Goal: Task Accomplishment & Management: Manage account settings

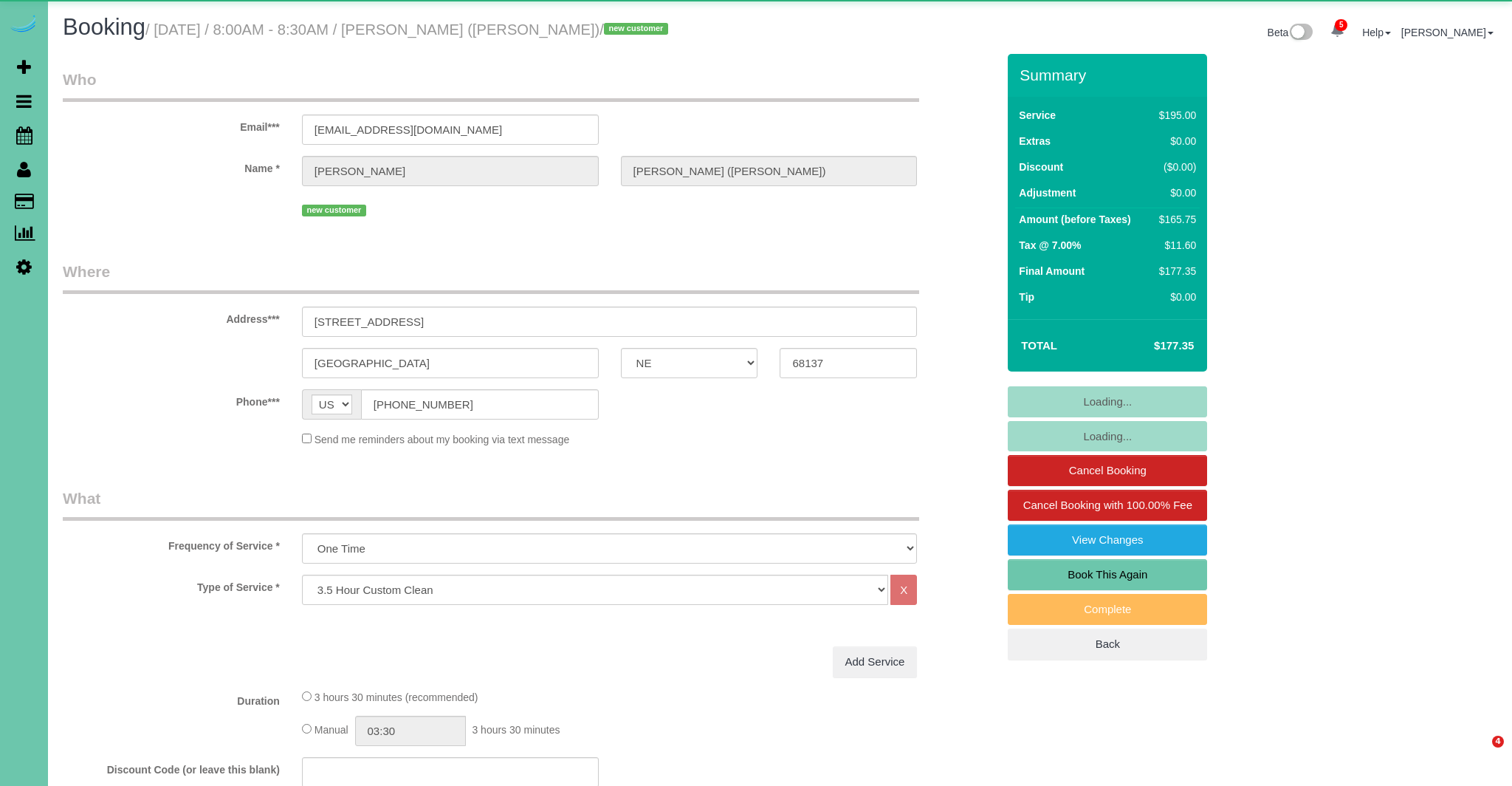
select select "NE"
select select "number:41"
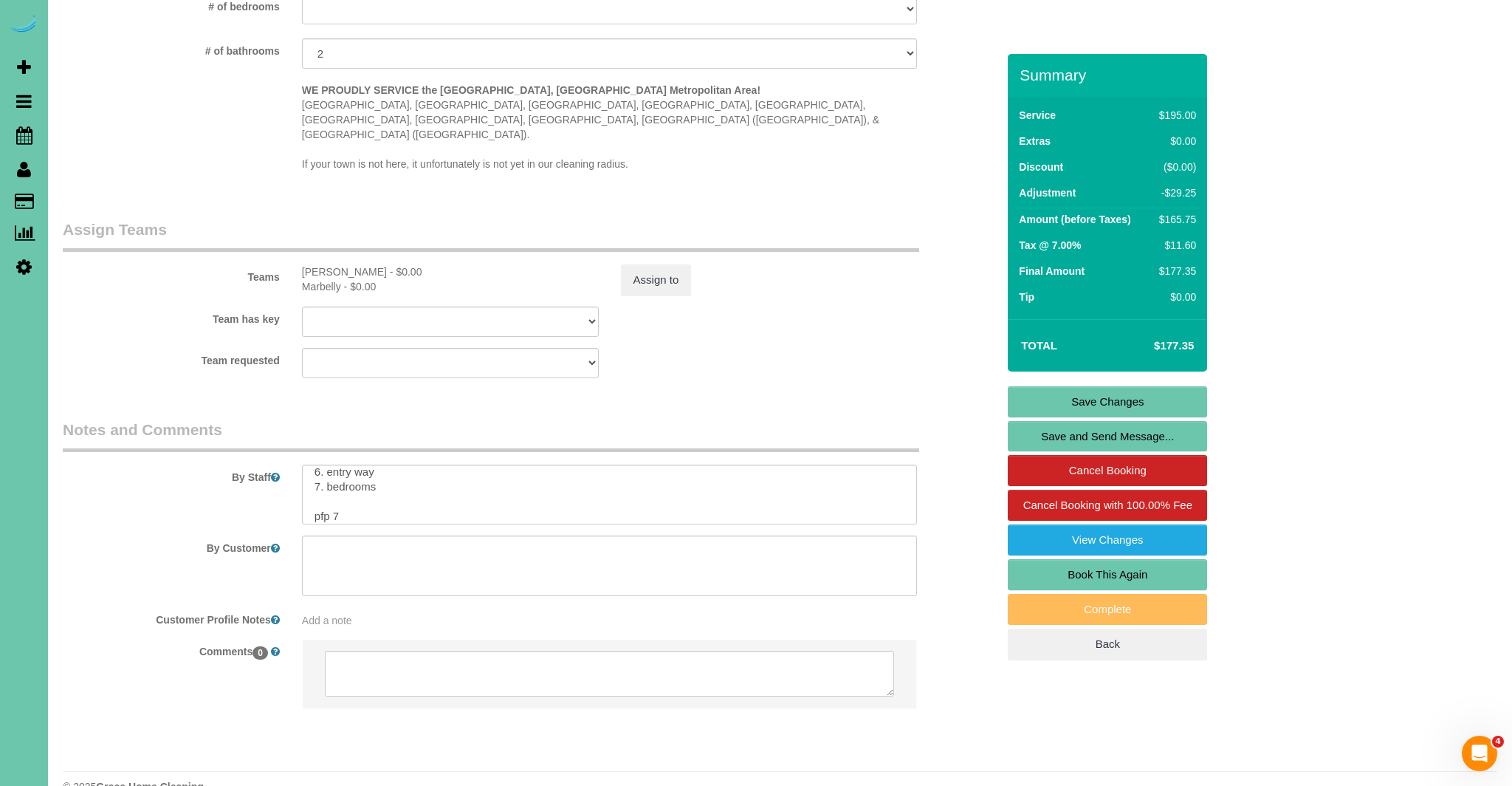
scroll to position [206, 0]
click at [385, 465] on textarea at bounding box center [609, 495] width 616 height 60
paste textarea "**Nuevo cliente** Tiffany es una amiga que paga la limpieza de Heidi; Heidi per…"
drag, startPoint x: 354, startPoint y: 473, endPoint x: 432, endPoint y: 484, distance: 78.8
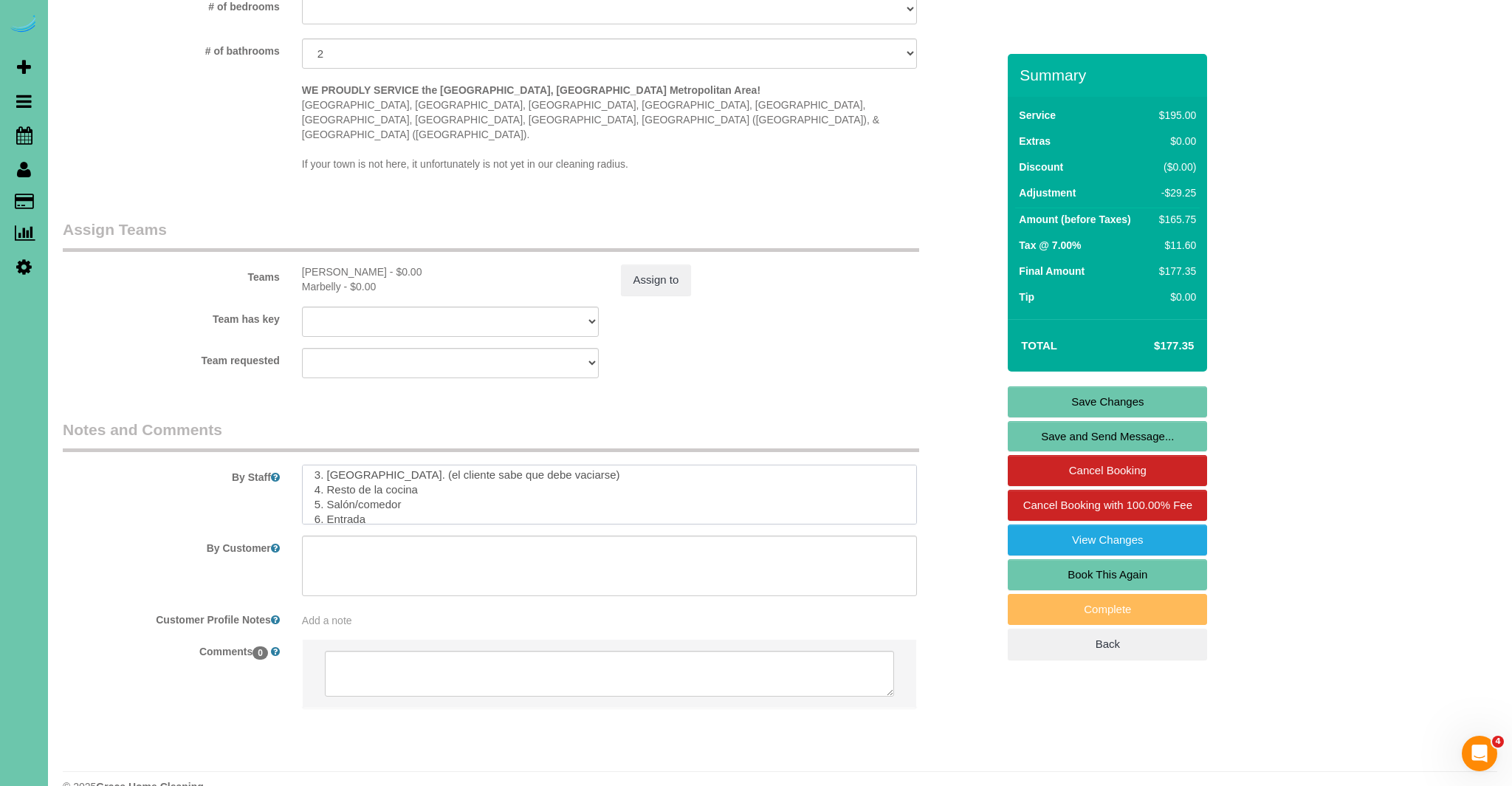
click at [354, 473] on textarea at bounding box center [609, 495] width 616 height 60
type textarea "**new client** Tiffany is friend paying for Heidi's cleaning; Heidi lost her so…"
click at [1096, 399] on link "Save Changes" at bounding box center [1106, 402] width 199 height 31
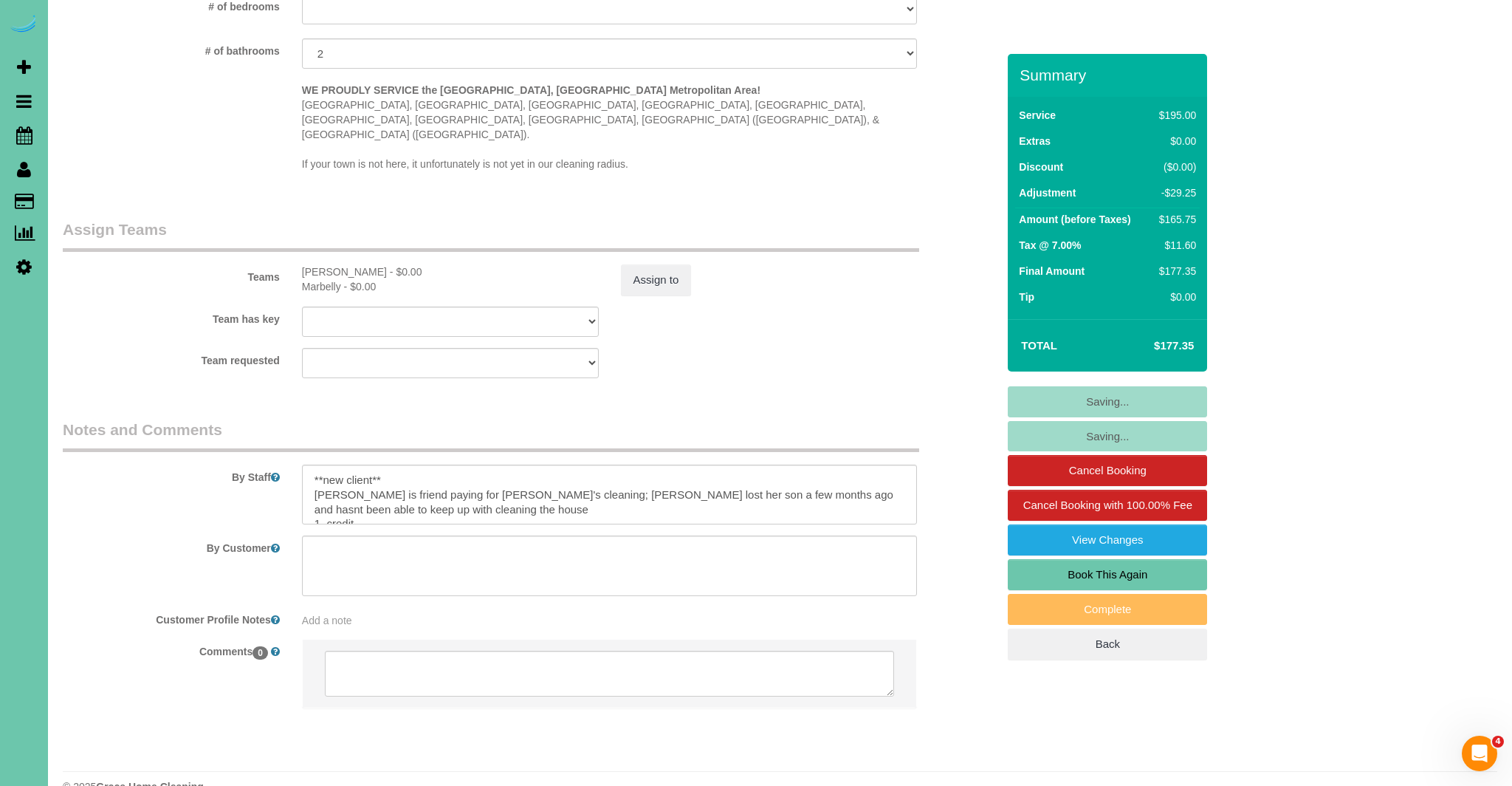
scroll to position [1365, 0]
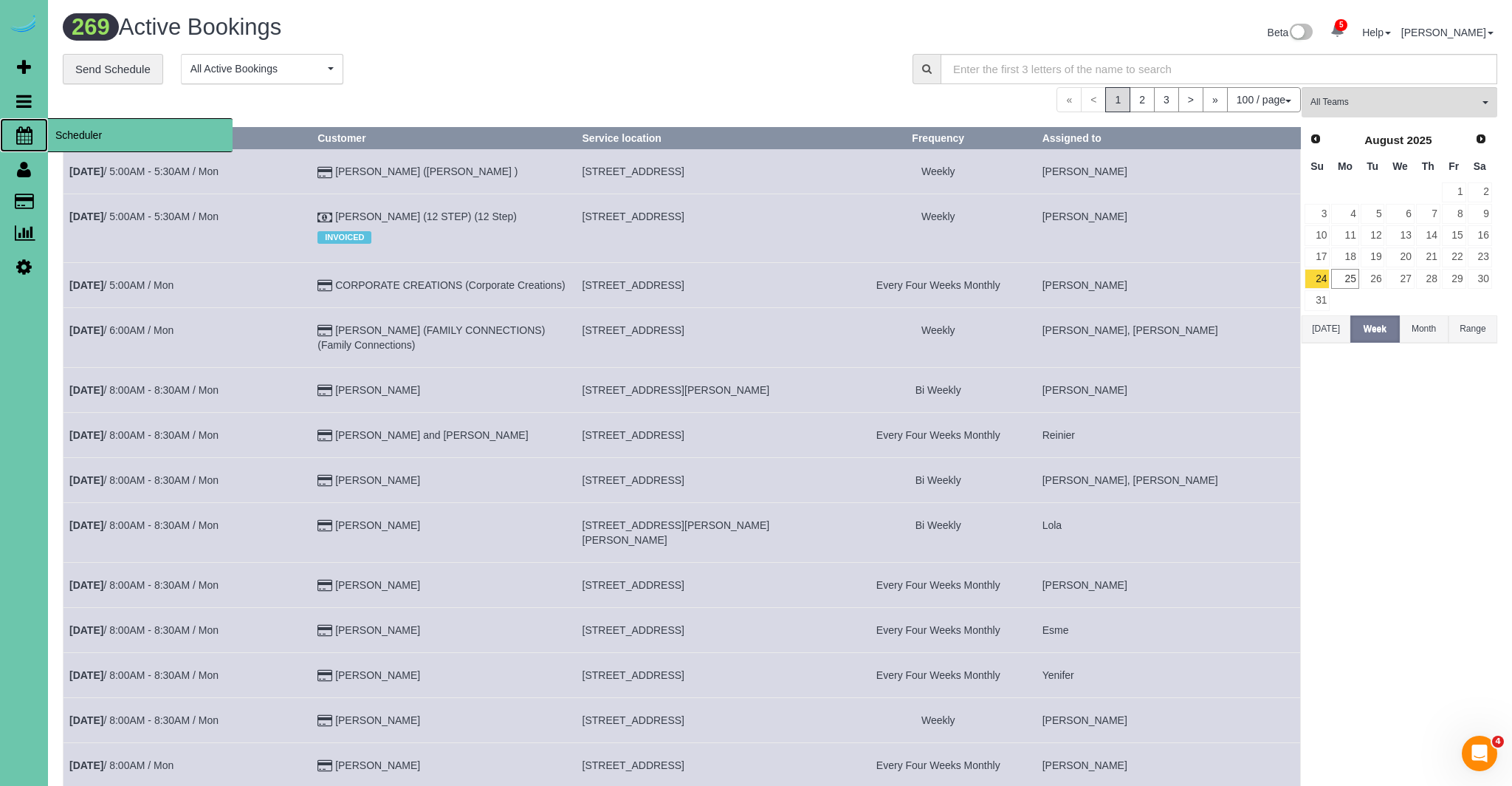
click at [23, 135] on icon at bounding box center [24, 135] width 16 height 18
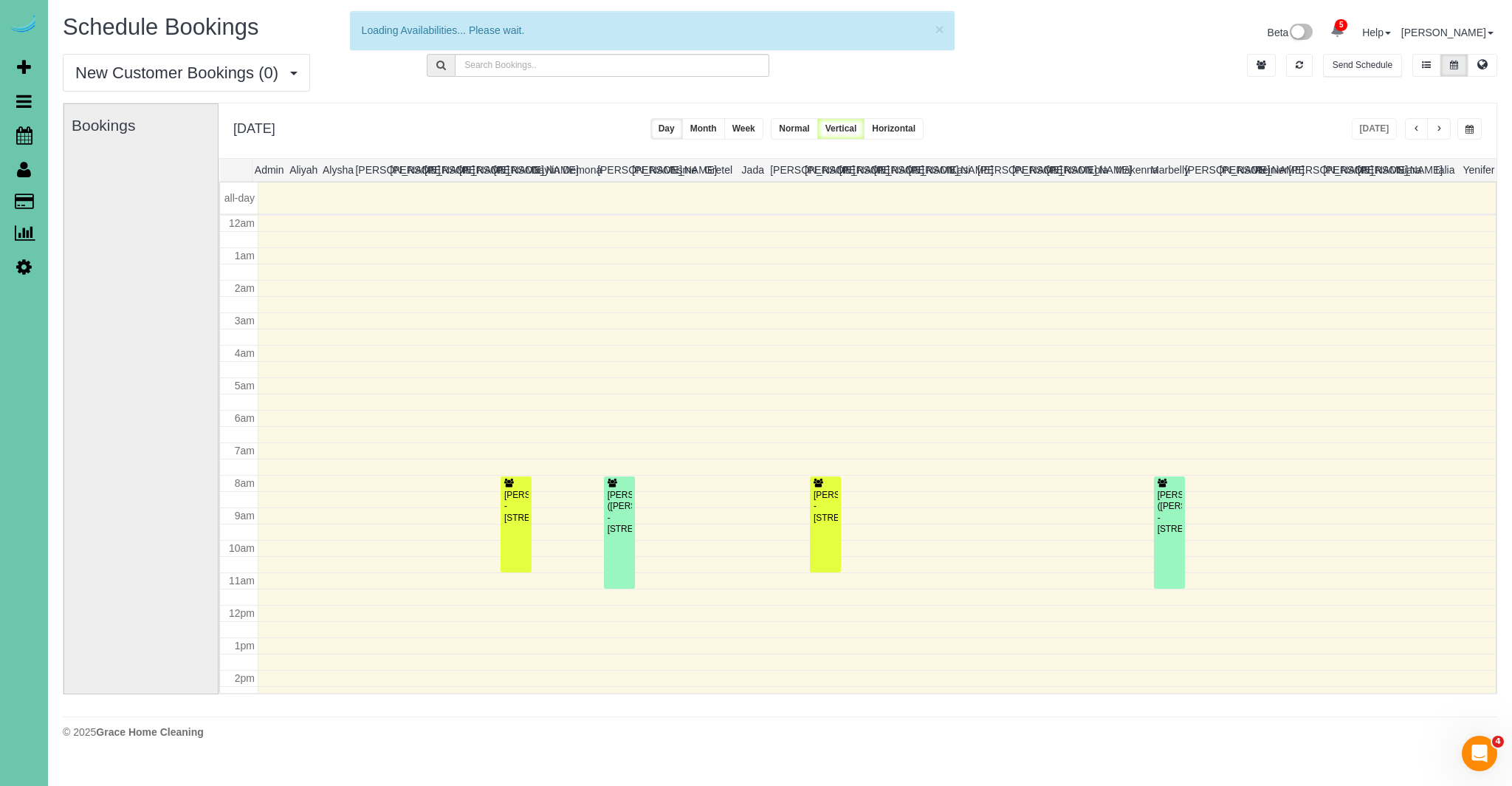
scroll to position [196, 0]
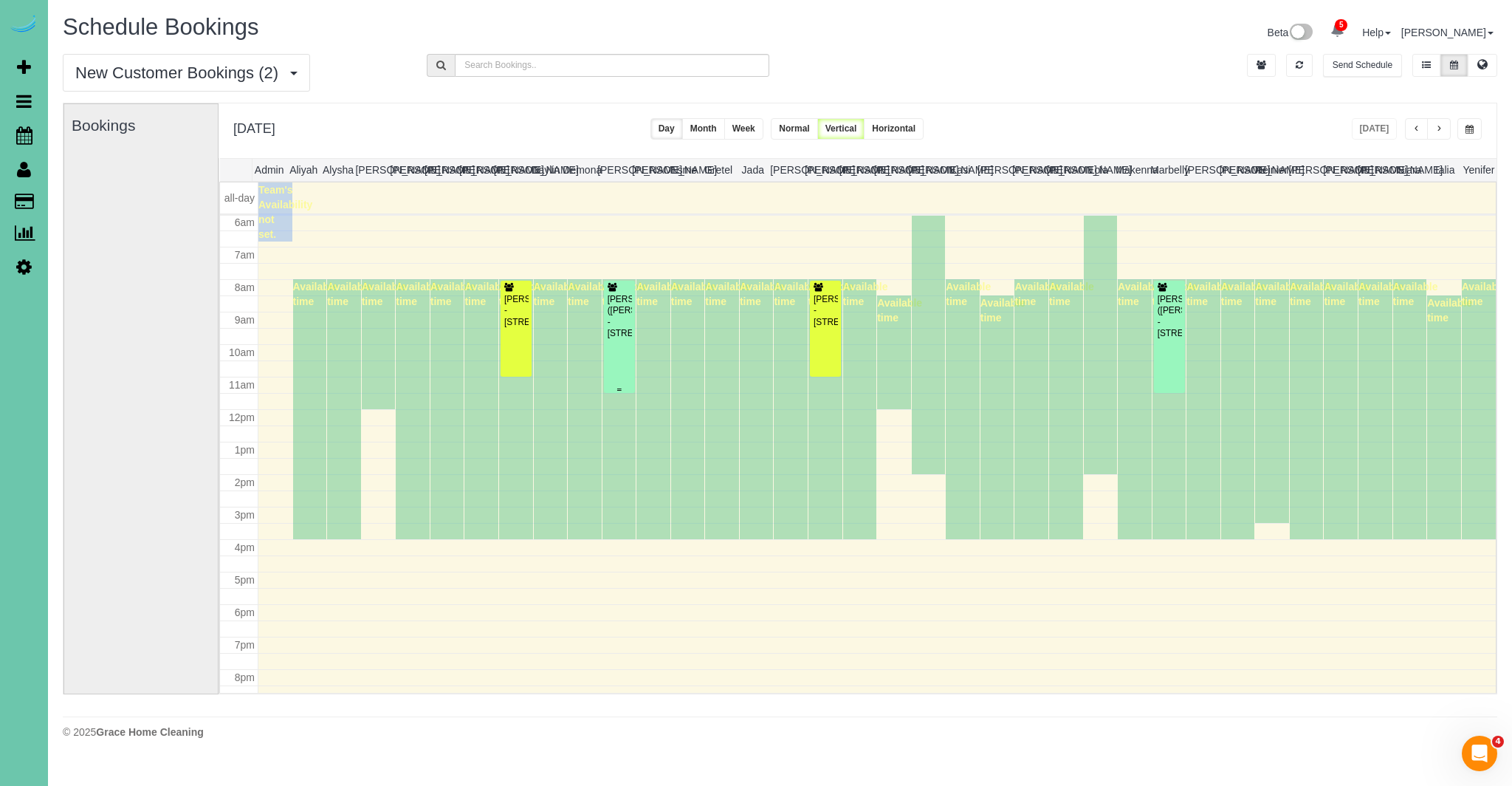
click at [630, 328] on div "Tiffany Nocella (Heidi Smith) - 6414 S 108th Ave, Omaha, NE 68137" at bounding box center [619, 316] width 25 height 46
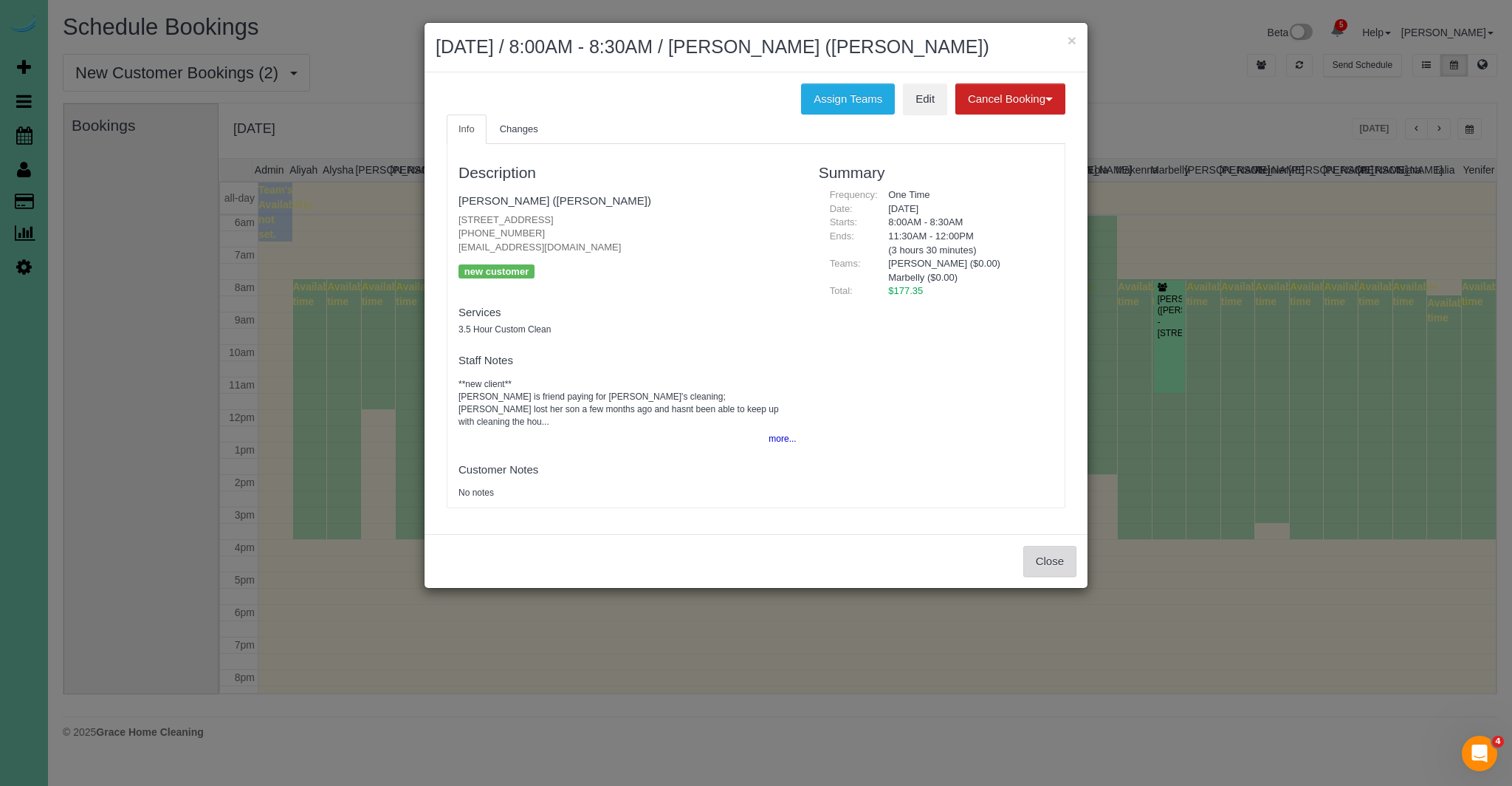
drag, startPoint x: 1036, startPoint y: 540, endPoint x: 1042, endPoint y: 532, distance: 10.0
click at [1036, 546] on button "Close" at bounding box center [1049, 561] width 53 height 31
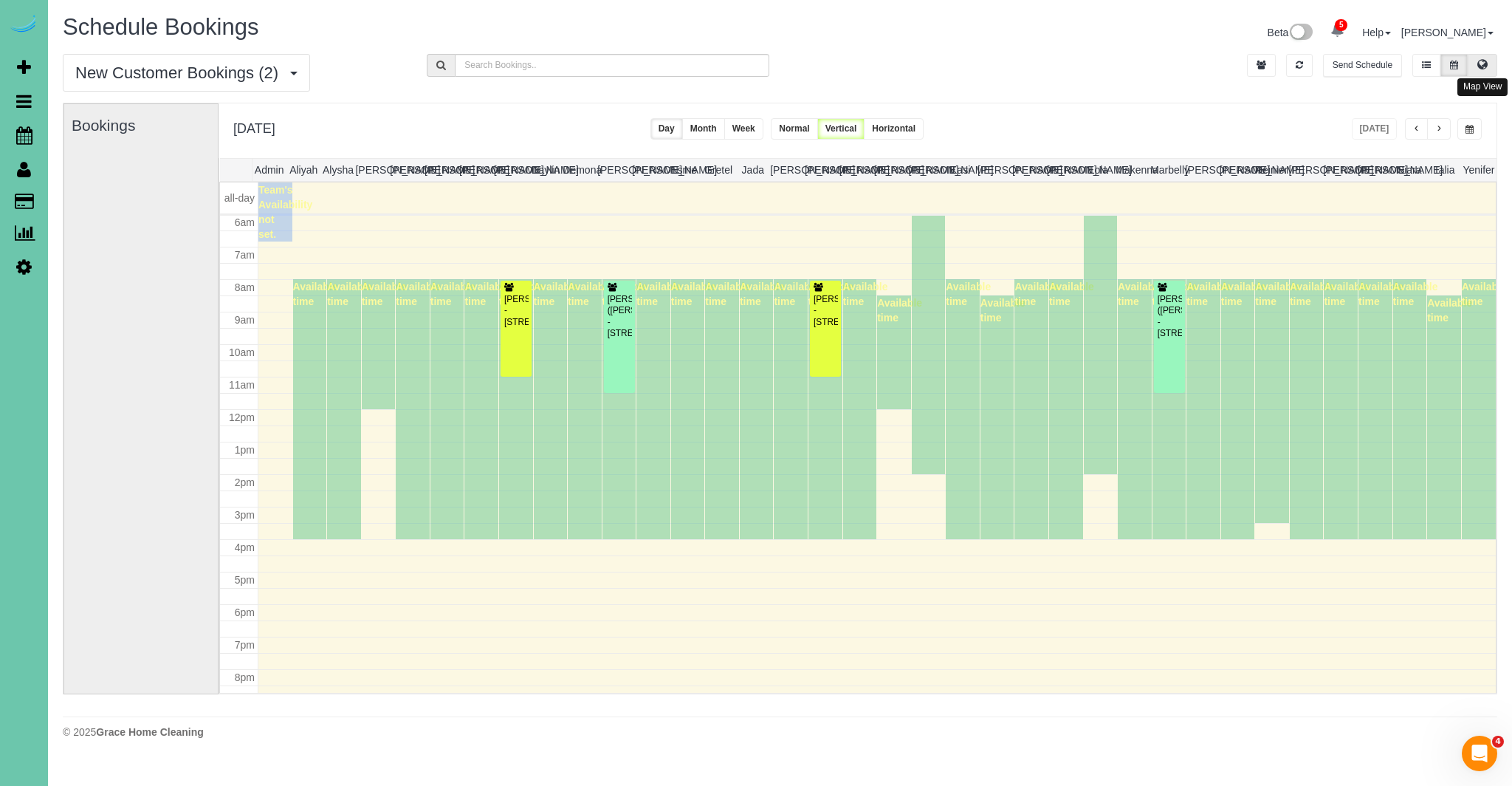
click at [1483, 69] on icon at bounding box center [1482, 64] width 10 height 9
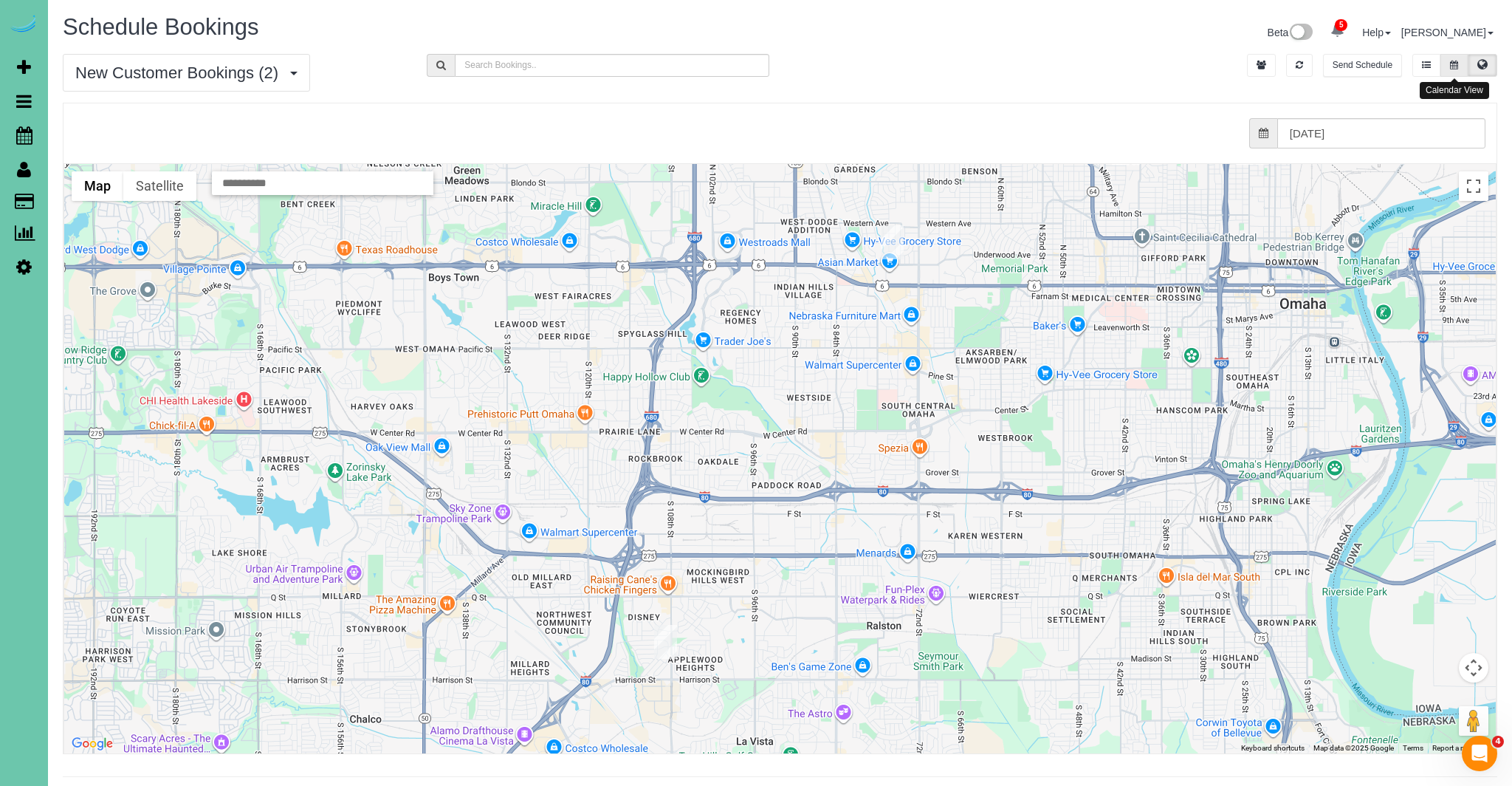
click at [1455, 66] on icon at bounding box center [1453, 65] width 8 height 9
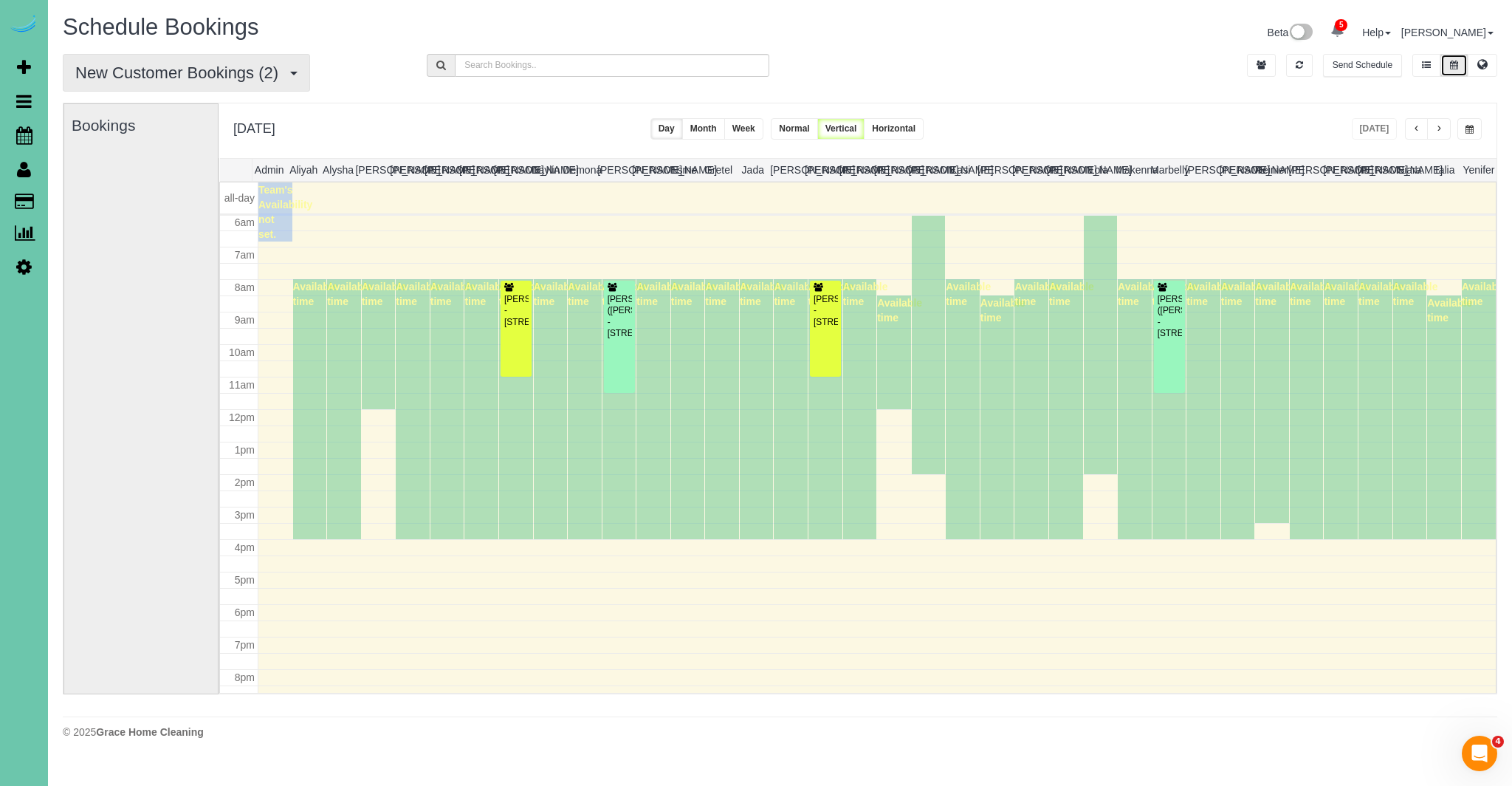
click at [276, 64] on span "New Customer Bookings (2)" at bounding box center [180, 72] width 210 height 18
click at [172, 144] on link "Recurring Bookings" at bounding box center [142, 146] width 157 height 19
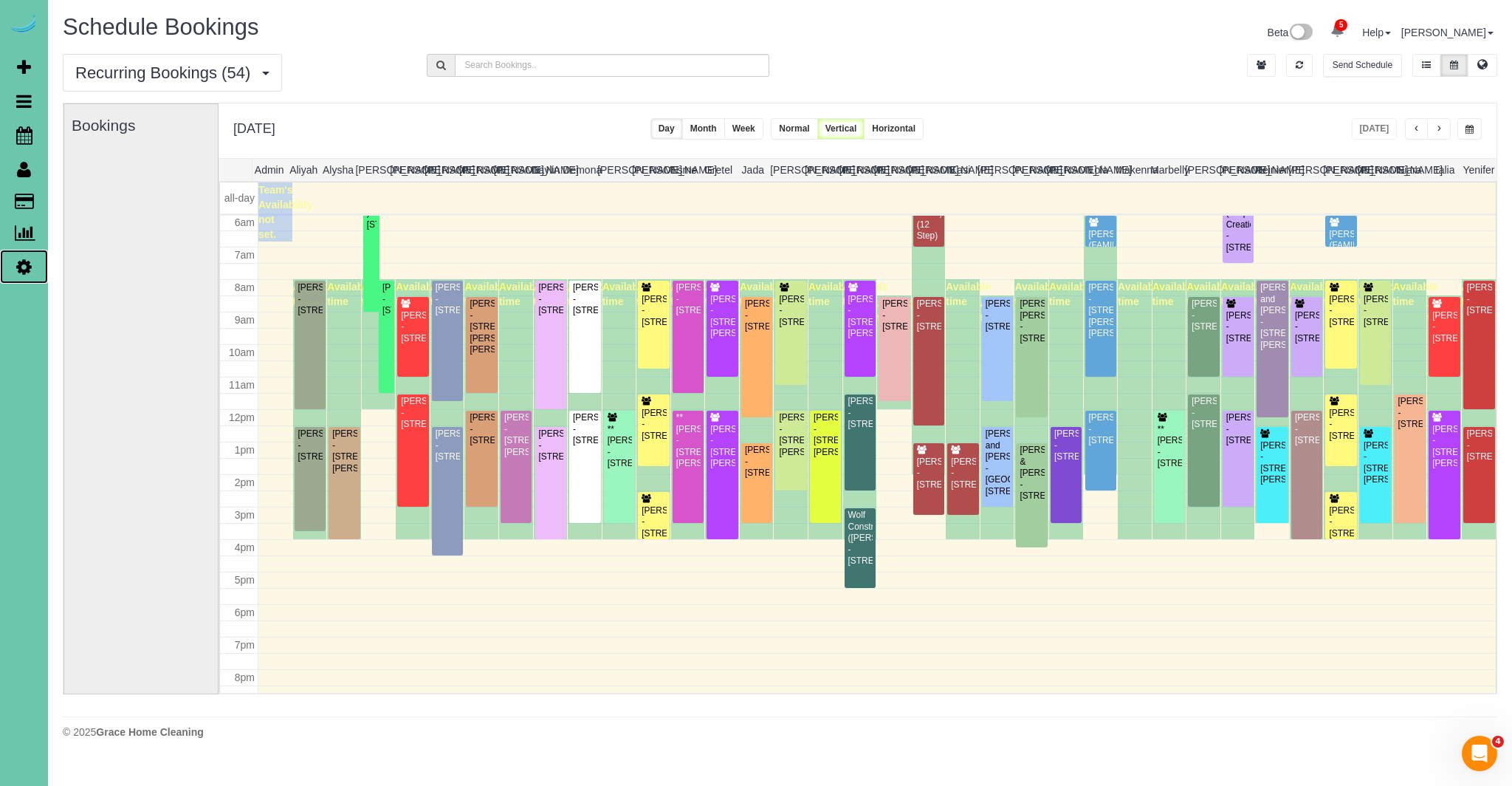
click at [28, 261] on icon at bounding box center [24, 266] width 16 height 18
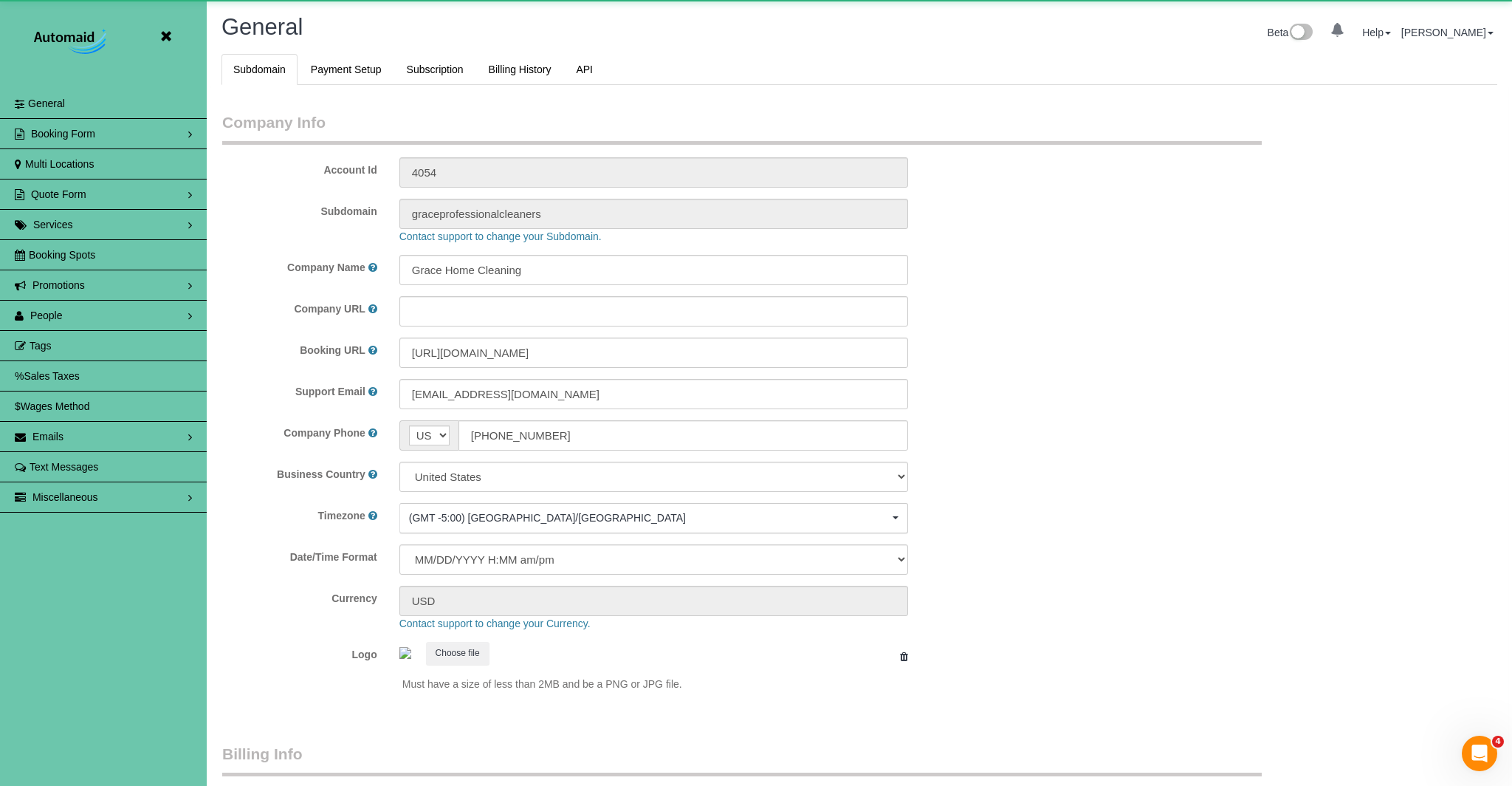
select select "5796"
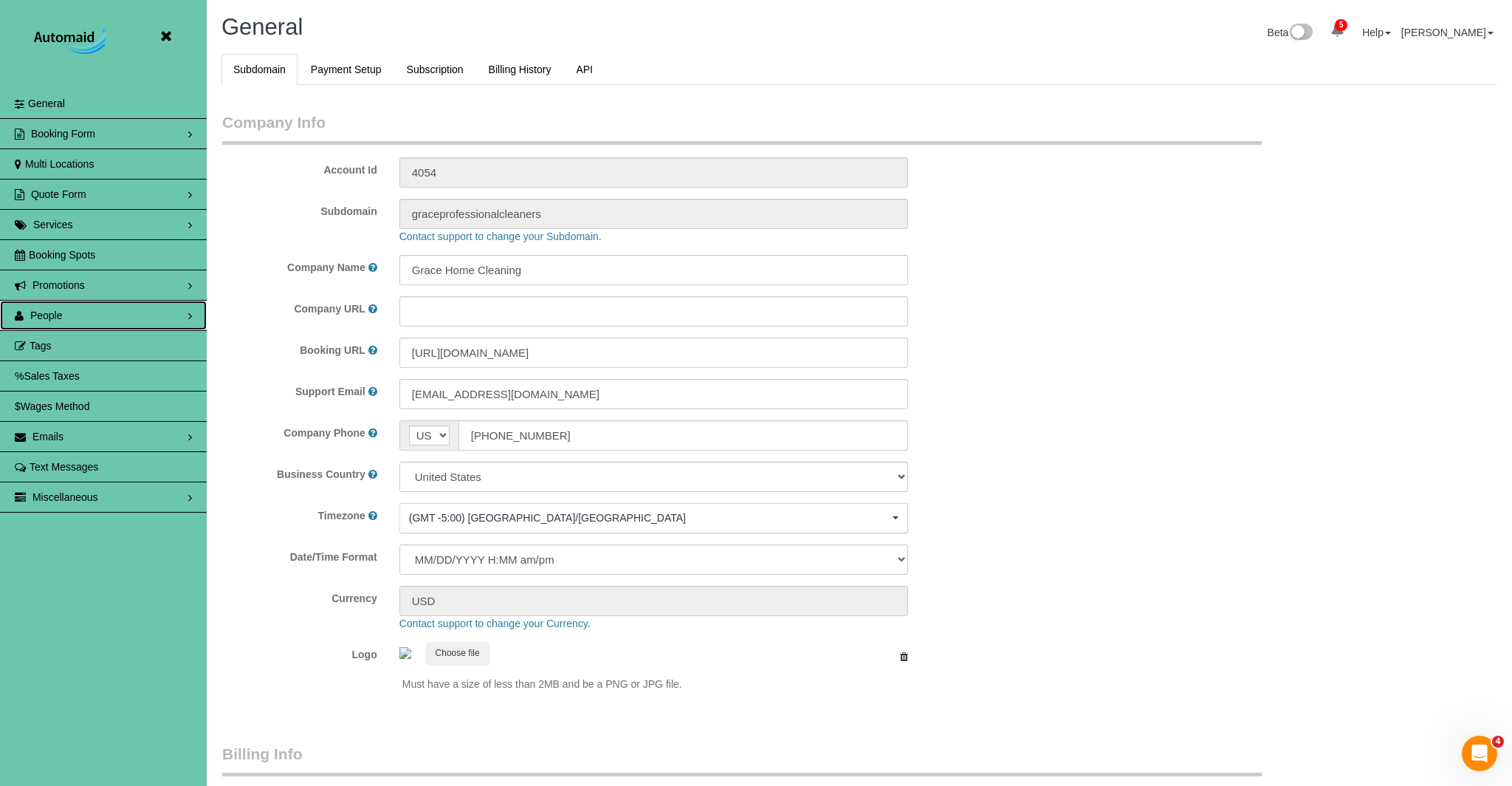
click at [72, 317] on link "People" at bounding box center [103, 315] width 207 height 29
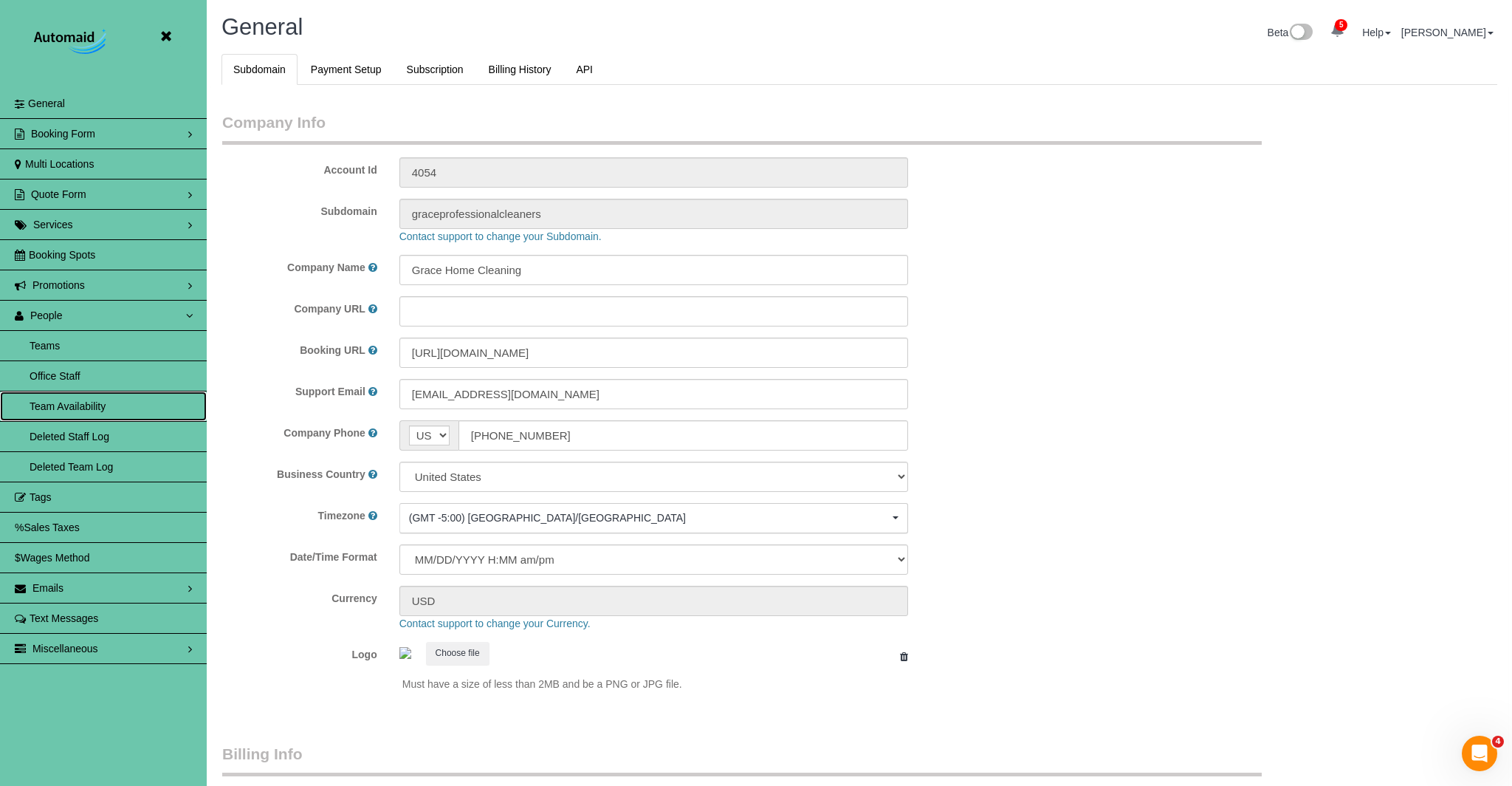
click at [75, 401] on link "Team Availability" at bounding box center [103, 406] width 207 height 29
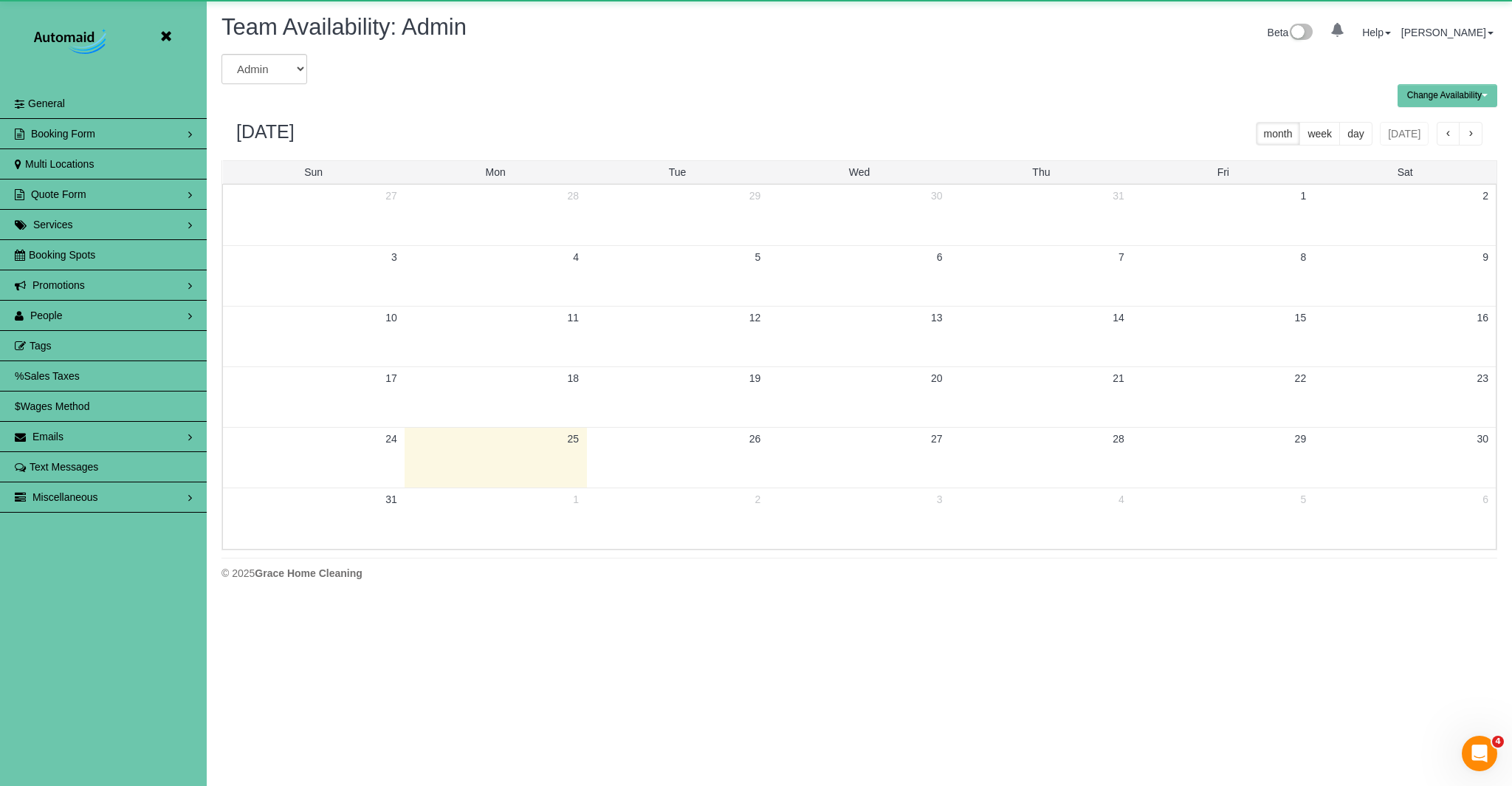
scroll to position [601, 1512]
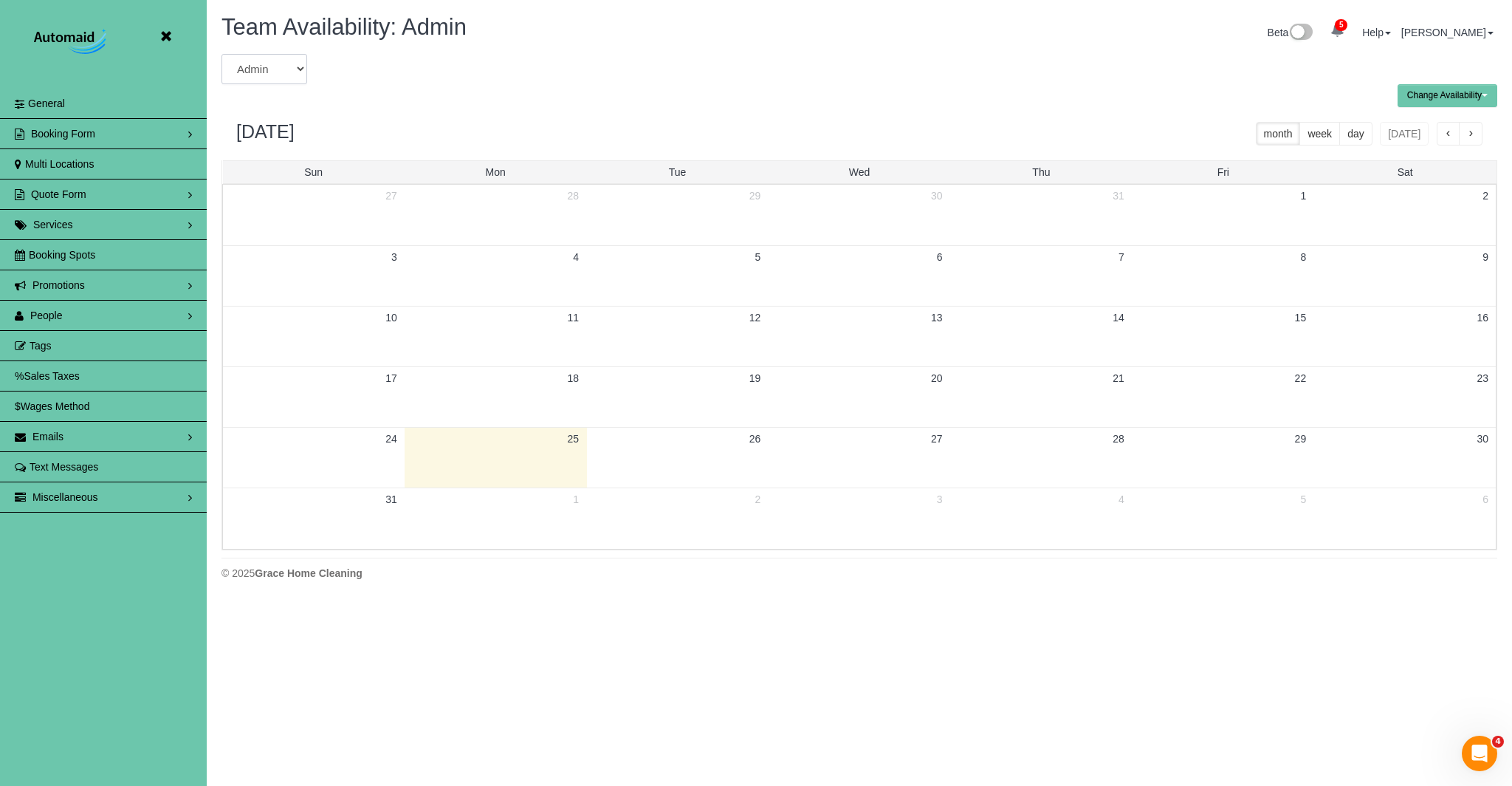
click at [253, 66] on select "Admin Aliyah Alysha Andrea Angie Anny Audrey Claudia Daylin Demona Elizabeth Em…" at bounding box center [264, 69] width 85 height 30
select select "number:6065"
click at [221, 54] on select "Admin Aliyah Alysha Andrea Angie Anny Audrey Claudia Daylin Demona Elizabeth Em…" at bounding box center [264, 69] width 85 height 30
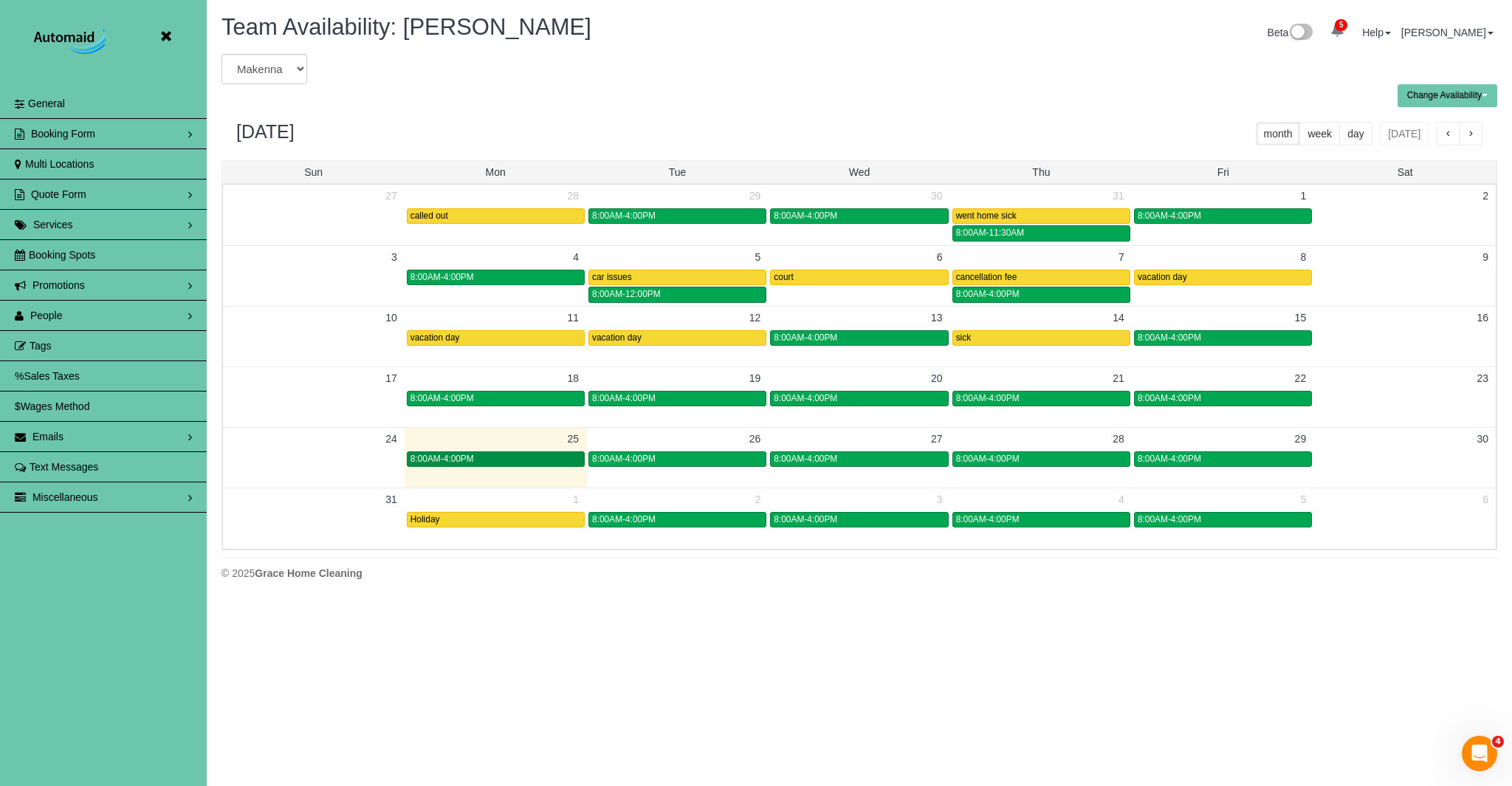
scroll to position [4, 0]
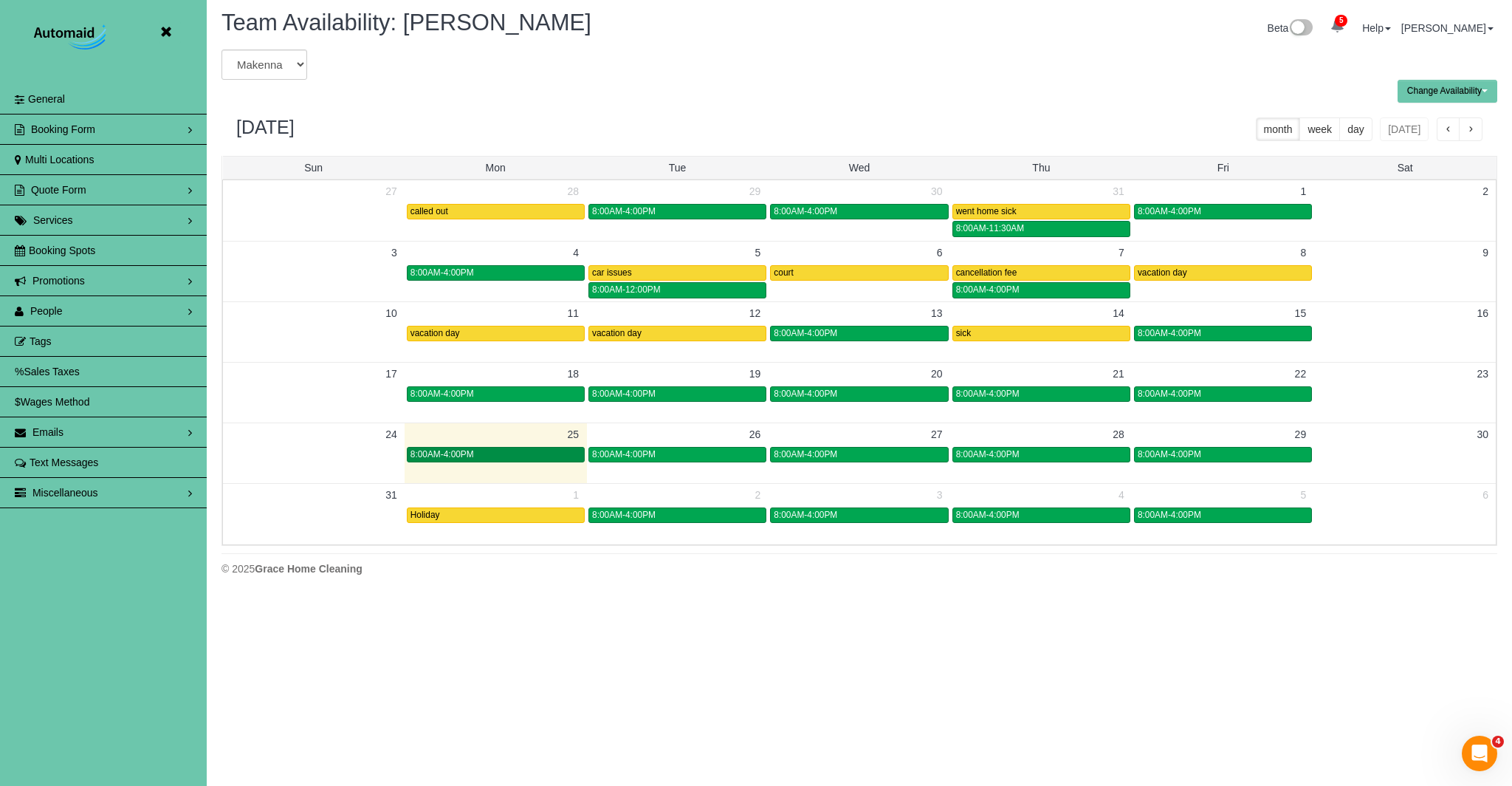
click at [564, 459] on link "8:00AM-4:00PM" at bounding box center [495, 454] width 177 height 16
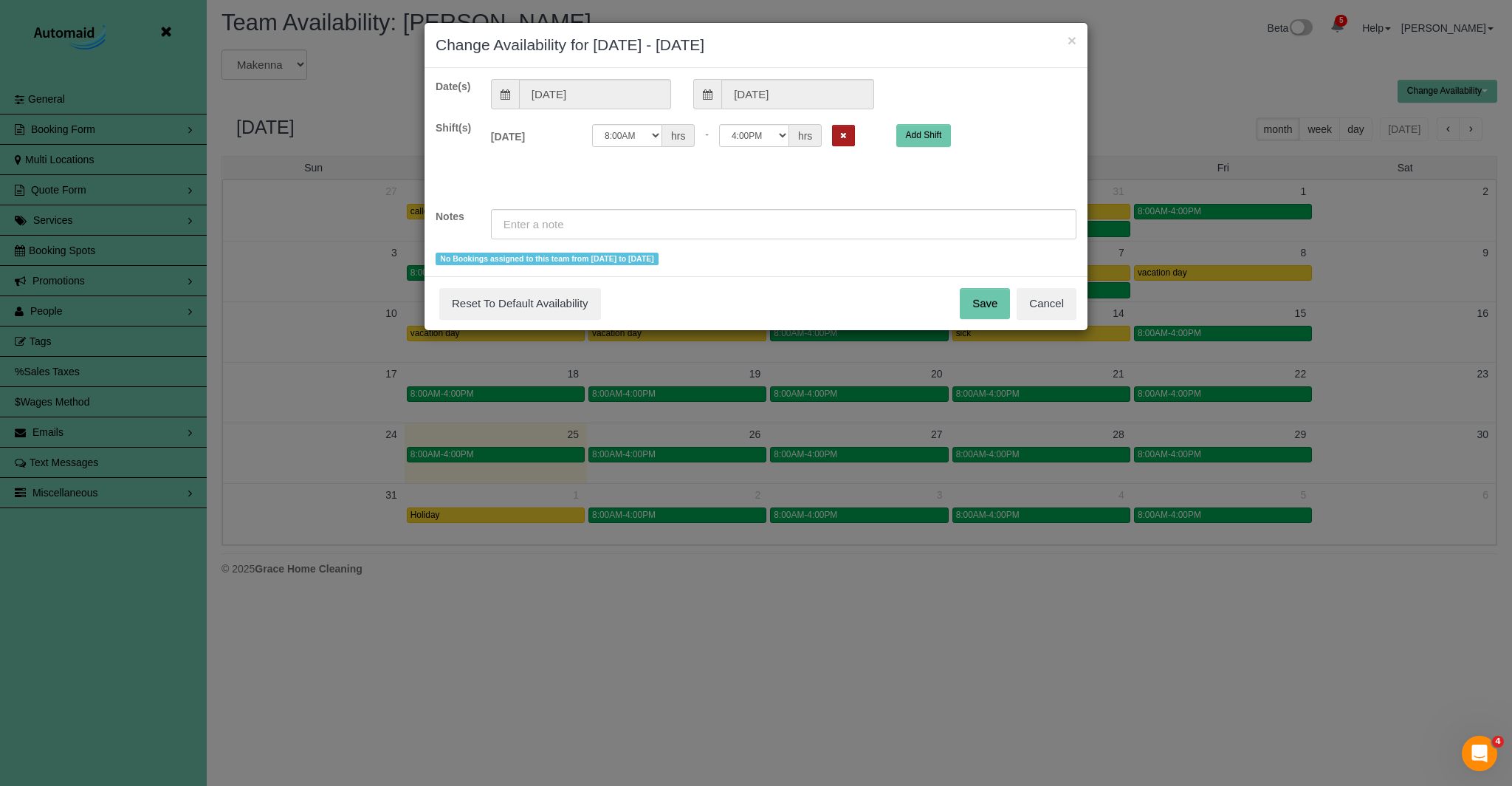
click at [842, 134] on icon "Remove Shift" at bounding box center [843, 134] width 7 height 8
click at [701, 224] on input "text" at bounding box center [783, 223] width 585 height 30
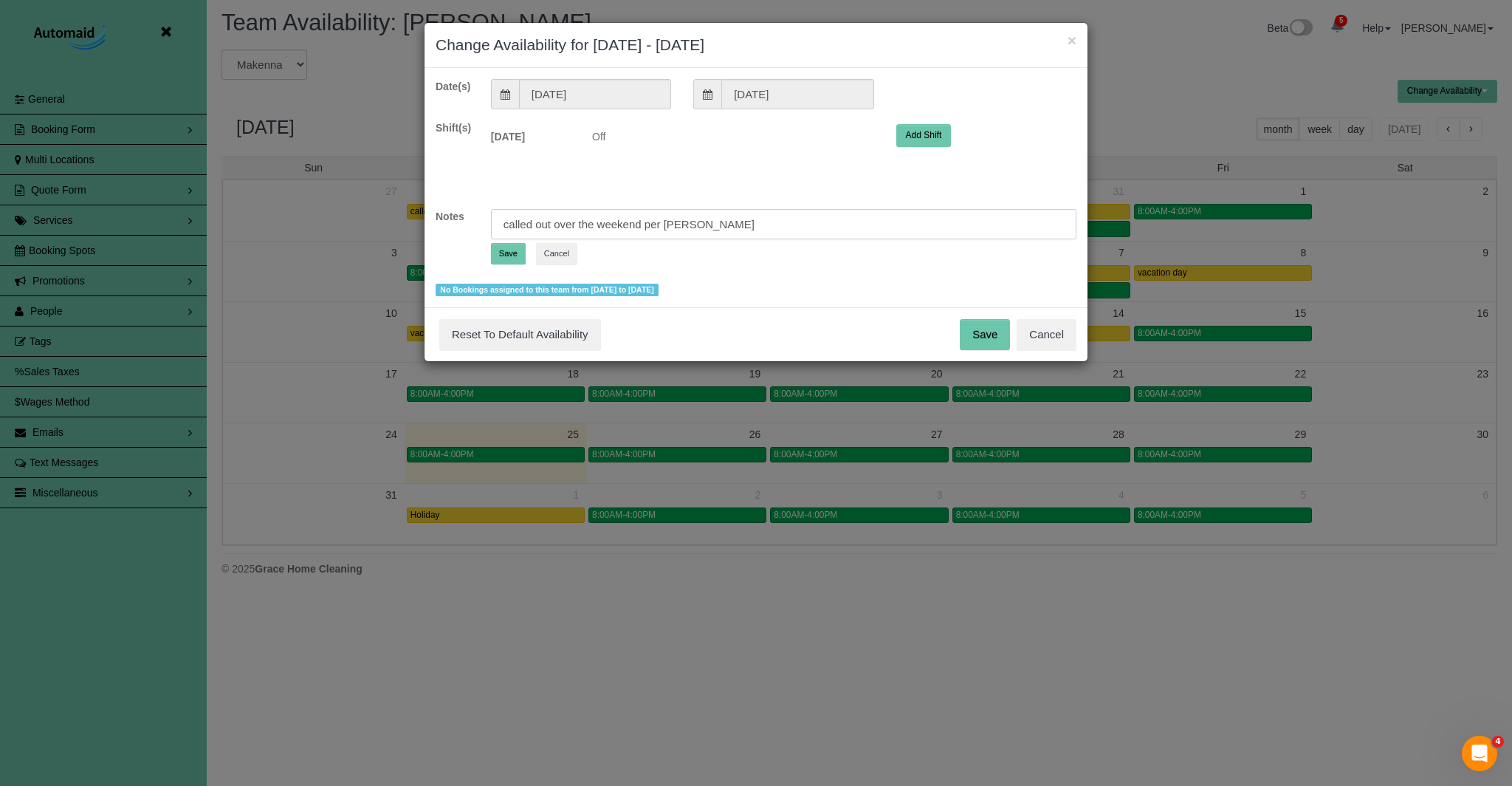
type input "called out over the weekend per Emily"
click at [502, 255] on button "Save" at bounding box center [508, 253] width 34 height 22
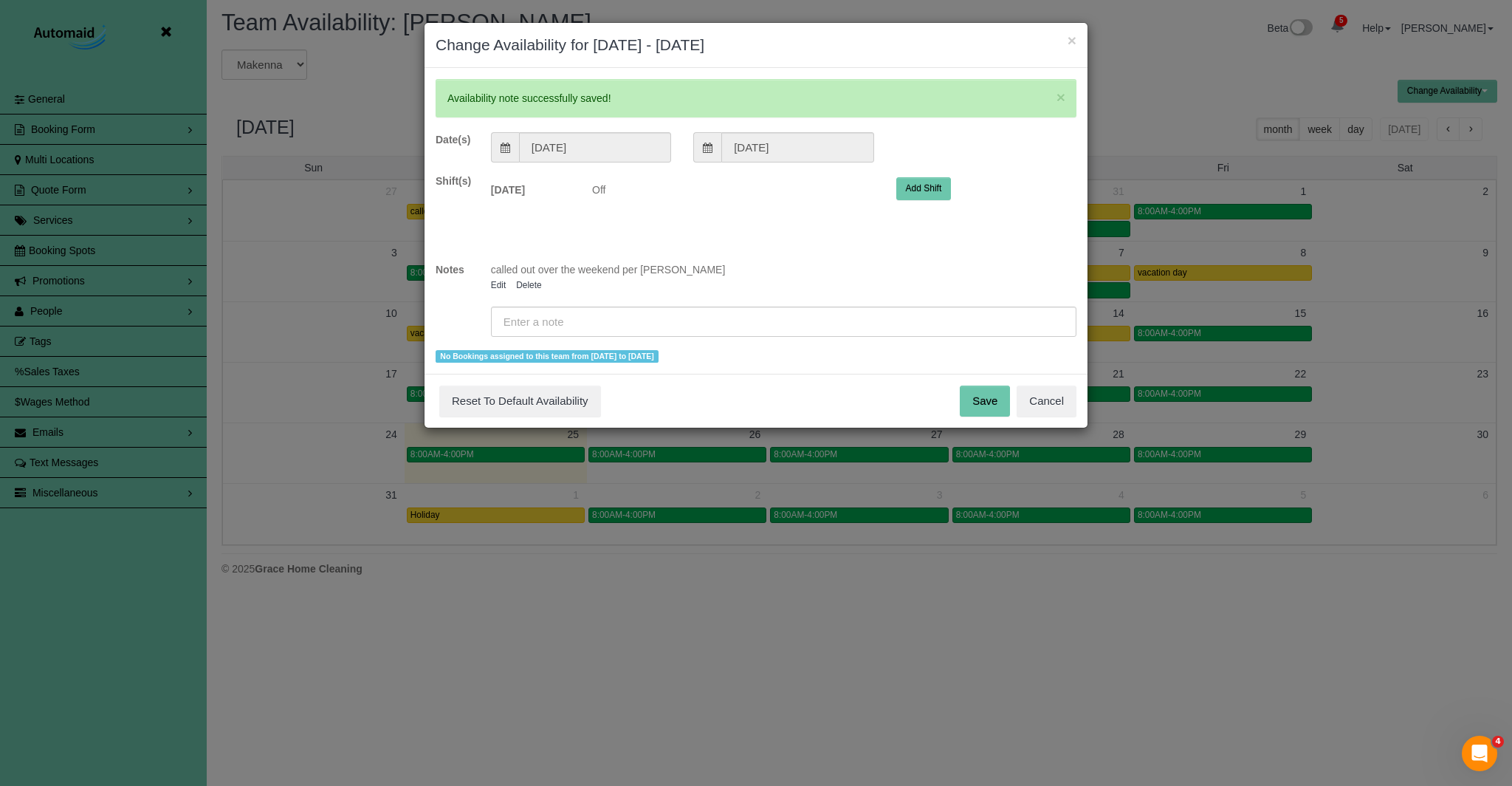
click at [991, 396] on button "Save" at bounding box center [985, 401] width 50 height 31
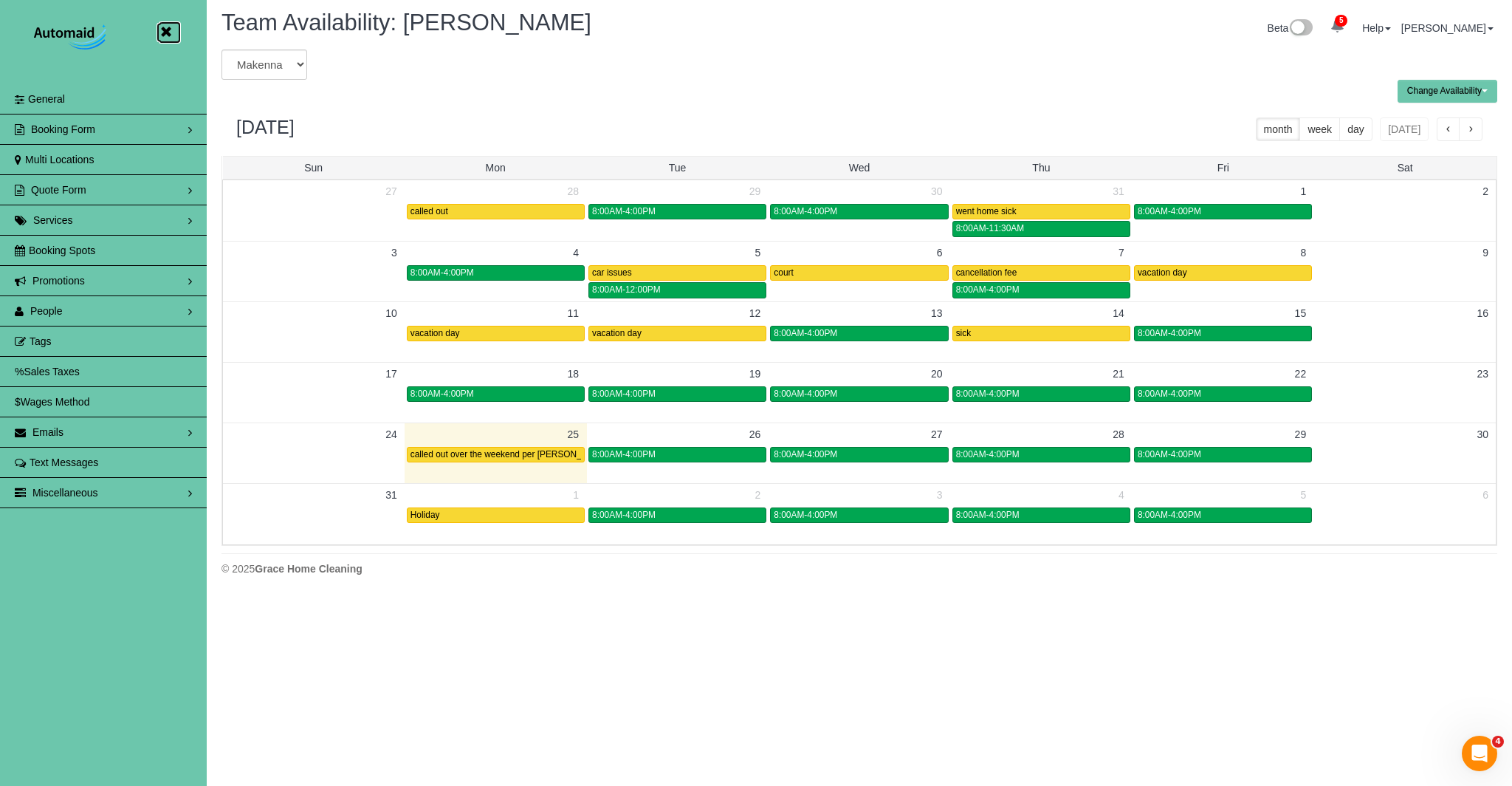
click at [160, 28] on link at bounding box center [170, 33] width 22 height 22
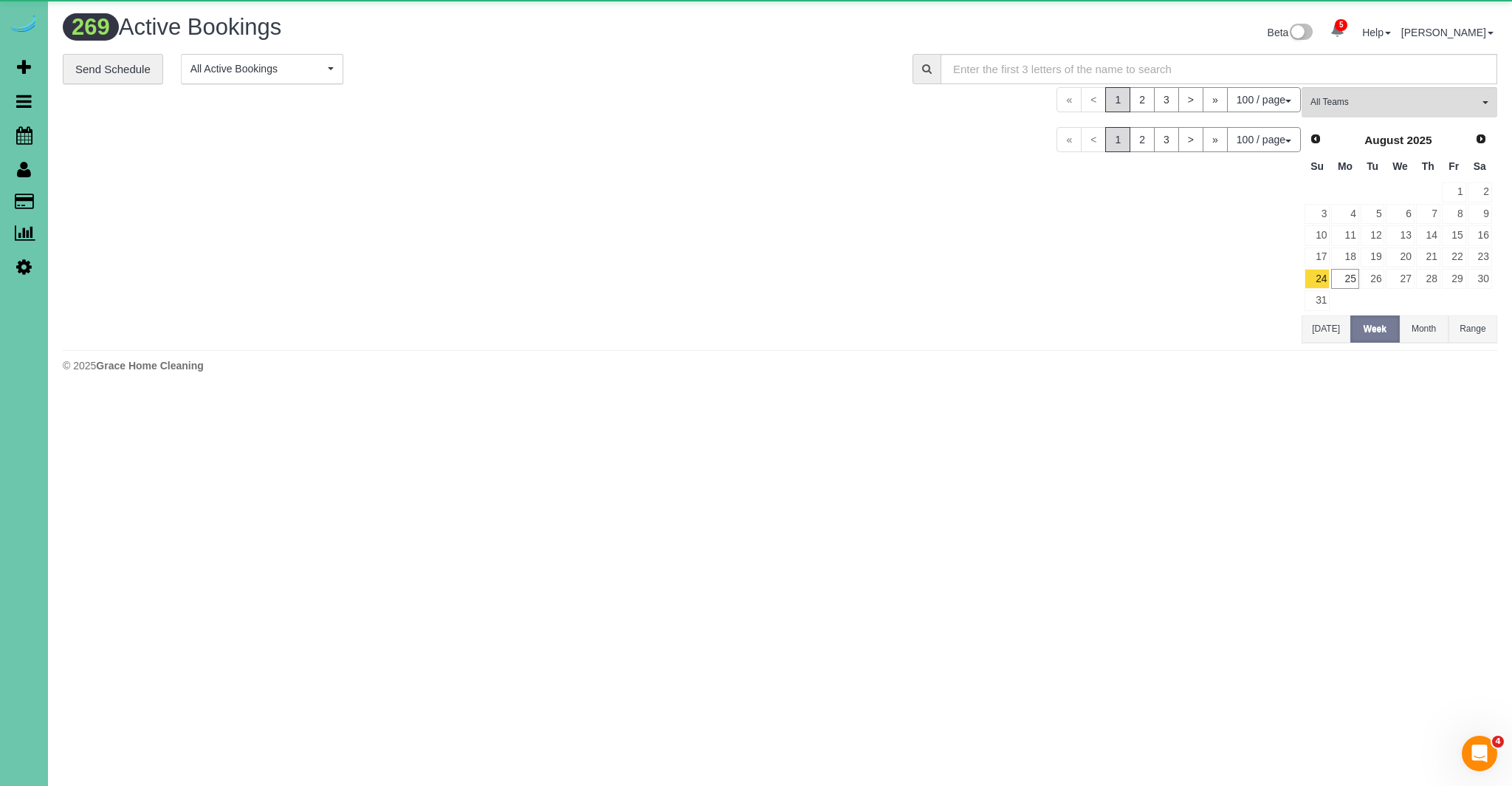
scroll to position [4956, 1512]
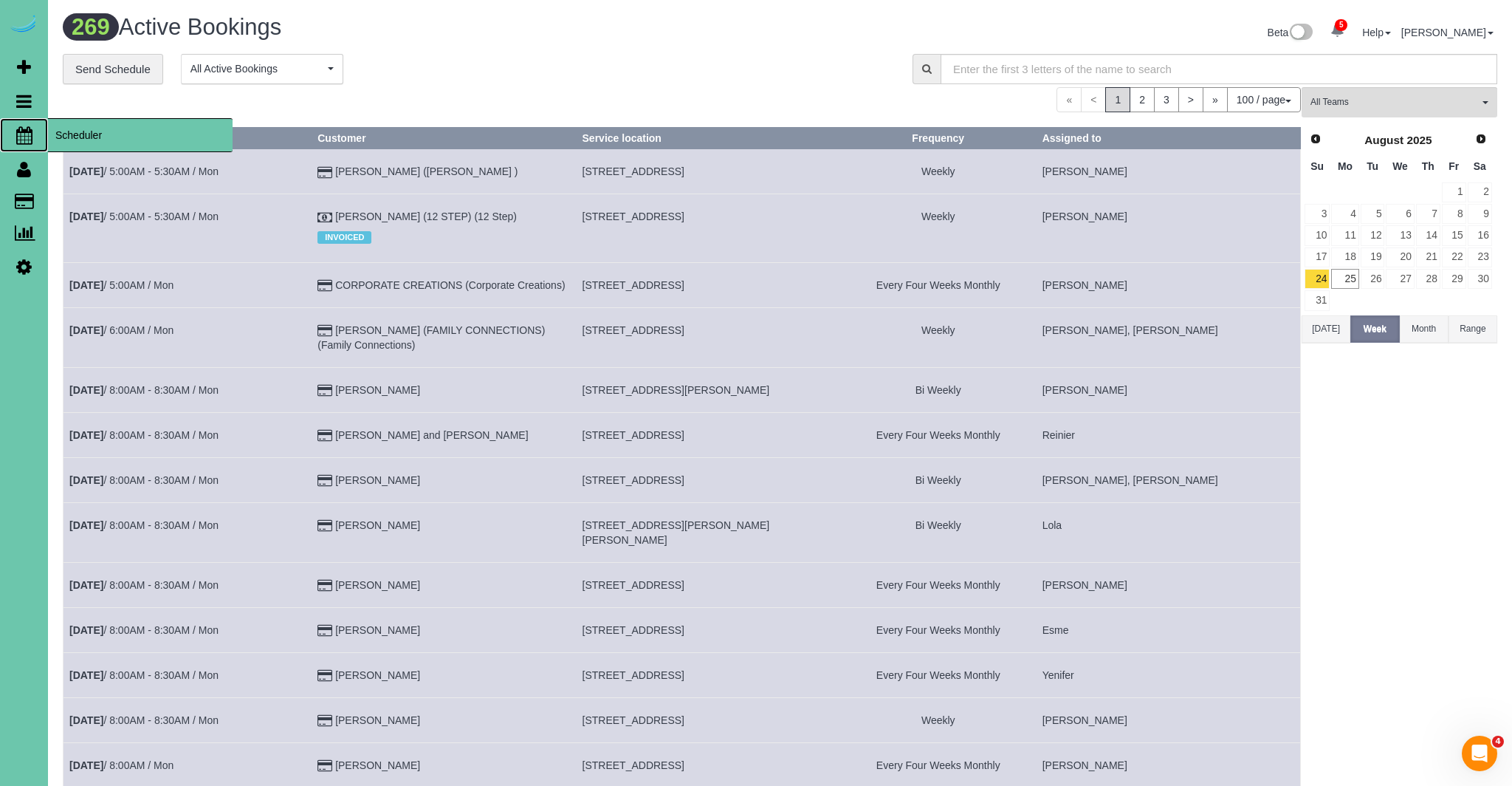
click at [19, 134] on icon at bounding box center [24, 135] width 16 height 18
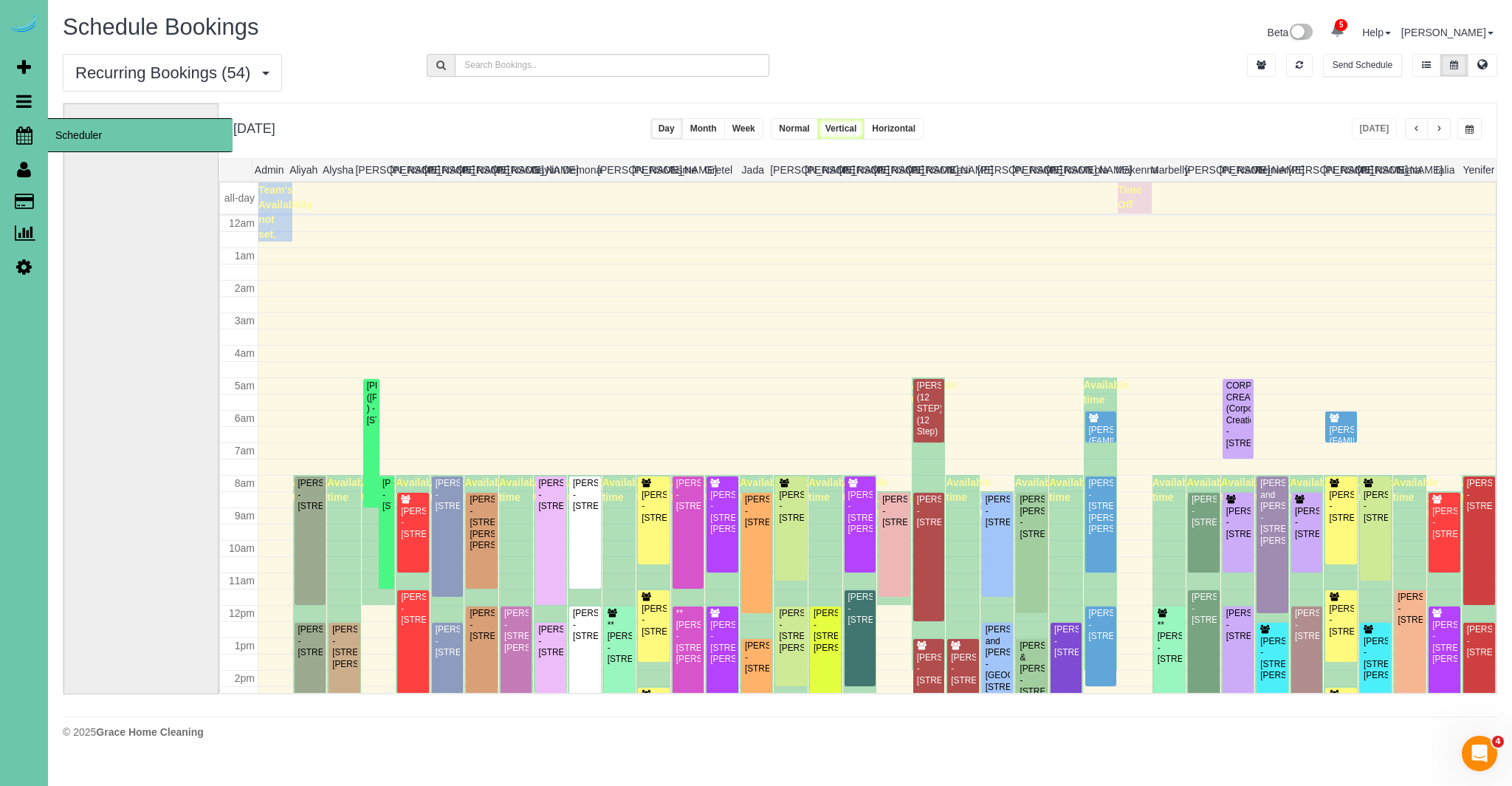
scroll to position [196, 0]
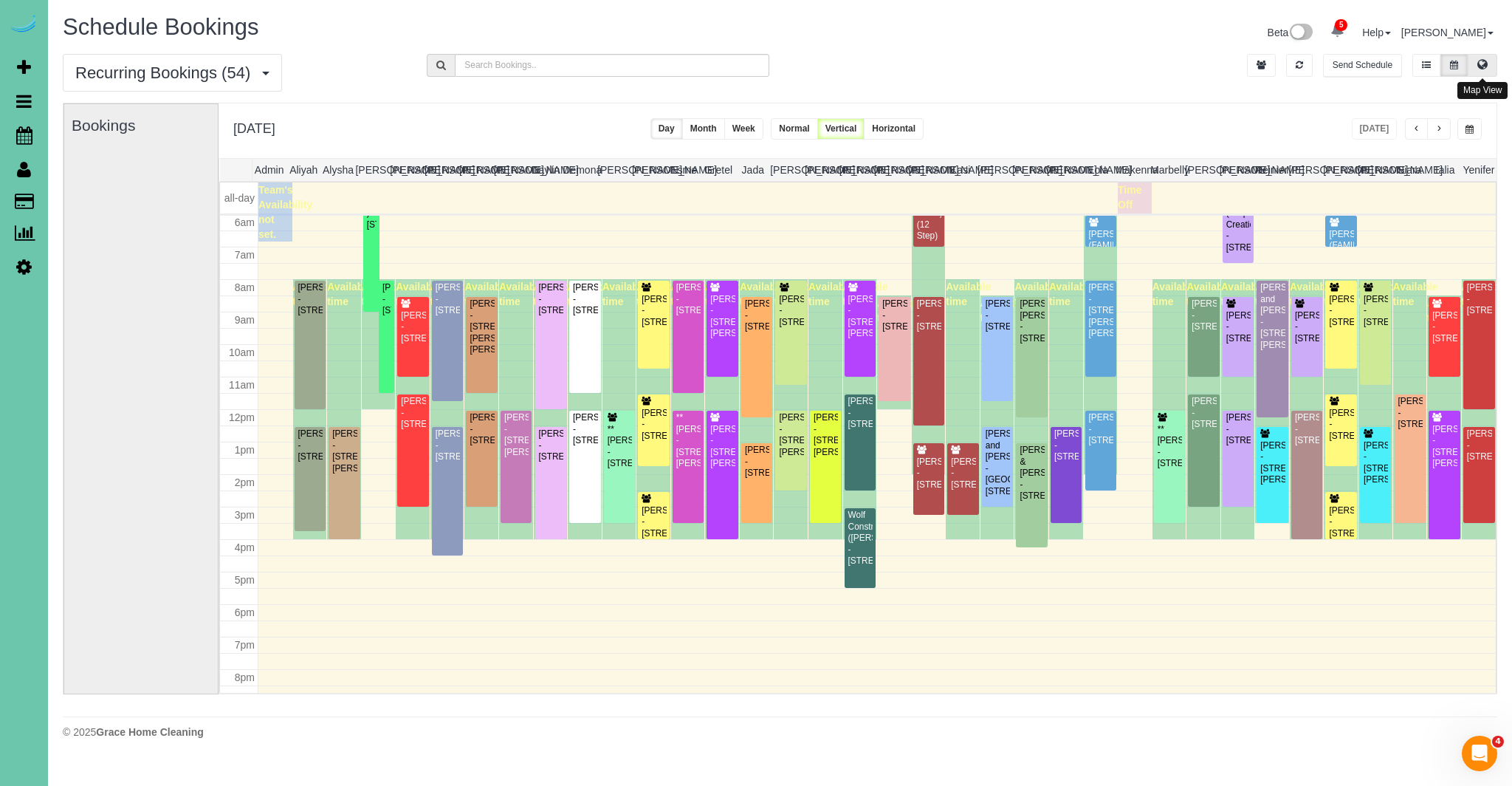
click at [1483, 71] on button at bounding box center [1482, 66] width 29 height 23
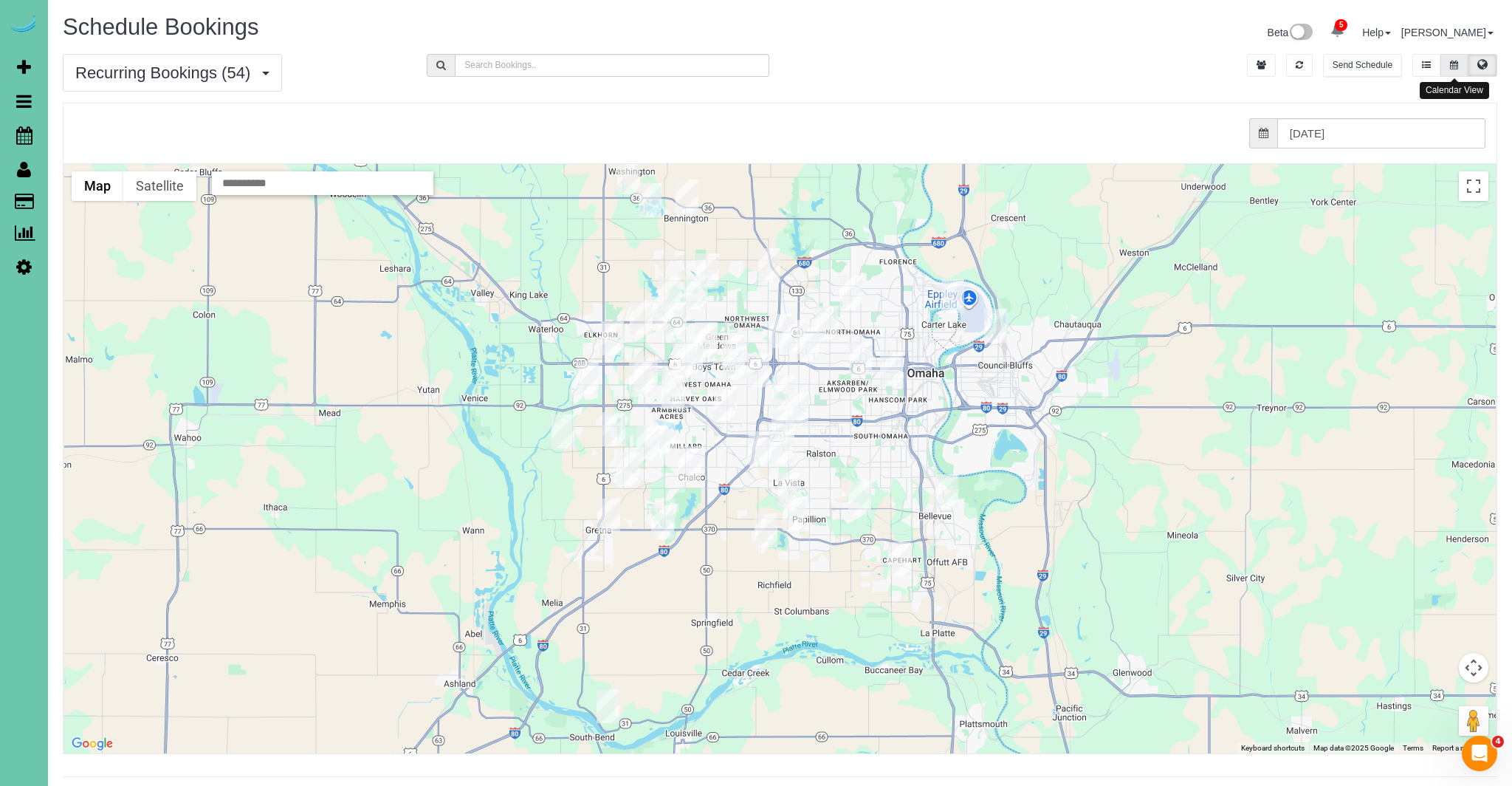
click at [1453, 65] on icon at bounding box center [1453, 65] width 8 height 9
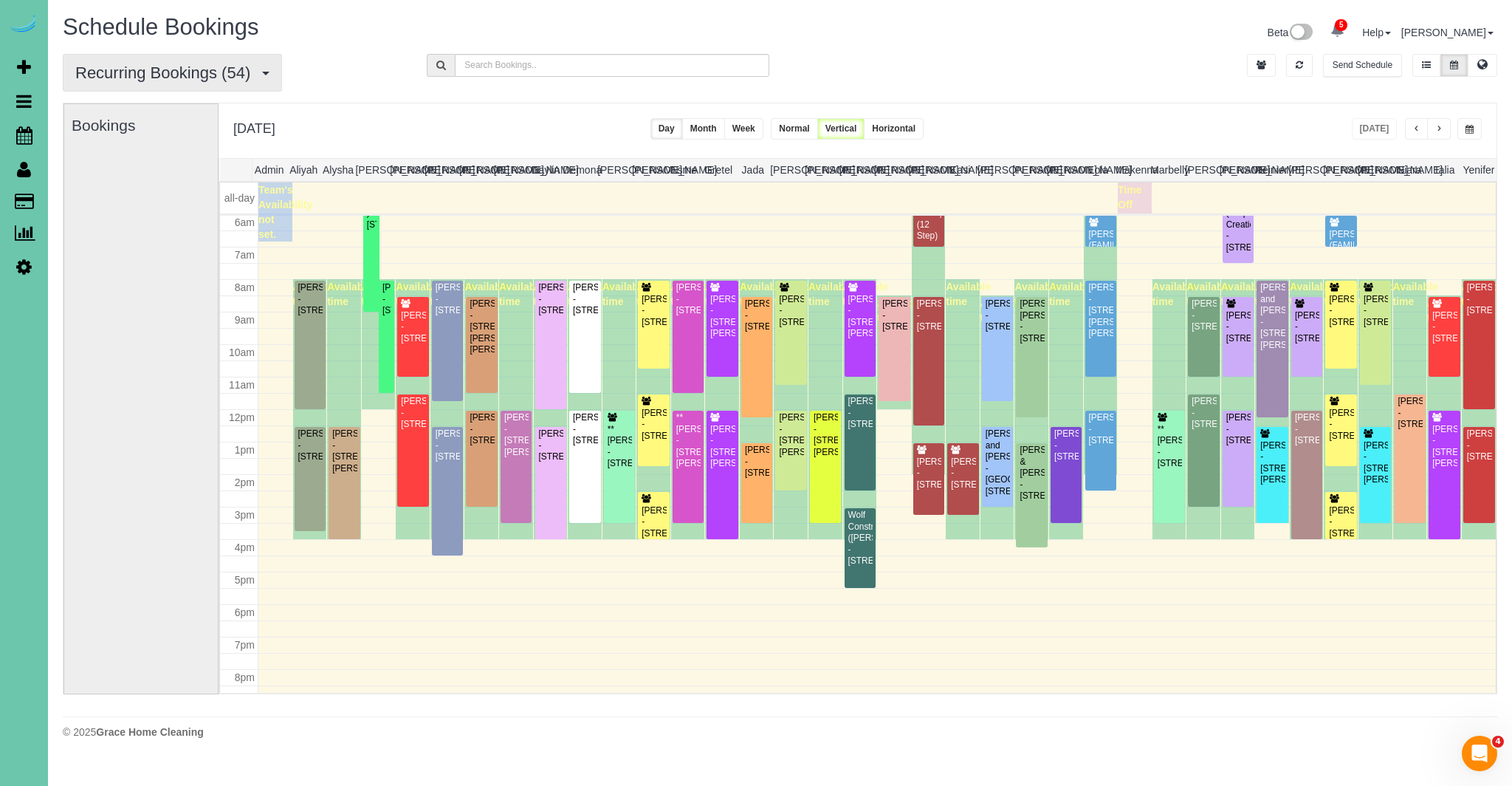
click at [165, 75] on span "Recurring Bookings (54)" at bounding box center [166, 72] width 183 height 18
click at [125, 104] on link "All Bookings" at bounding box center [142, 107] width 157 height 19
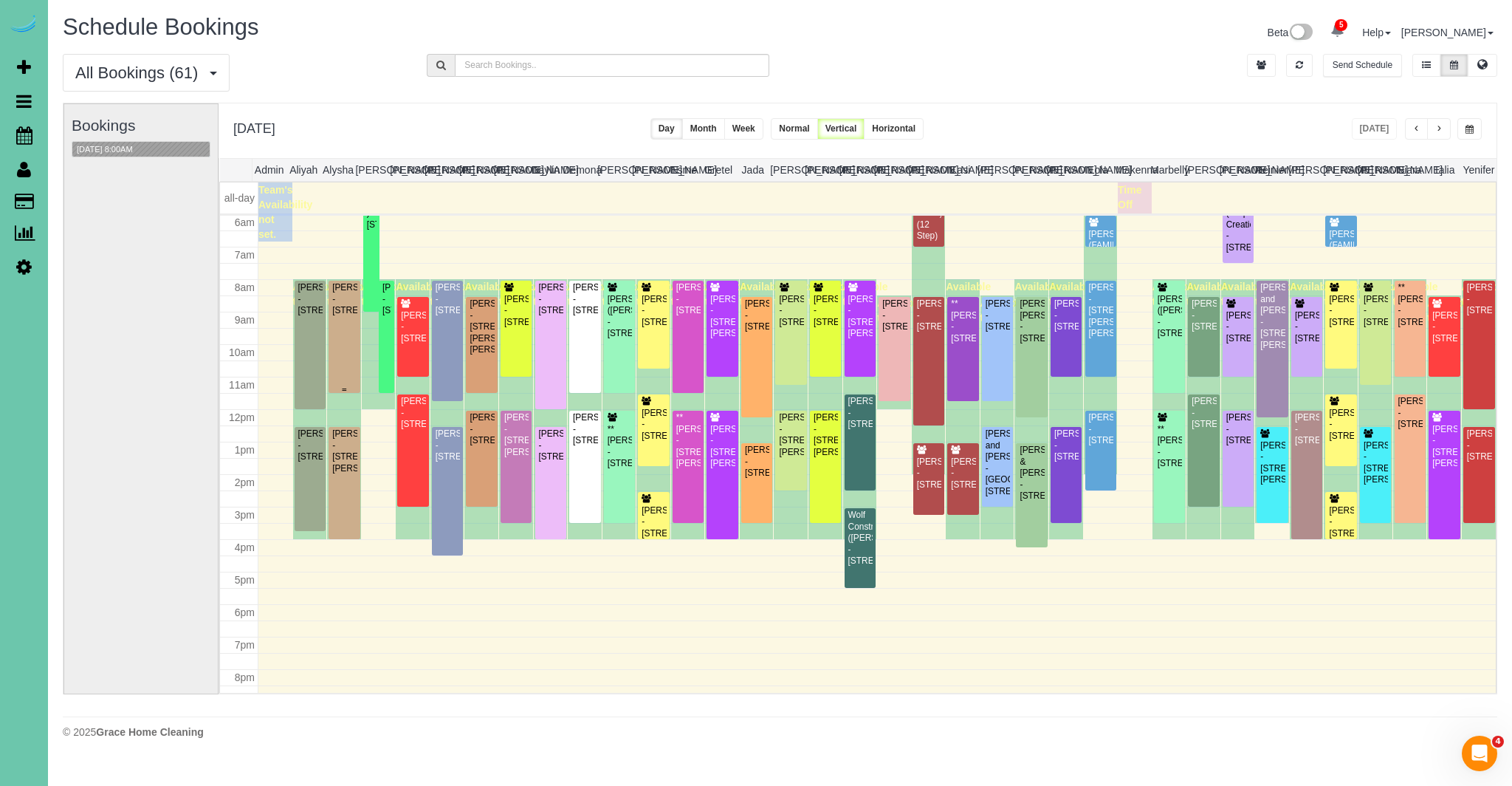
click at [345, 316] on div "Rebecca Folks - 2712 N 45th Ave, Omaha, NE 68104" at bounding box center [344, 298] width 25 height 34
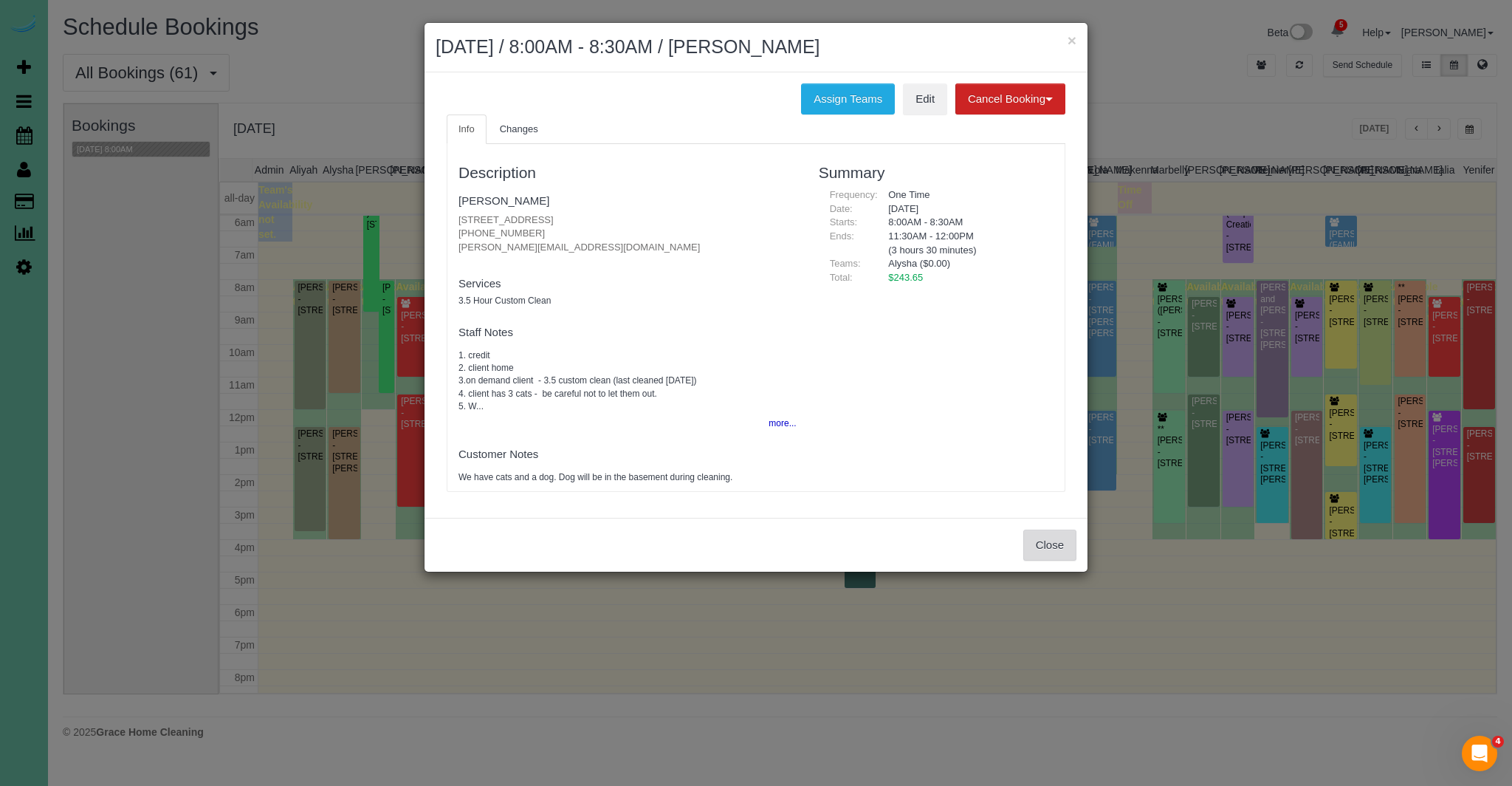
click at [1042, 544] on button "Close" at bounding box center [1049, 545] width 53 height 31
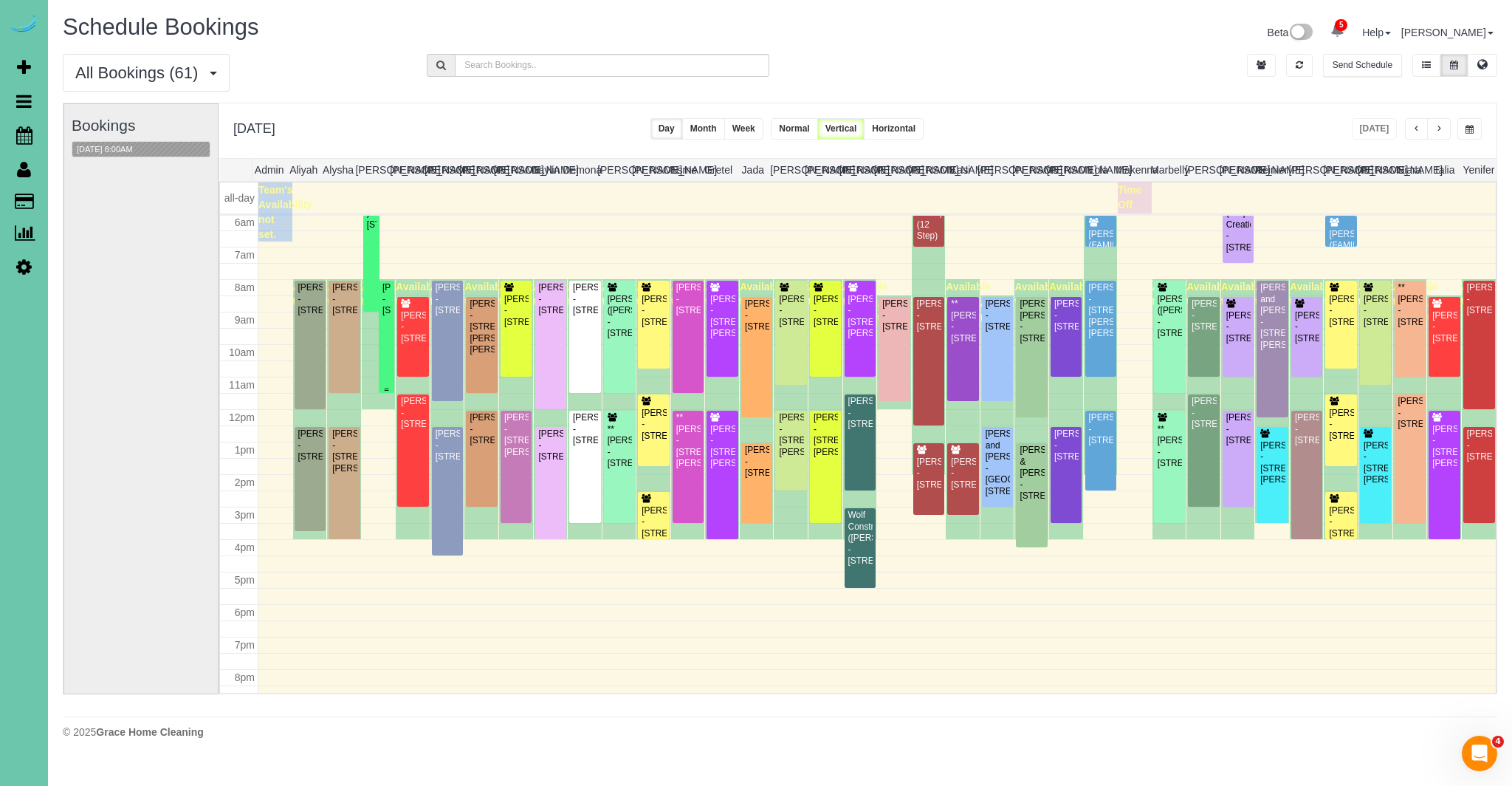
click at [389, 296] on div "Heather Tewes - 16233 Elm Street, Omaha, NE 68130" at bounding box center [386, 298] width 9 height 34
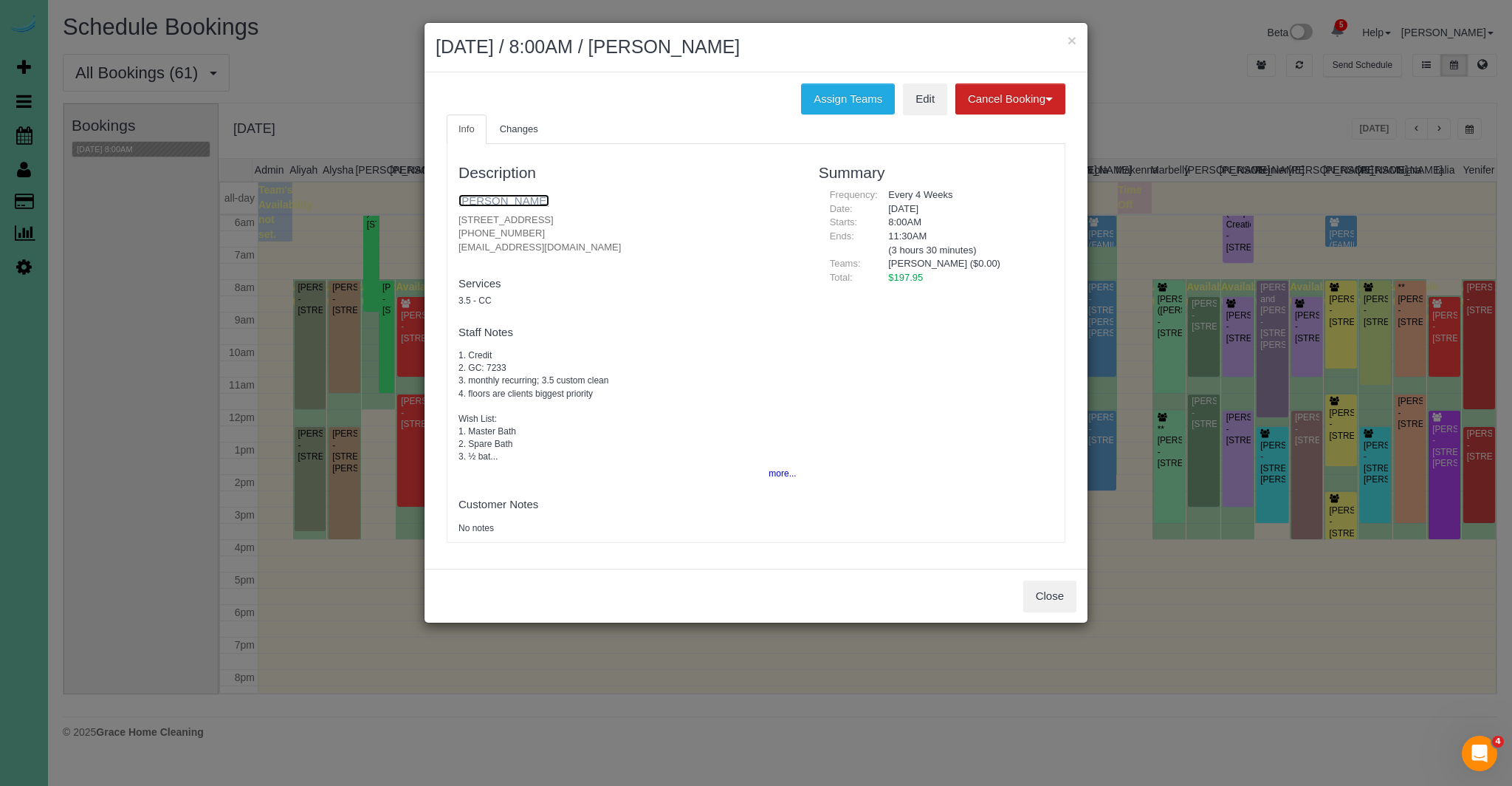
click at [520, 199] on link "Heather Tewes" at bounding box center [503, 200] width 90 height 13
drag, startPoint x: 1074, startPoint y: 600, endPoint x: 1041, endPoint y: 599, distance: 33.0
click at [1073, 600] on button "Close" at bounding box center [1049, 596] width 53 height 31
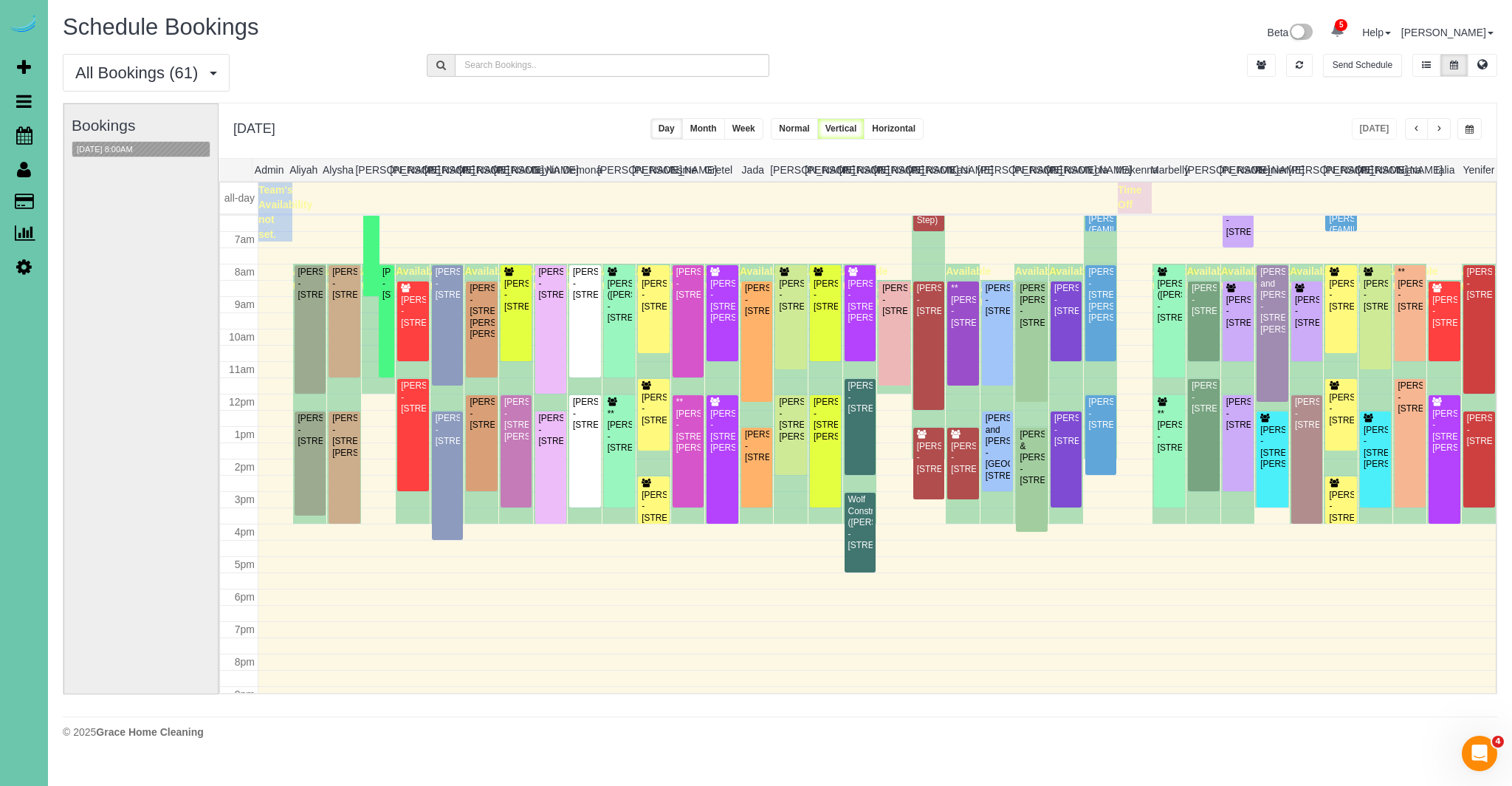
scroll to position [208, 0]
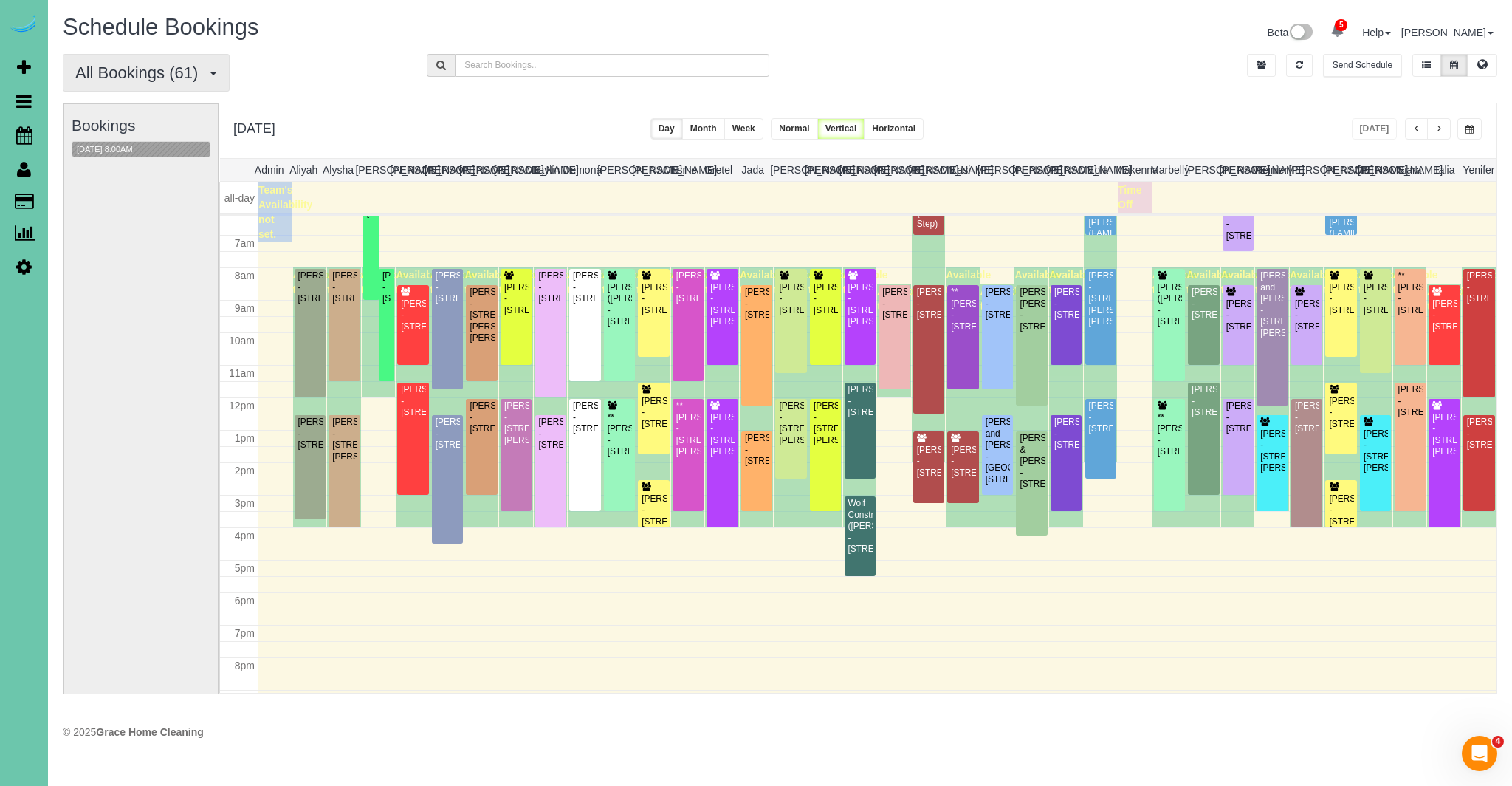
click at [139, 67] on span "All Bookings (61)" at bounding box center [140, 72] width 130 height 18
click at [127, 147] on link "Recurring Bookings" at bounding box center [142, 146] width 157 height 19
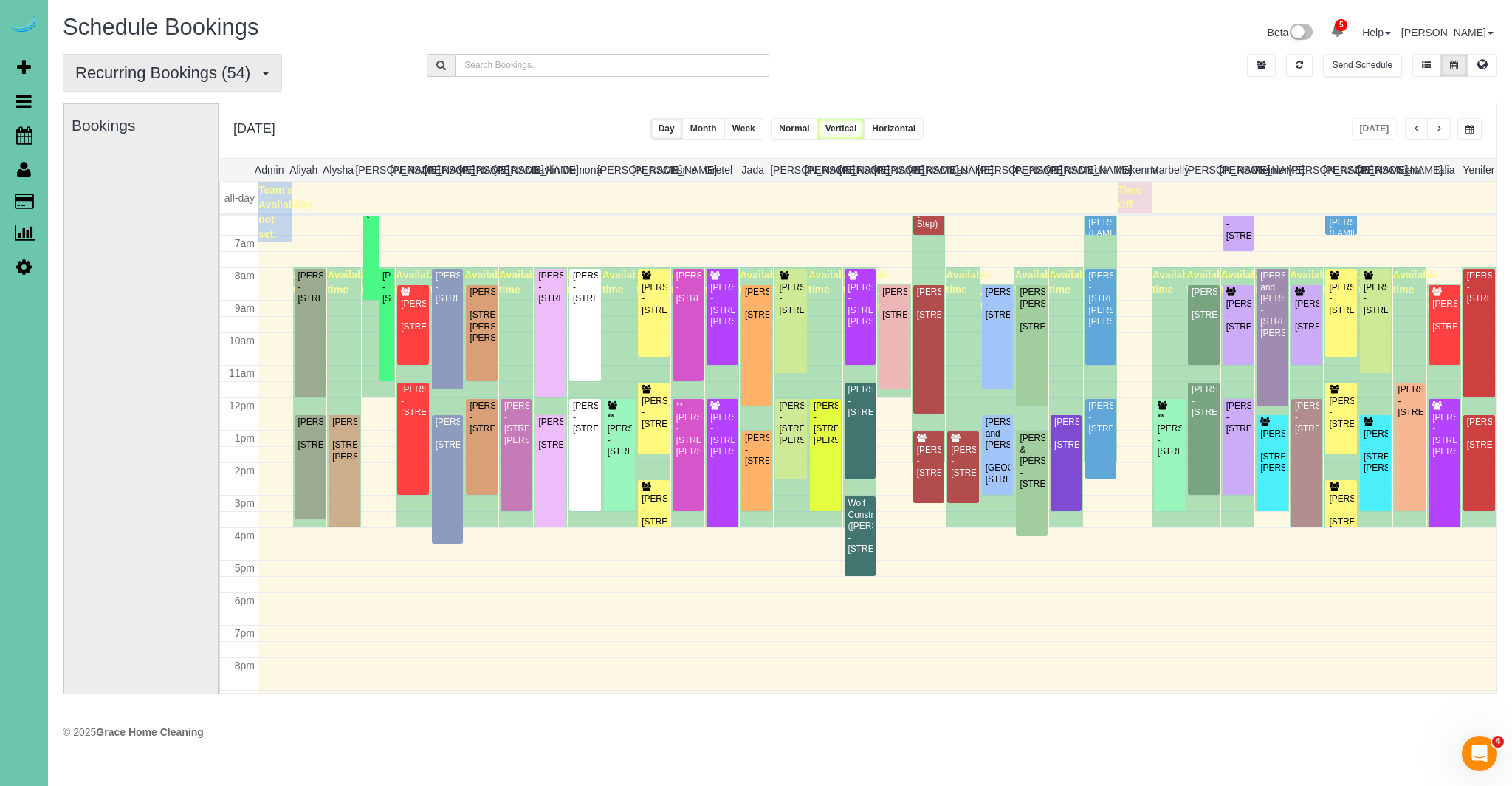
click at [85, 72] on span "Recurring Bookings (54)" at bounding box center [166, 72] width 183 height 18
click at [120, 111] on link "All Bookings" at bounding box center [142, 107] width 157 height 19
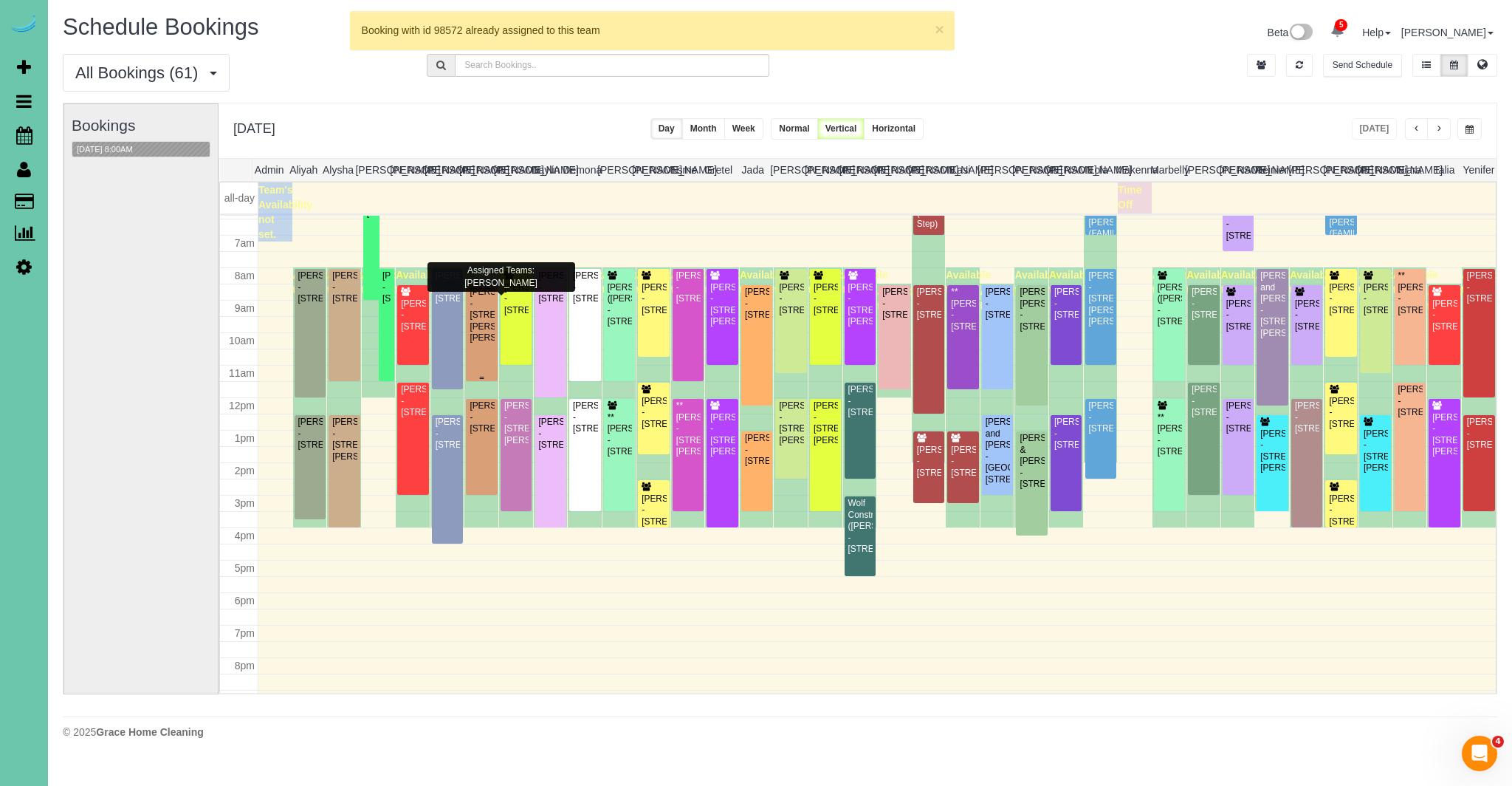
click at [476, 330] on div "Taylor Hanson - 310 N Allen St, Bennington, NE 68007" at bounding box center [481, 315] width 25 height 57
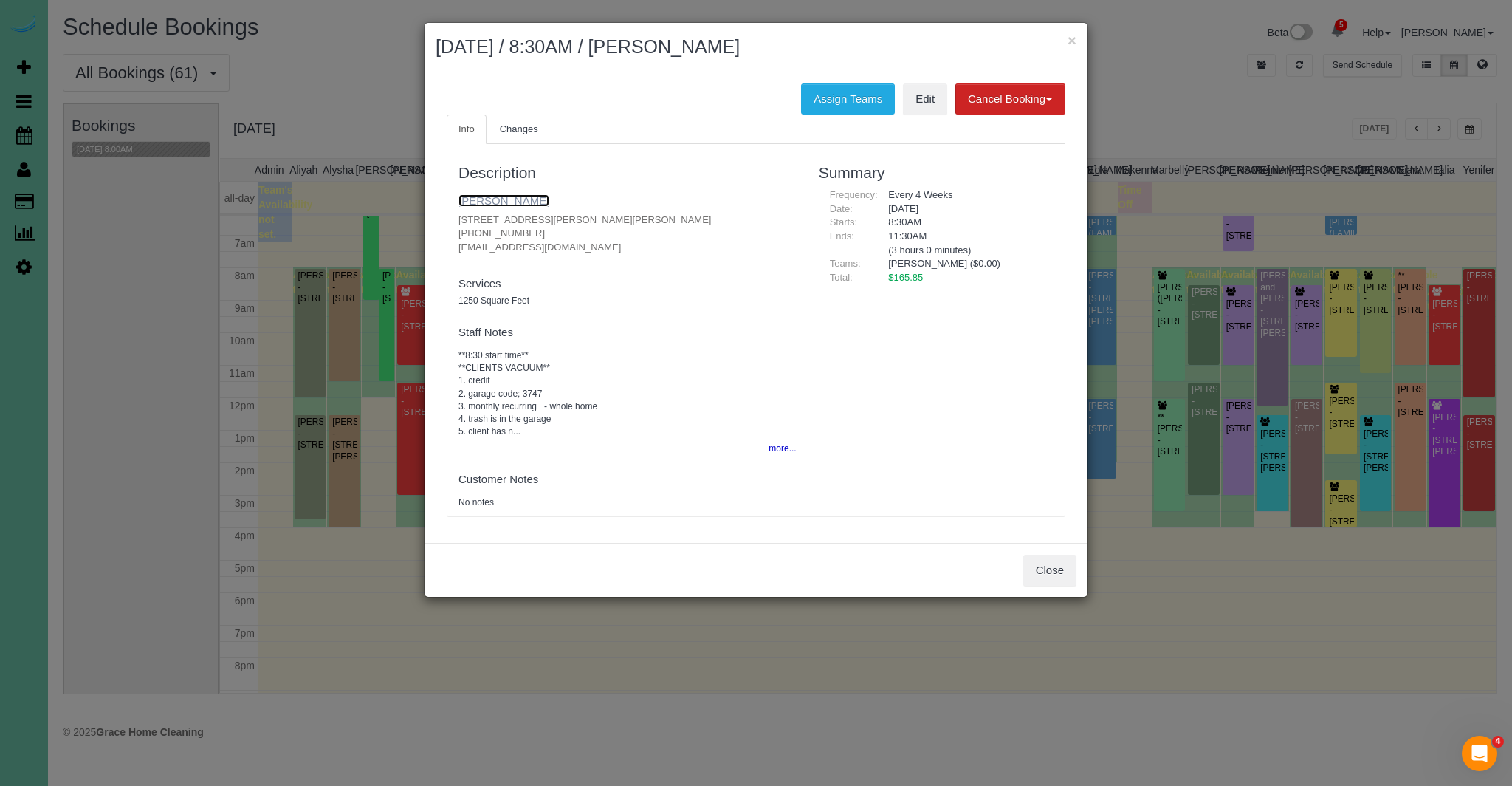
click at [513, 204] on link "Taylor Hanson" at bounding box center [503, 200] width 90 height 13
click at [771, 448] on button "more..." at bounding box center [778, 448] width 36 height 22
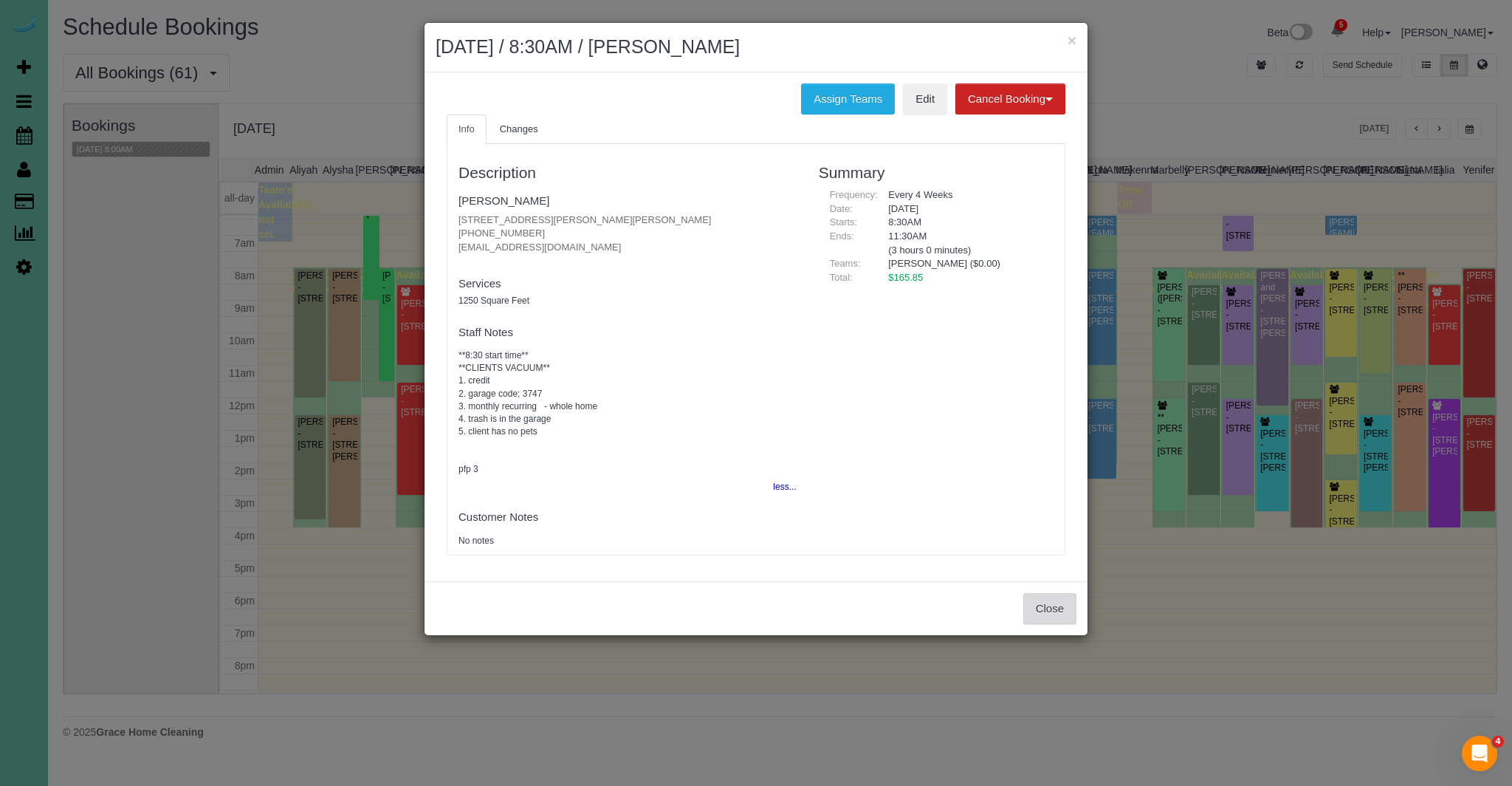
click at [1063, 599] on button "Close" at bounding box center [1049, 608] width 53 height 31
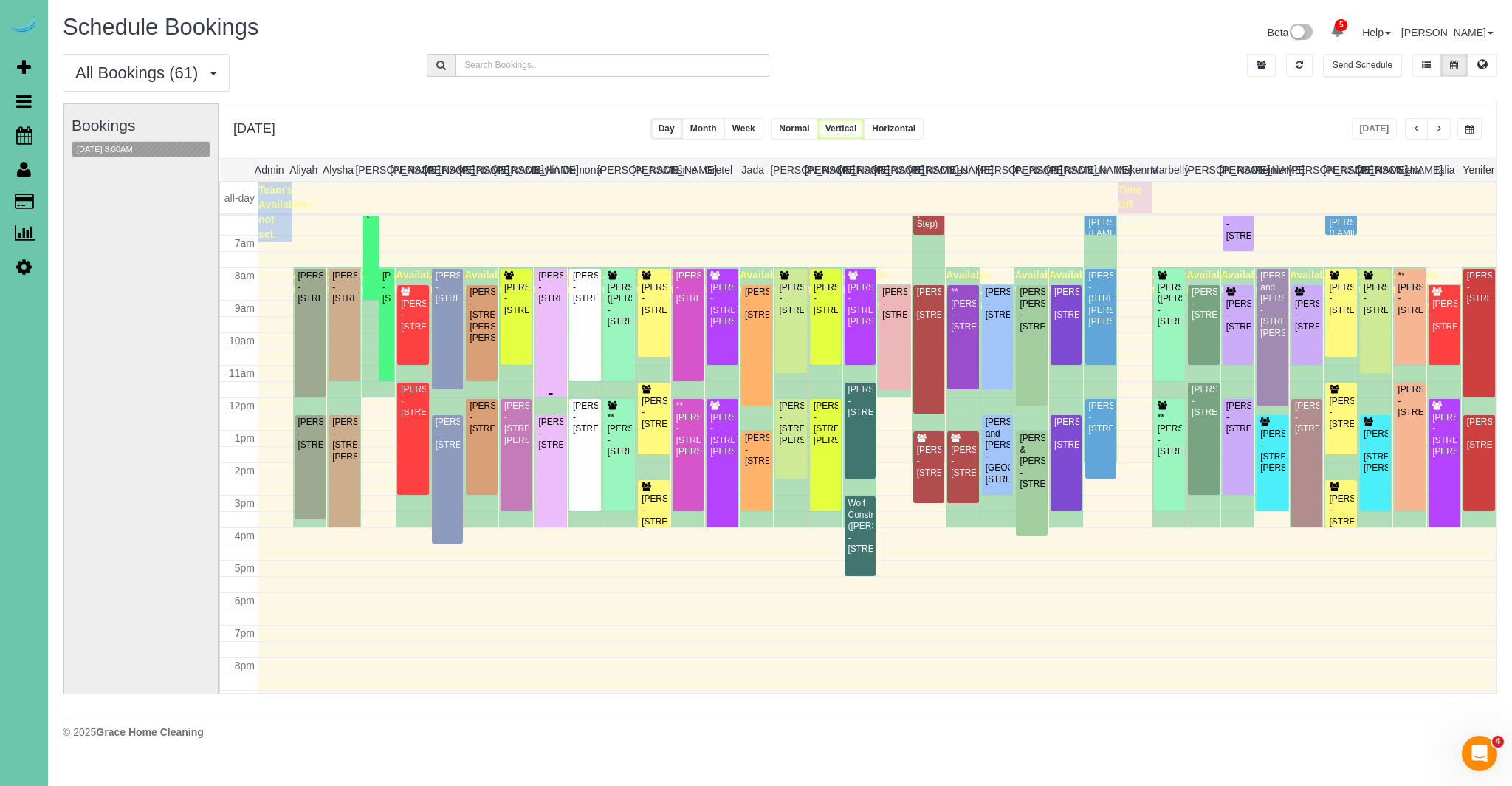
click at [550, 304] on div "Katie Mackie - 6506 S 100th Street, Omaha, NE 68127" at bounding box center [551, 287] width 25 height 34
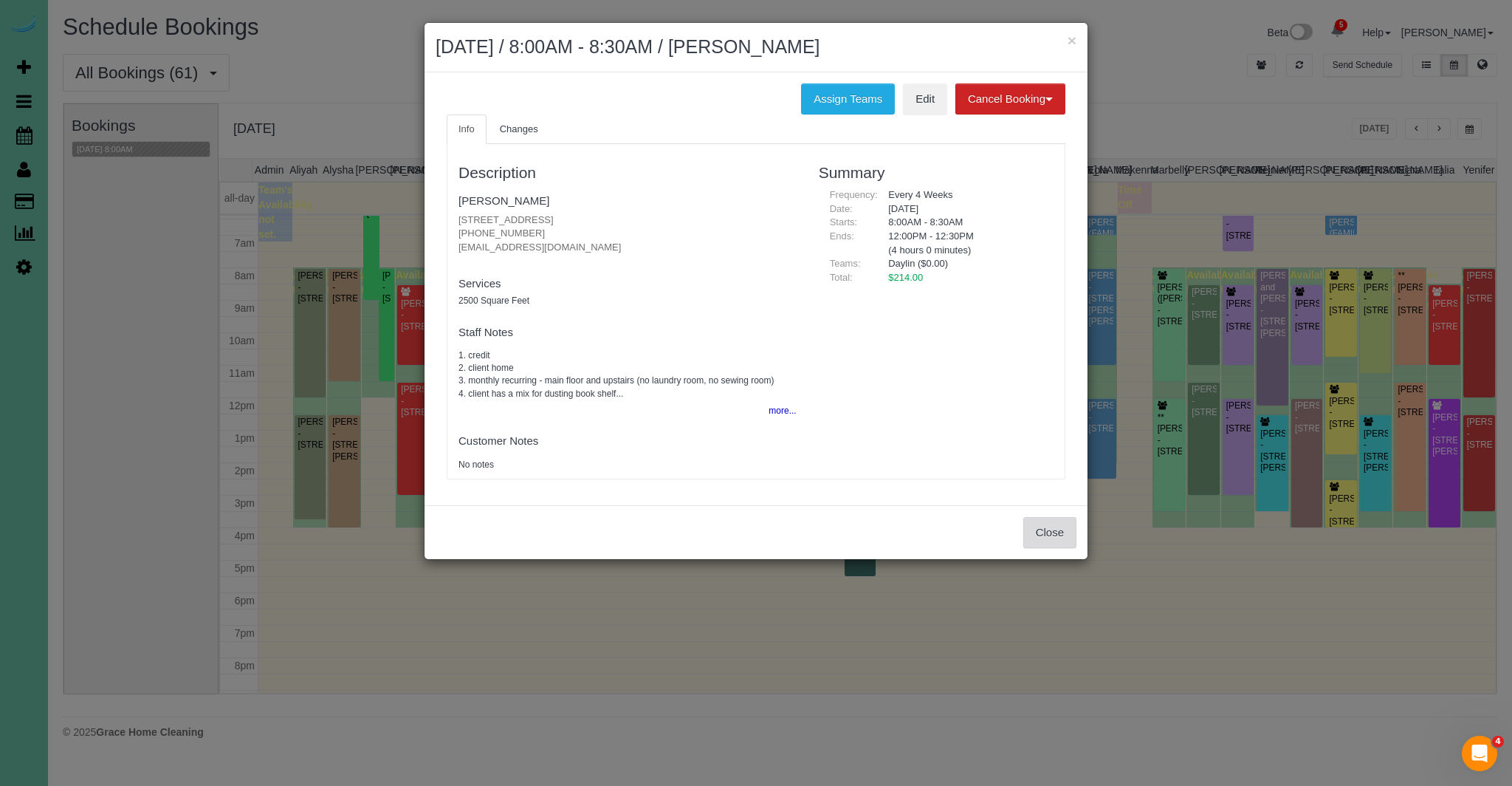
click at [1059, 539] on button "Close" at bounding box center [1049, 533] width 53 height 31
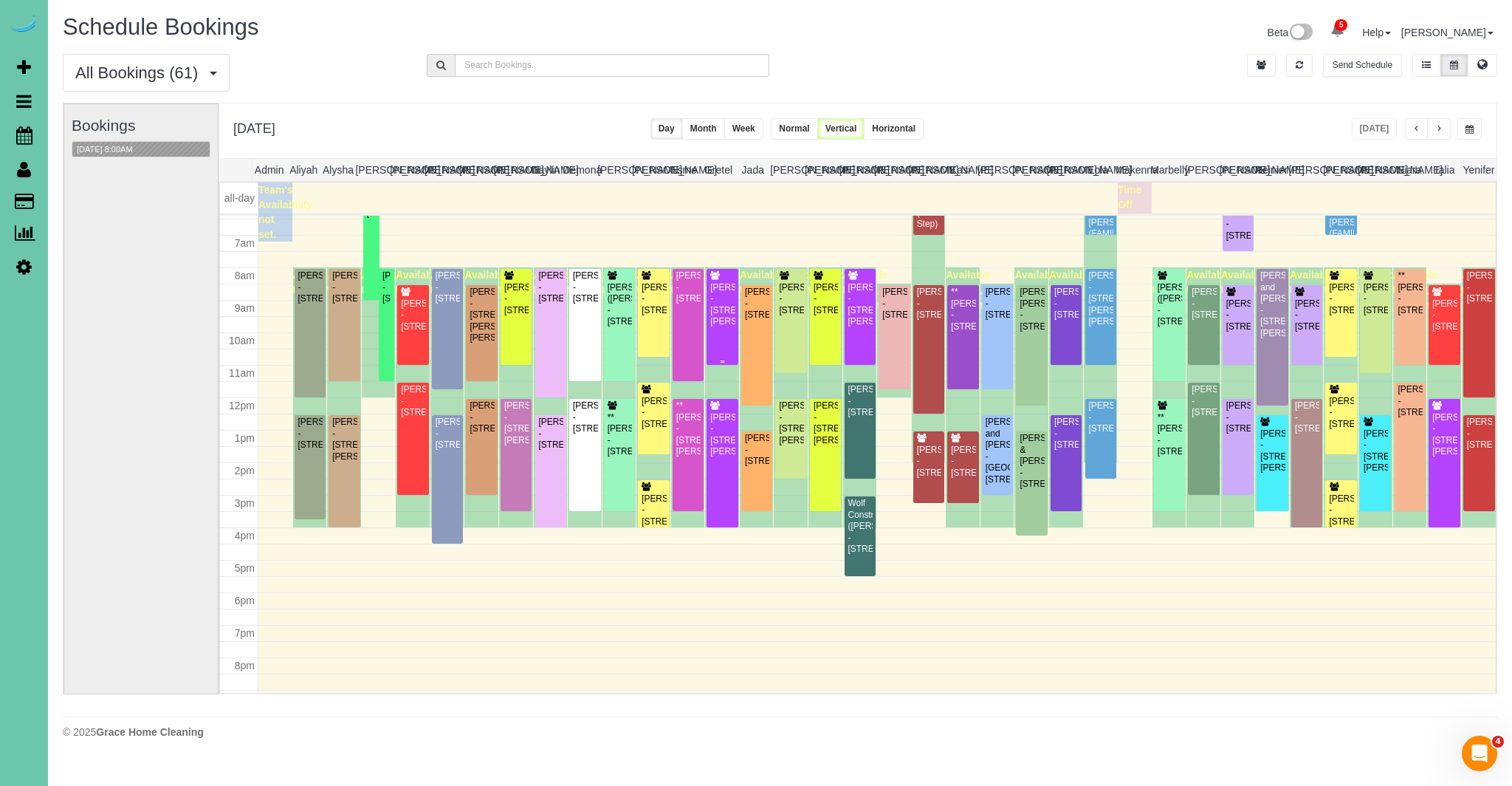
scroll to position [209, 0]
click at [719, 328] on div "Audra Rodgers - 17312 Wirt St, Omaha, NE 68116" at bounding box center [721, 304] width 25 height 46
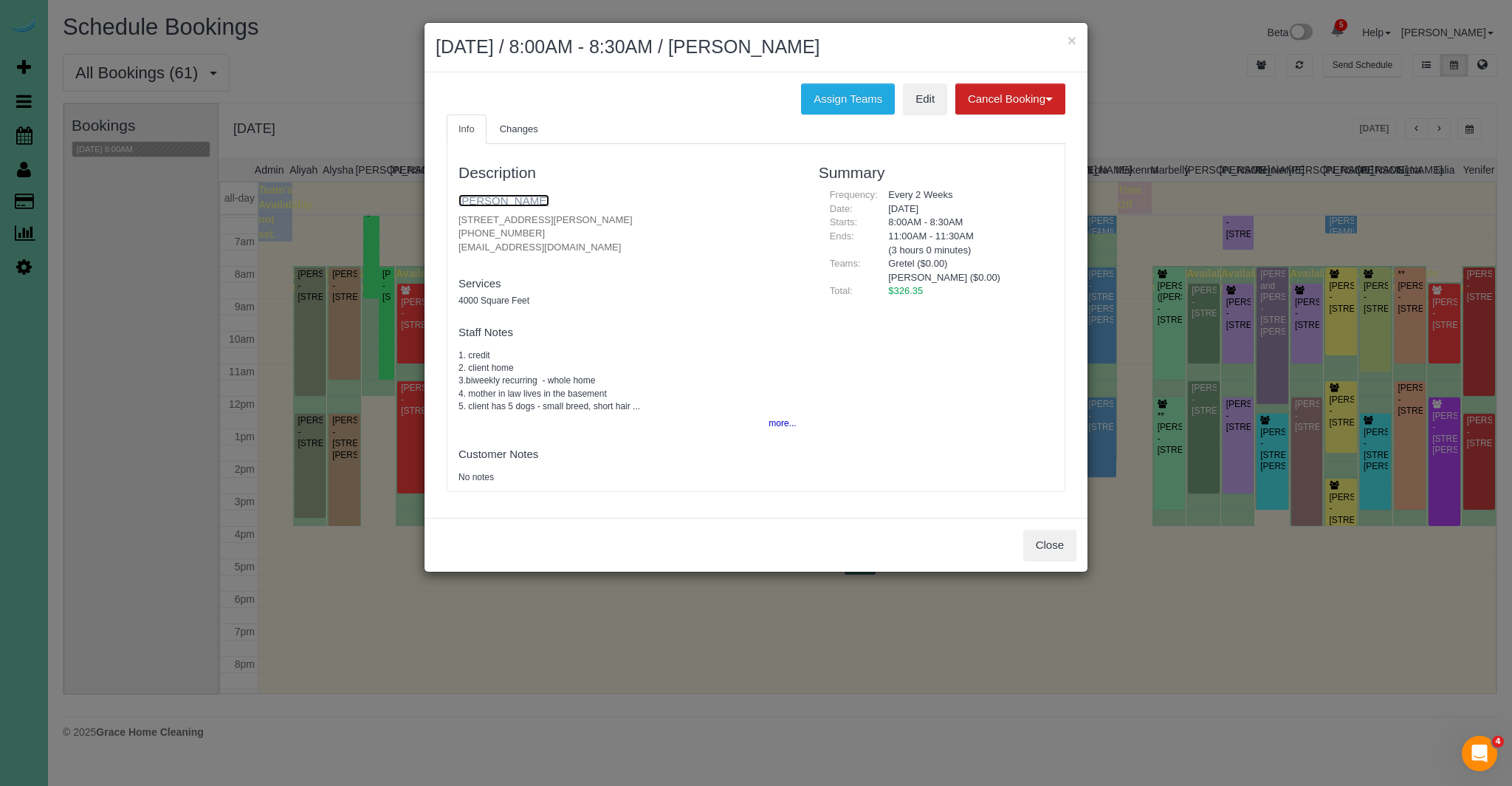
click at [507, 201] on link "Audra Rodgers" at bounding box center [503, 200] width 90 height 13
click at [1041, 554] on button "Close" at bounding box center [1049, 545] width 53 height 31
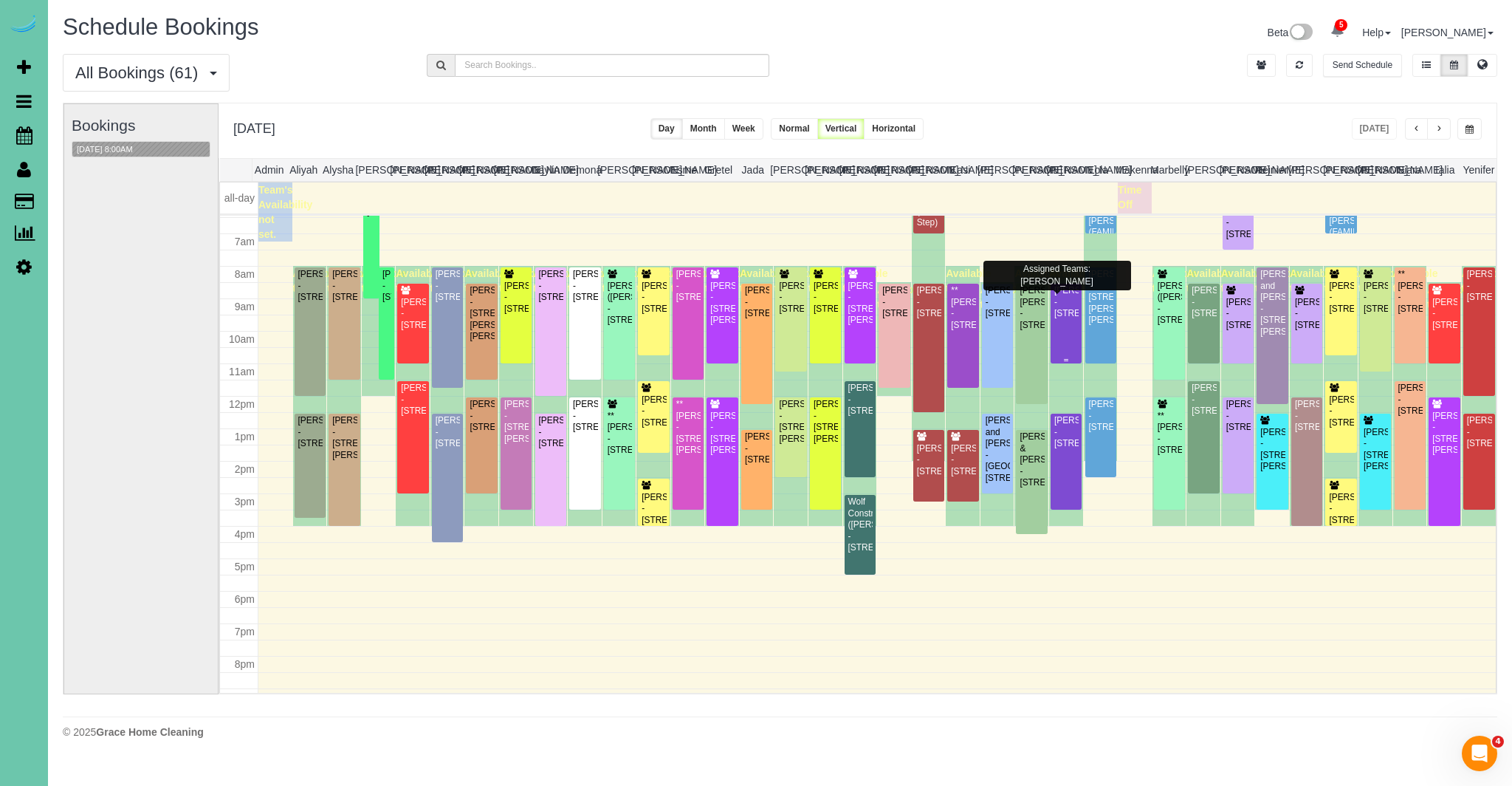
scroll to position [193, 0]
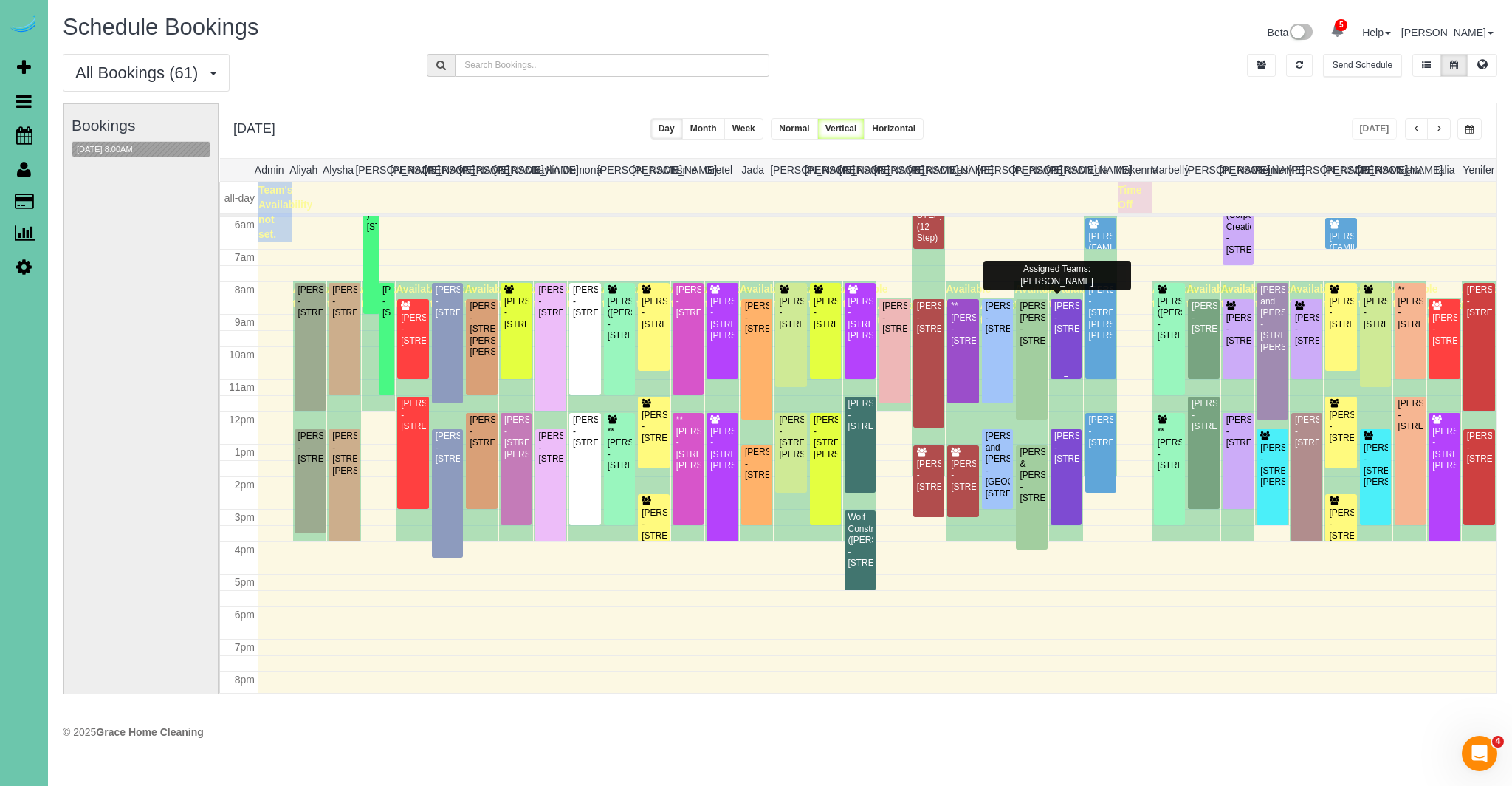
click at [1071, 333] on div "Linda Wortman - 1005 N 77th St, Omaha, NE 68114" at bounding box center [1066, 317] width 25 height 34
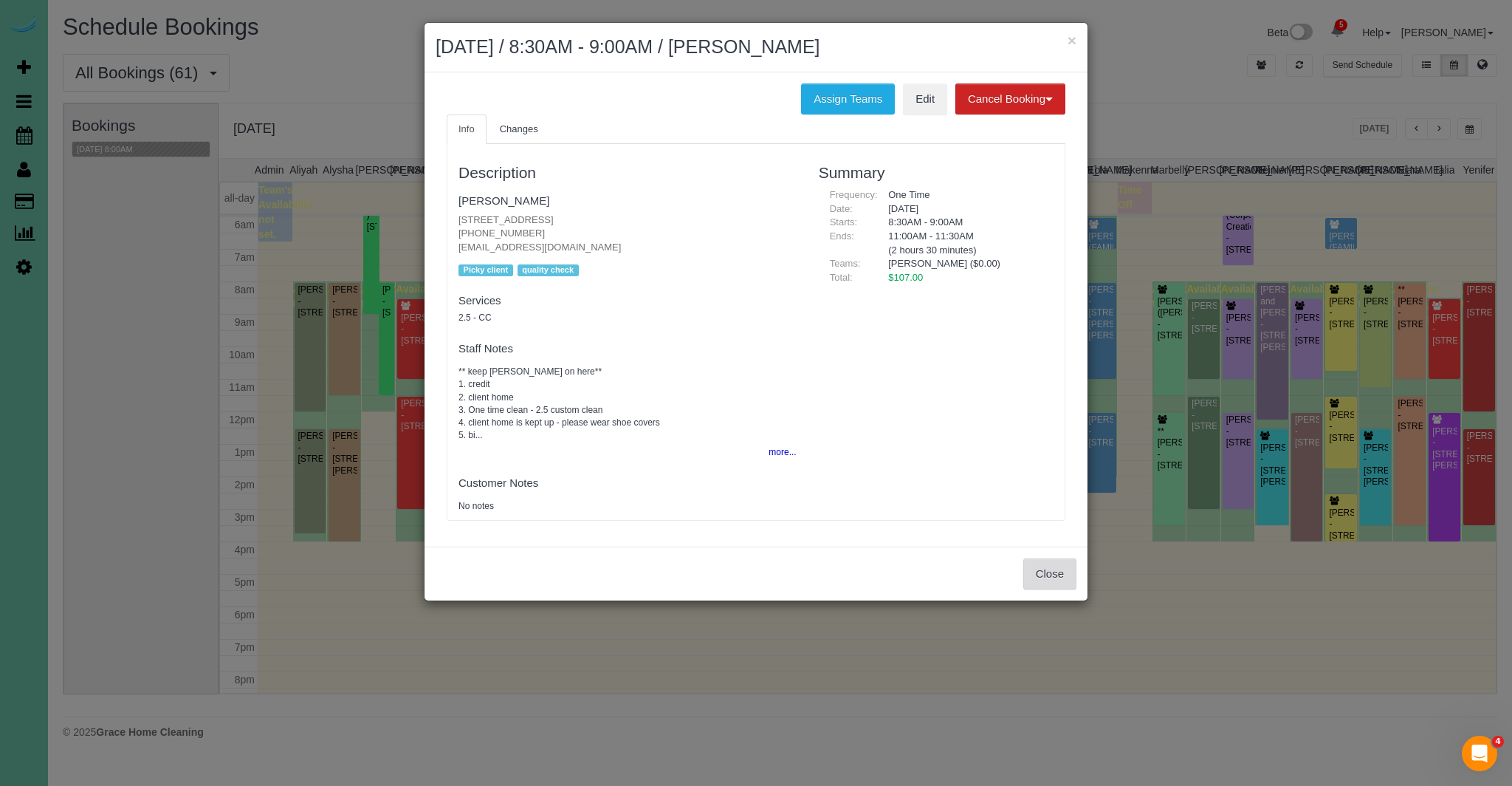
click at [1060, 585] on button "Close" at bounding box center [1049, 574] width 53 height 31
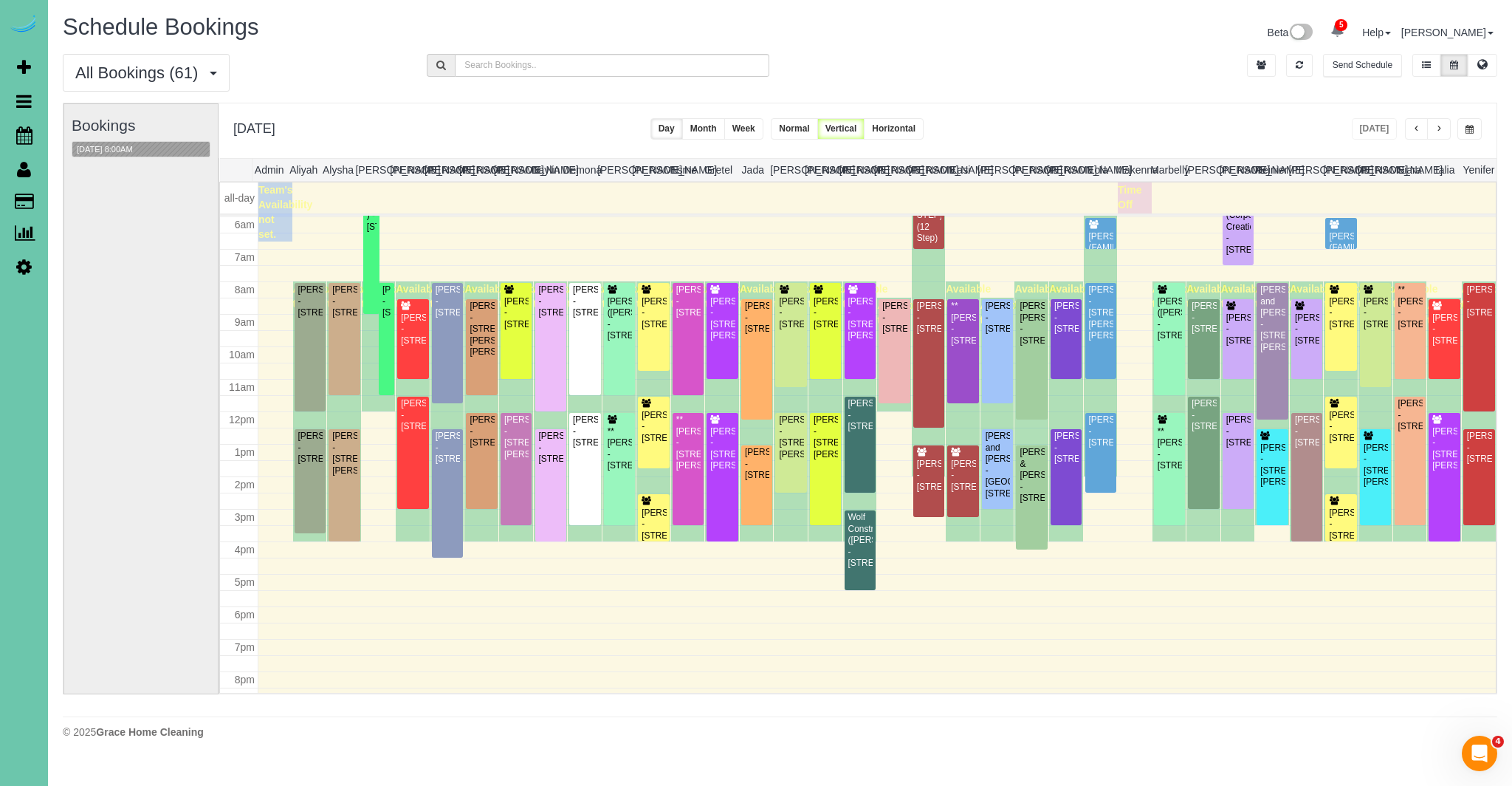
scroll to position [185, 0]
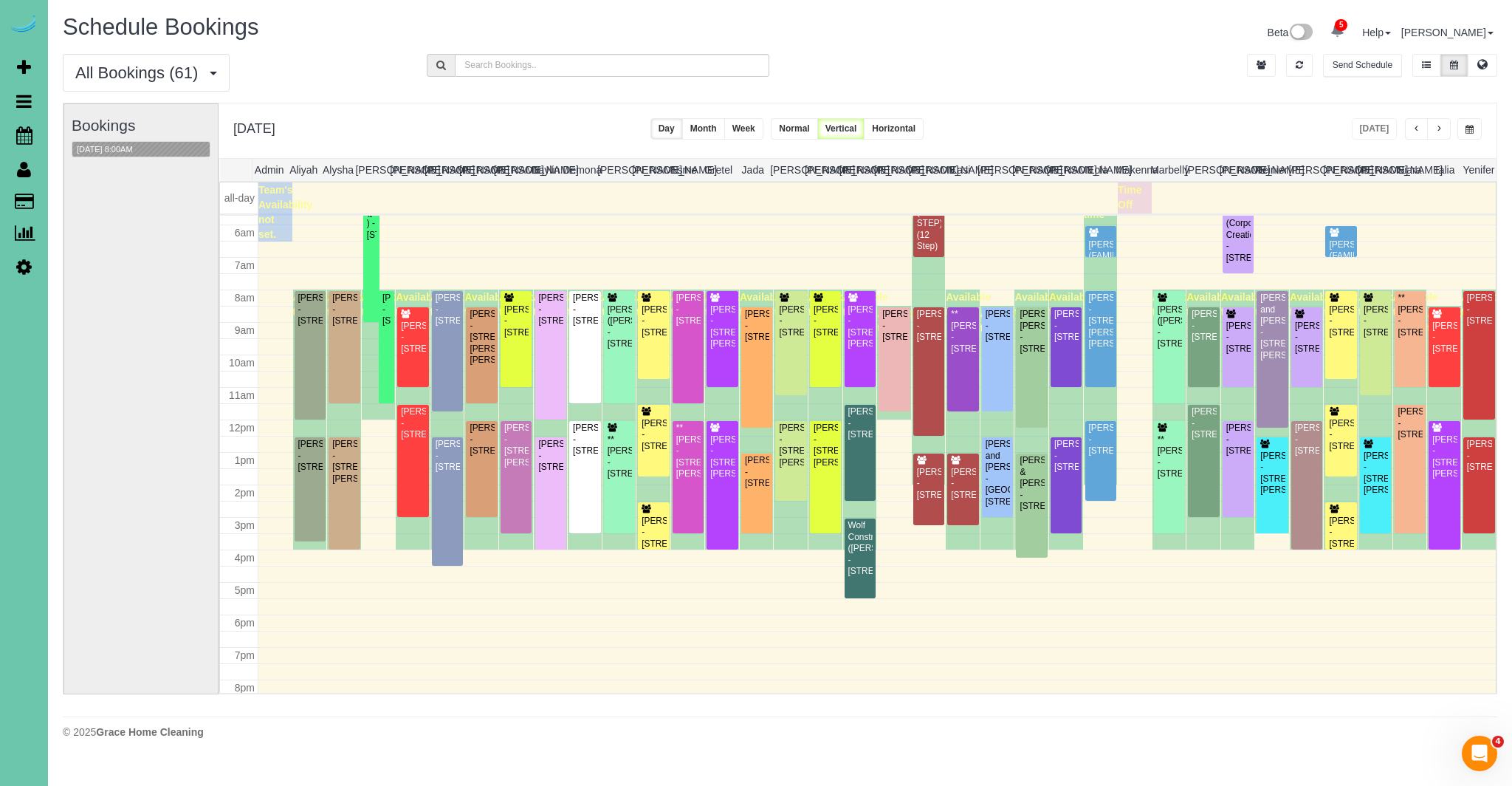
click at [1435, 130] on span "button" at bounding box center [1438, 129] width 8 height 9
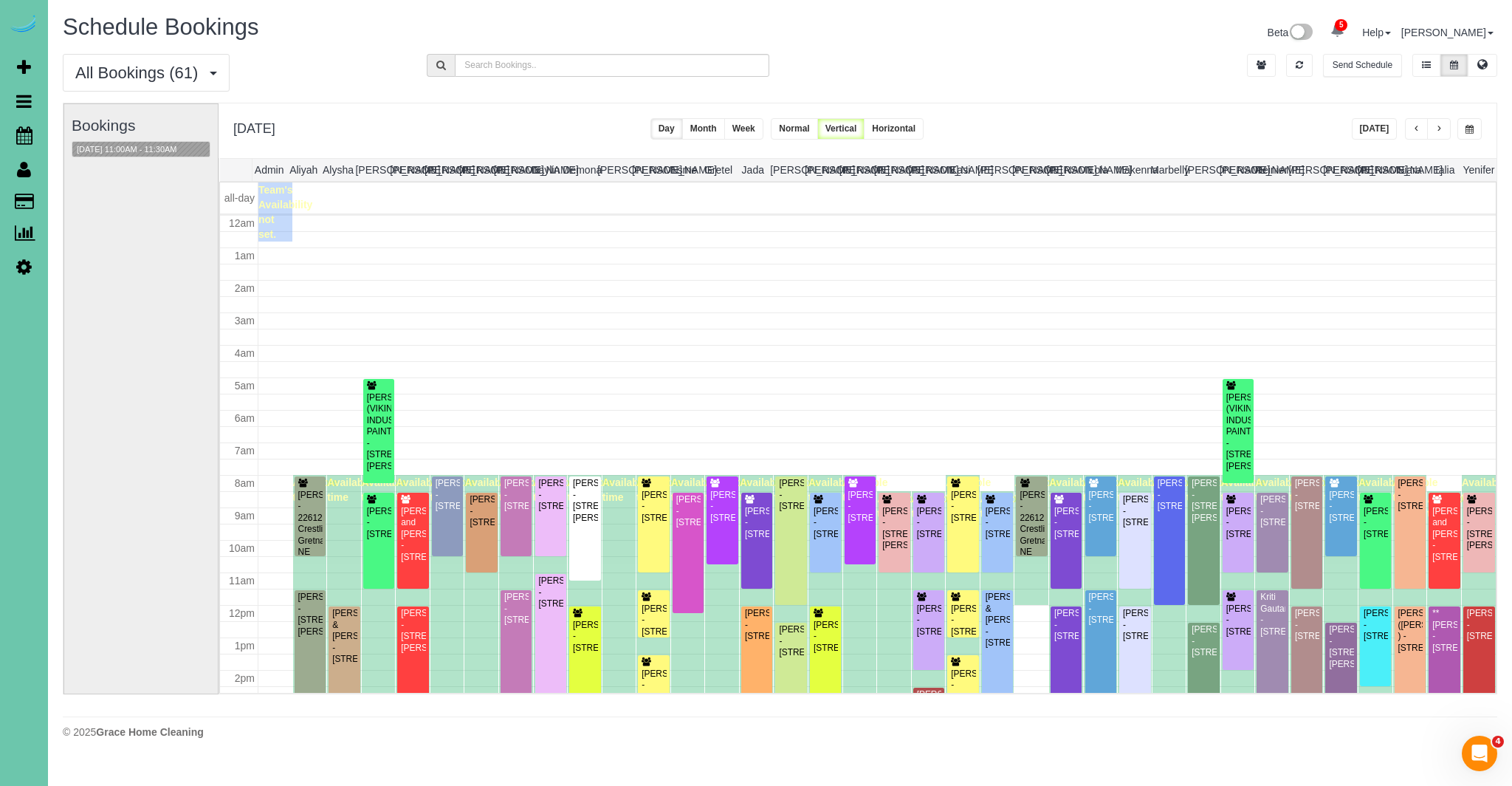
scroll to position [196, 0]
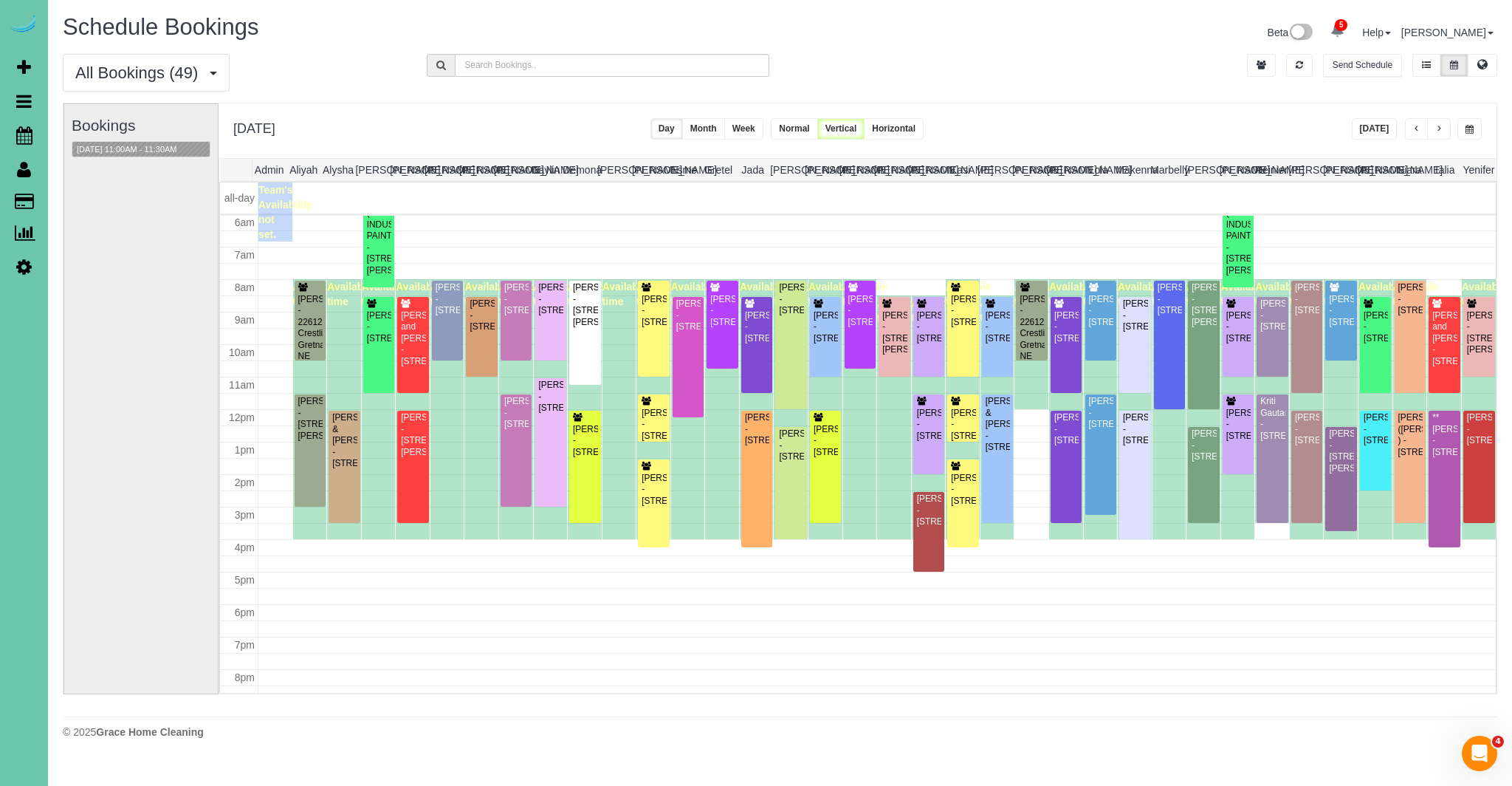
click at [1372, 133] on button "Today" at bounding box center [1374, 128] width 46 height 22
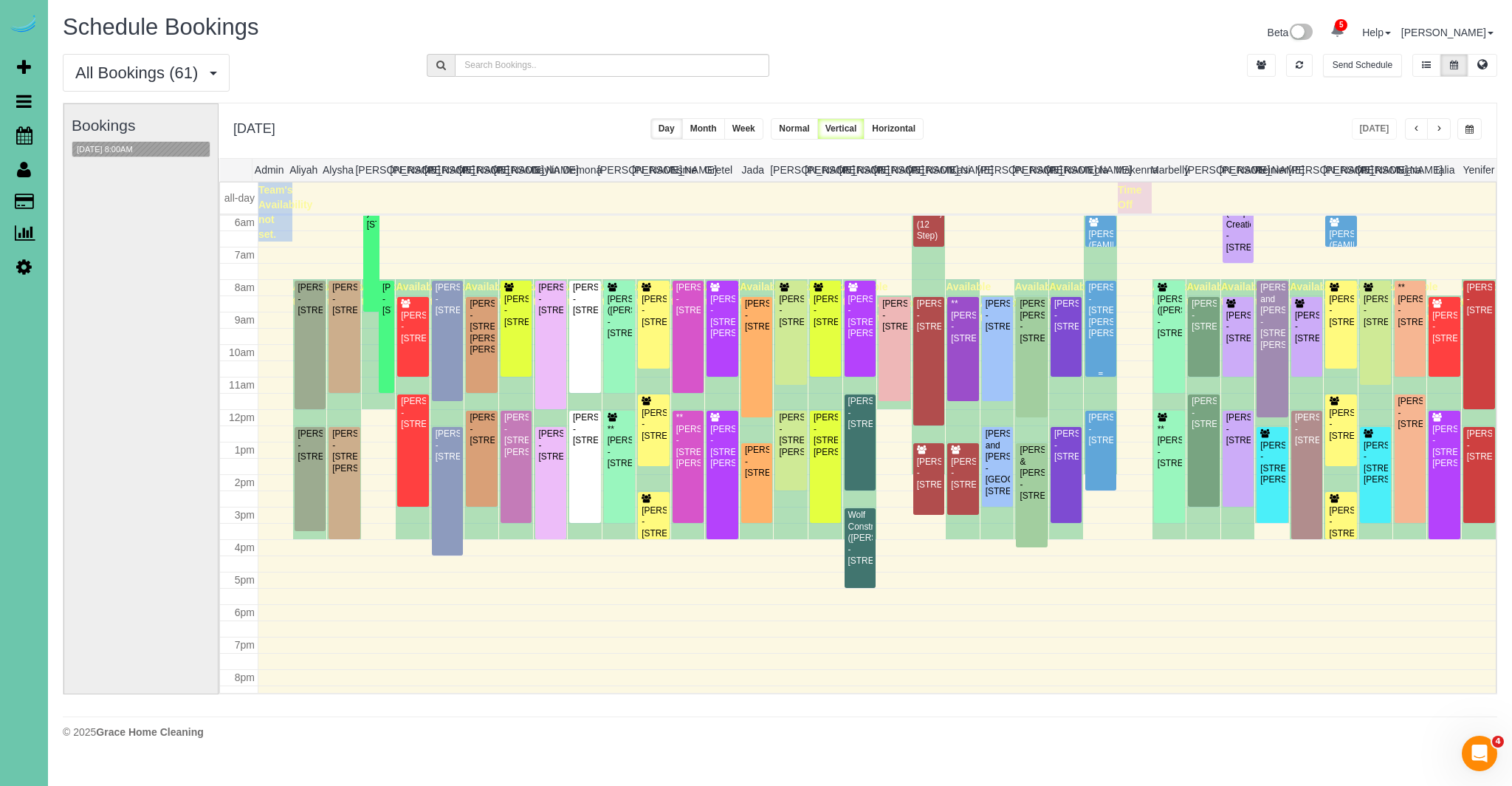
click at [1107, 339] on div "Jess Zeleny - 16856 Samantha Rd, Gretna, NE 68028" at bounding box center [1100, 310] width 25 height 57
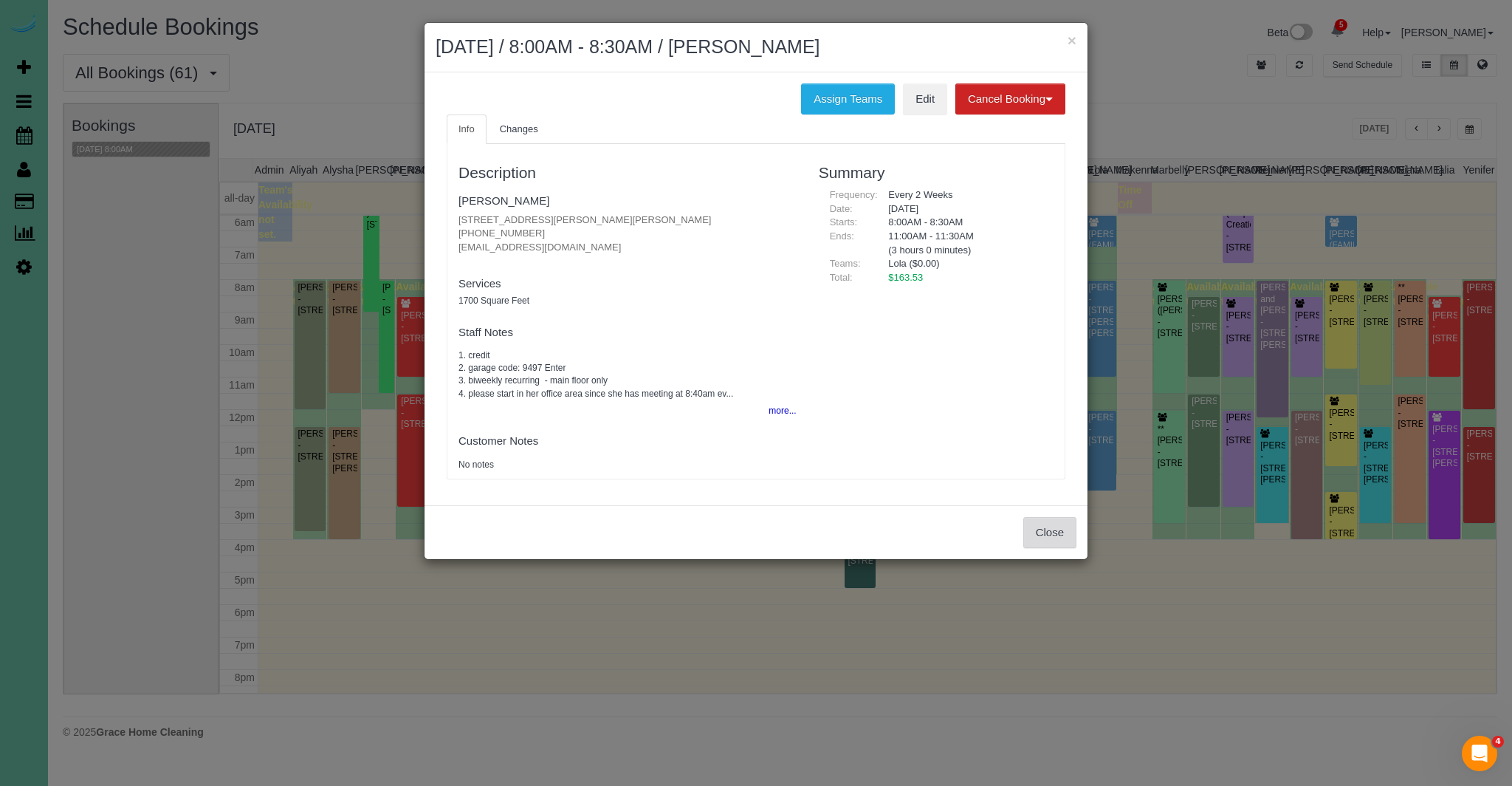
click at [1043, 539] on button "Close" at bounding box center [1049, 533] width 53 height 31
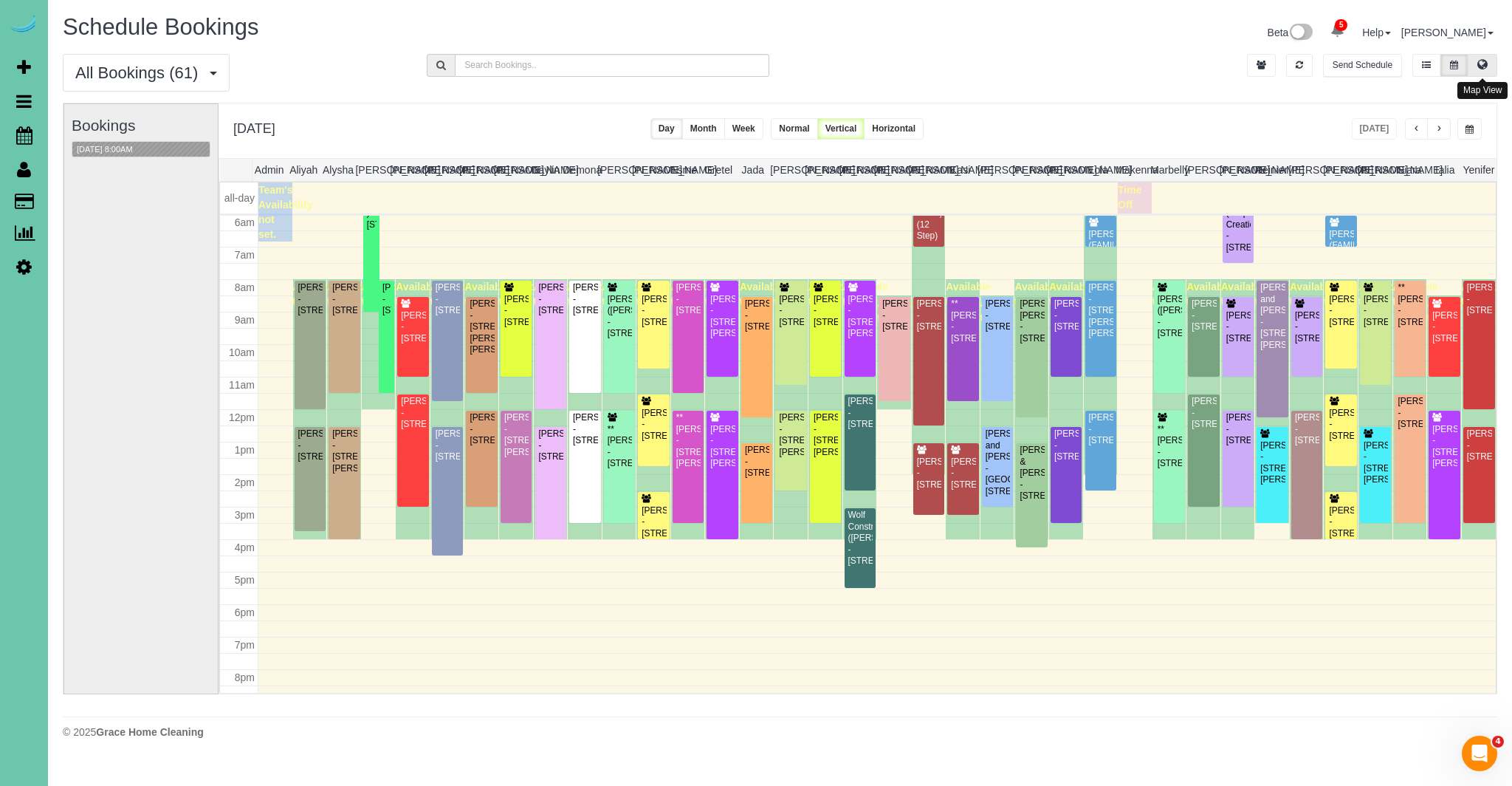
click at [1476, 68] on button at bounding box center [1482, 66] width 29 height 23
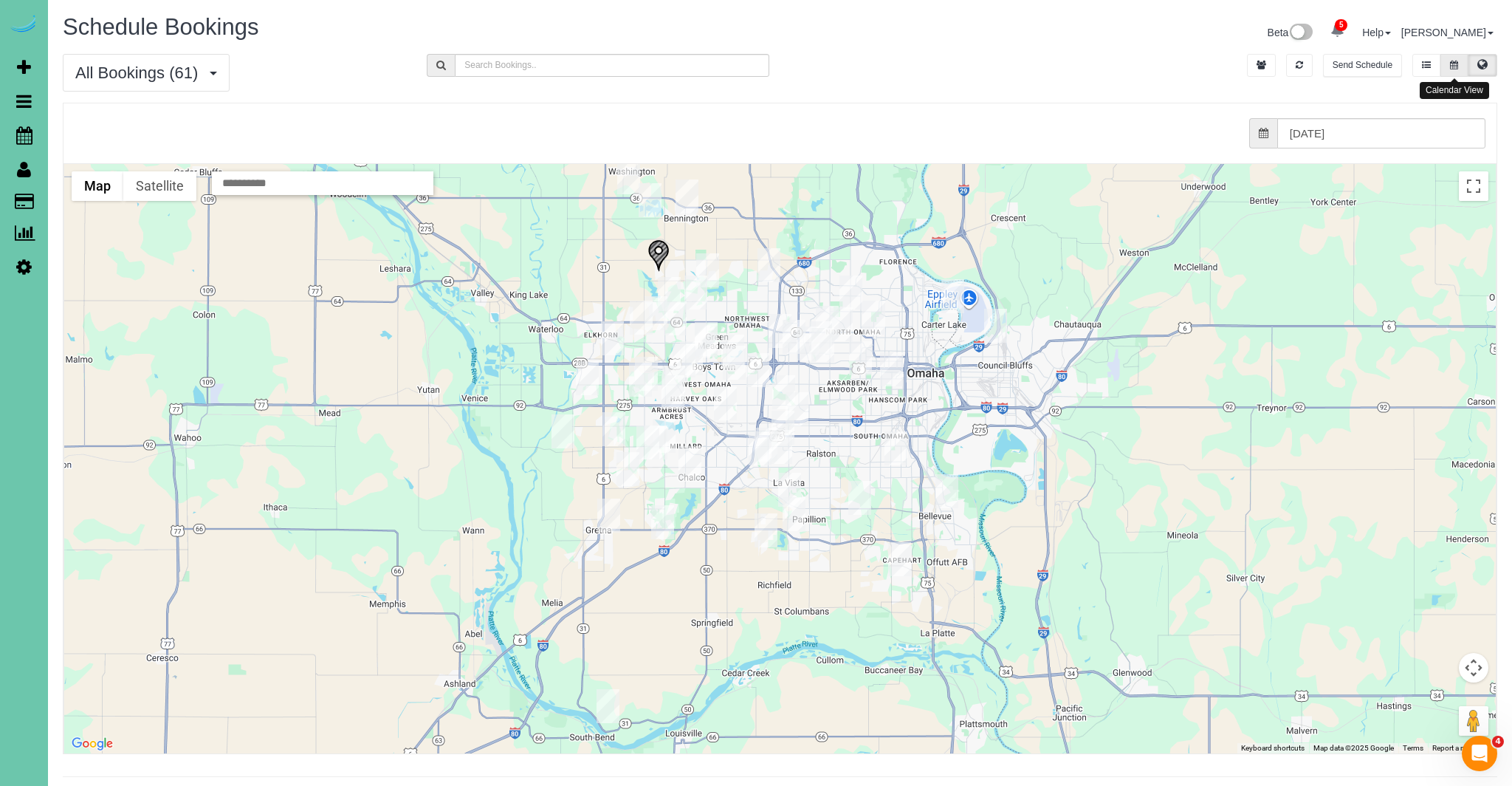
click at [1460, 72] on button at bounding box center [1453, 66] width 28 height 23
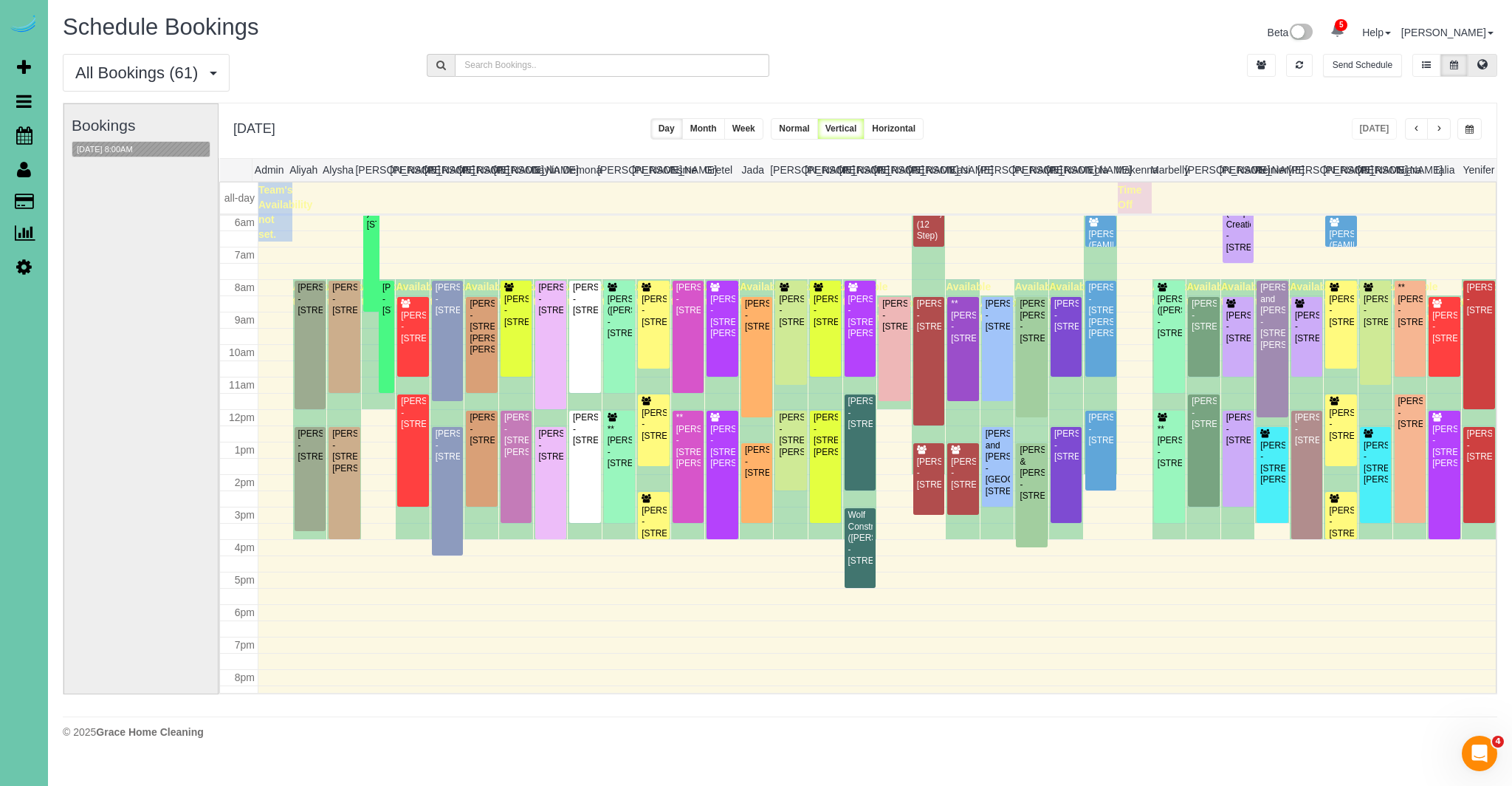
click at [1488, 67] on button at bounding box center [1482, 66] width 29 height 23
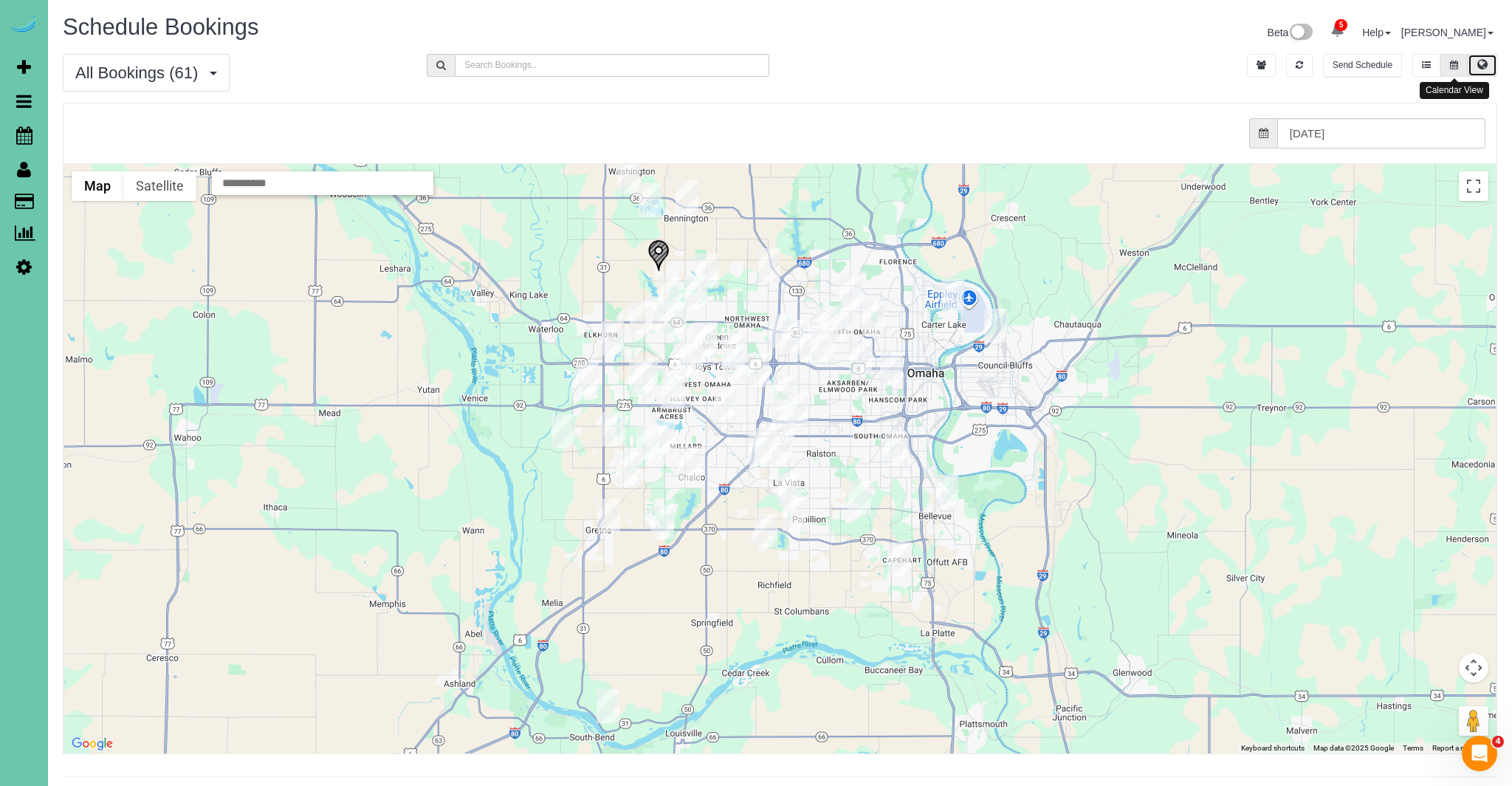
click at [1458, 67] on icon at bounding box center [1453, 65] width 8 height 9
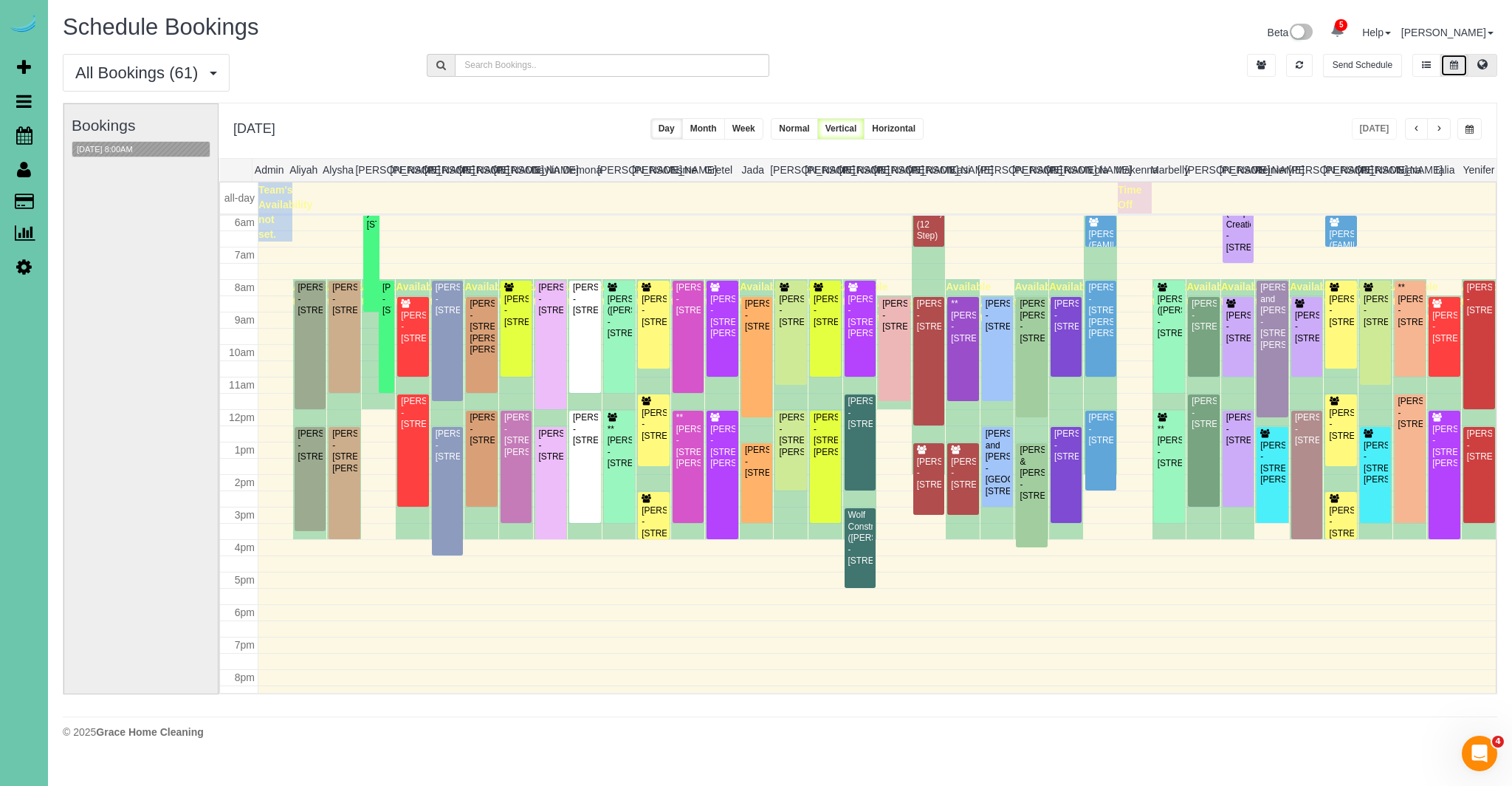
click at [1485, 64] on icon at bounding box center [1482, 64] width 10 height 9
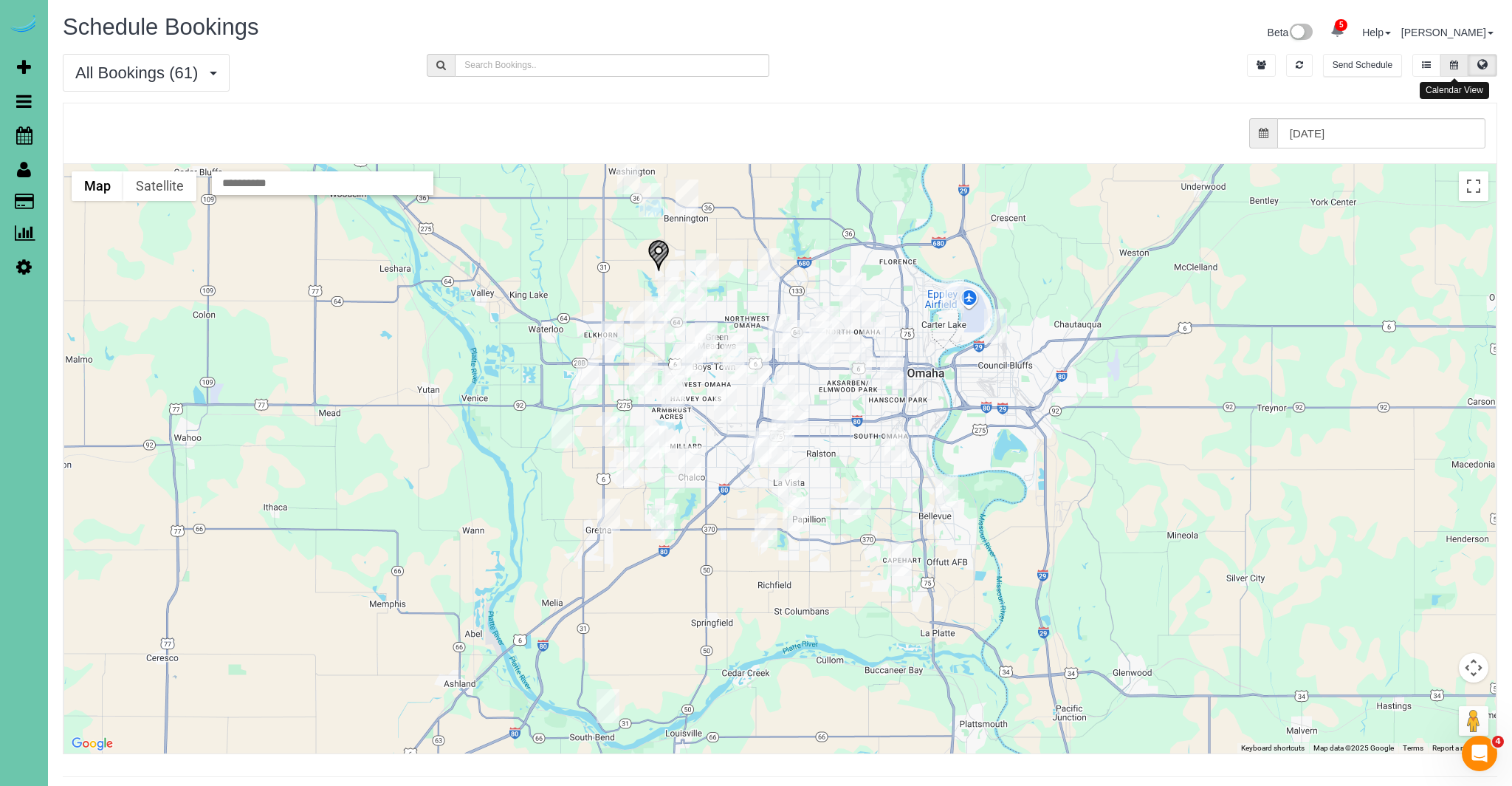
click at [1458, 66] on button at bounding box center [1453, 66] width 28 height 23
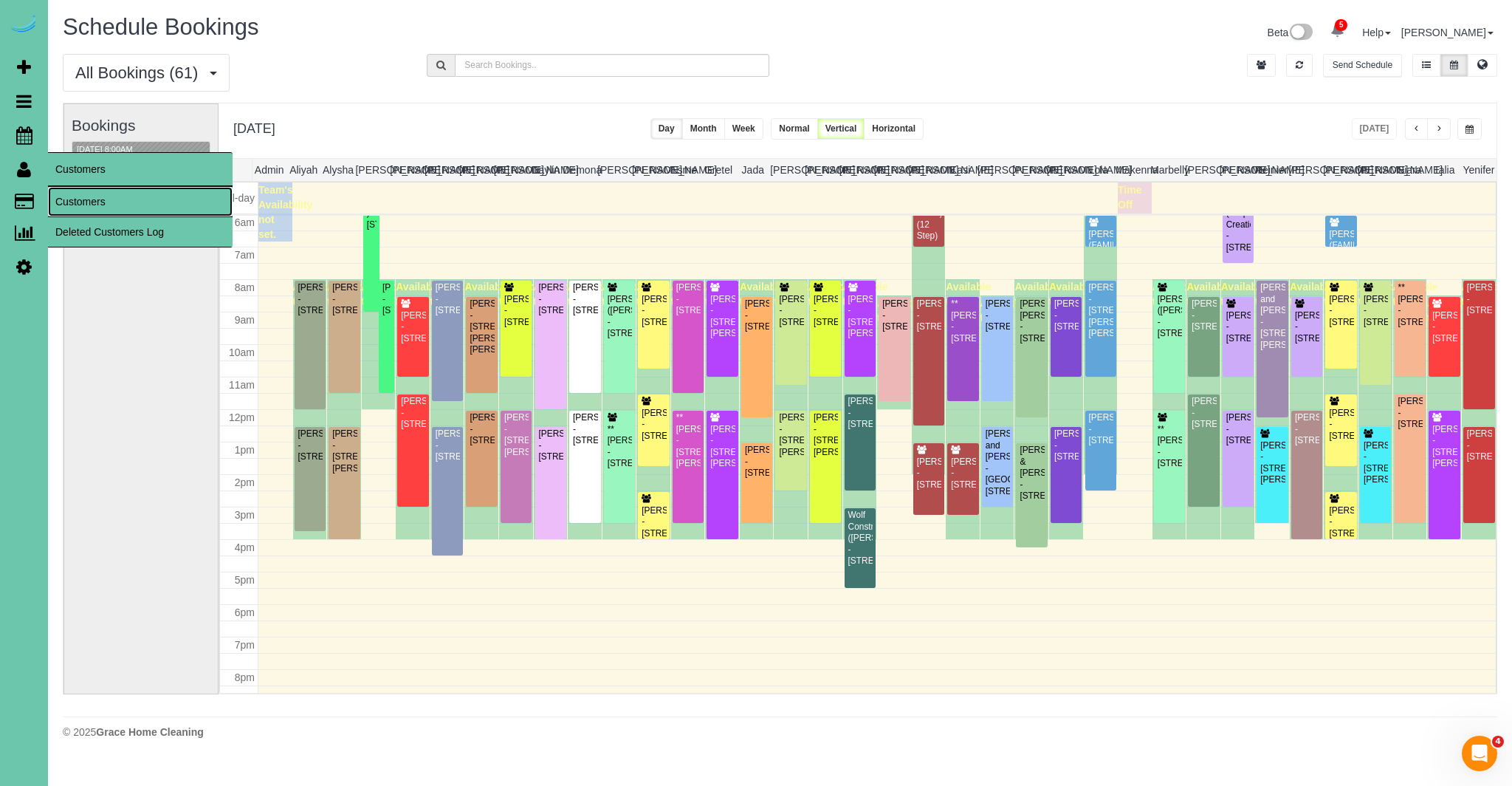
click at [108, 196] on link "Customers" at bounding box center [140, 202] width 184 height 29
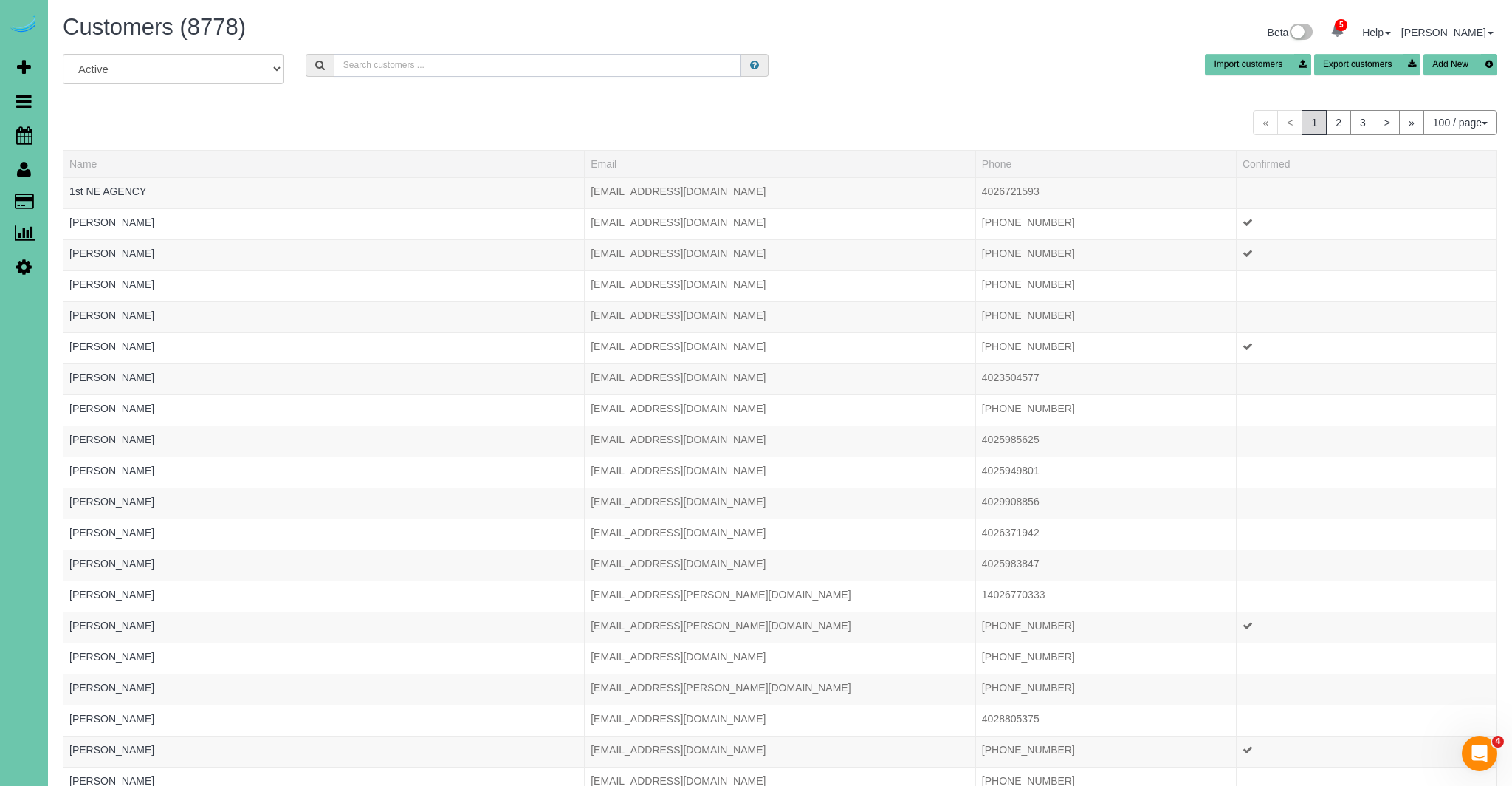
click at [713, 64] on input "text" at bounding box center [538, 66] width 408 height 23
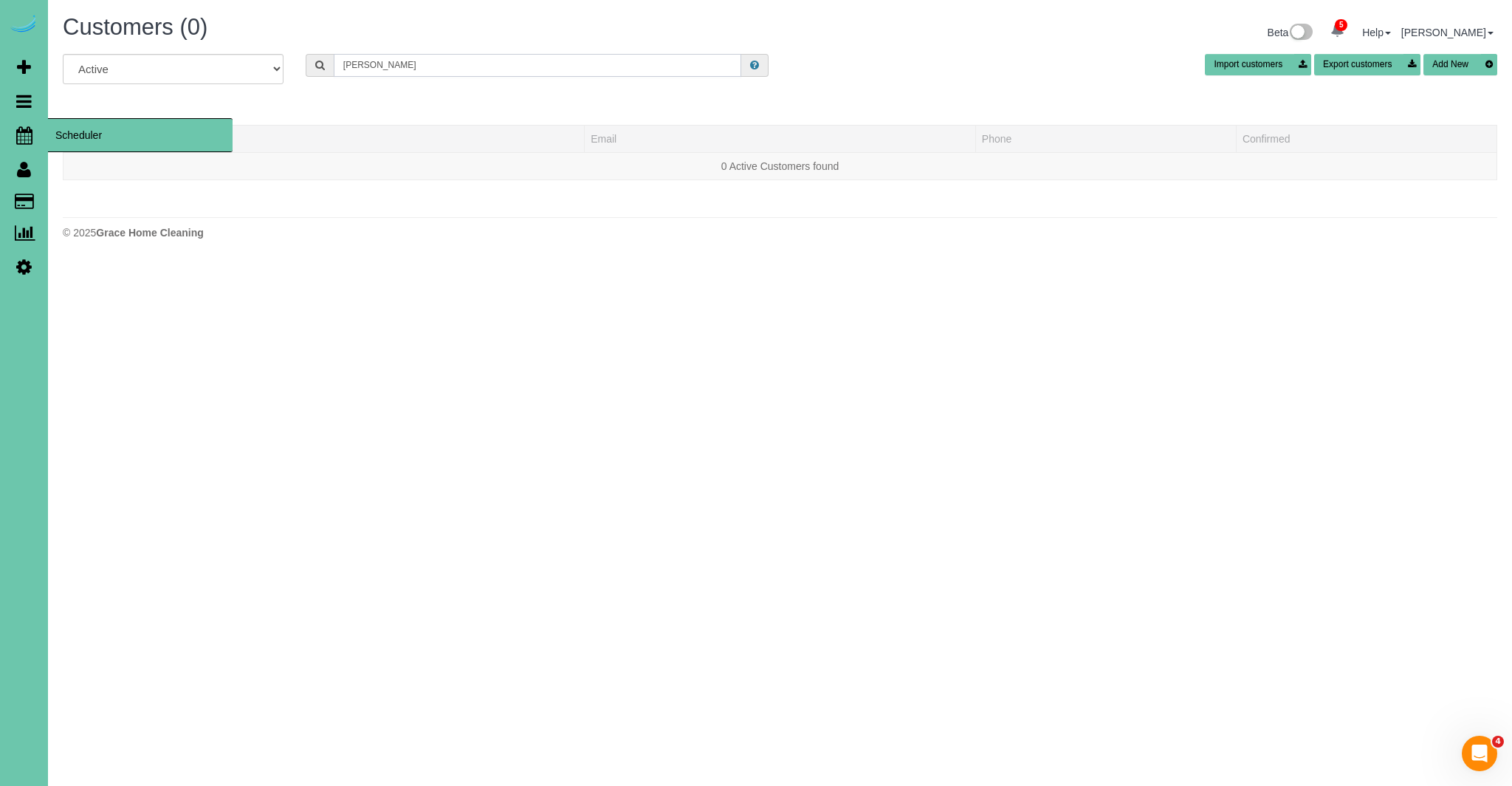
type input "dean cully"
click at [26, 127] on icon at bounding box center [24, 135] width 16 height 18
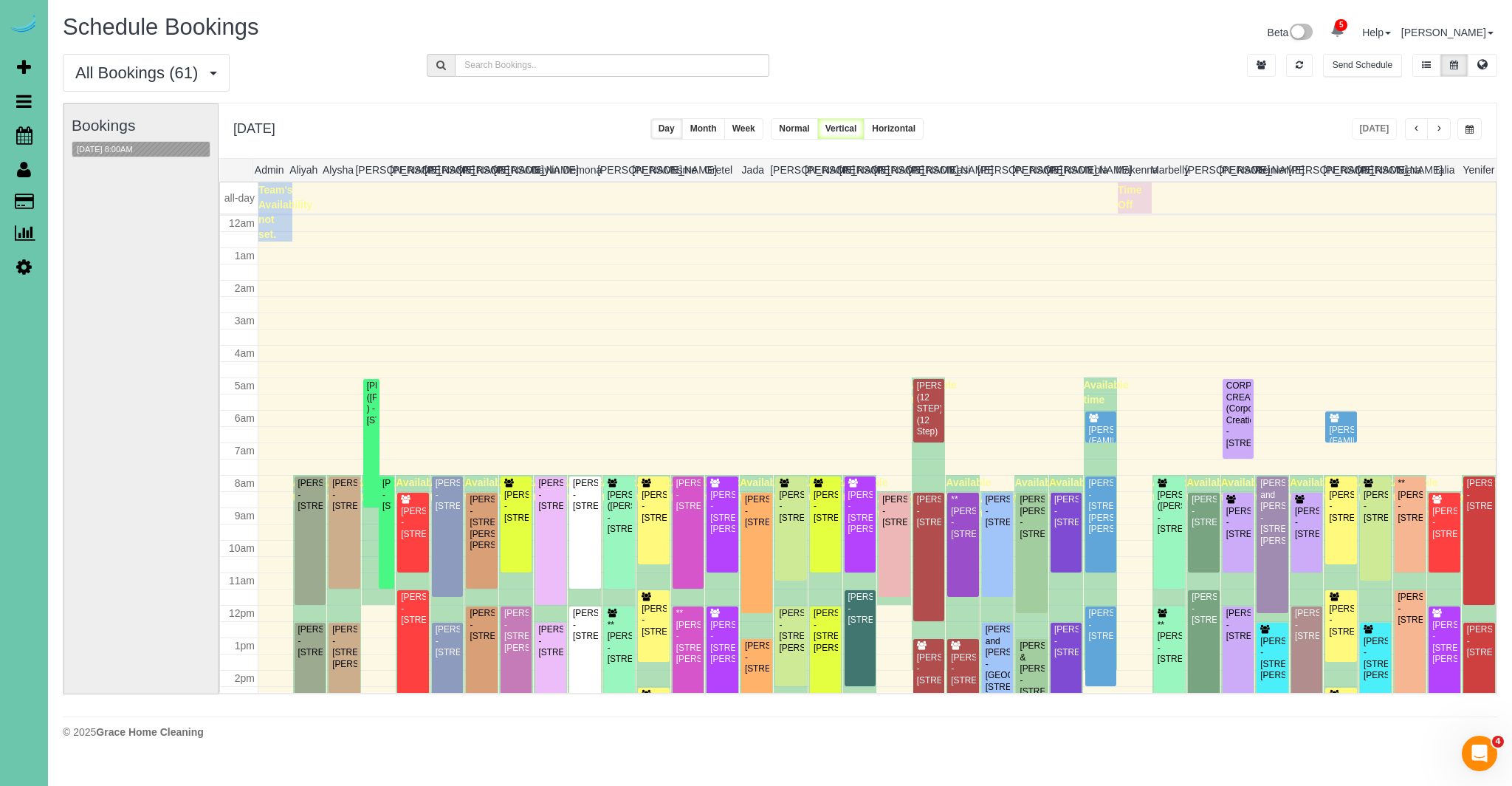
scroll to position [196, 0]
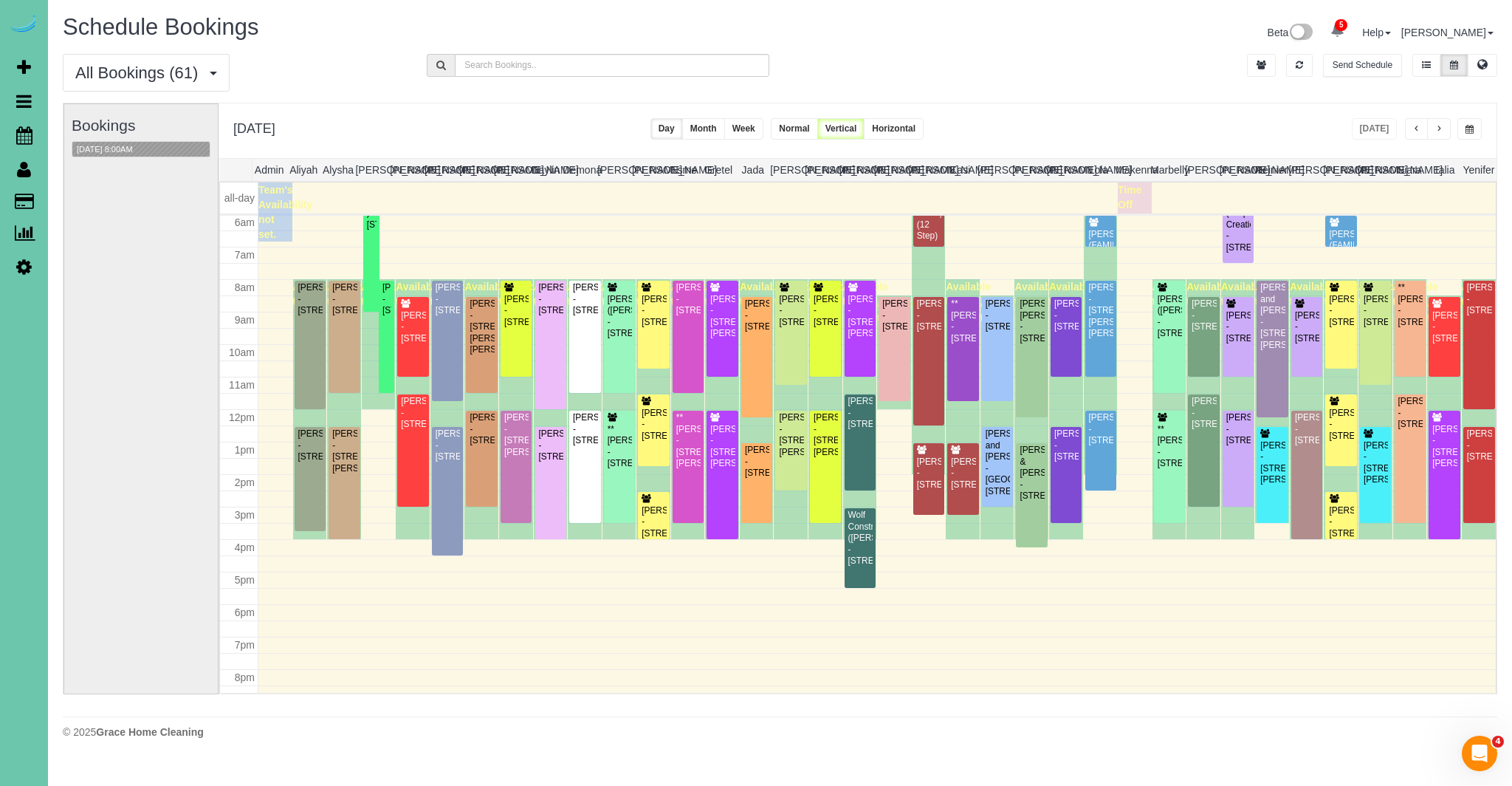
click at [1472, 130] on span "button" at bounding box center [1469, 129] width 8 height 9
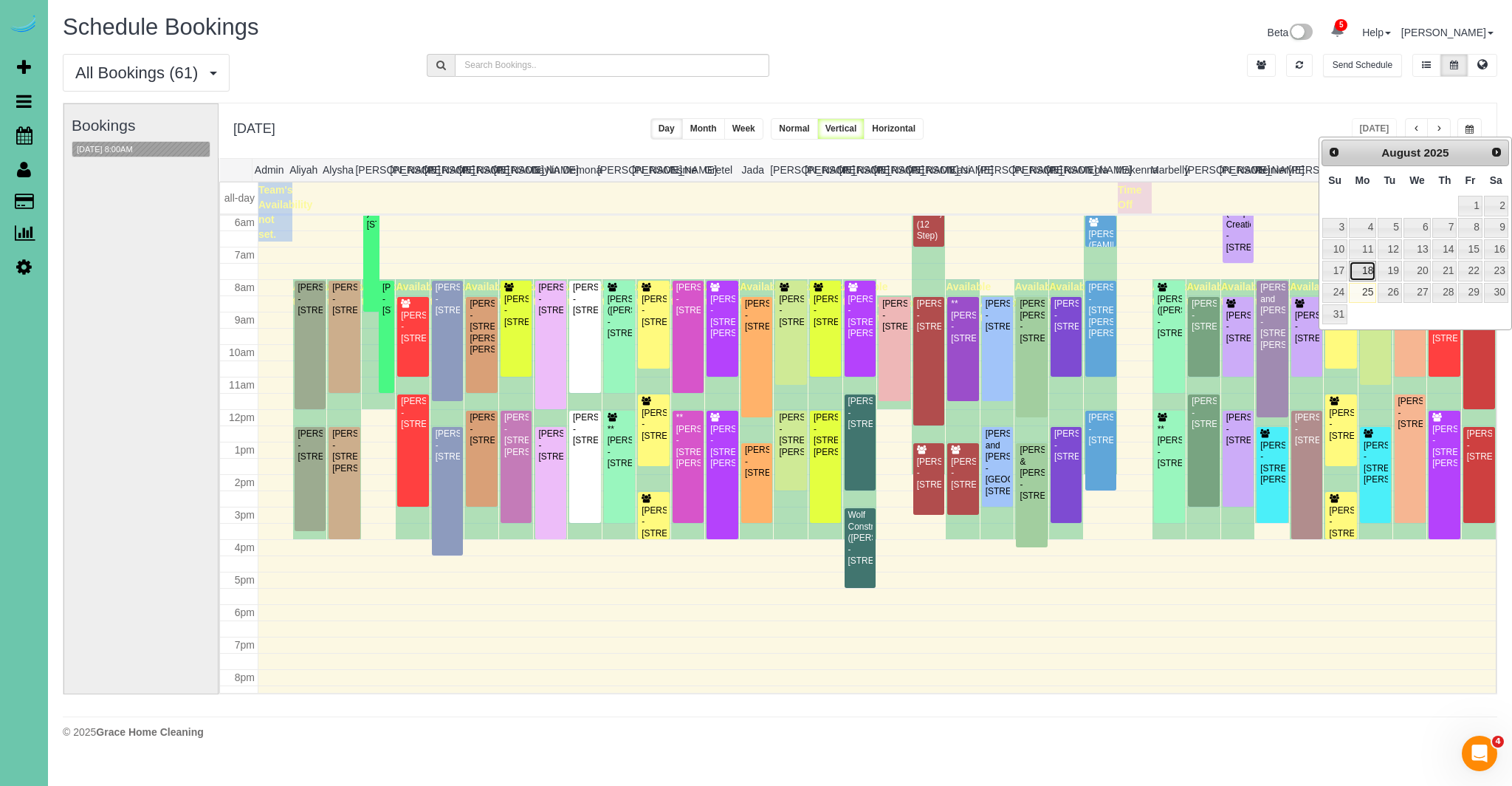
click at [1363, 269] on link "18" at bounding box center [1362, 270] width 28 height 20
type input "**********"
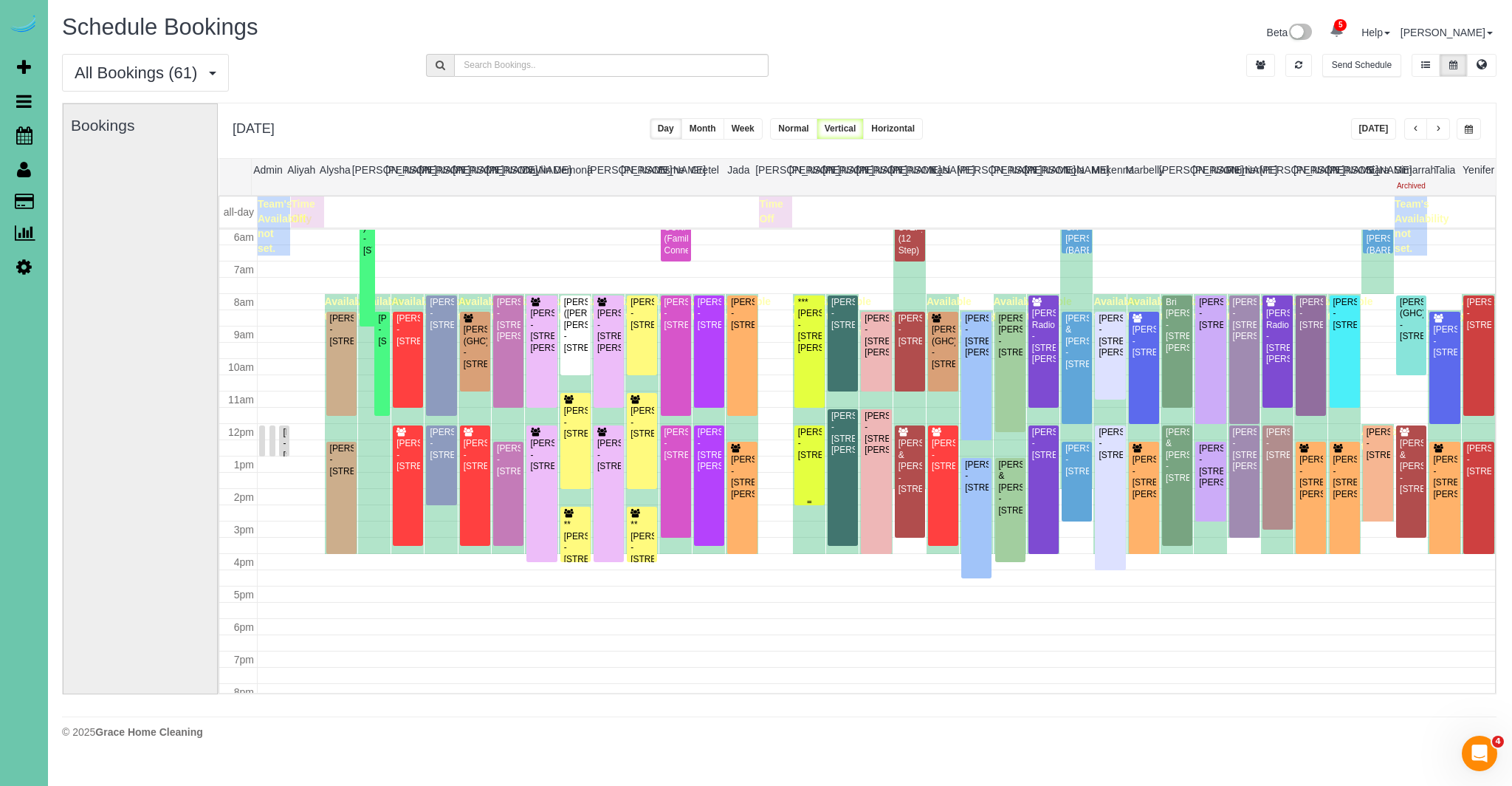
click at [804, 436] on div "Jean Cully - 711 N 92nd Court #401, Omaha, NE 68114" at bounding box center [809, 443] width 24 height 34
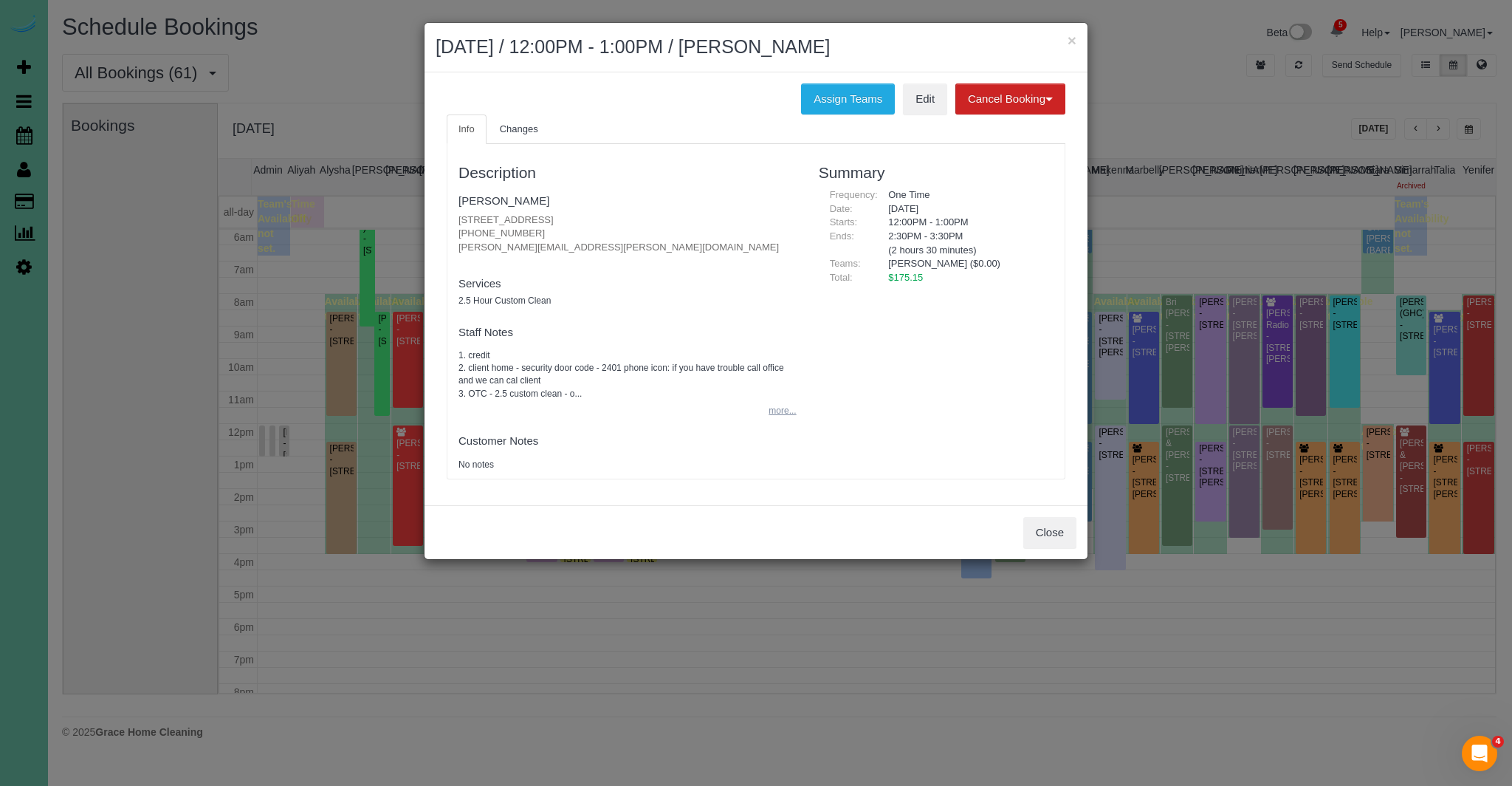
click at [772, 409] on button "more..." at bounding box center [778, 410] width 36 height 22
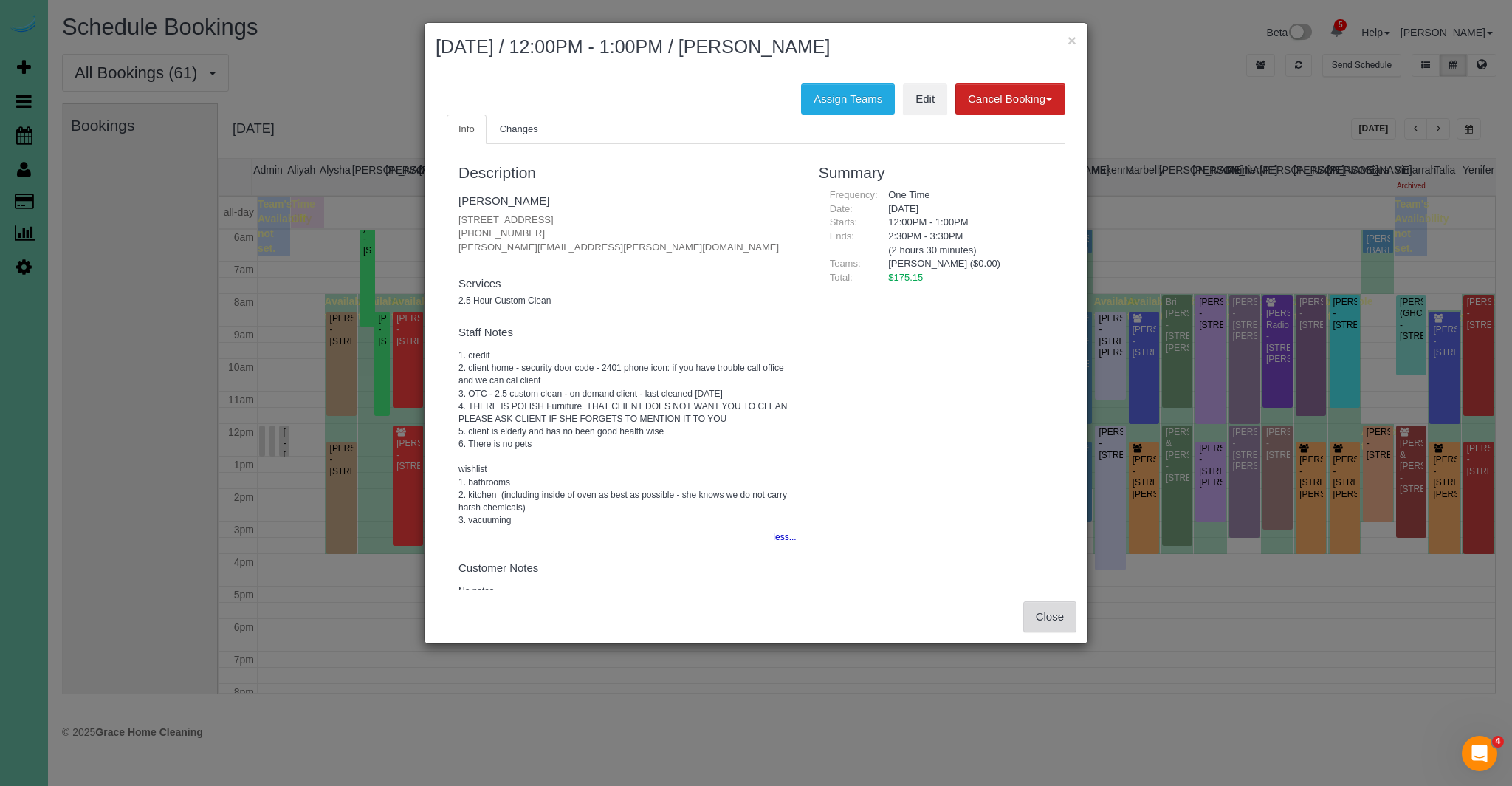
click at [1064, 626] on button "Close" at bounding box center [1049, 616] width 53 height 31
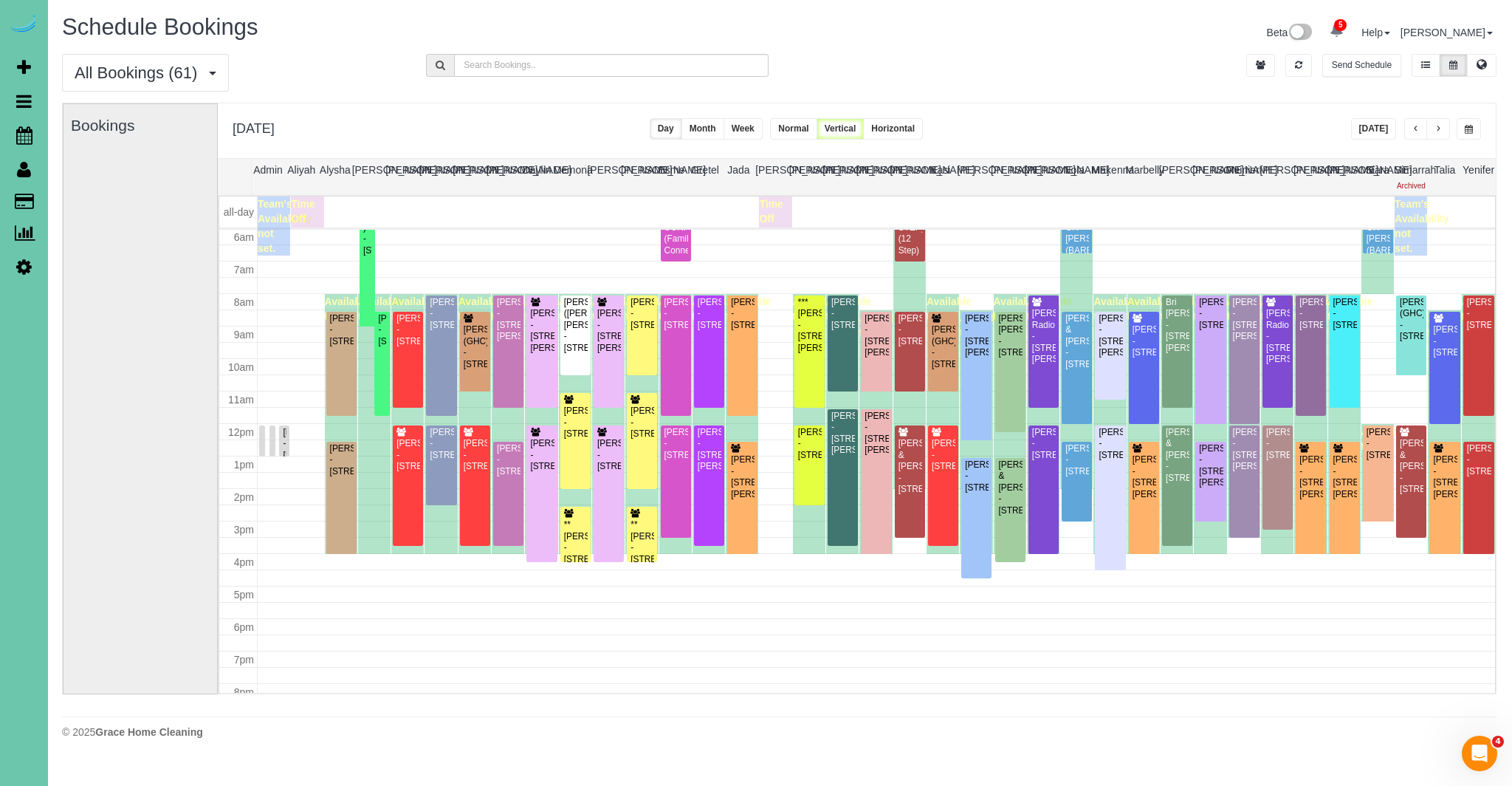
click at [1064, 626] on div "× August 18, 2025 / 12:00PM - 1:00PM / Jean Cully Assign Teams Edit Cancel Book…" at bounding box center [756, 393] width 1512 height 786
click at [1375, 131] on button "Today" at bounding box center [1373, 128] width 46 height 22
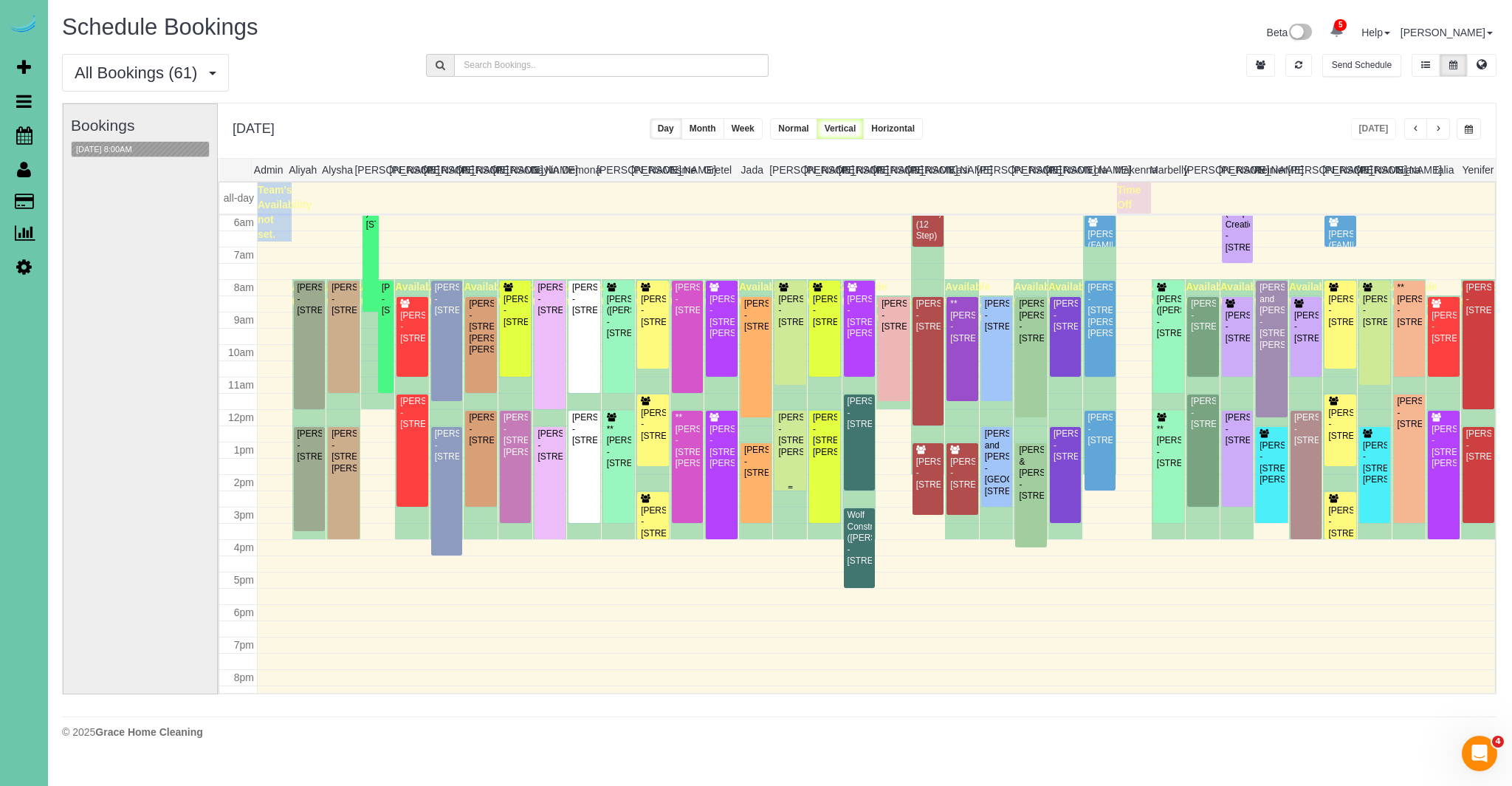
click at [792, 440] on div "Briana Lynch - 5905 Fowler Ave, Omaha, NE 68104" at bounding box center [789, 434] width 25 height 46
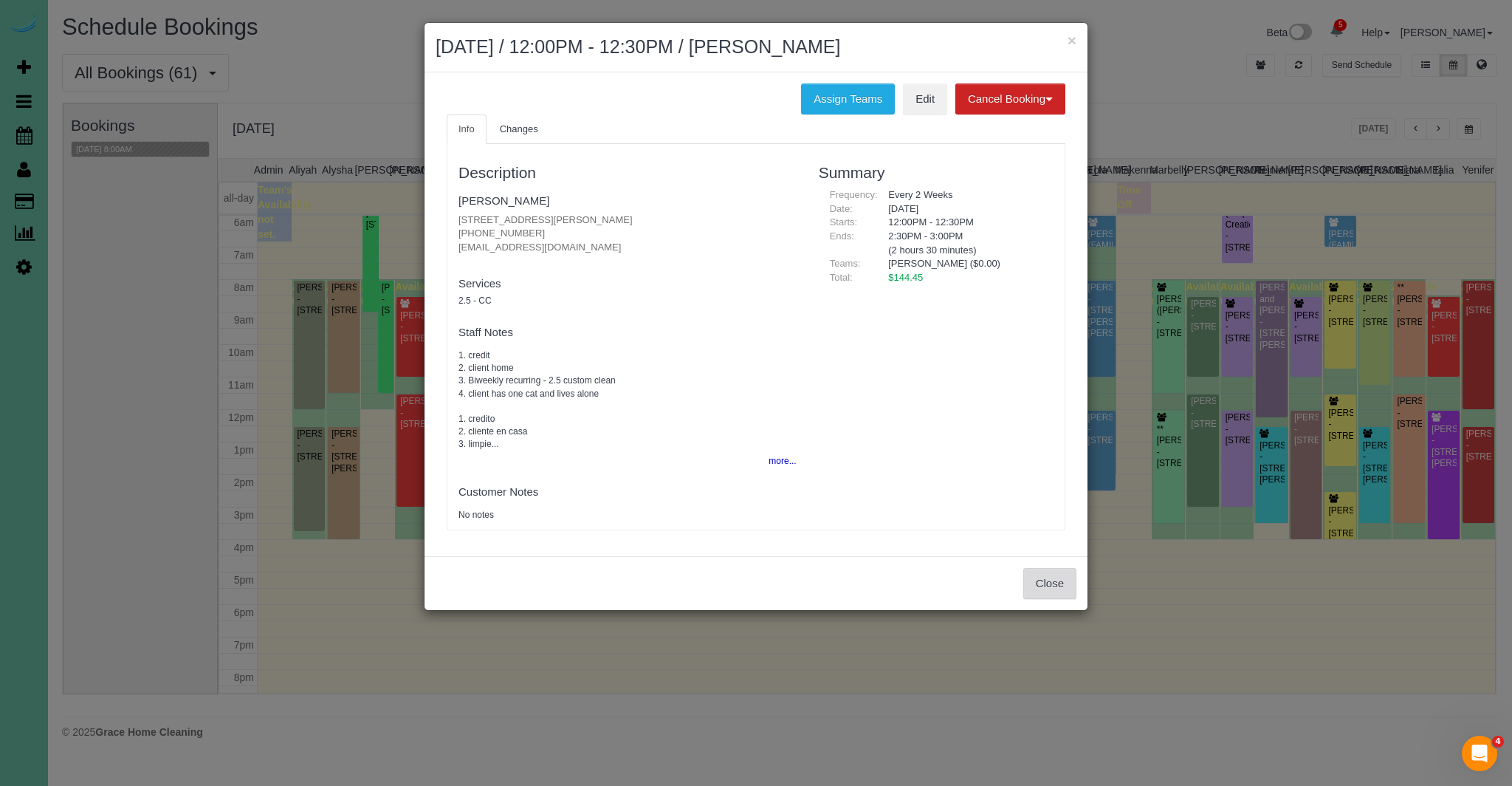
drag, startPoint x: 1043, startPoint y: 584, endPoint x: 1083, endPoint y: 578, distance: 40.4
click at [1043, 584] on button "Close" at bounding box center [1049, 583] width 53 height 31
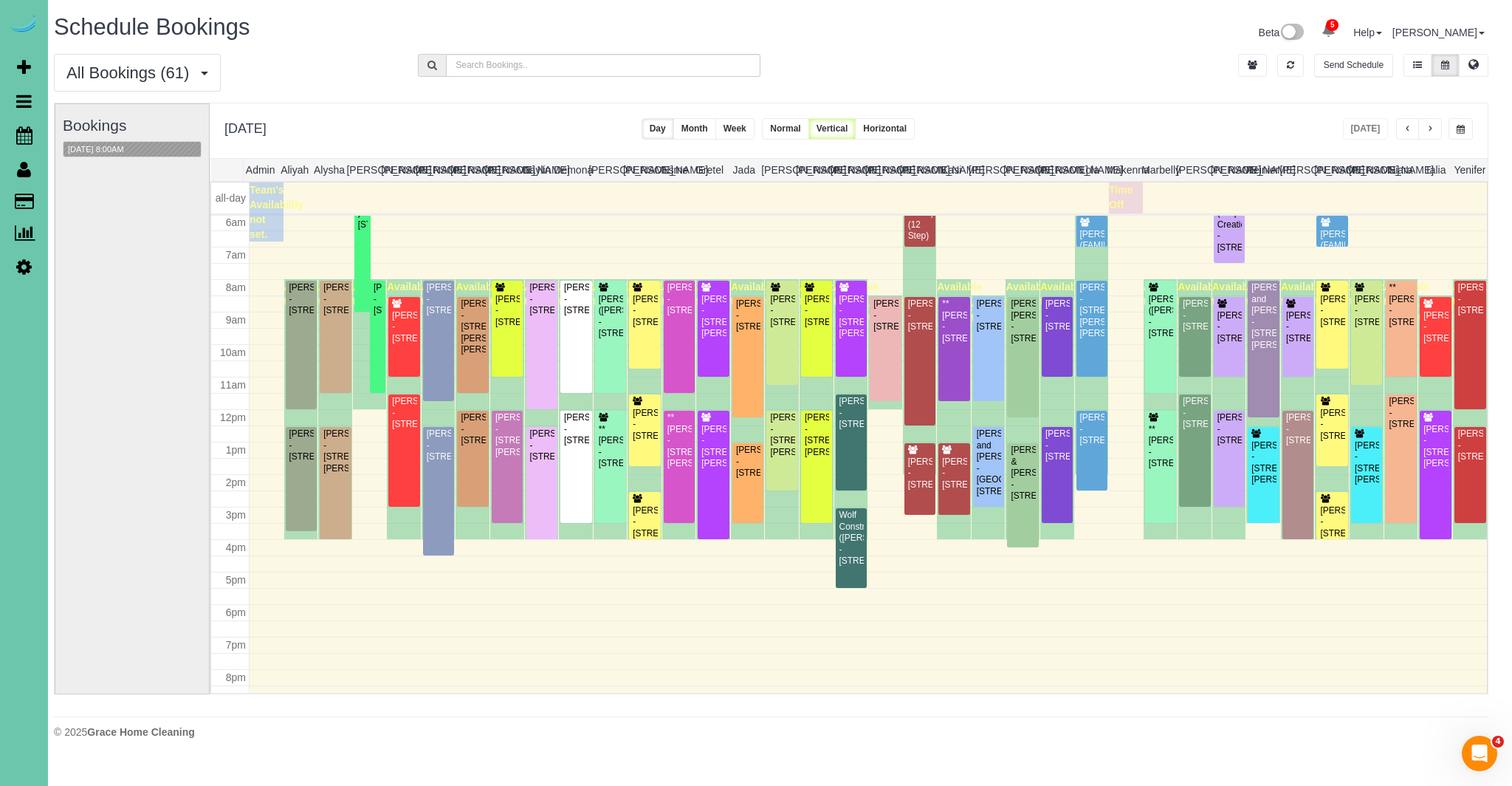
scroll to position [0, 10]
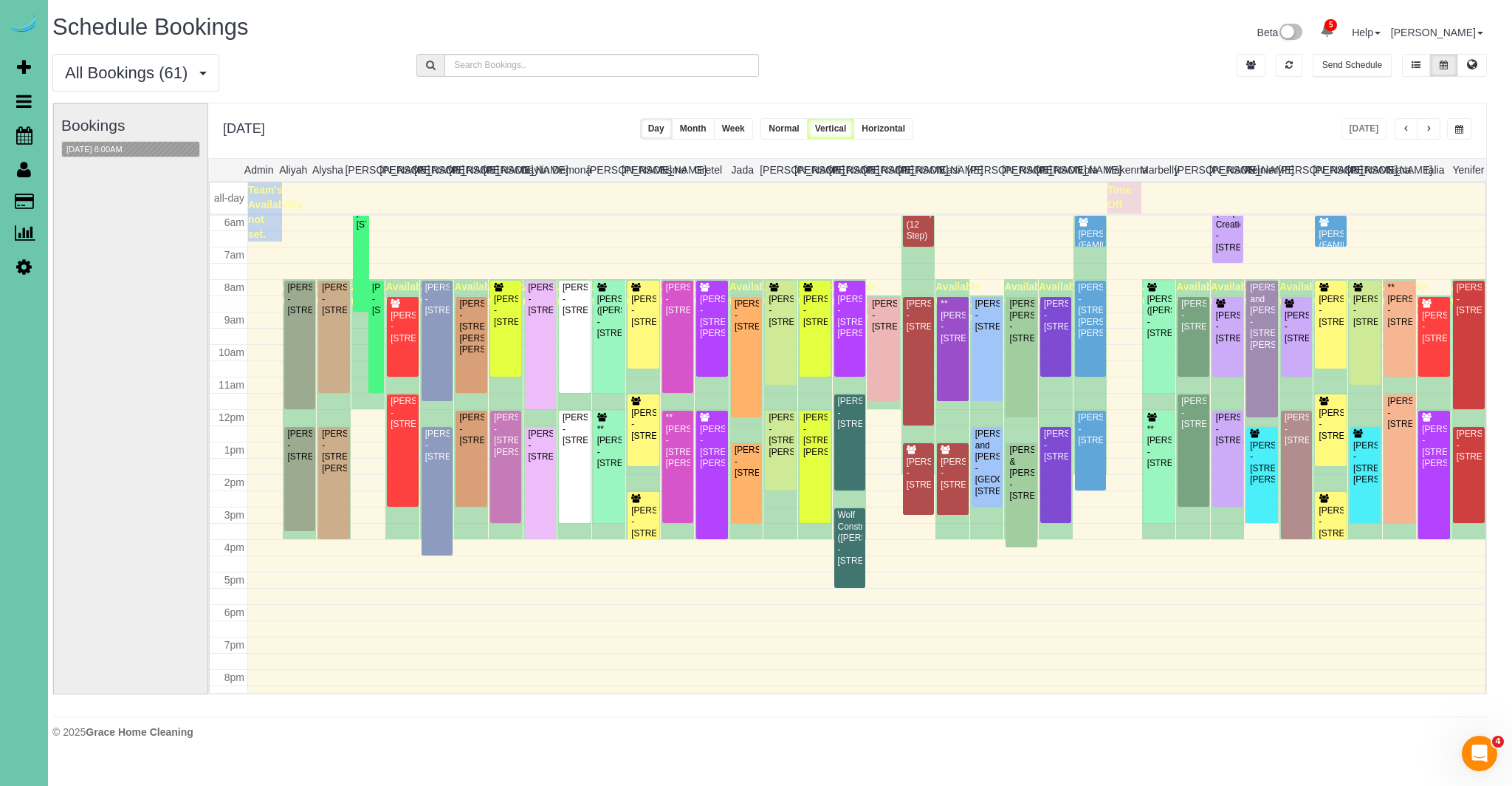
click at [296, 462] on div "Mick Pierce - 308 Inglewood Dr, Papillion, NE 68133" at bounding box center [299, 445] width 25 height 34
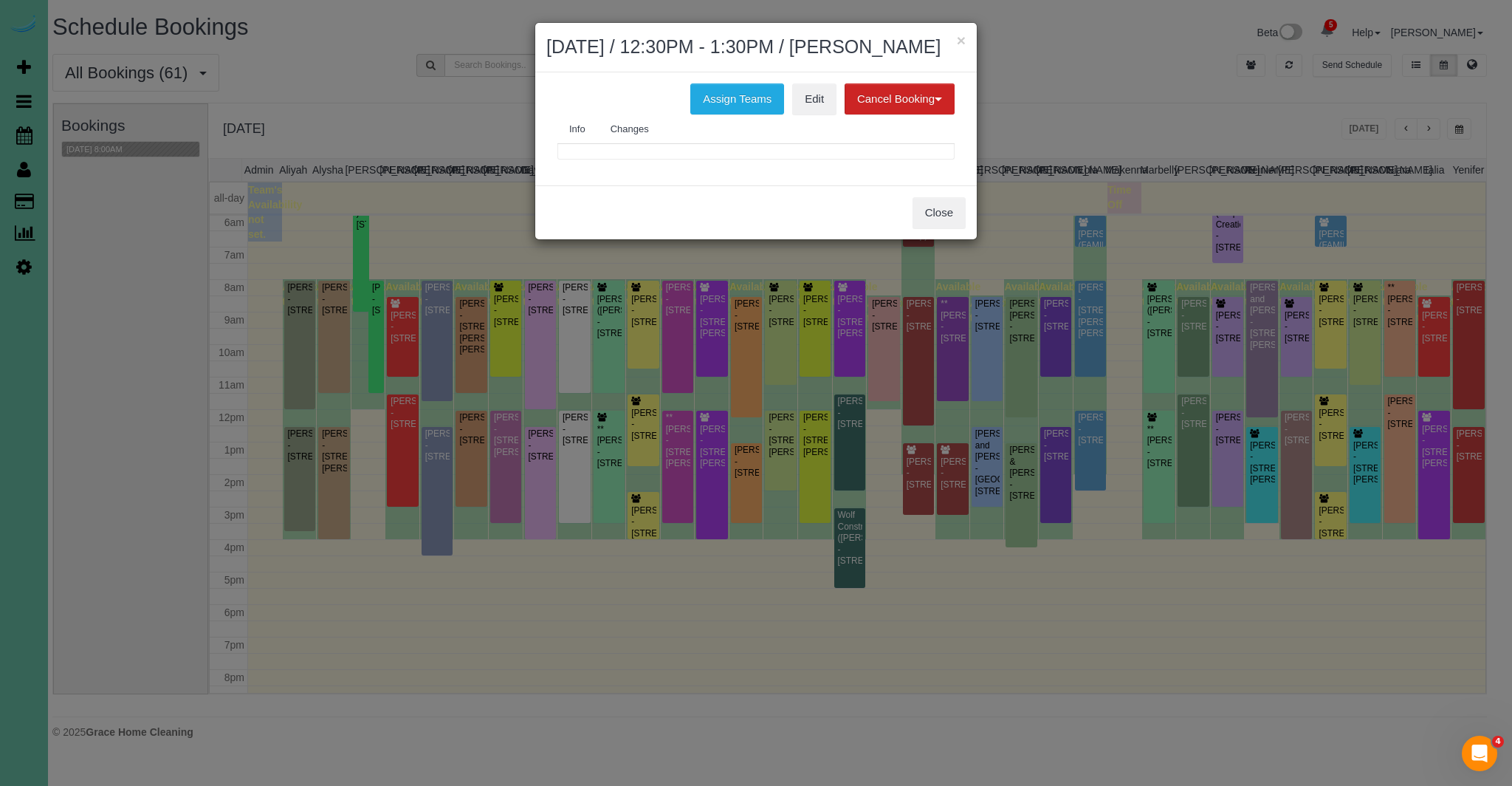
click at [296, 497] on body "× August 25, 2025 / 12:30PM - 1:30PM / Mick Pierce Assign Teams Edit Cancel Boo…" at bounding box center [745, 393] width 1512 height 786
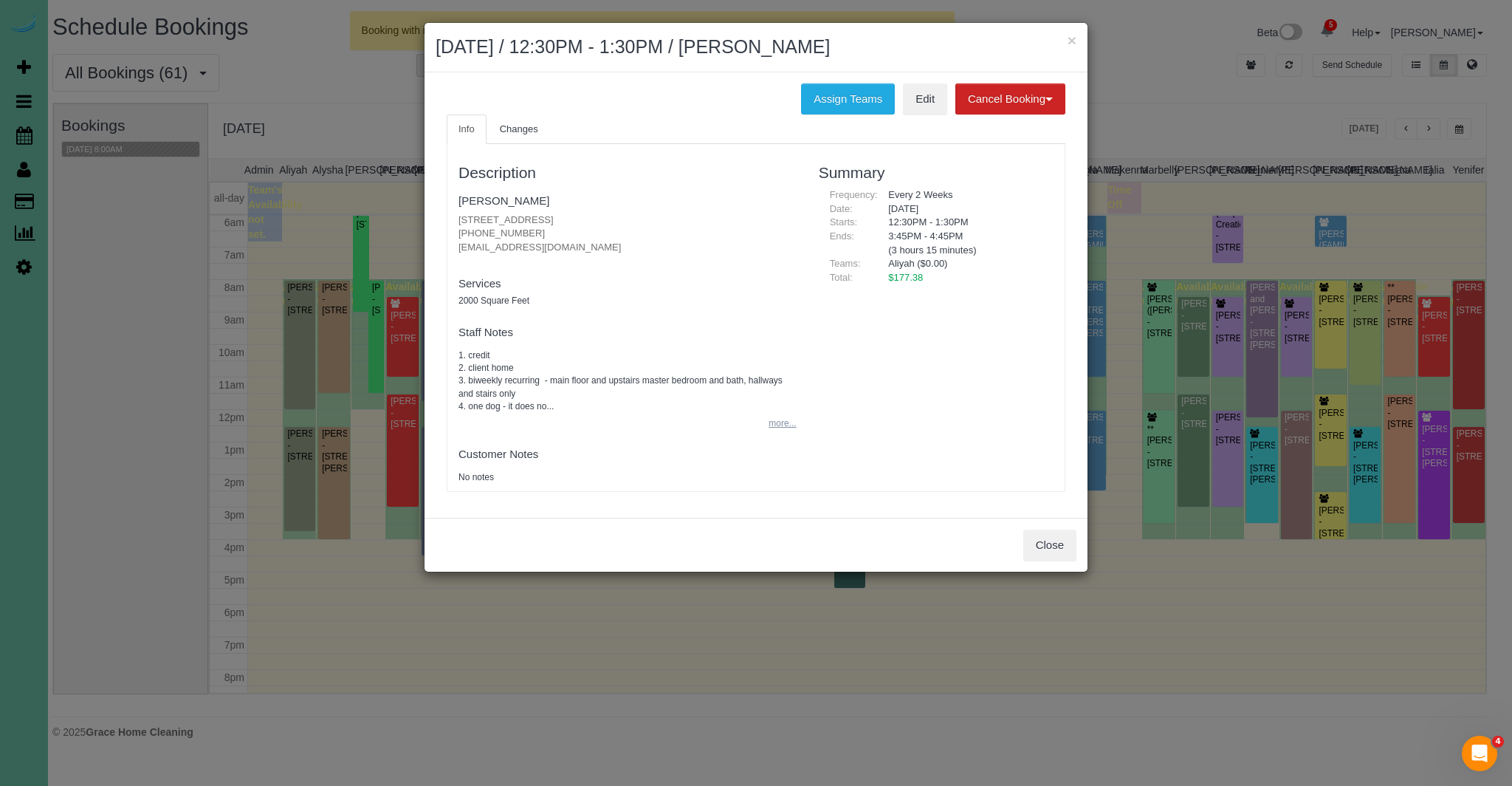
click at [783, 430] on button "more..." at bounding box center [778, 423] width 36 height 22
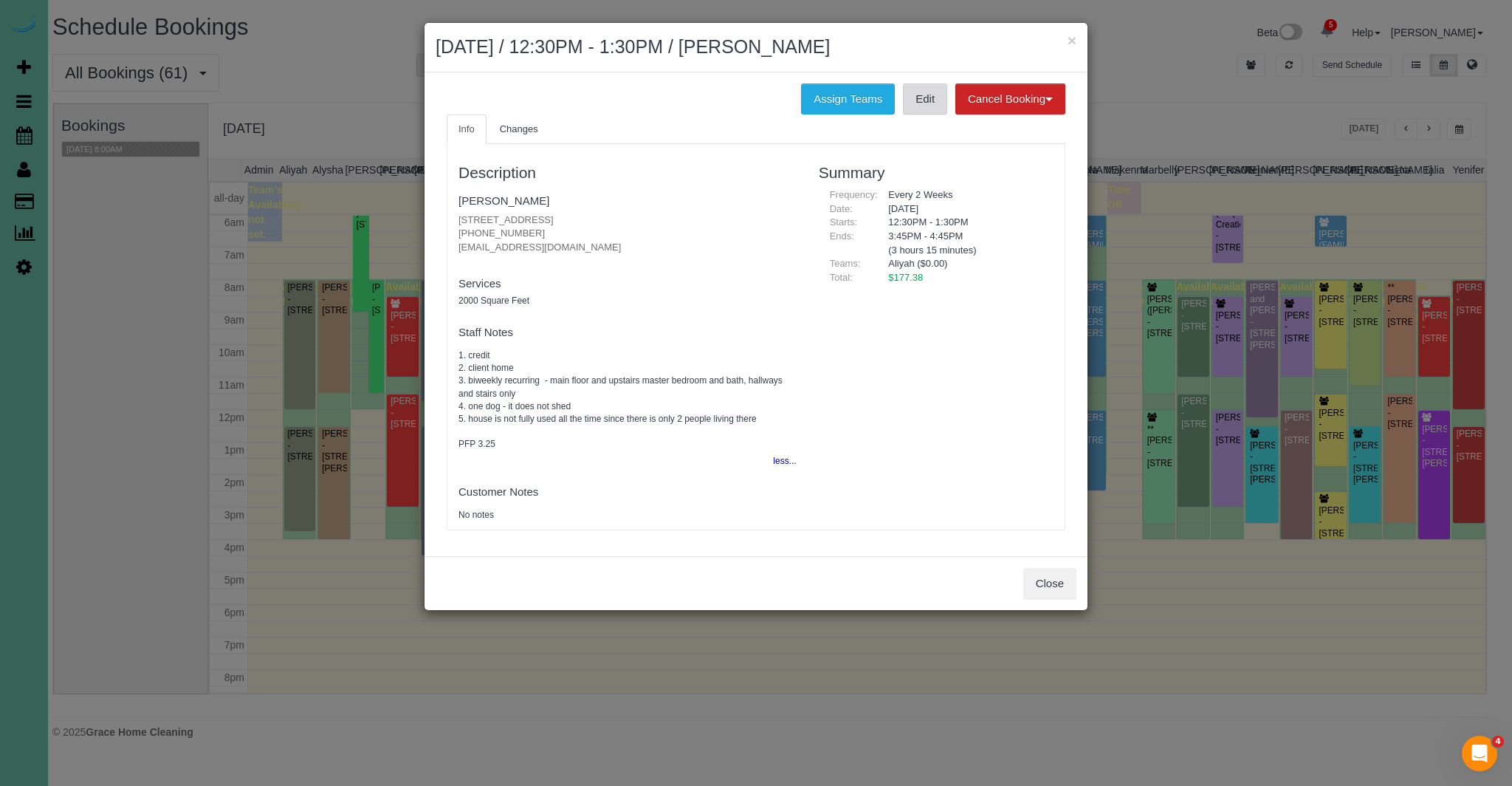
click at [922, 103] on link "Edit" at bounding box center [924, 99] width 44 height 31
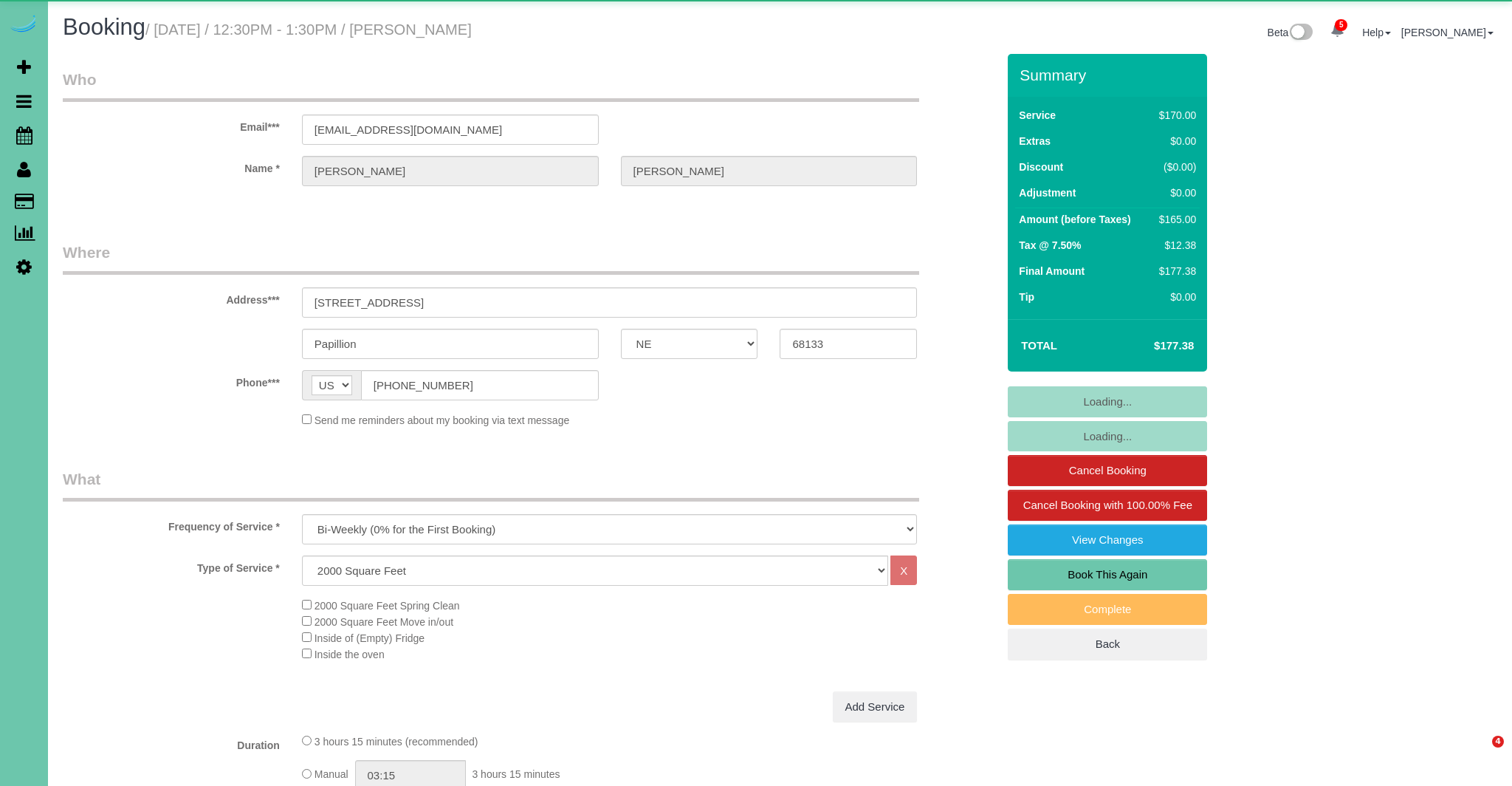
select select "NE"
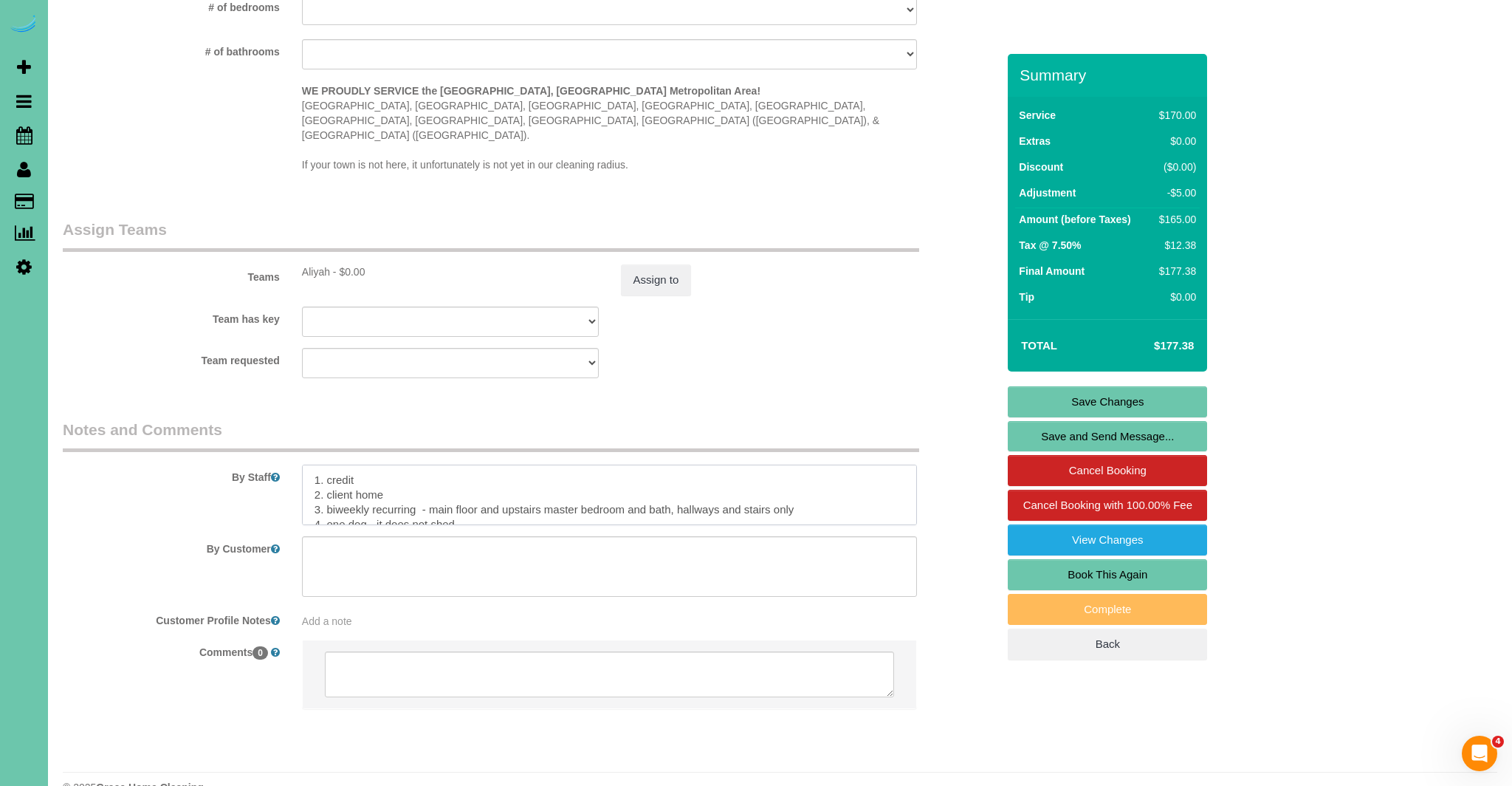
click at [392, 469] on textarea at bounding box center [609, 495] width 616 height 60
click at [1122, 396] on link "Save Changes" at bounding box center [1106, 402] width 199 height 31
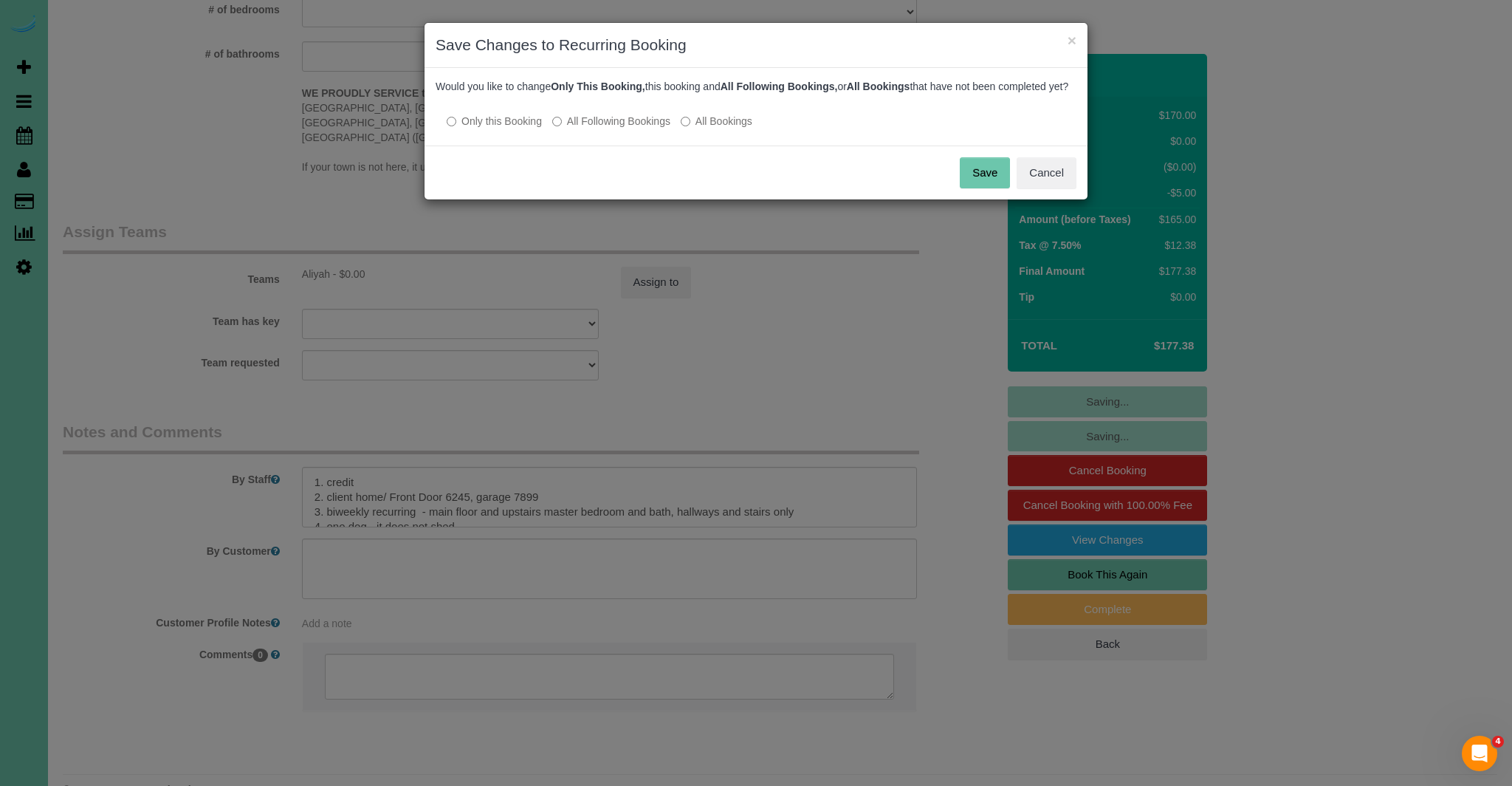
click at [564, 128] on label "All Following Bookings" at bounding box center [611, 121] width 118 height 15
click at [1059, 188] on button "Cancel" at bounding box center [1046, 172] width 59 height 31
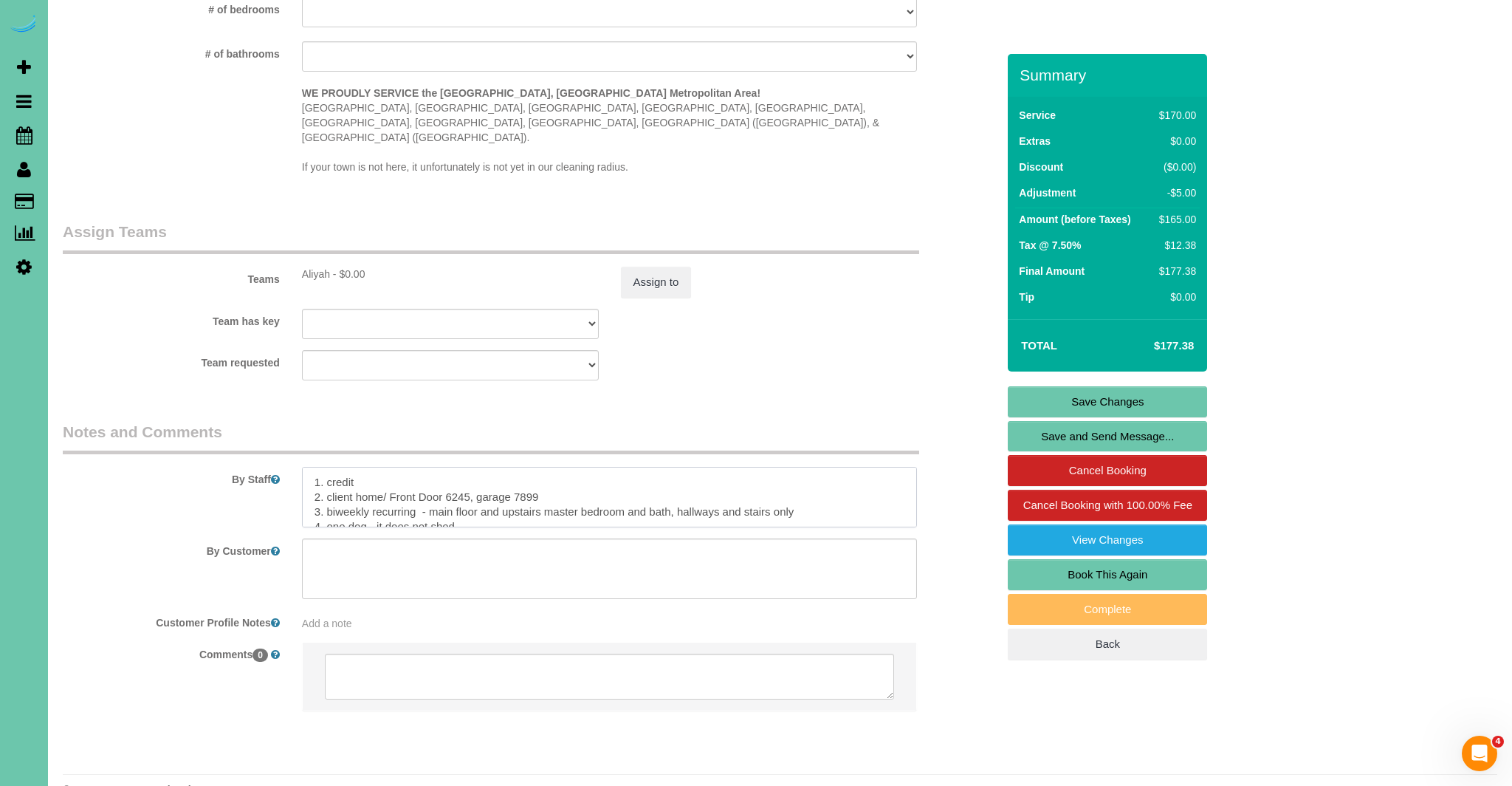
drag, startPoint x: 513, startPoint y: 466, endPoint x: 560, endPoint y: 466, distance: 47.0
click at [560, 466] on textarea at bounding box center [609, 496] width 616 height 60
click at [385, 466] on textarea at bounding box center [609, 496] width 616 height 60
type textarea "1. credit 2. client home/is they are not home : Front Door 6245, garage 8520 0t…"
drag, startPoint x: 1117, startPoint y: 402, endPoint x: 1111, endPoint y: 409, distance: 9.2
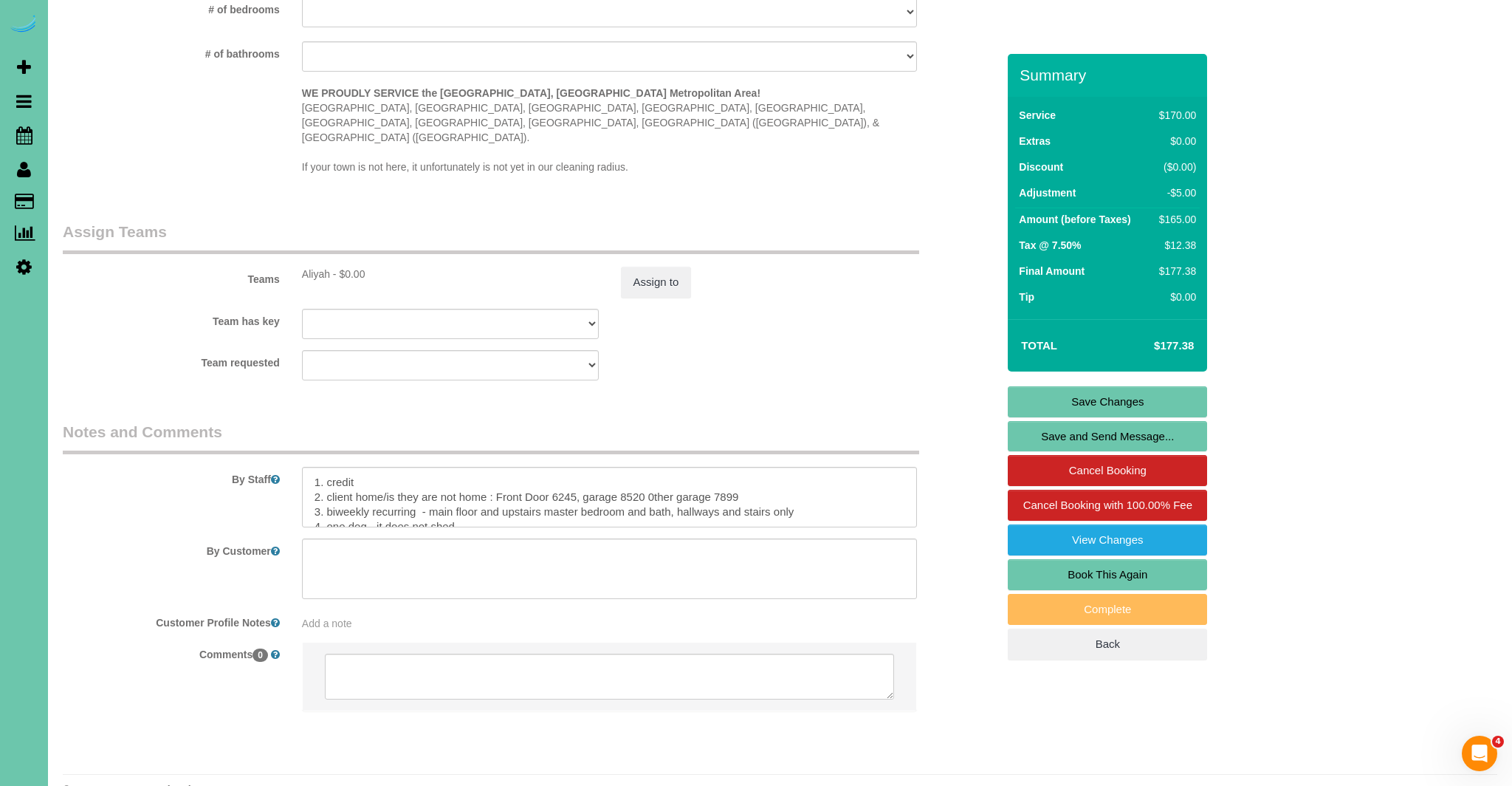
click at [1117, 402] on link "Save Changes" at bounding box center [1106, 402] width 199 height 31
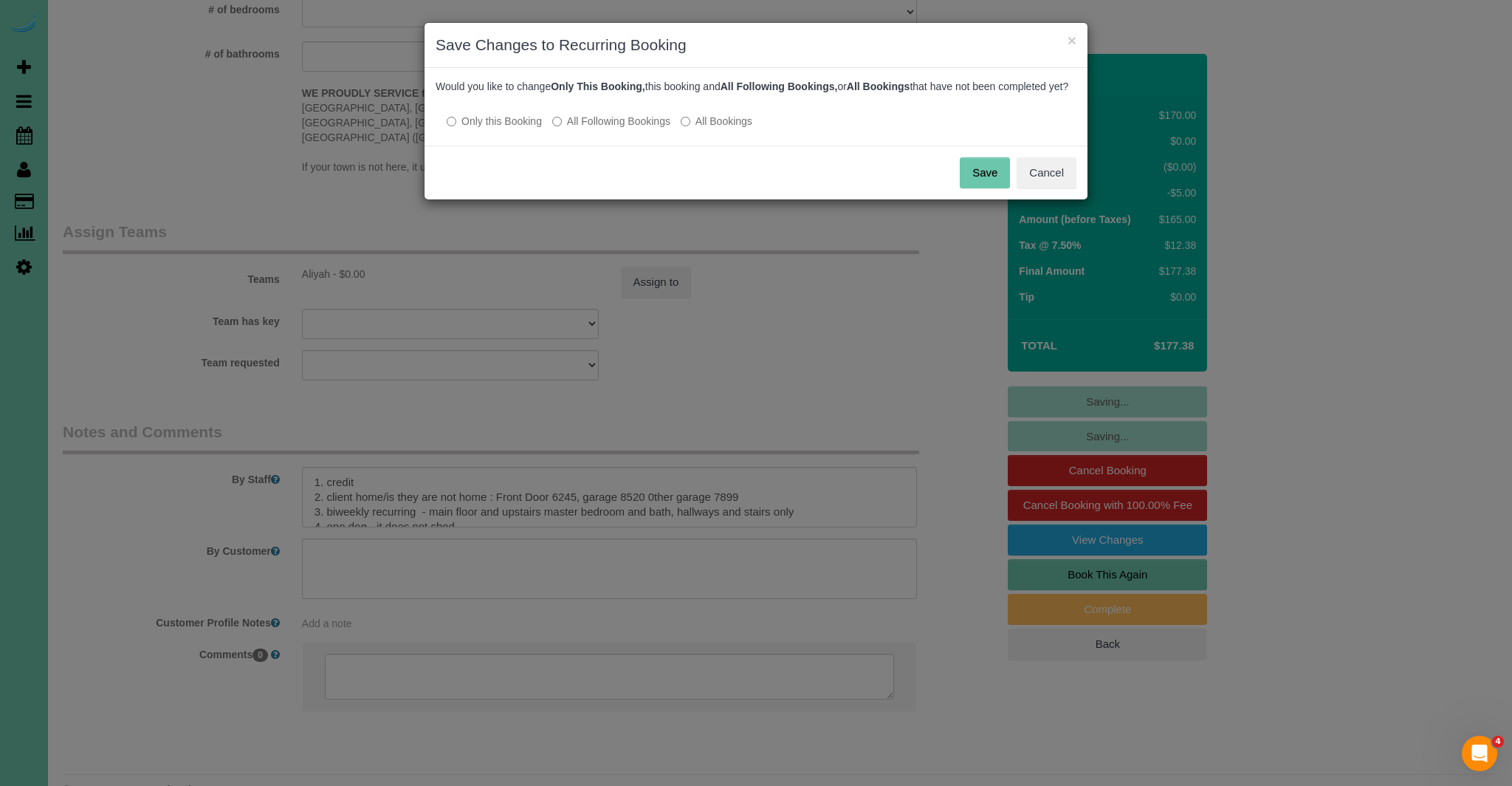
click at [983, 184] on button "Save" at bounding box center [985, 172] width 50 height 31
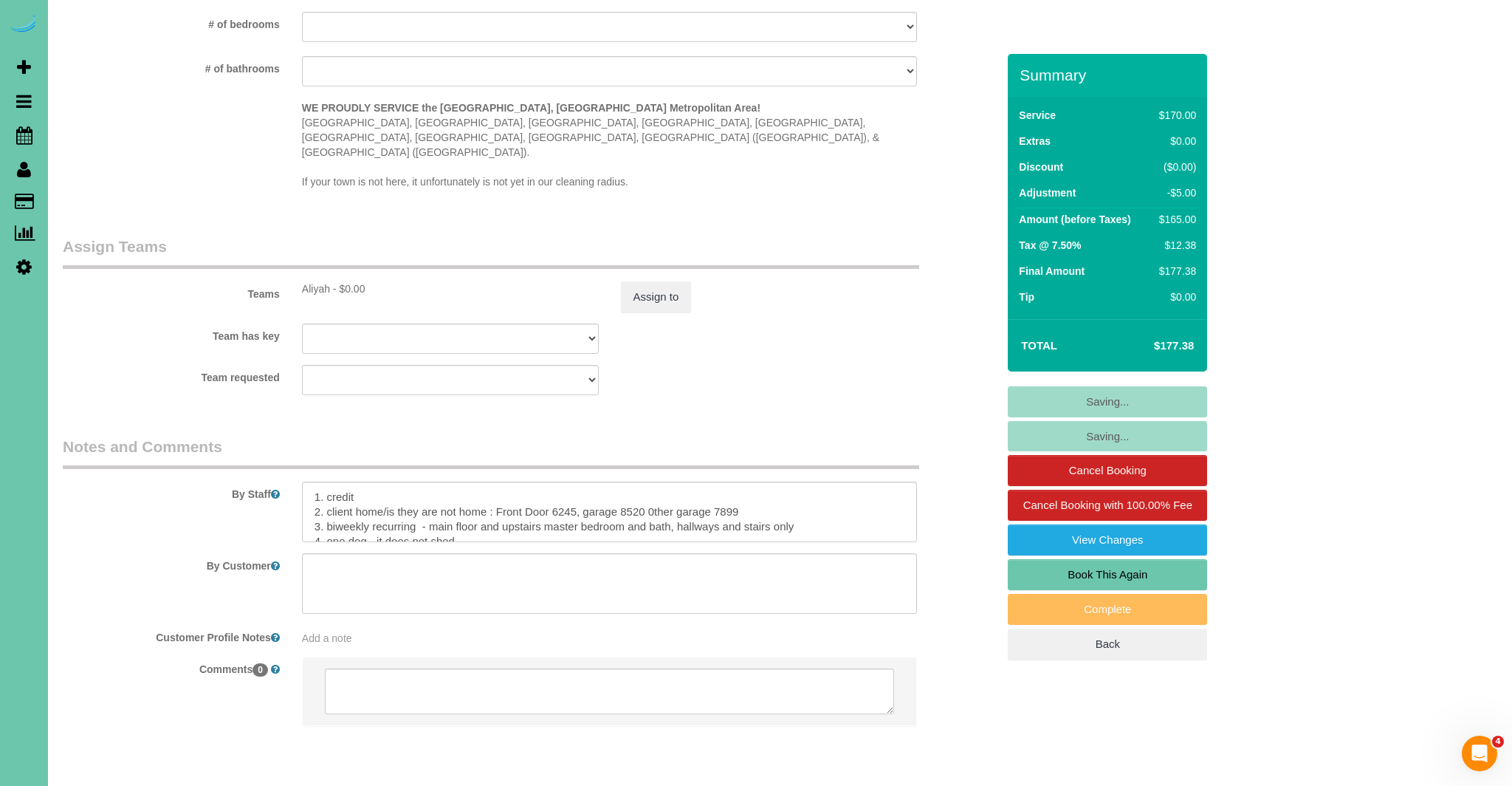
scroll to position [1394, 0]
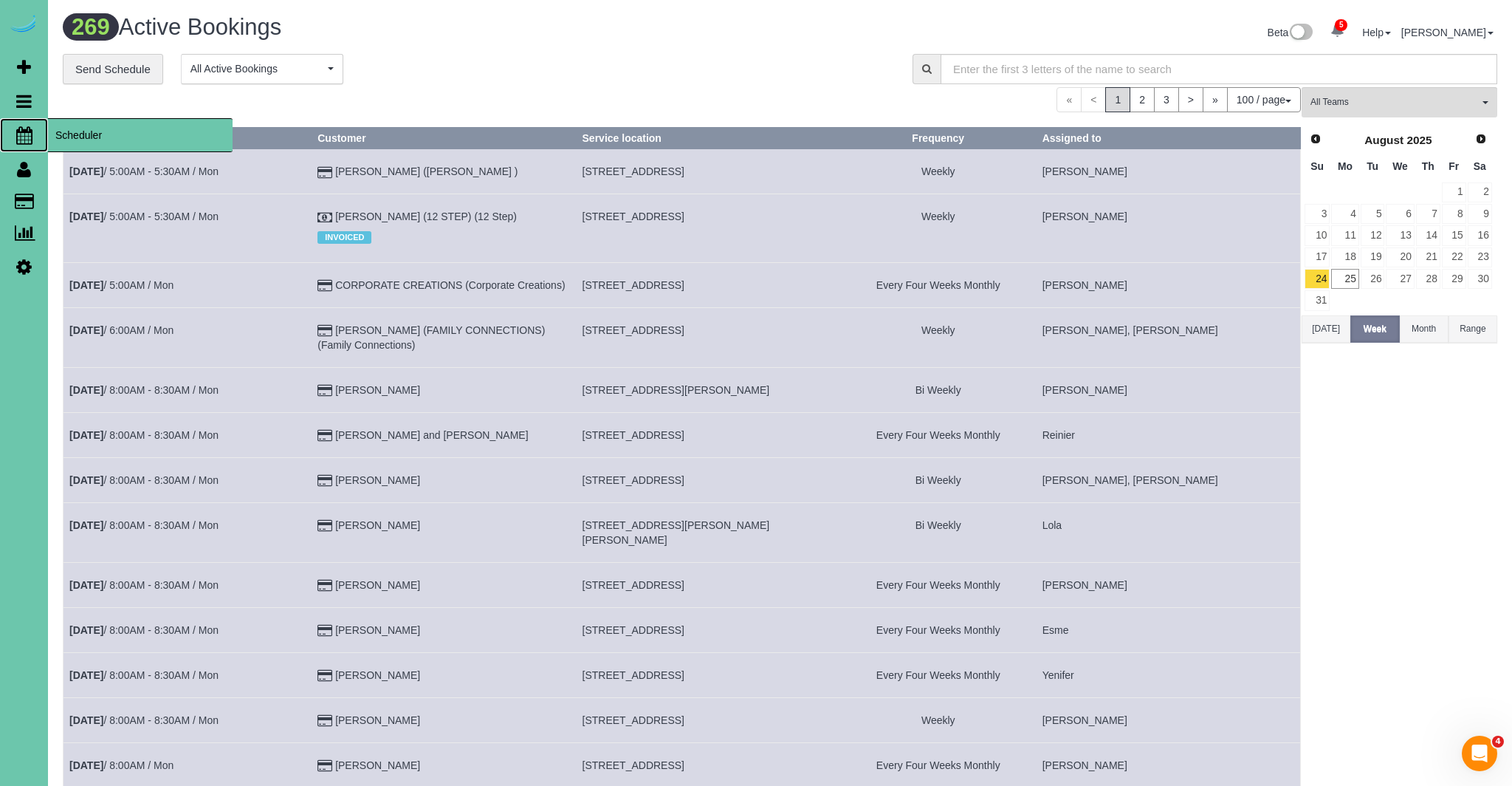
click at [30, 136] on icon at bounding box center [24, 135] width 16 height 18
click at [29, 137] on icon at bounding box center [24, 135] width 16 height 18
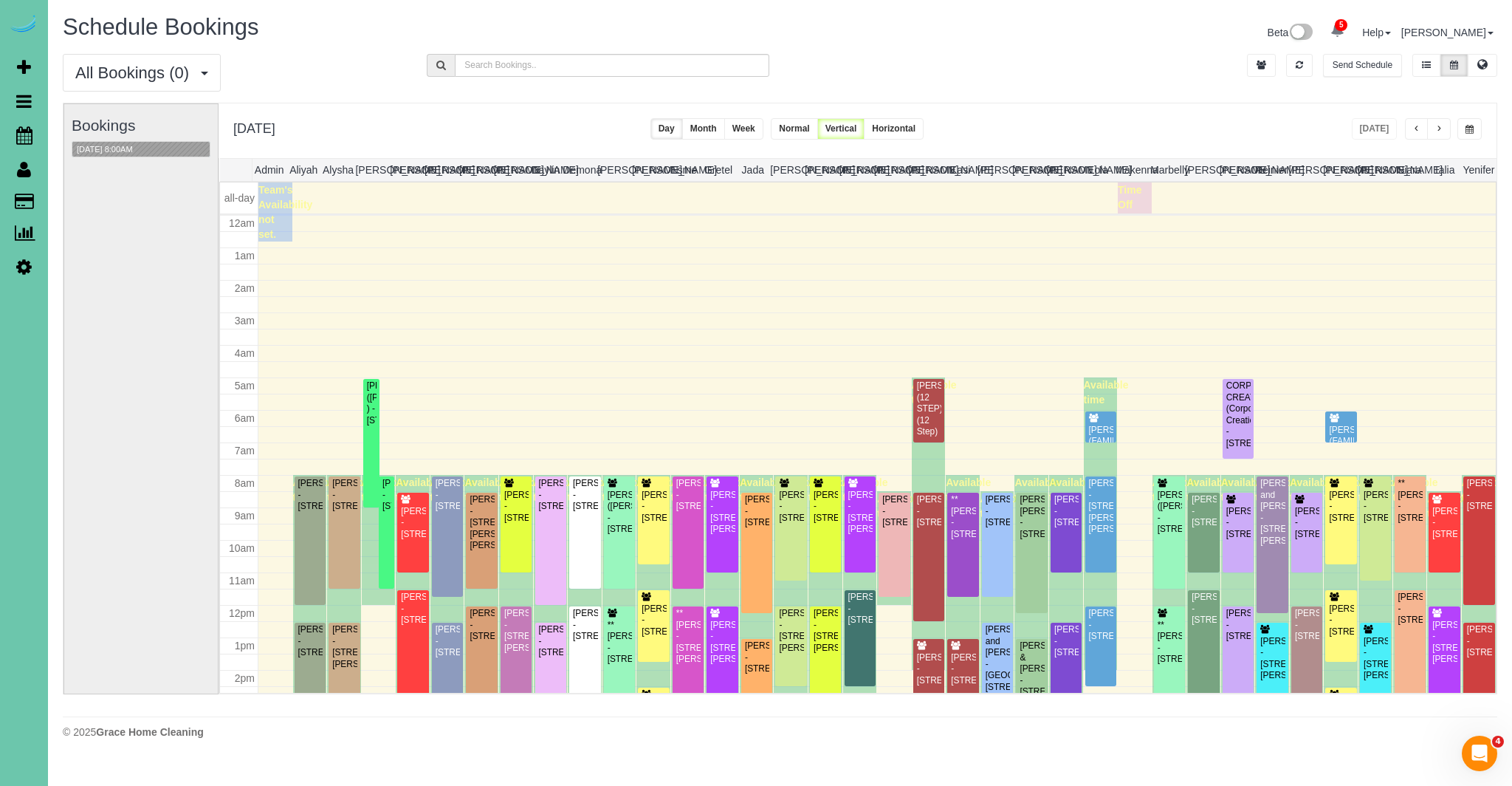
scroll to position [196, 0]
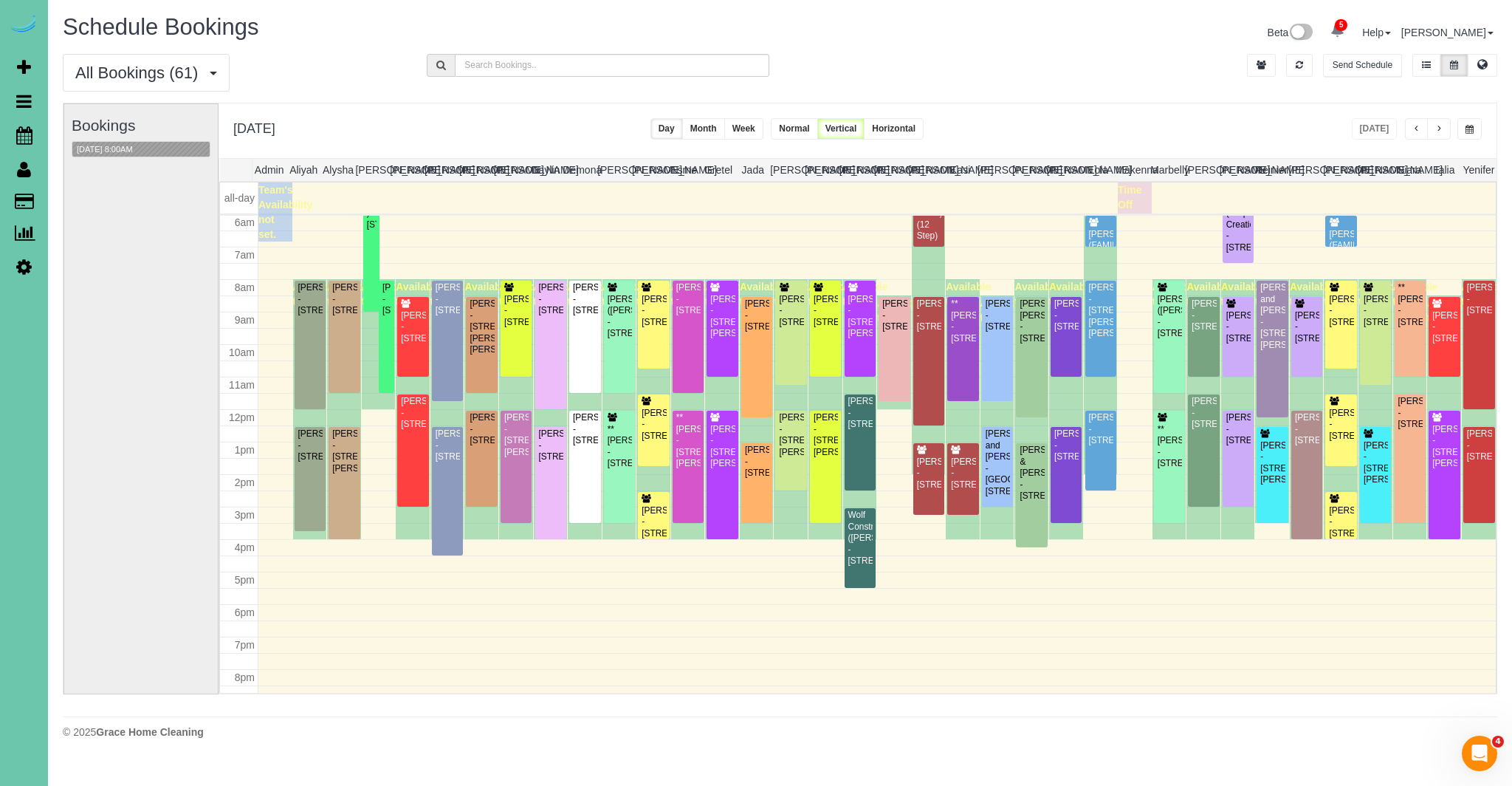
click at [1466, 127] on span "button" at bounding box center [1469, 129] width 8 height 9
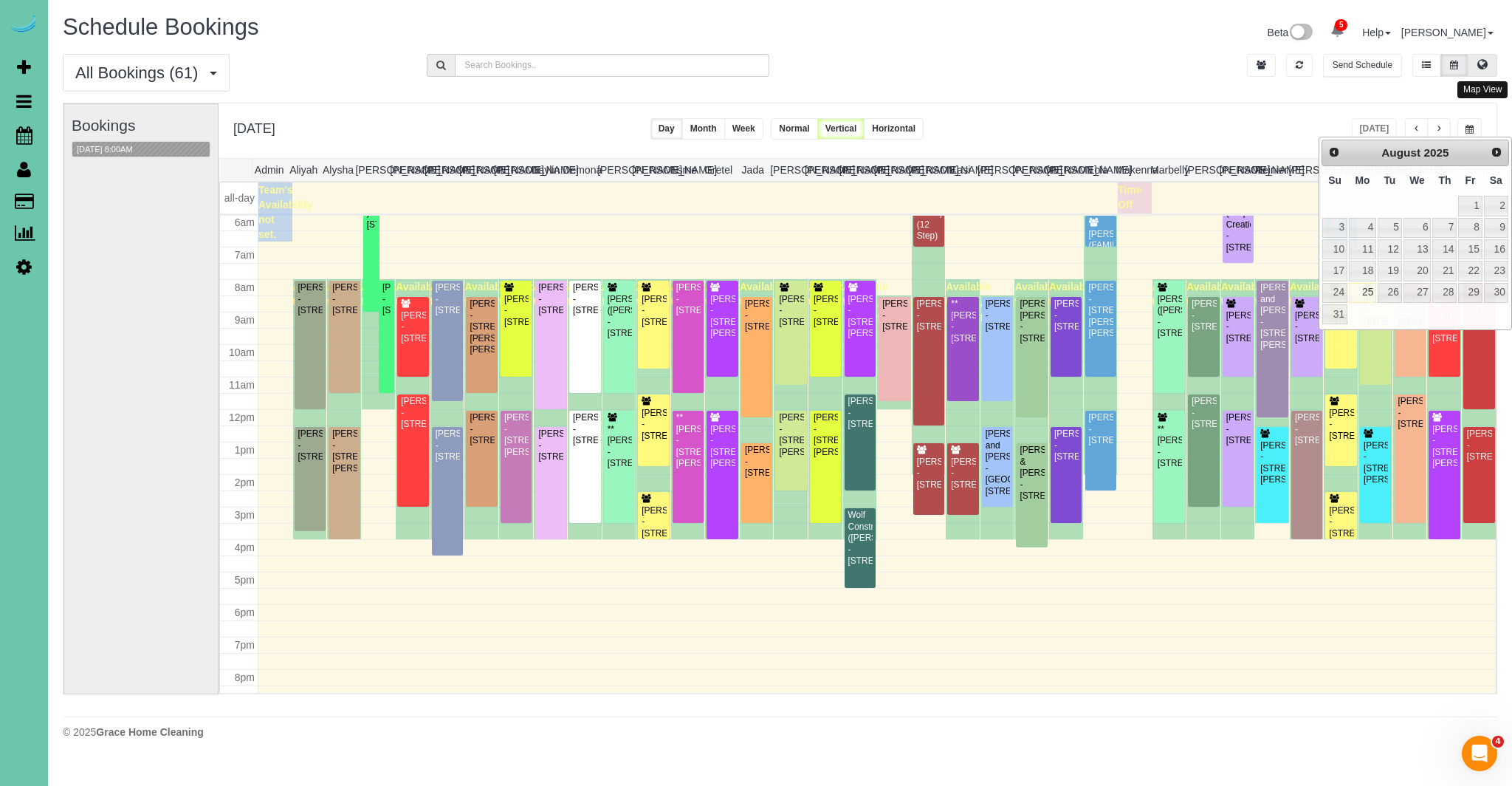
click at [1485, 62] on icon at bounding box center [1482, 64] width 10 height 9
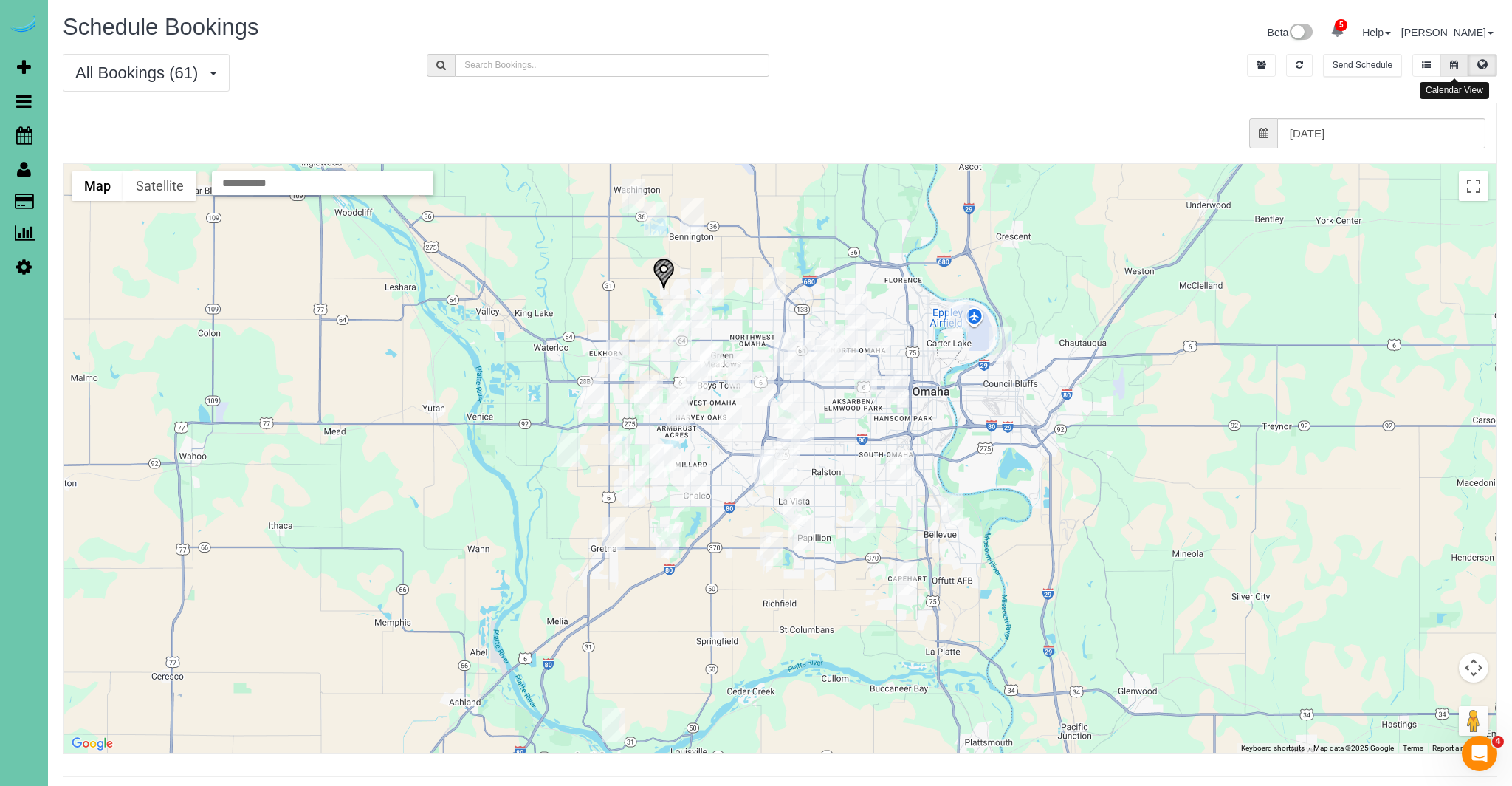
click at [1459, 65] on button at bounding box center [1453, 66] width 28 height 23
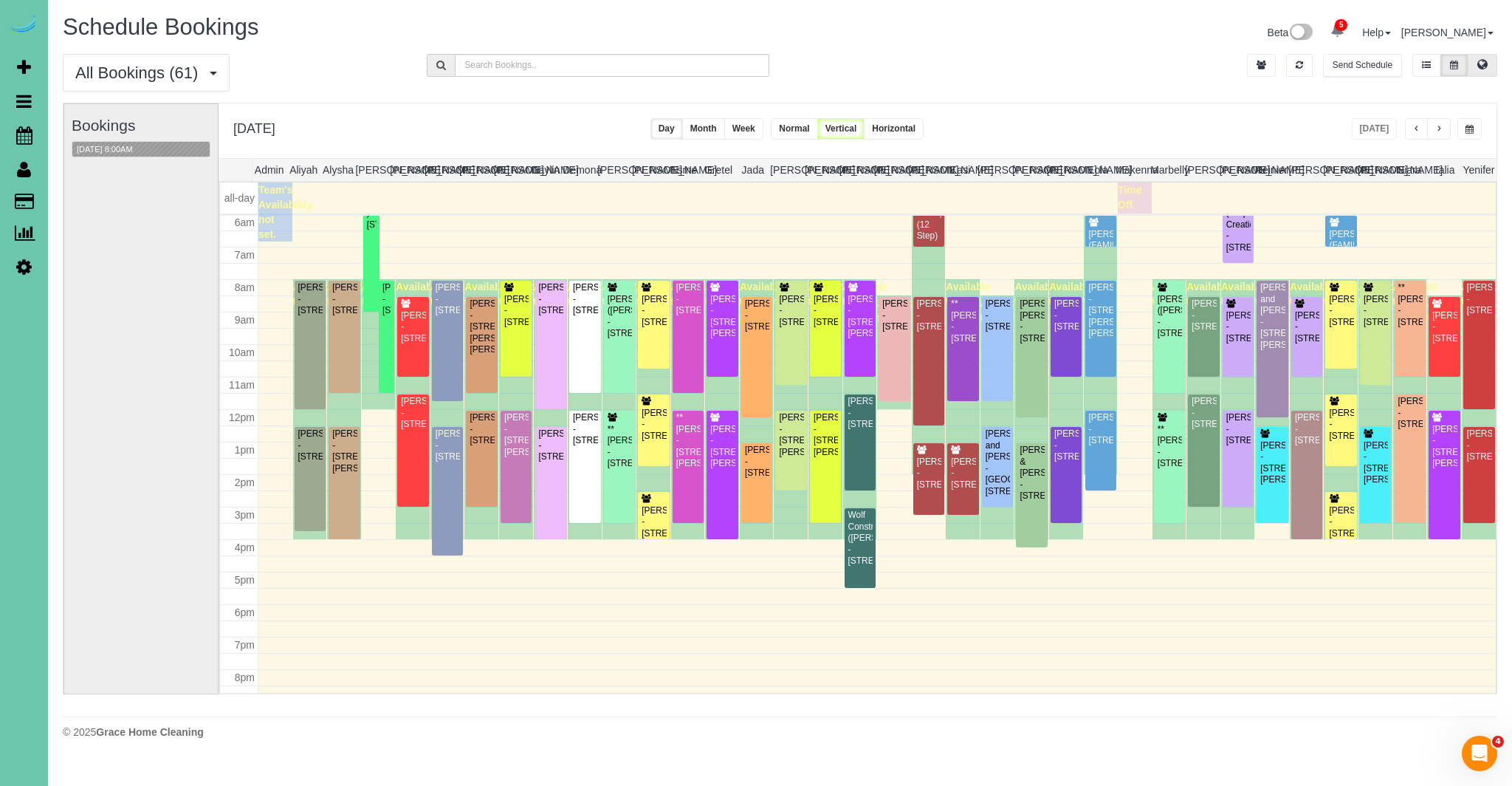
click at [1481, 65] on icon at bounding box center [1482, 64] width 10 height 9
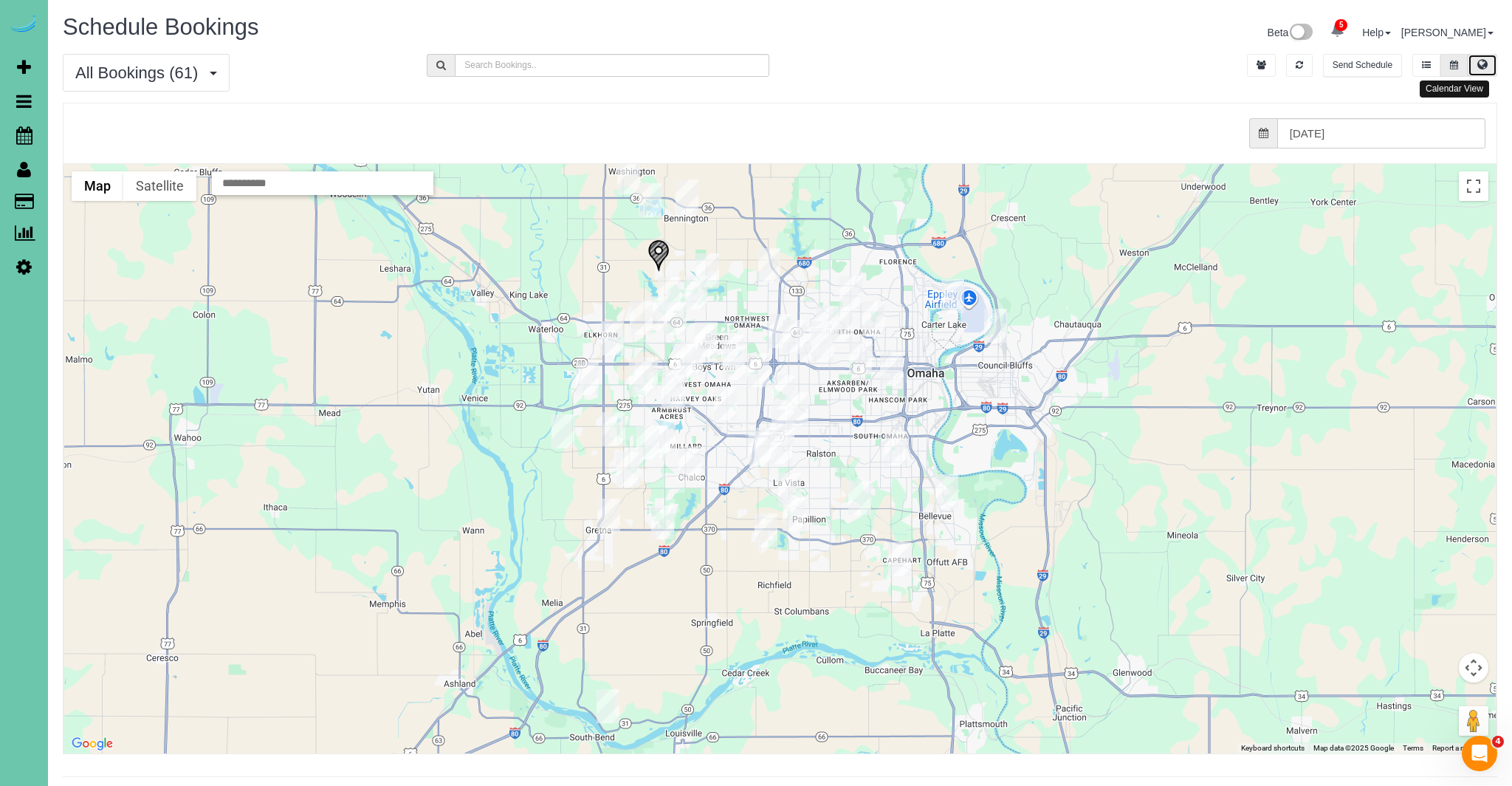
click at [1460, 60] on button at bounding box center [1453, 66] width 28 height 23
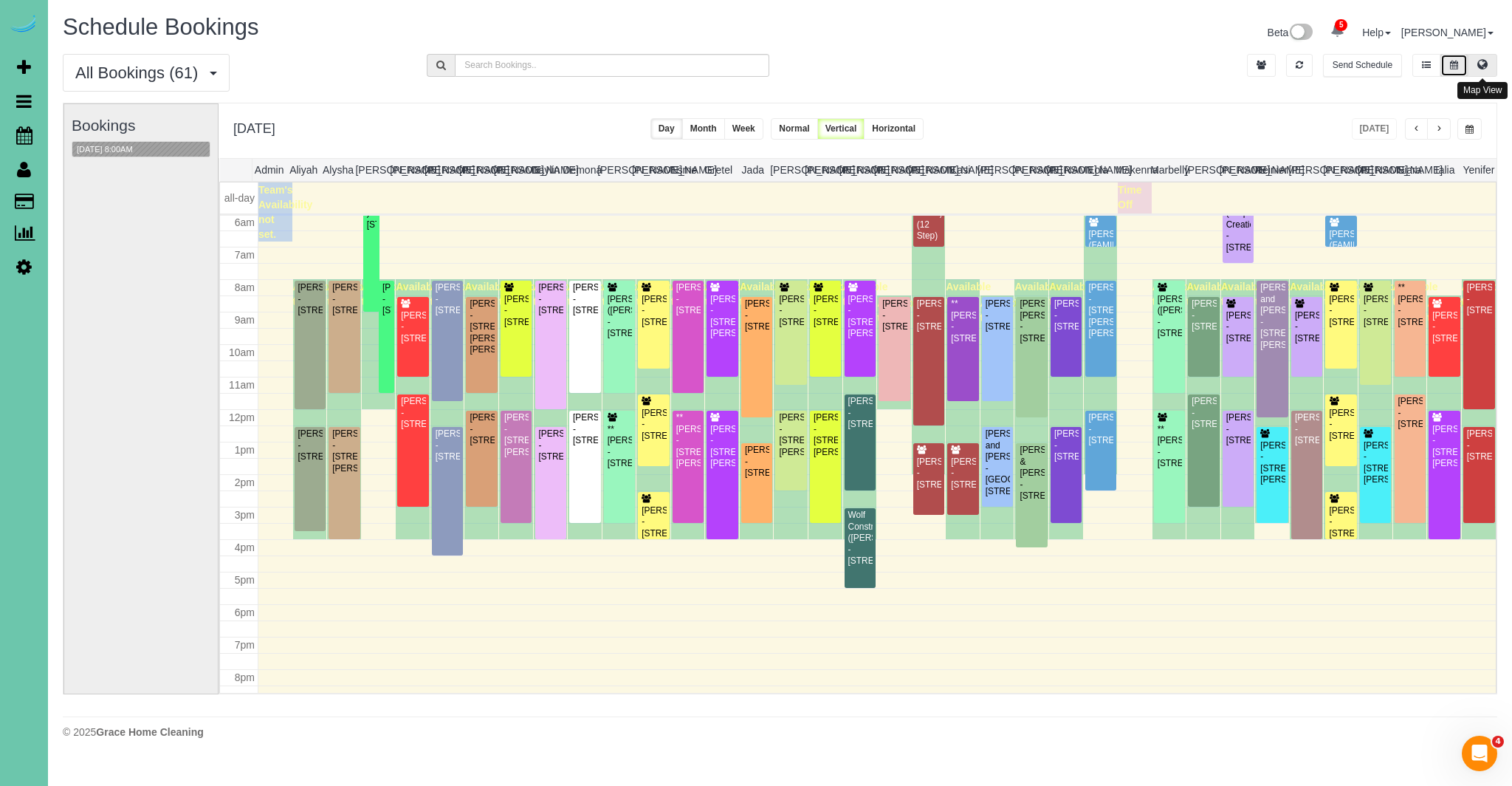
click at [1486, 59] on icon at bounding box center [1482, 64] width 10 height 9
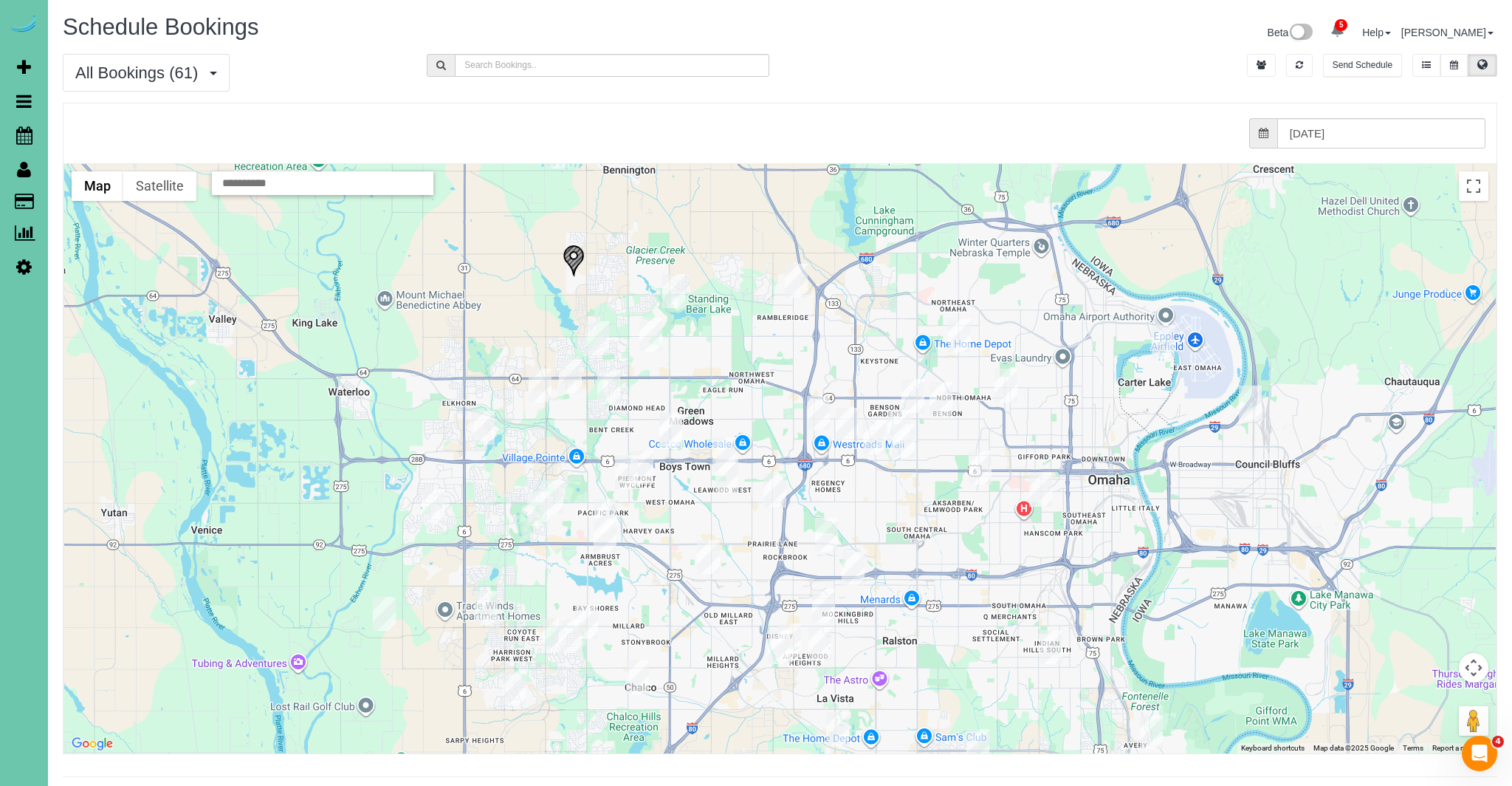
drag, startPoint x: 776, startPoint y: 354, endPoint x: 751, endPoint y: 440, distance: 89.6
click at [751, 440] on div at bounding box center [780, 458] width 1431 height 590
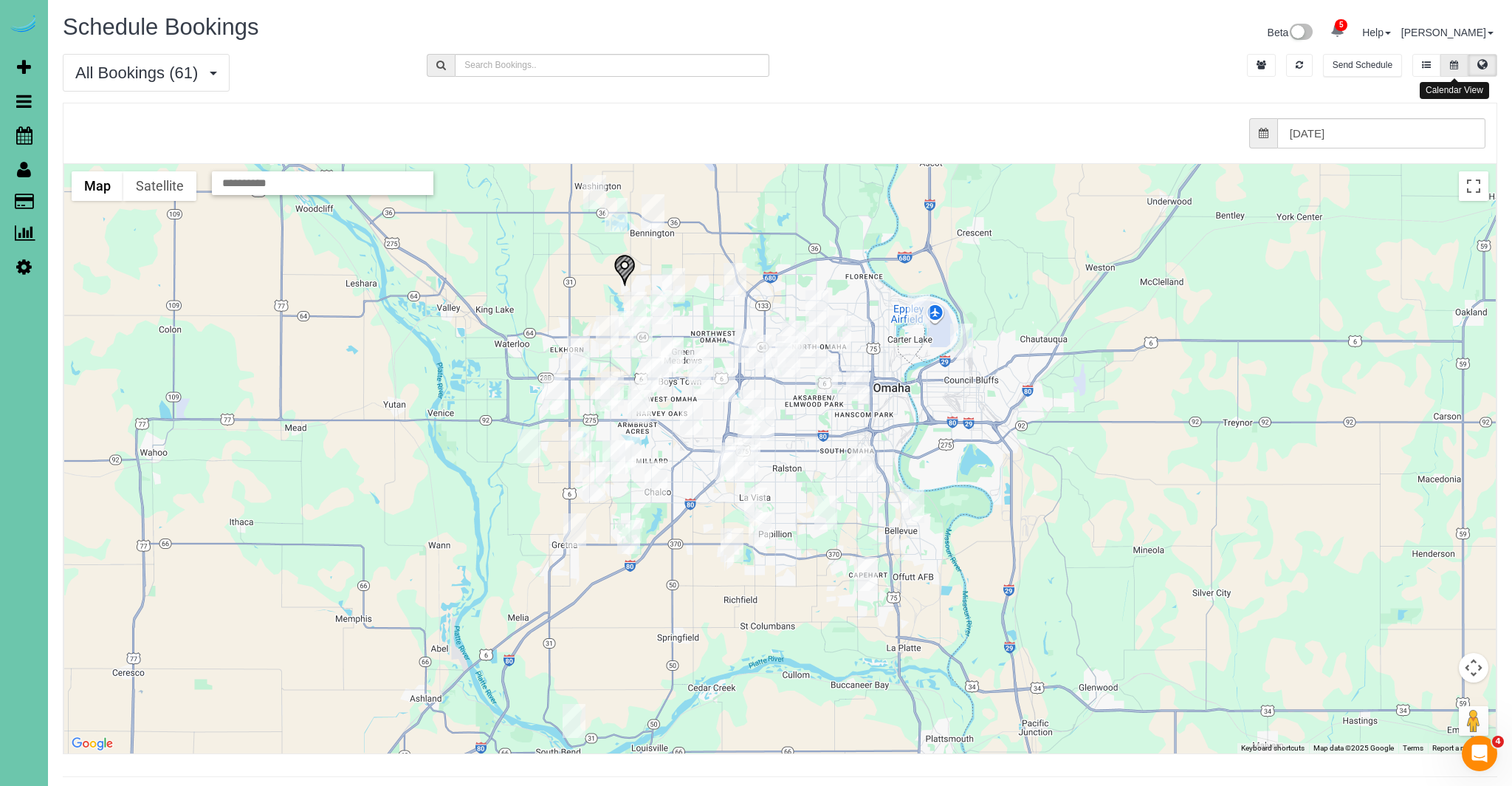
click at [1460, 65] on button at bounding box center [1453, 66] width 28 height 23
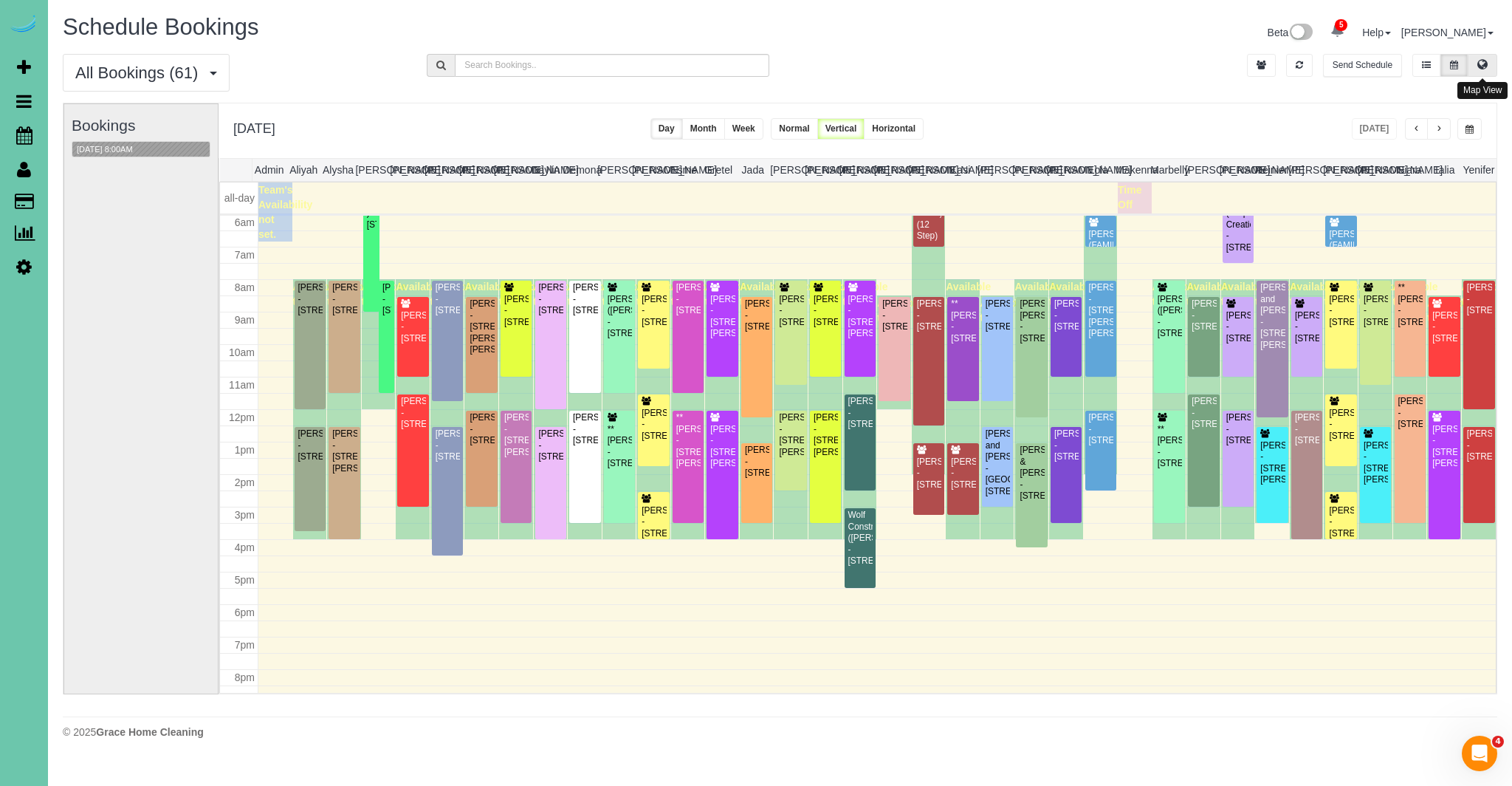
click at [1490, 60] on button at bounding box center [1482, 66] width 29 height 23
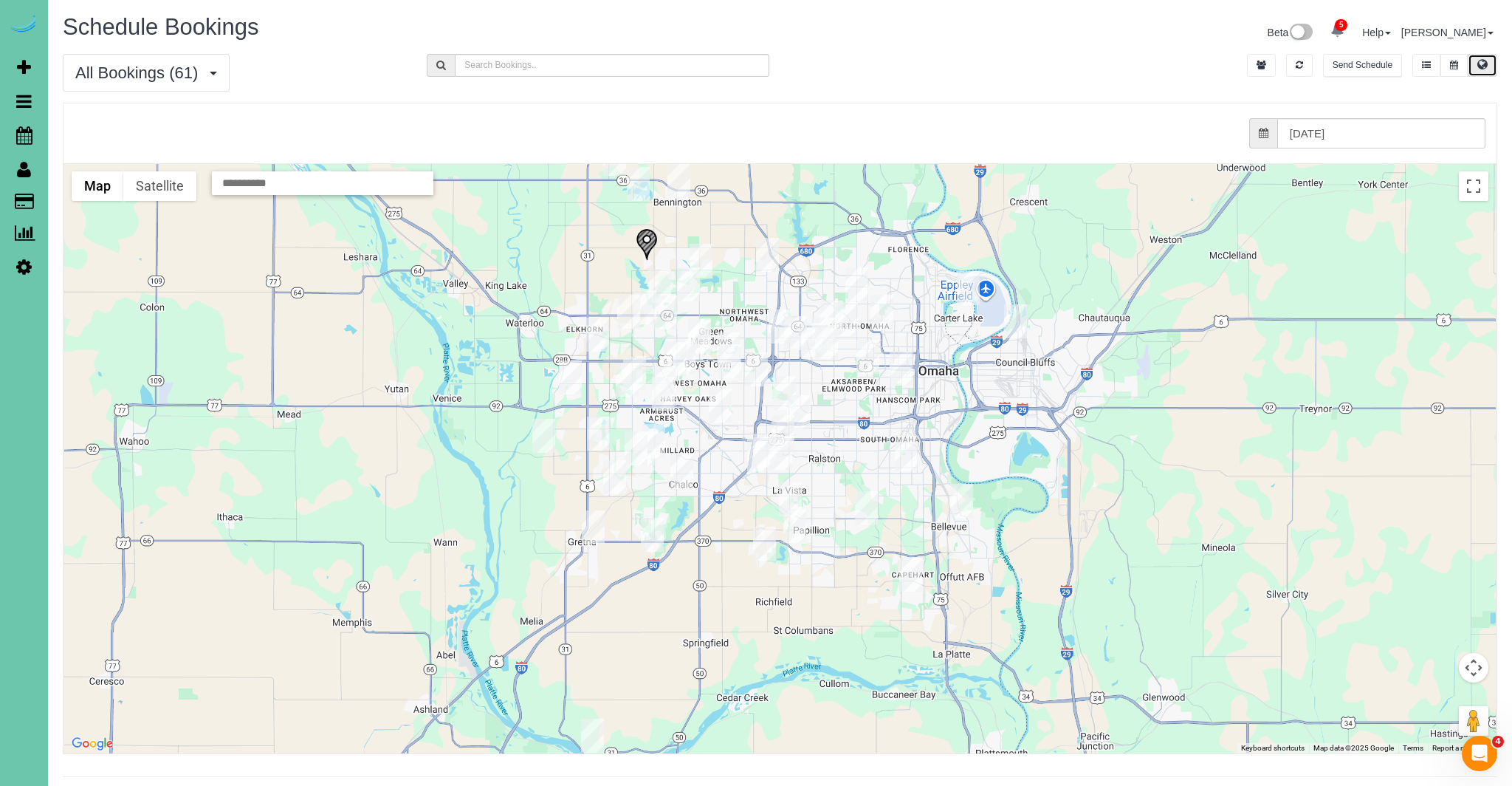
scroll to position [1, 0]
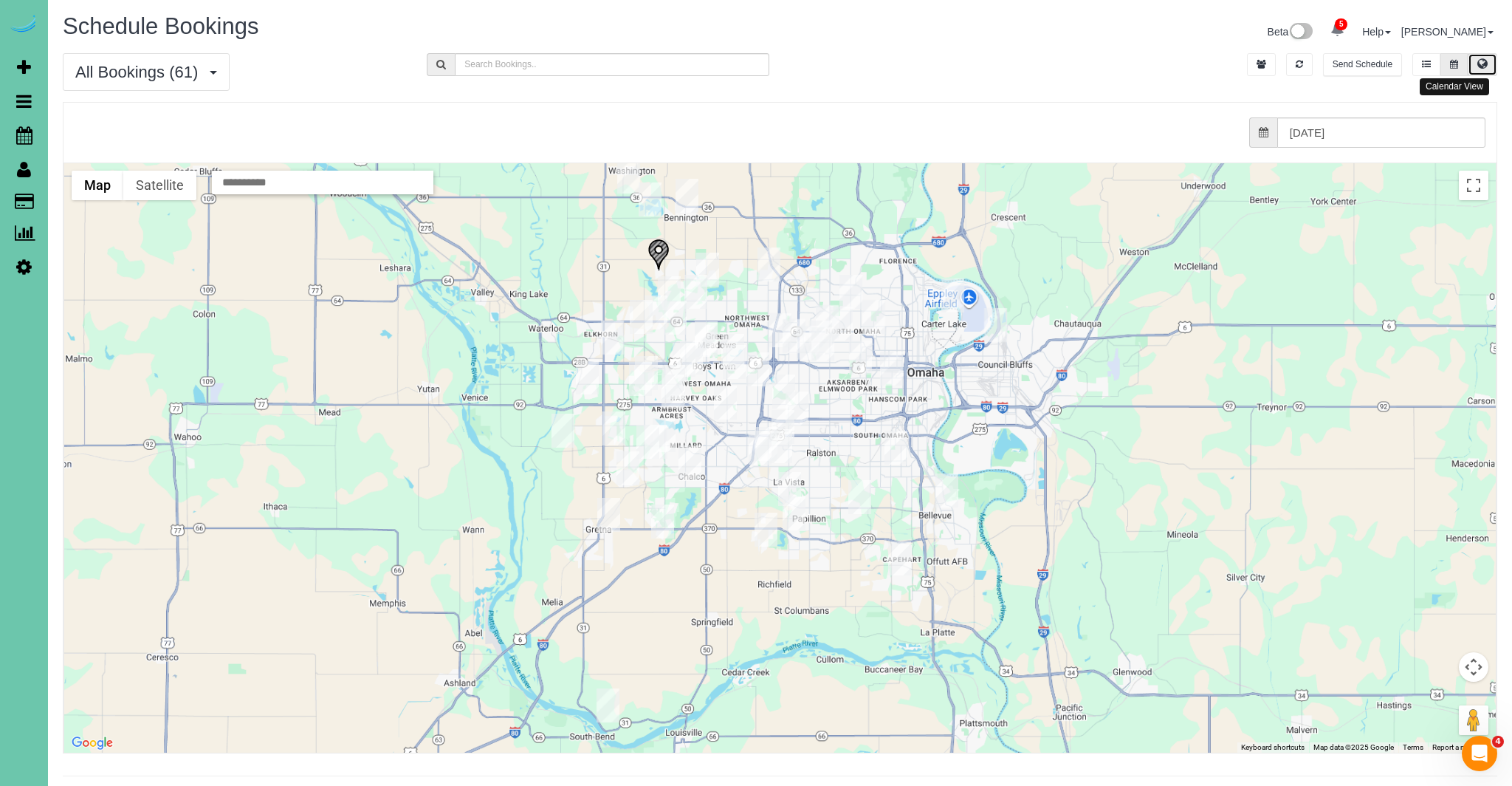
click at [1458, 64] on icon at bounding box center [1453, 64] width 8 height 9
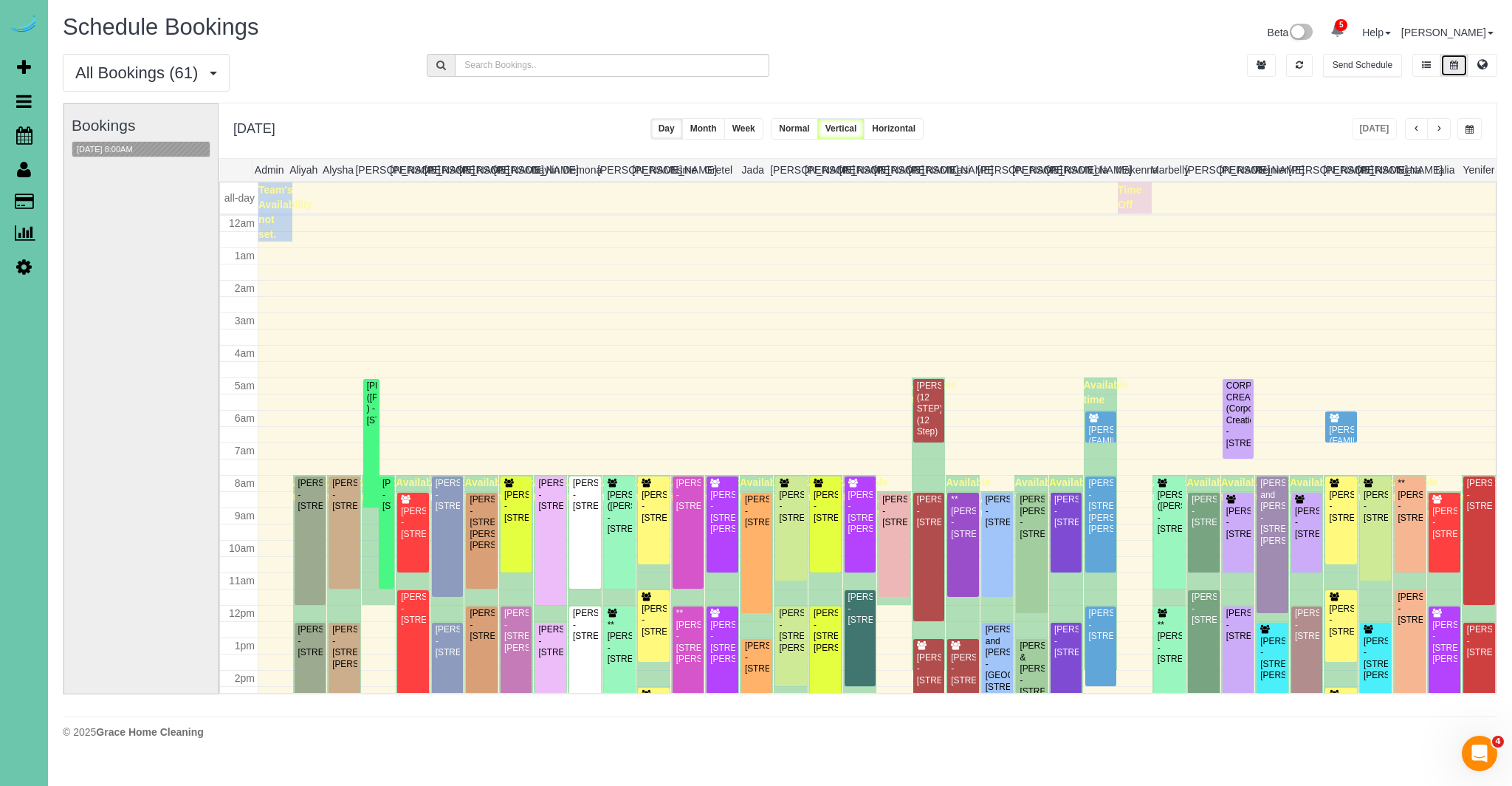
scroll to position [196, 0]
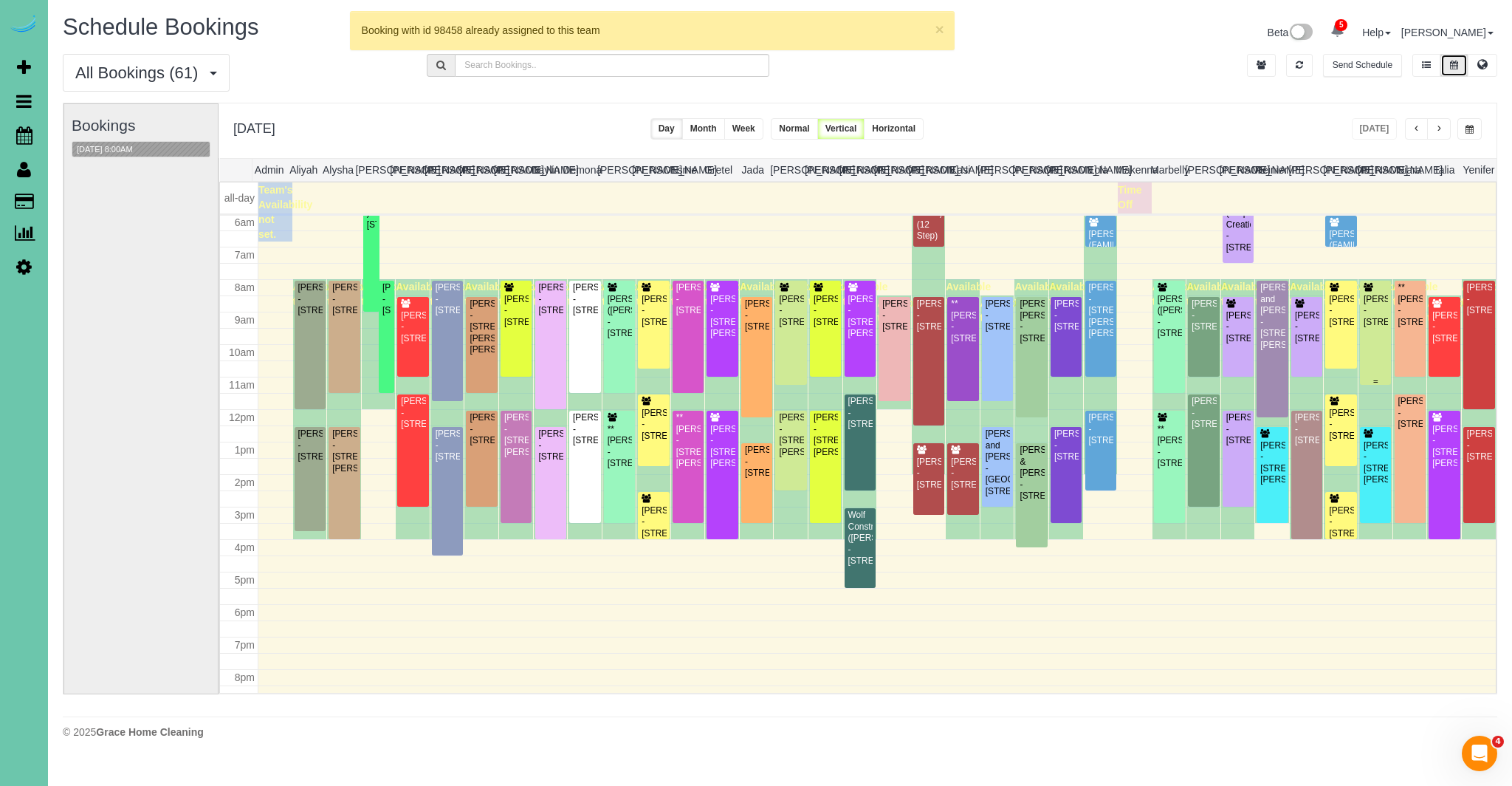
click at [1381, 307] on div "Jordan Klute - 2926 S 97th Cir, Omaha, NE 68127" at bounding box center [1375, 310] width 25 height 34
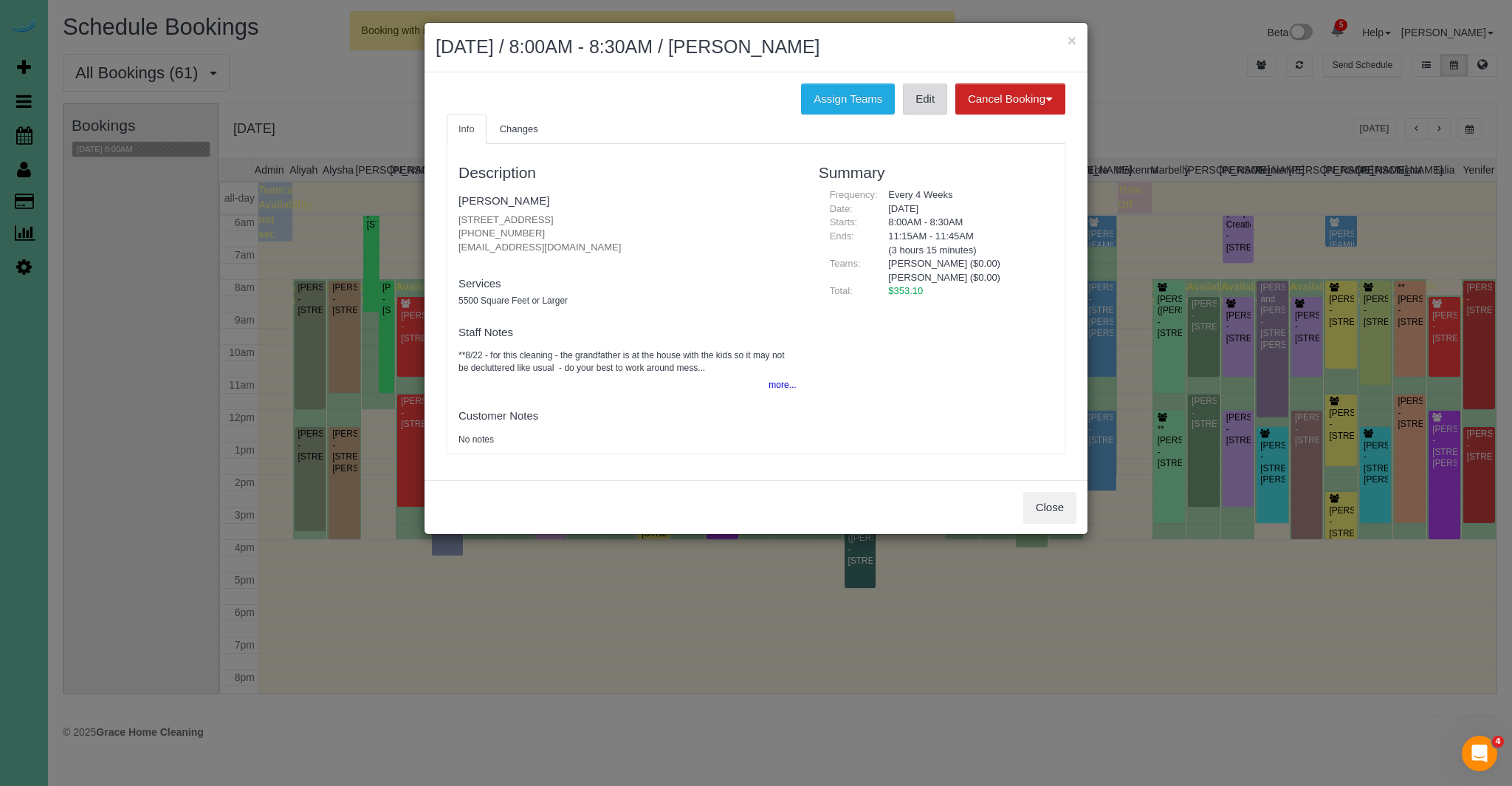
click at [921, 96] on link "Edit" at bounding box center [924, 99] width 44 height 31
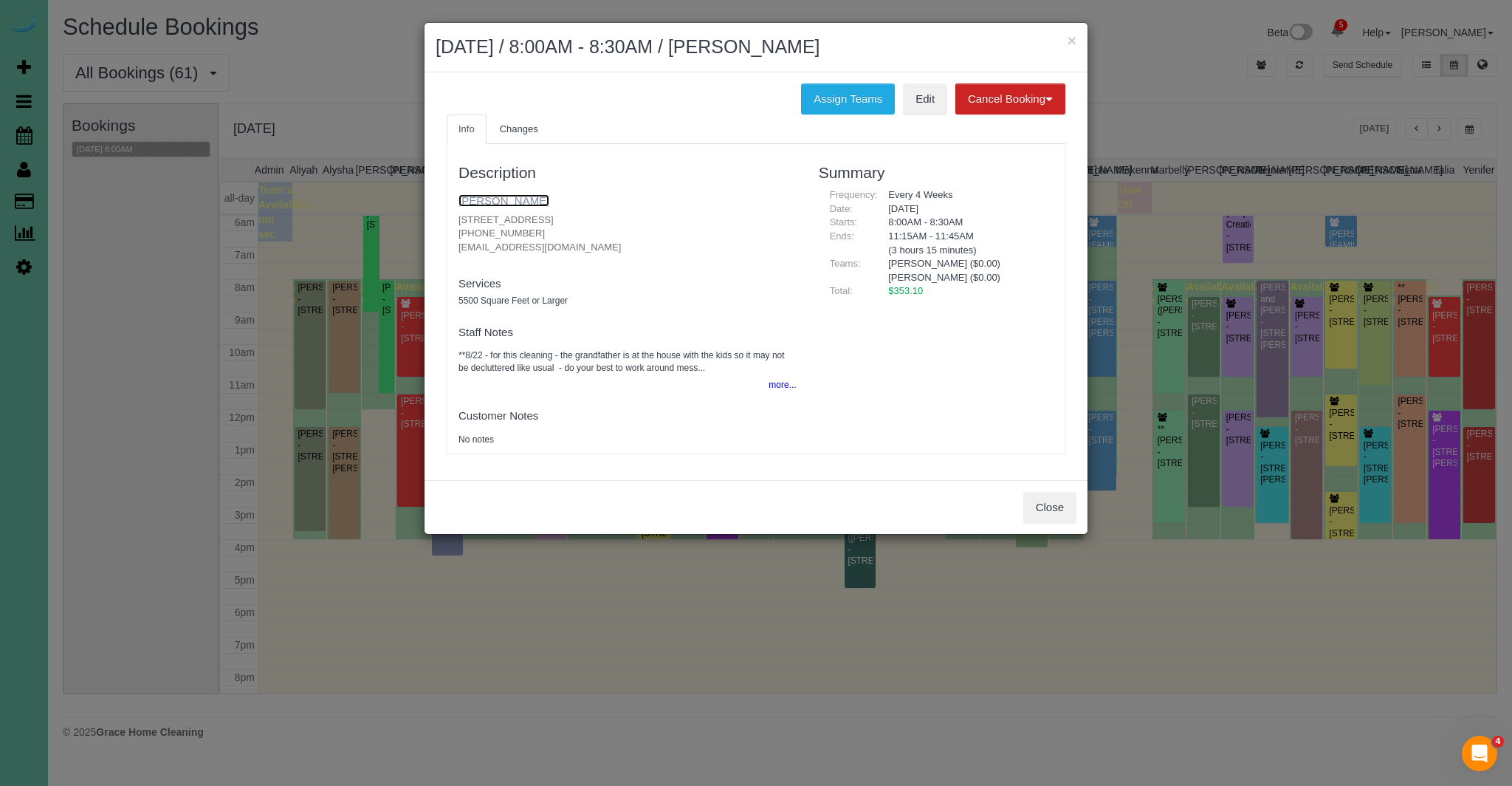
click at [500, 201] on link "Jordan Klute" at bounding box center [503, 200] width 90 height 13
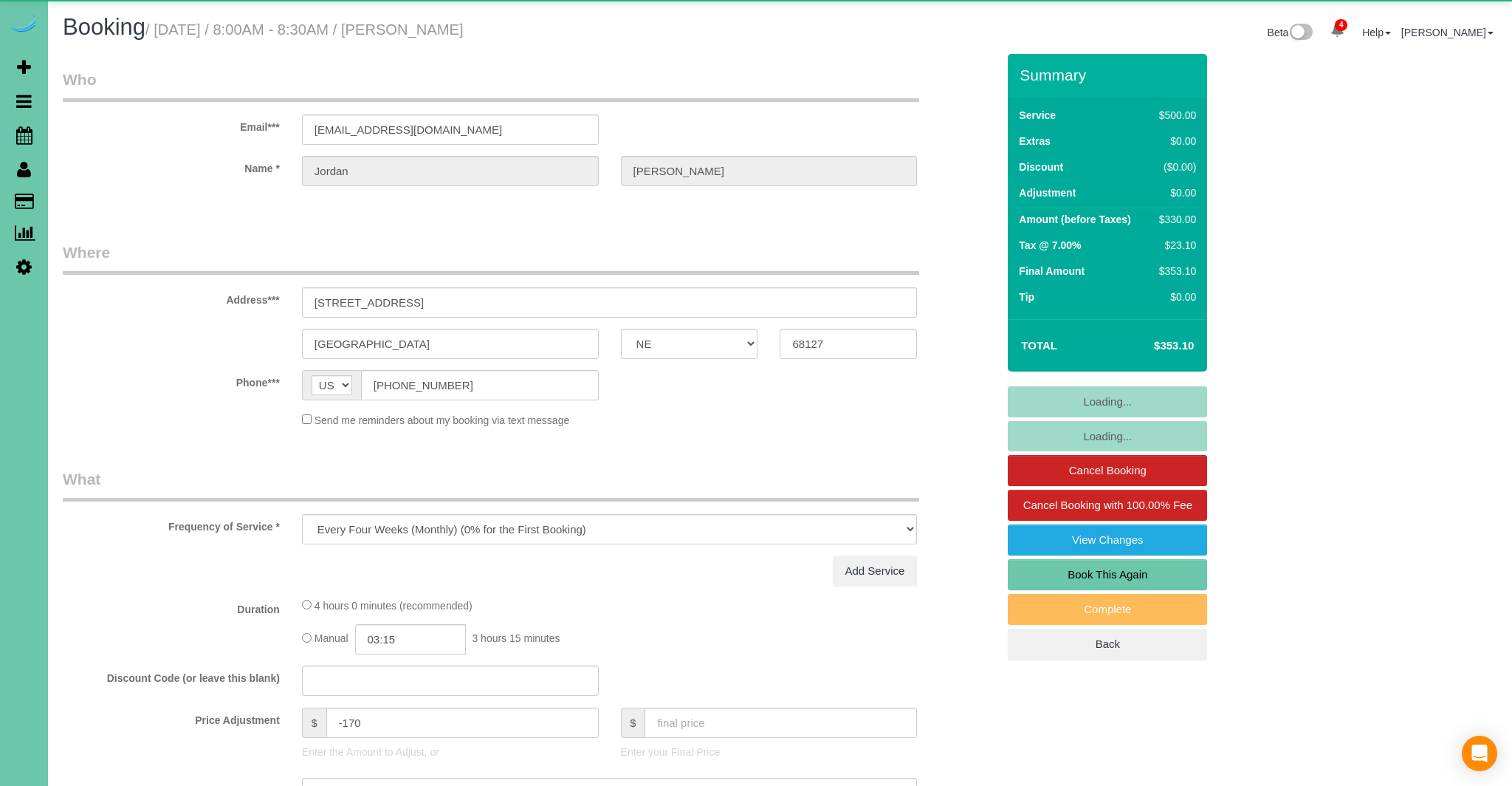
select select "NE"
select select "object:694"
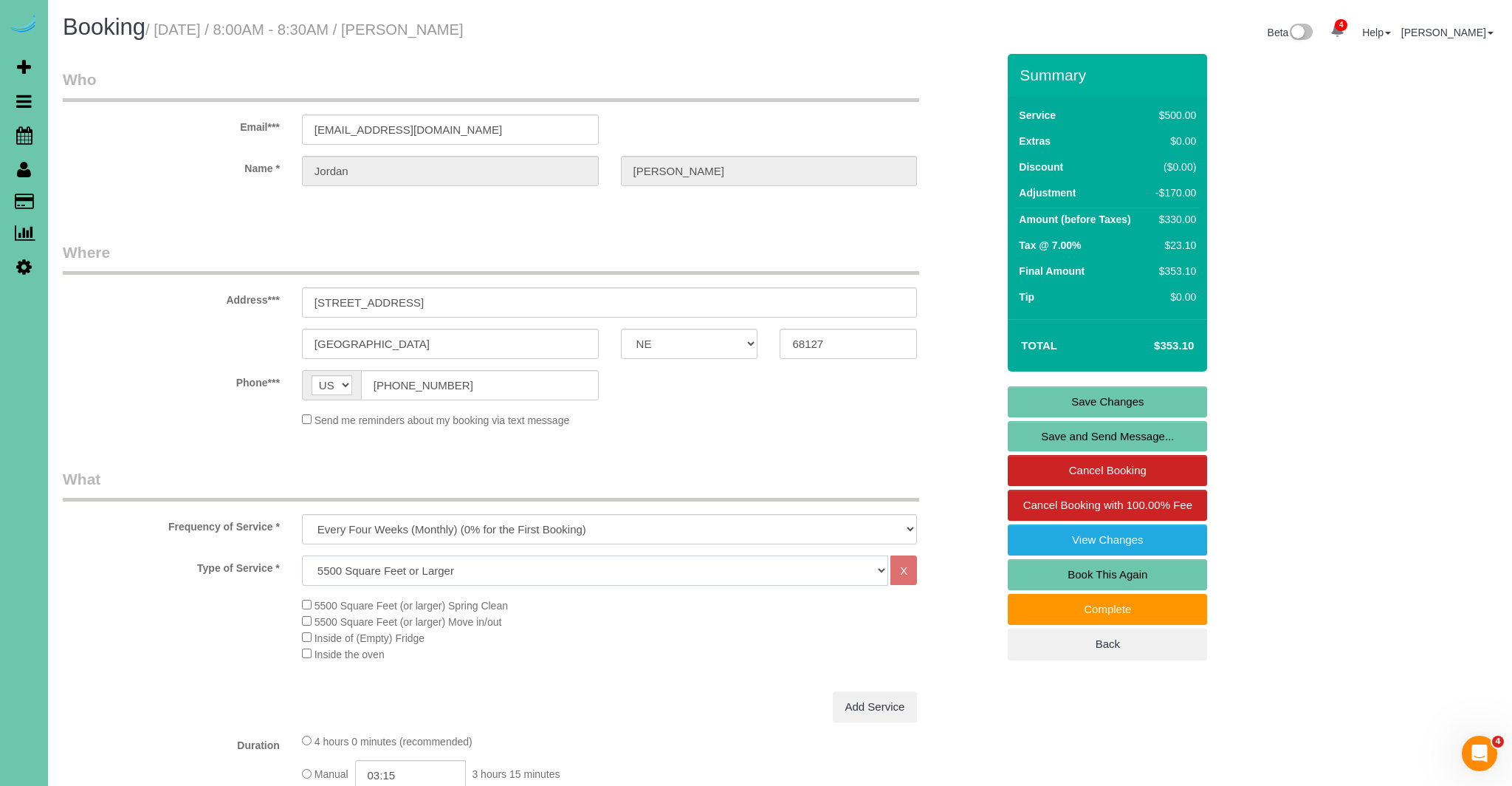
click at [451, 565] on select "Hourly 2.5 Hour Custom Clean 3.5 Hour Custom Clean commercial 1000 Square Feet …" at bounding box center [594, 570] width 587 height 30
select select "69"
click at [302, 555] on select "Hourly 2.5 Hour Custom Clean 3.5 Hour Custom Clean commercial 1000 Square Feet …" at bounding box center [594, 570] width 587 height 30
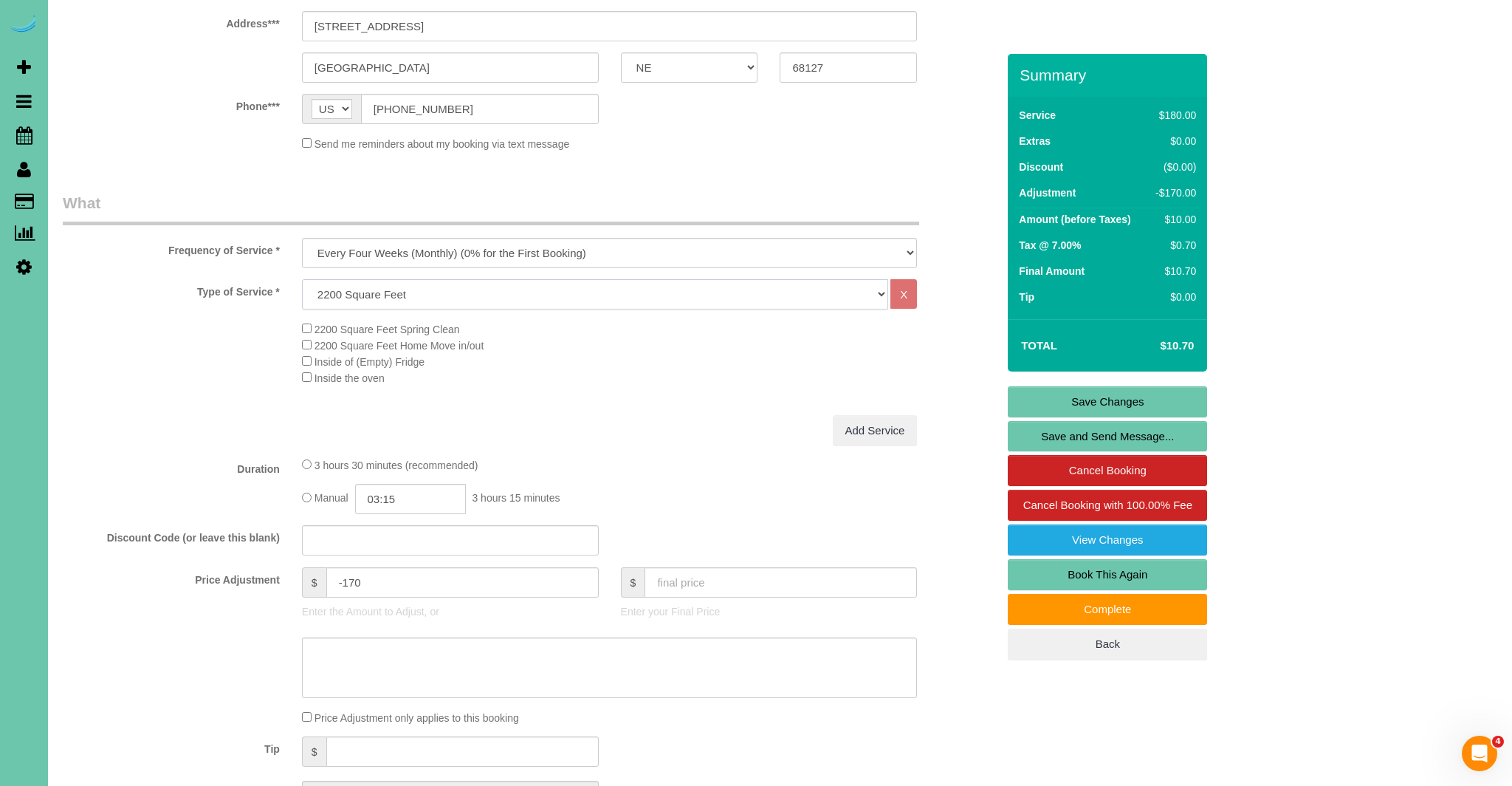
scroll to position [299, 0]
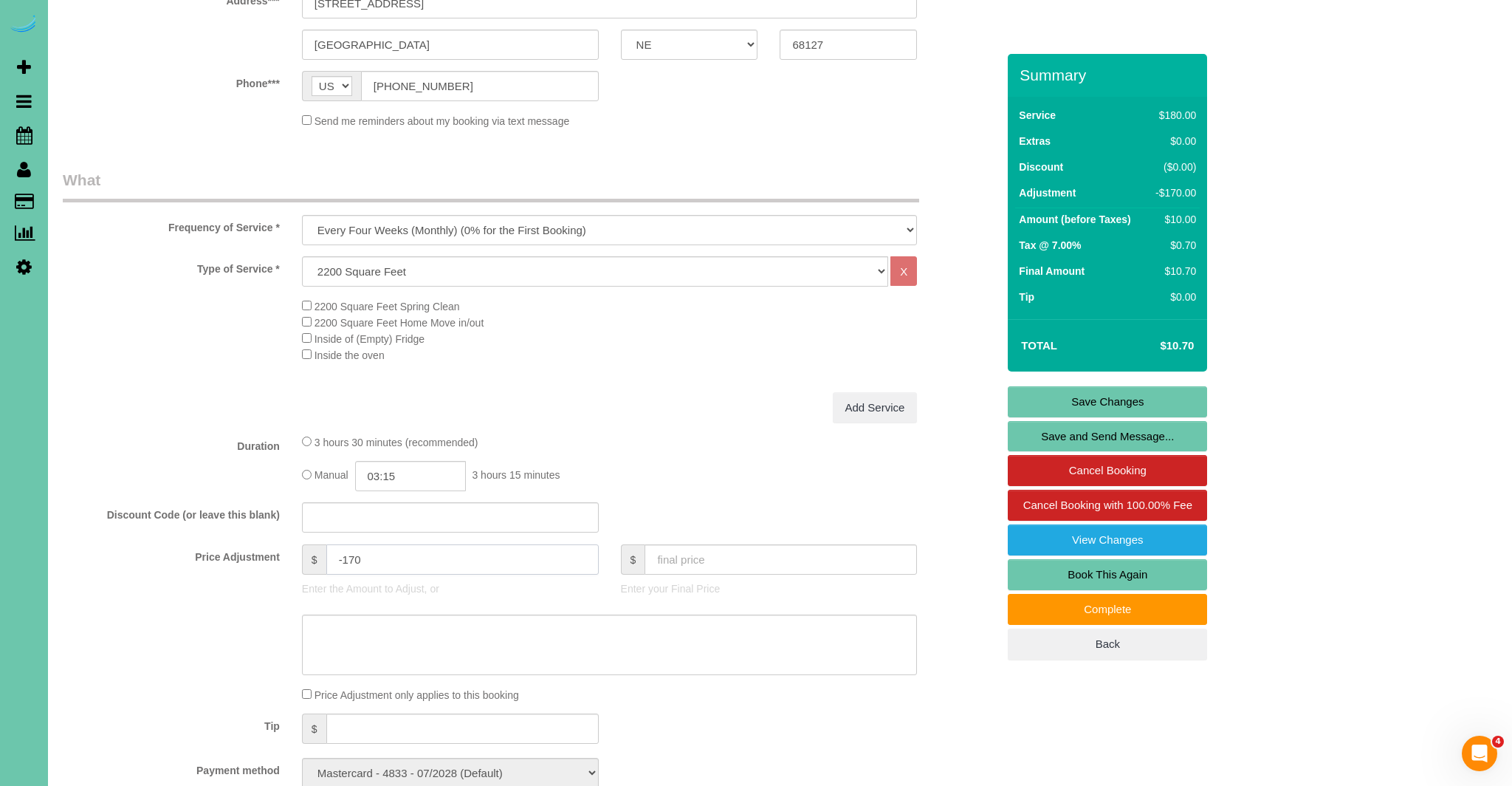
drag, startPoint x: 387, startPoint y: 567, endPoint x: 371, endPoint y: 576, distance: 18.4
click at [348, 565] on input "-170" at bounding box center [463, 558] width 272 height 30
type input "-10"
click at [410, 471] on input "03:15" at bounding box center [410, 476] width 111 height 30
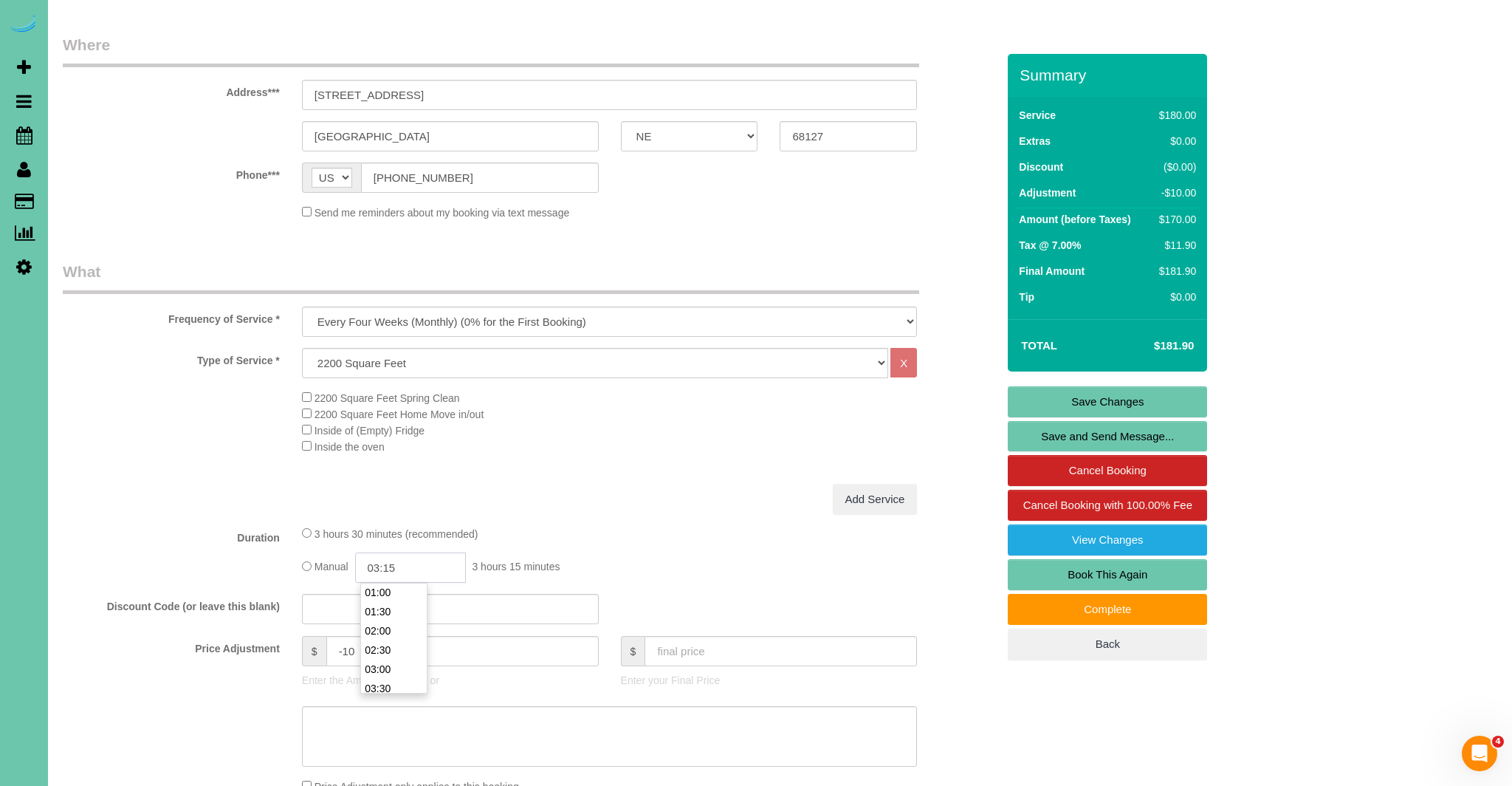
scroll to position [47, 0]
type input "03:30"
click at [385, 675] on li "03:30" at bounding box center [394, 681] width 65 height 19
click at [757, 429] on div "2200 Square Feet Spring Clean 2200 Square Feet Home Move in/out Inside of (Empt…" at bounding box center [650, 421] width 717 height 65
click at [1075, 393] on link "Save Changes" at bounding box center [1106, 402] width 199 height 31
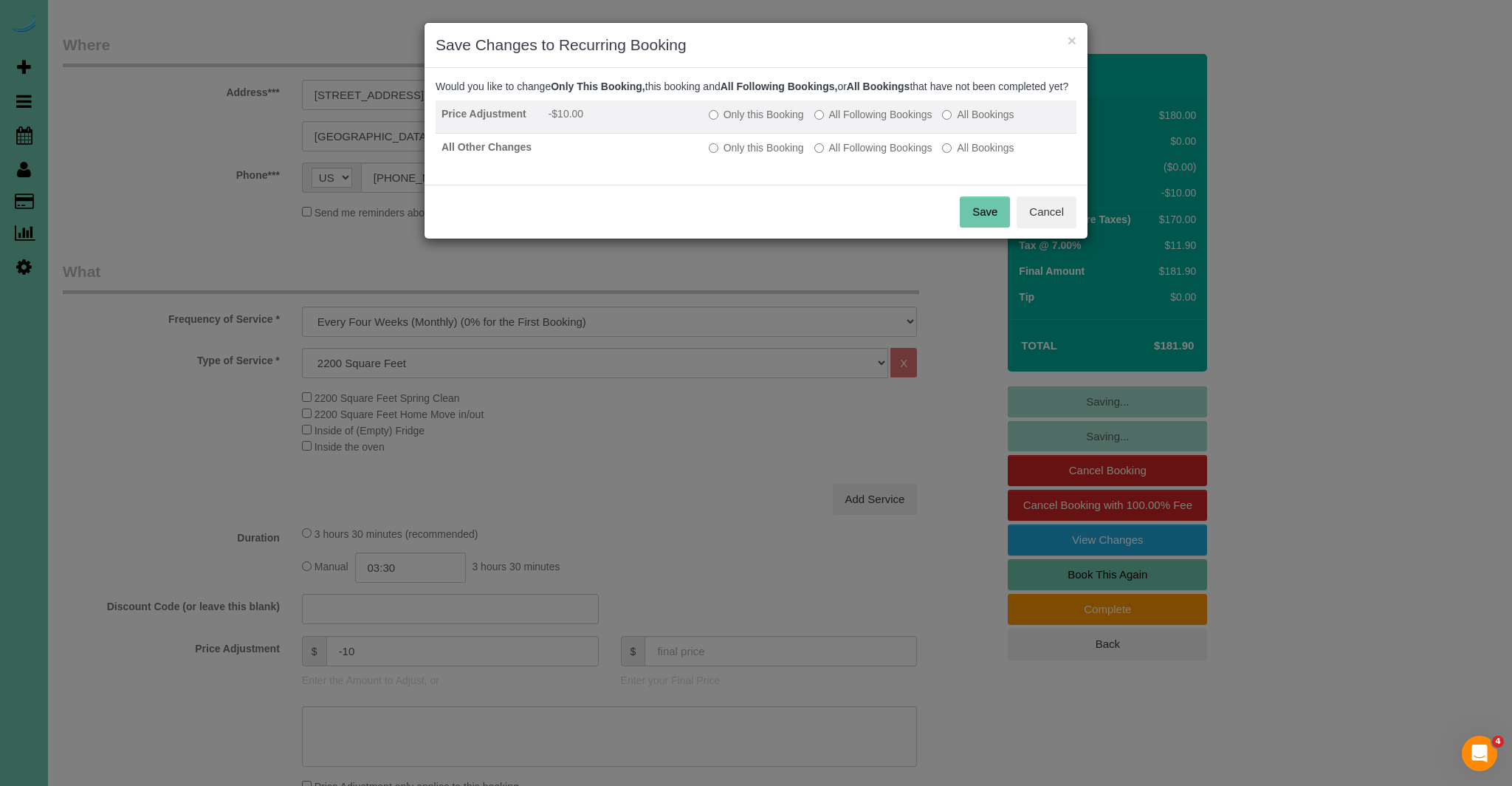
click at [726, 122] on label "Only this Booking" at bounding box center [756, 114] width 96 height 15
click at [992, 220] on button "Save" at bounding box center [985, 212] width 50 height 31
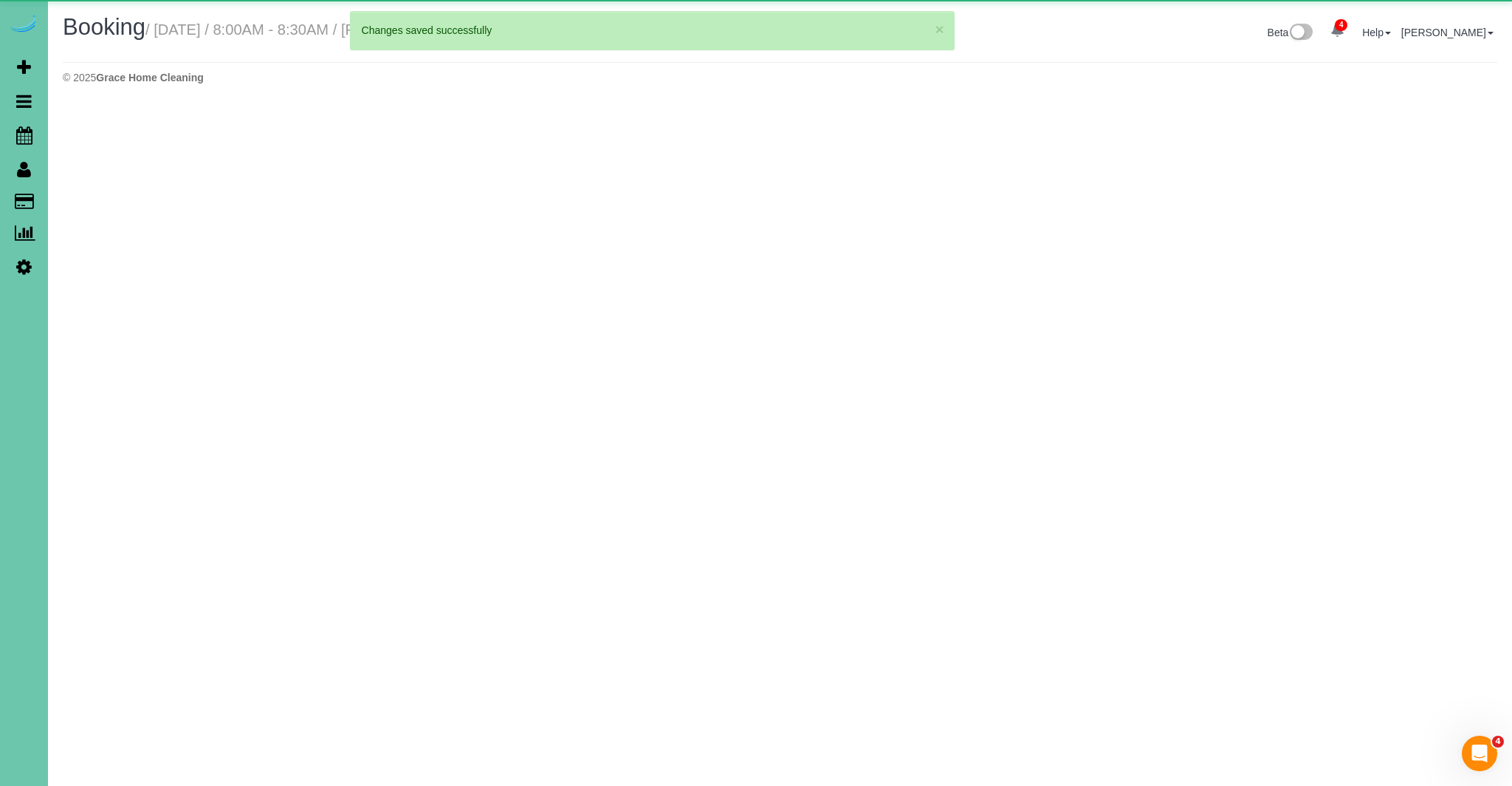
select select "NE"
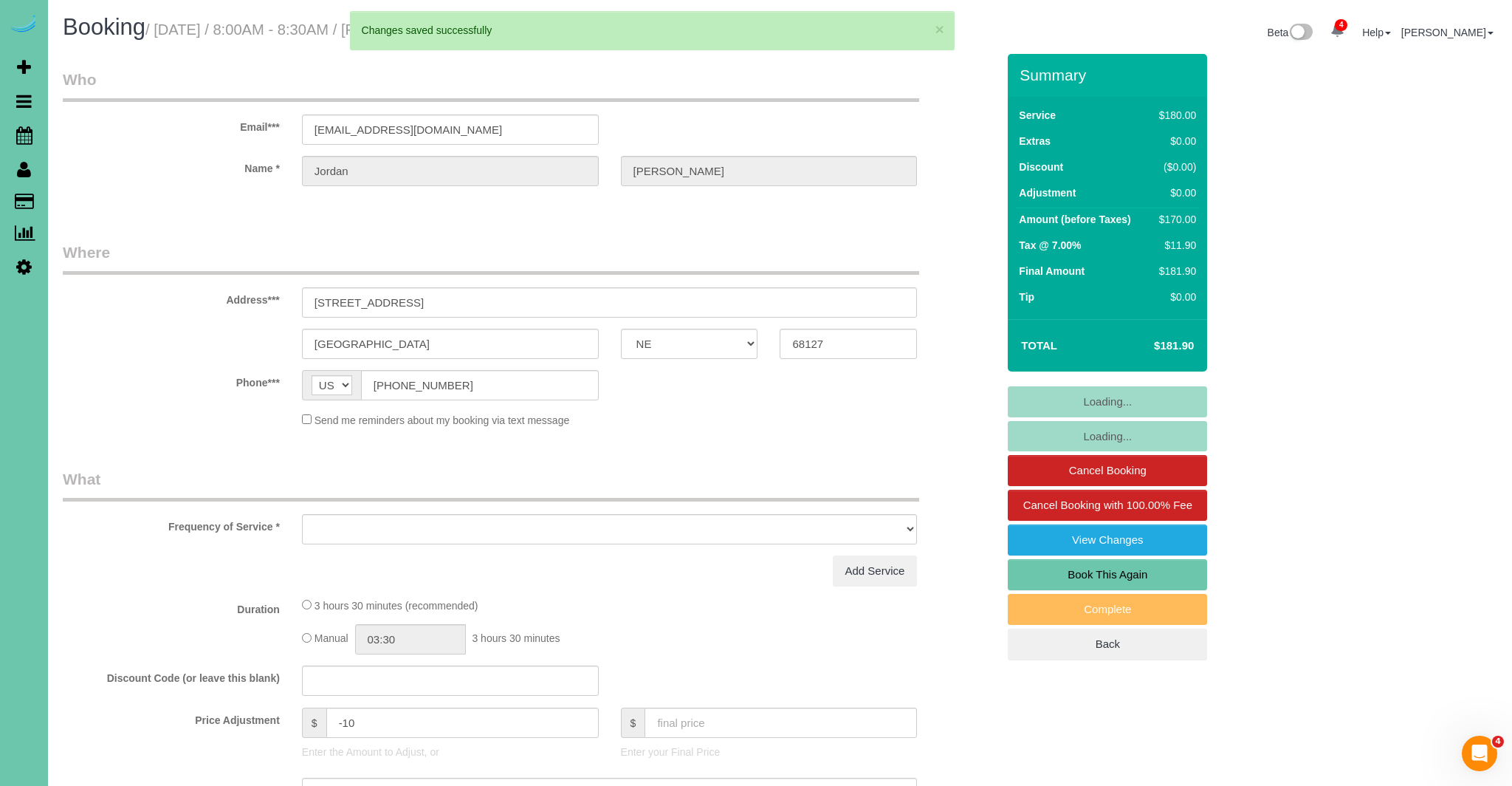
select select "string:fspay-bb843e3b-155c-4690-bba5-a70c2bbefcb4"
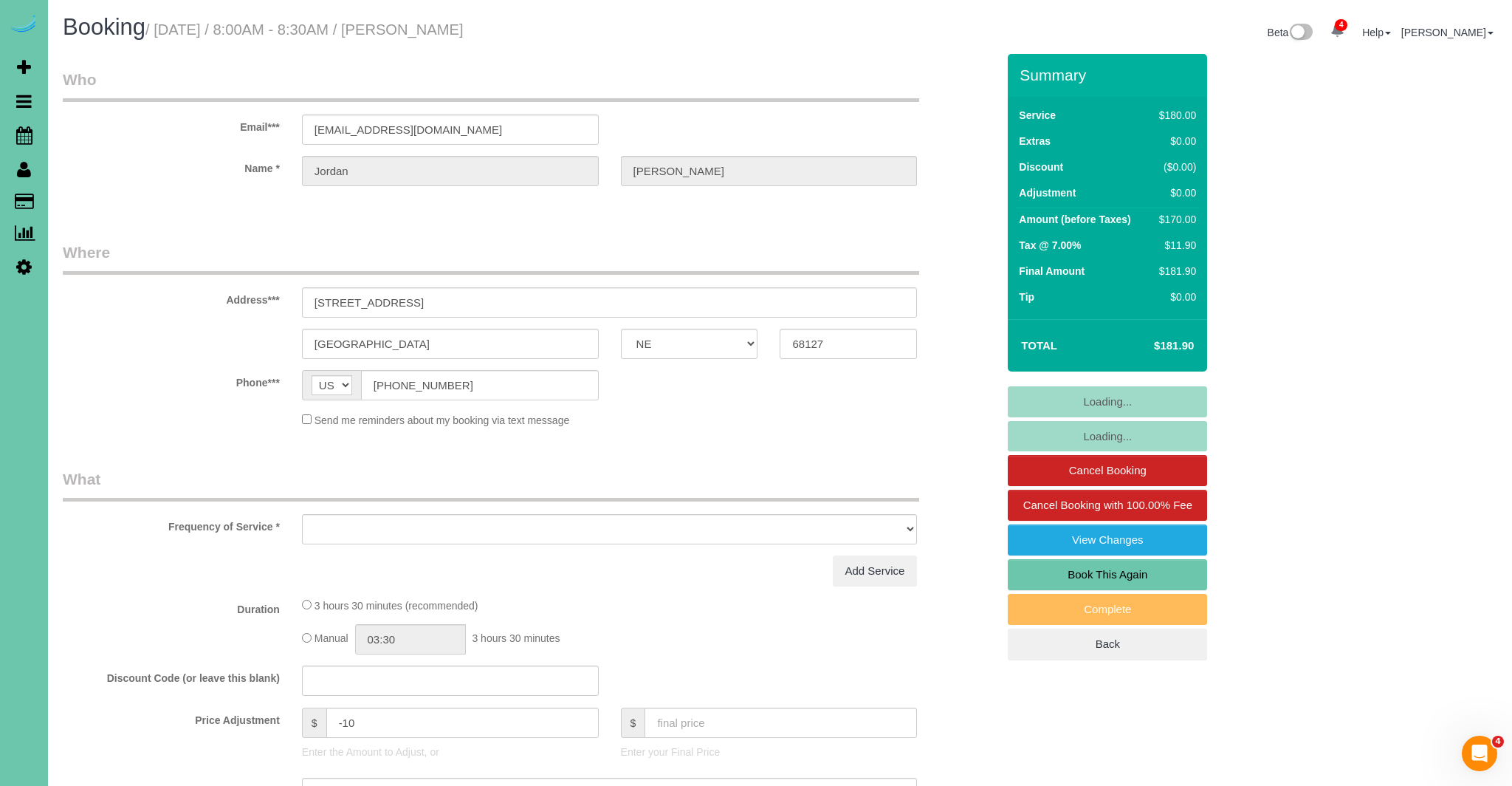
select select "object:2697"
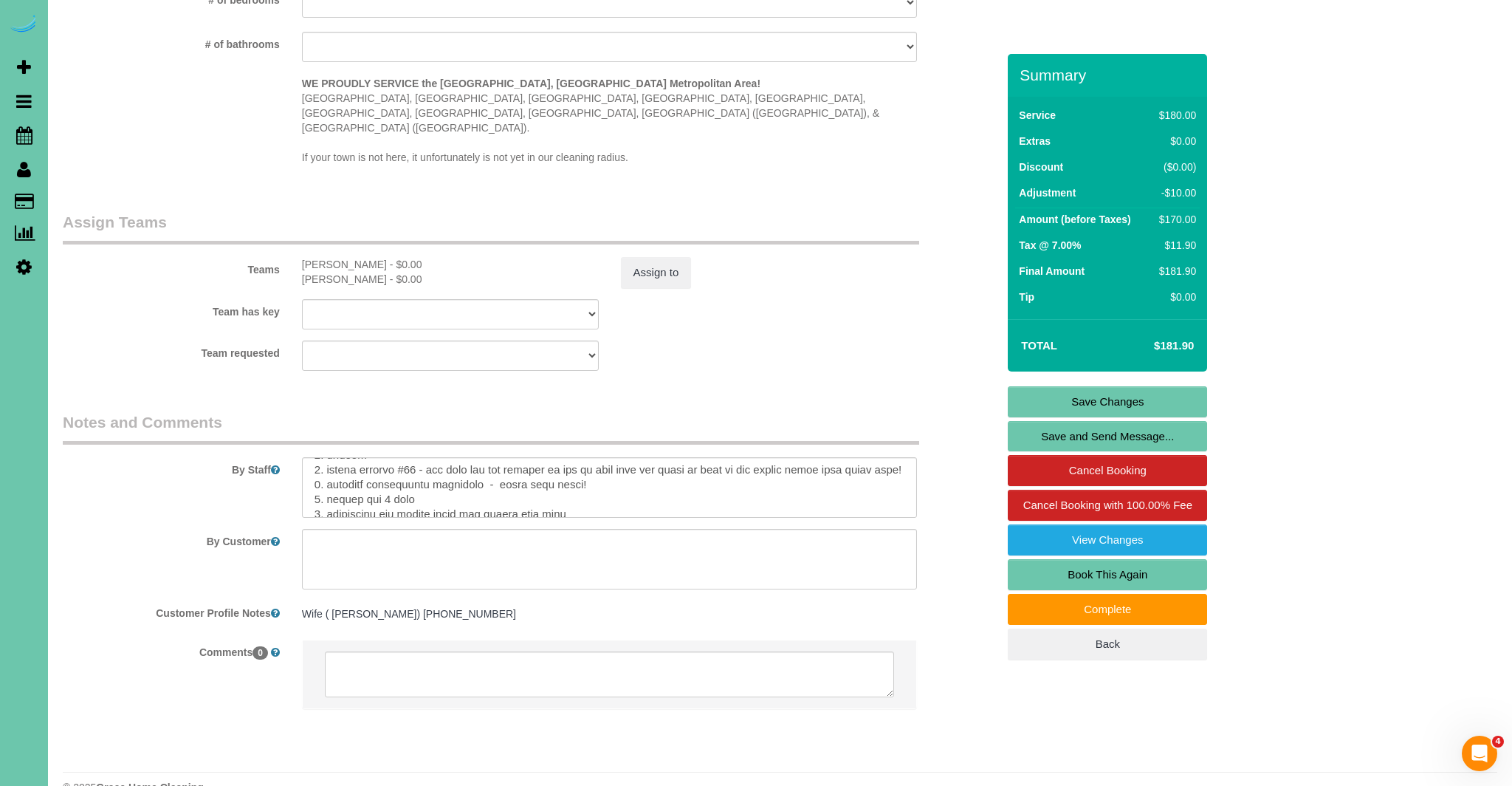
scroll to position [61, 0]
drag, startPoint x: 588, startPoint y: 458, endPoint x: 489, endPoint y: 456, distance: 99.0
click at [489, 457] on textarea at bounding box center [609, 487] width 616 height 60
type textarea "**8/22 - for this cleaning - the grandfather is at the house with the kids so i…"
click at [1103, 410] on link "Save Changes" at bounding box center [1106, 402] width 199 height 31
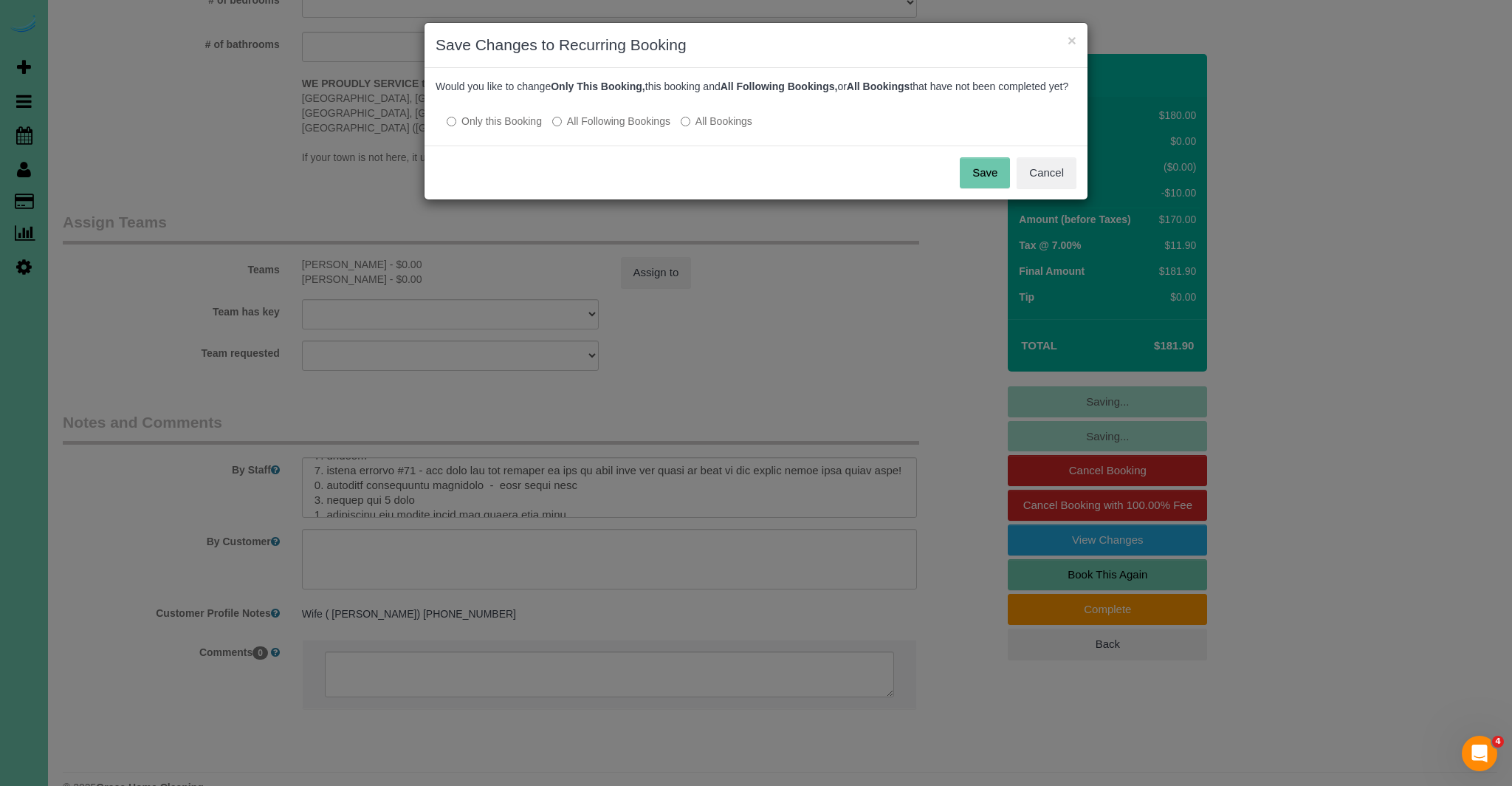
click at [1002, 188] on button "Save" at bounding box center [985, 172] width 50 height 31
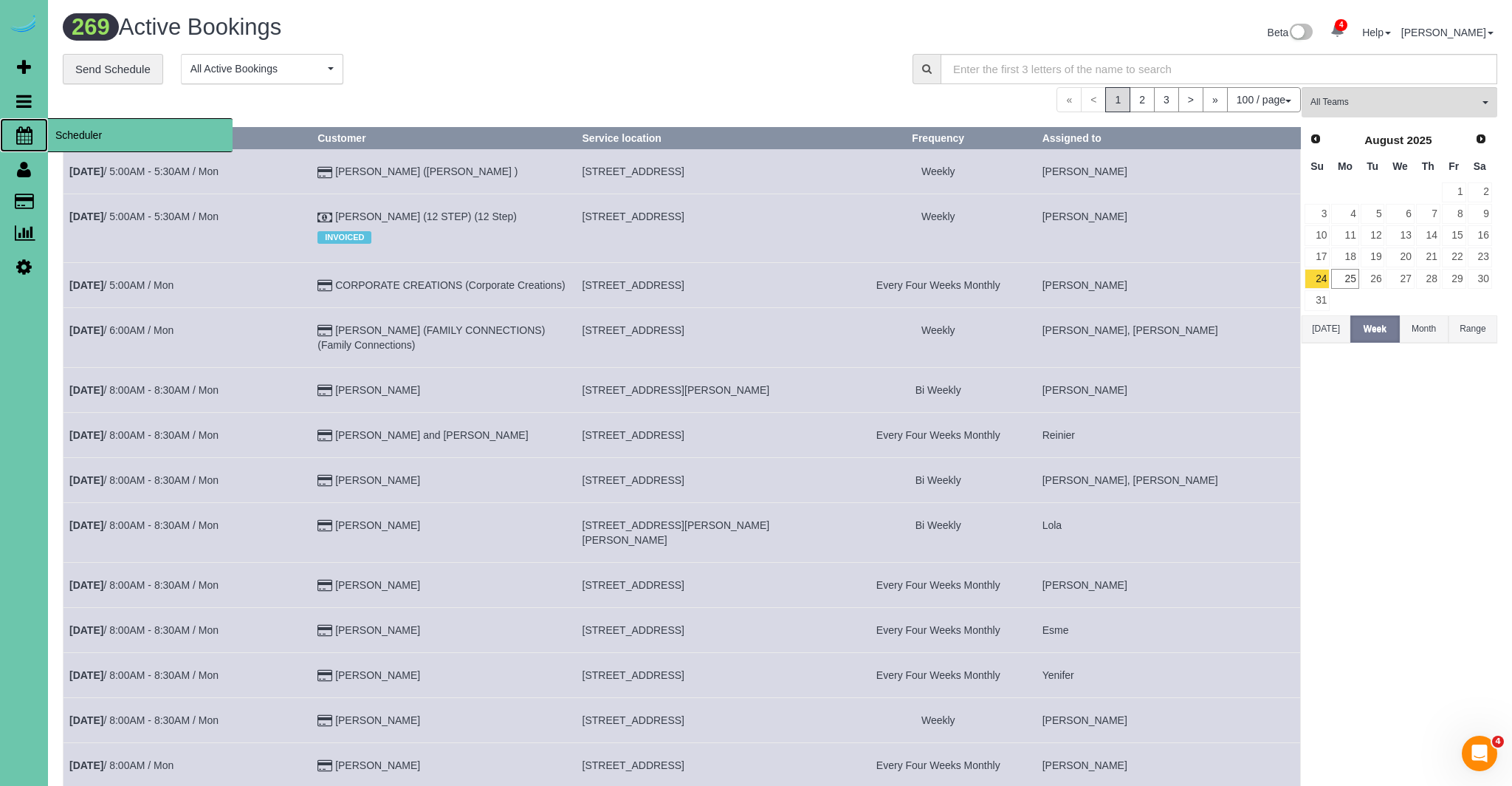
click at [16, 140] on icon at bounding box center [24, 135] width 16 height 18
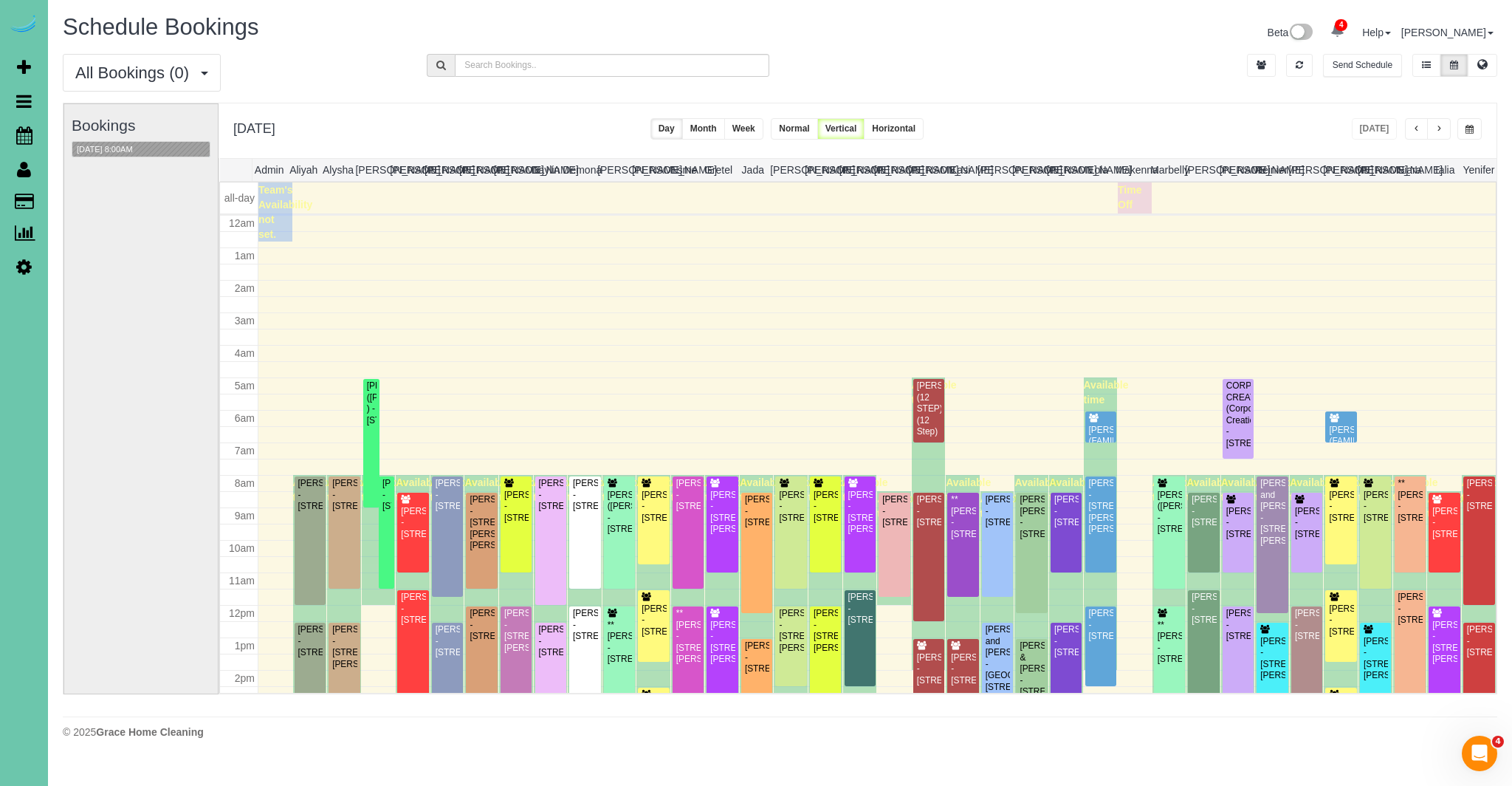
scroll to position [196, 0]
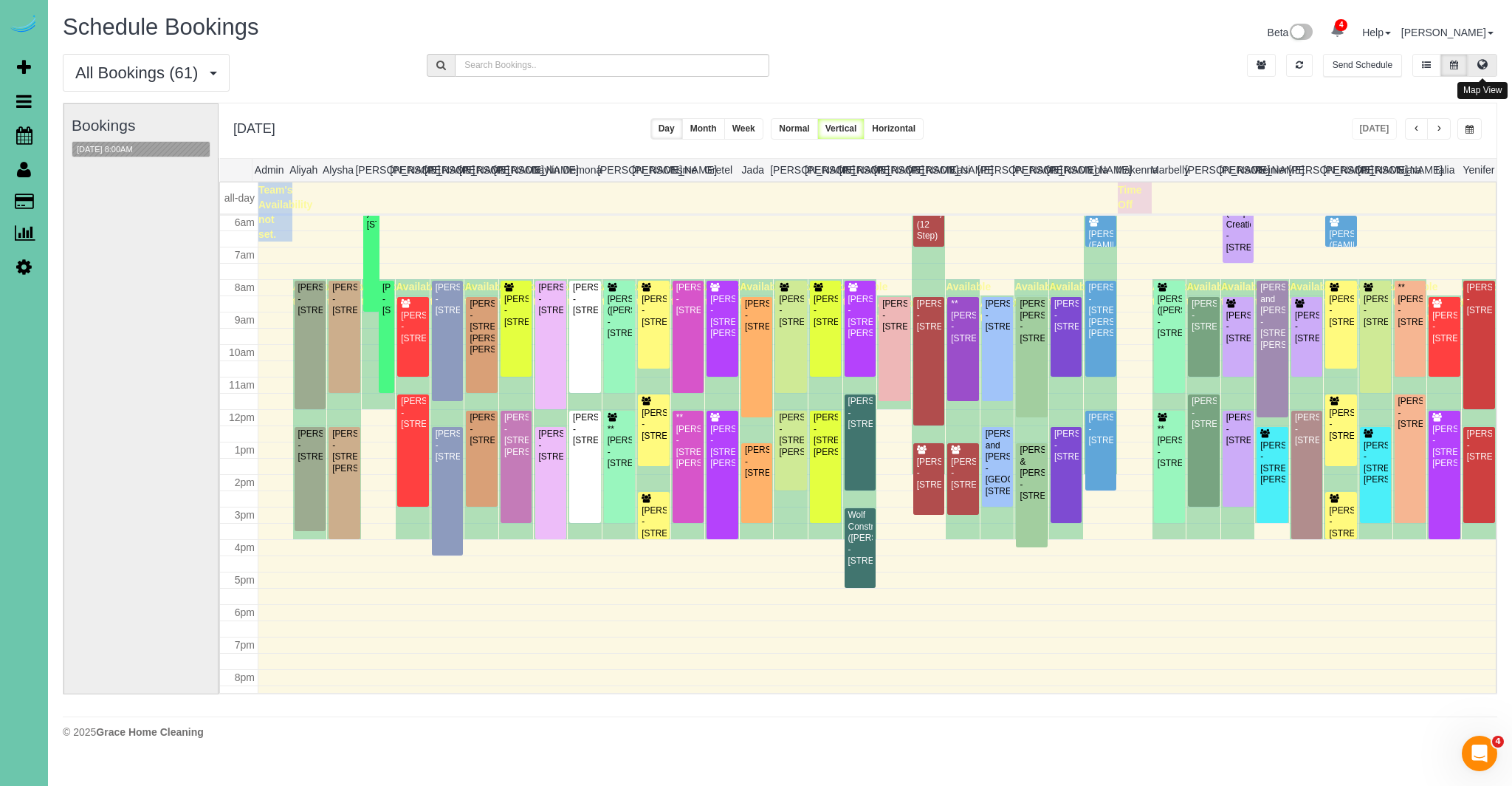
click at [1481, 65] on icon at bounding box center [1482, 64] width 10 height 9
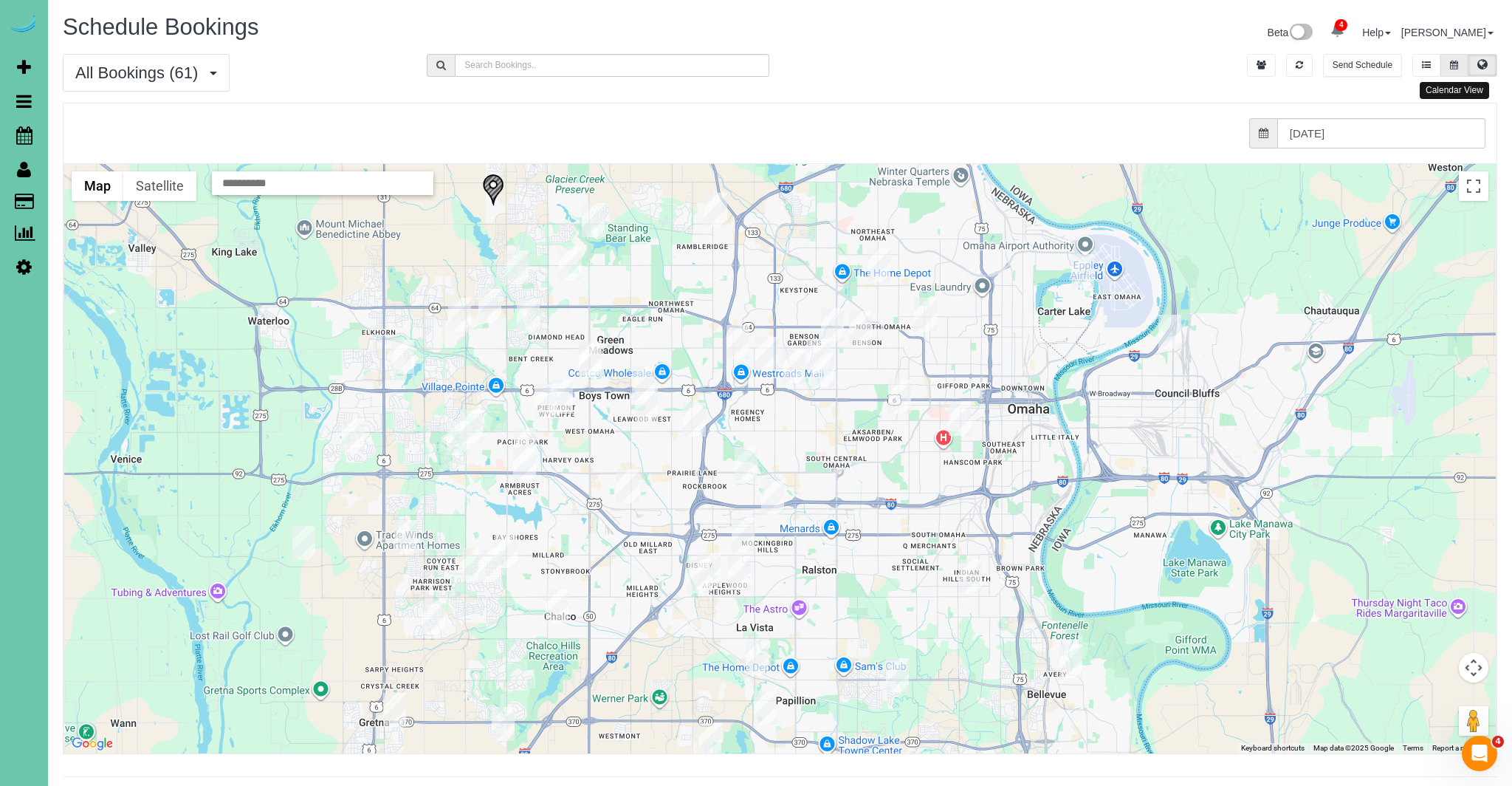
click at [1450, 66] on icon at bounding box center [1453, 65] width 8 height 9
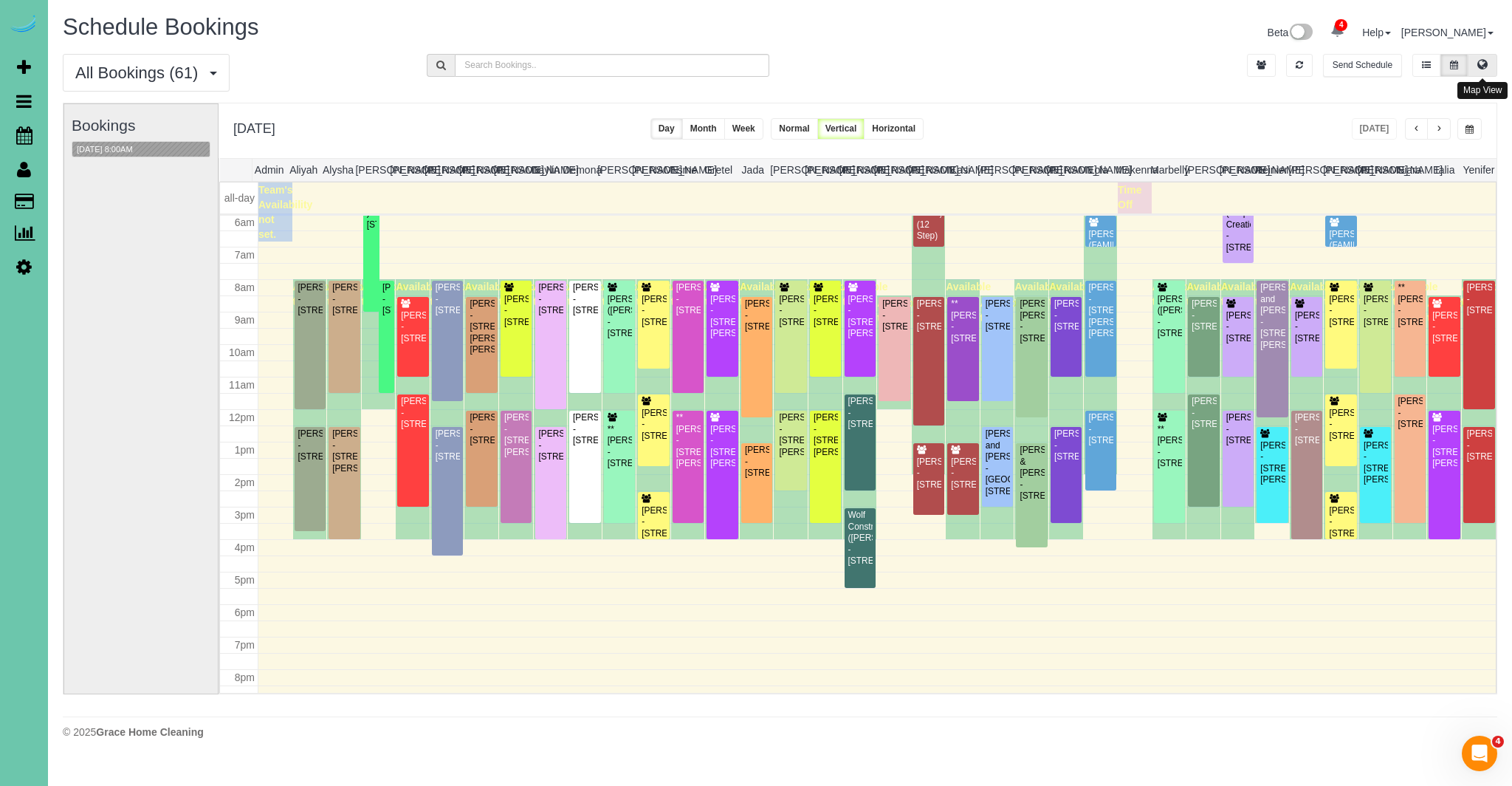
click at [1484, 60] on icon at bounding box center [1482, 64] width 10 height 9
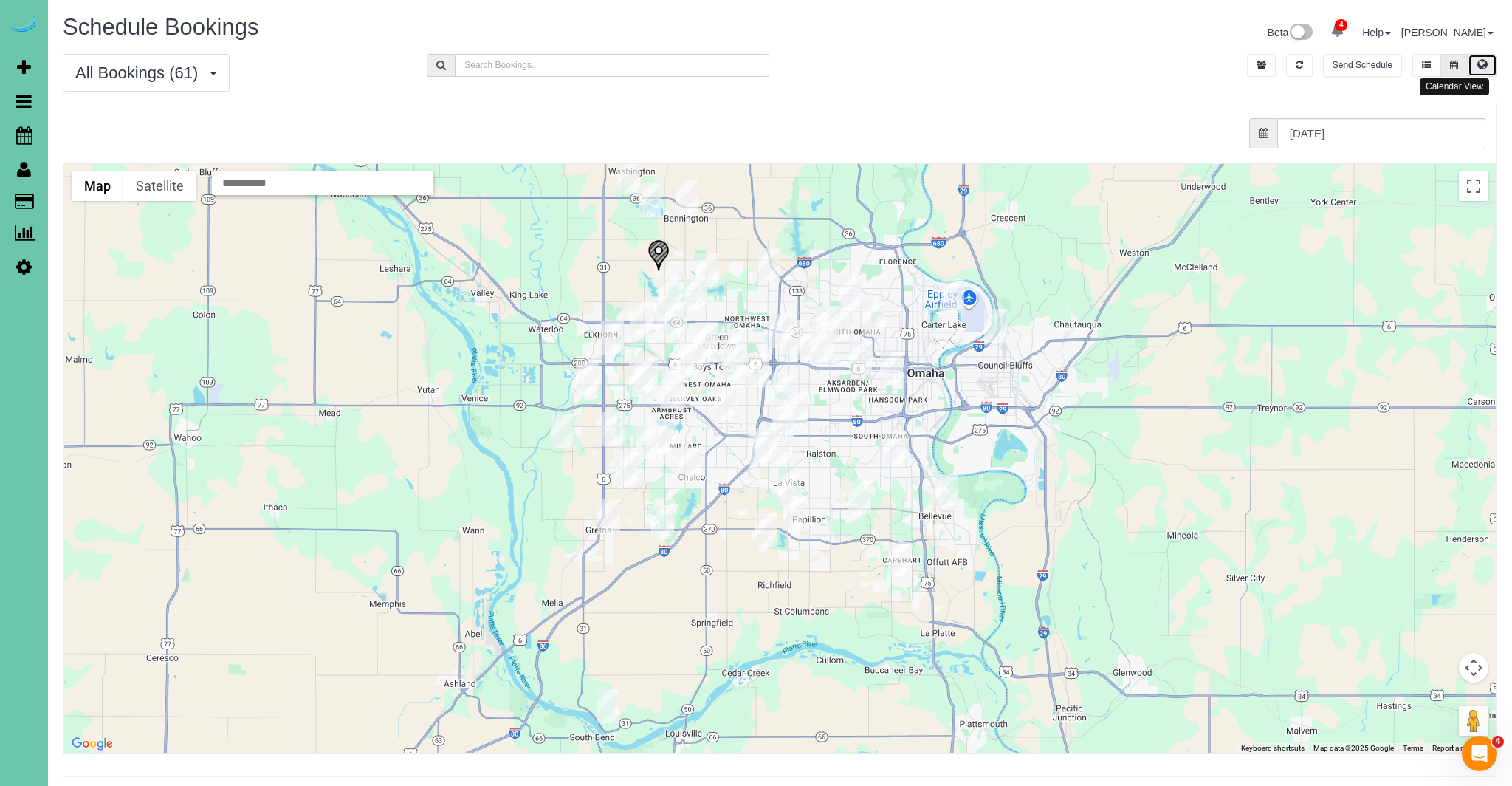
click at [1449, 66] on button at bounding box center [1453, 66] width 28 height 23
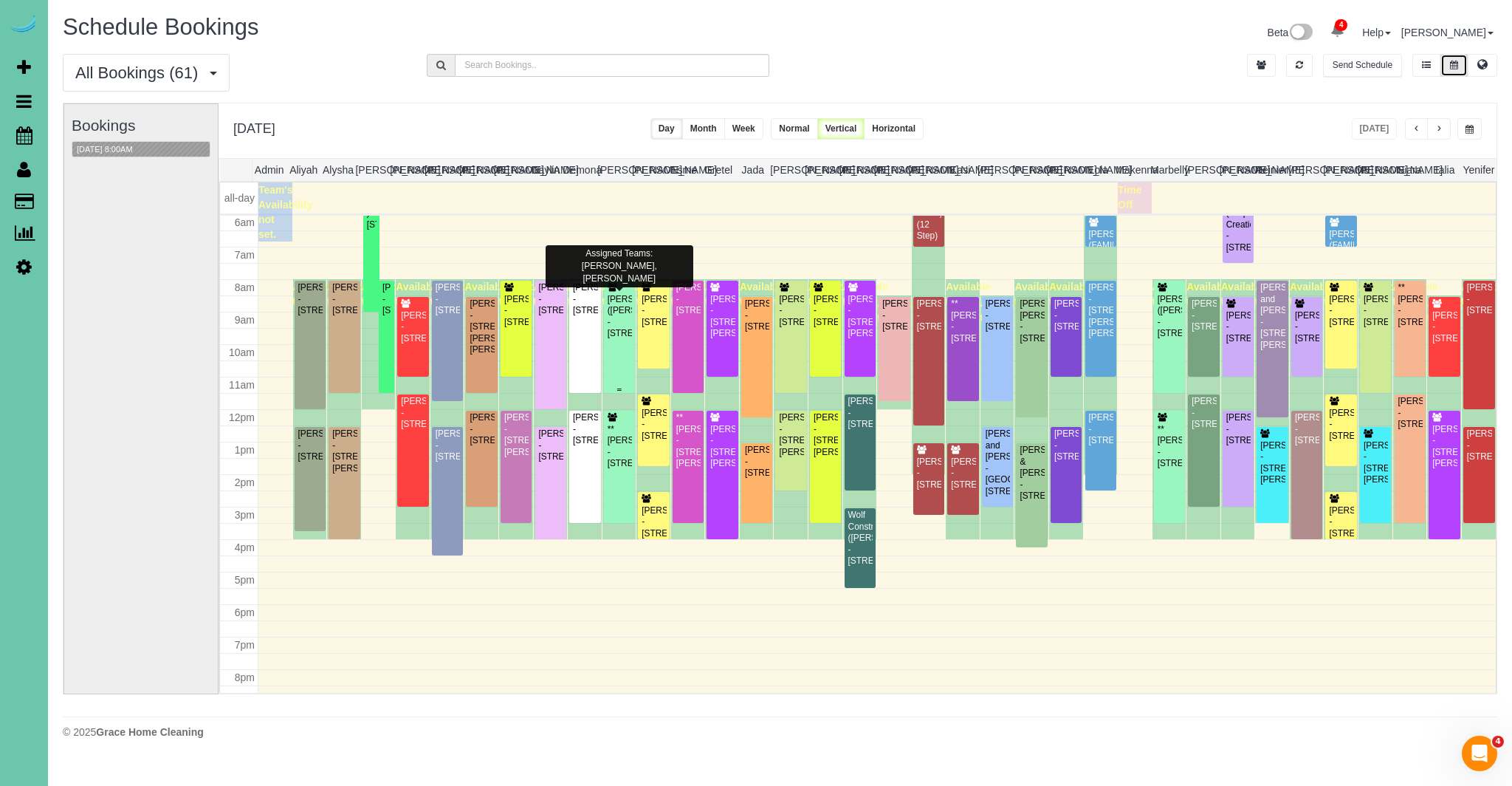
click at [624, 325] on div "Tiffany Nocella (Heidi Smith) - 6414 S 108th Ave, Omaha, NE 68137" at bounding box center [619, 316] width 25 height 46
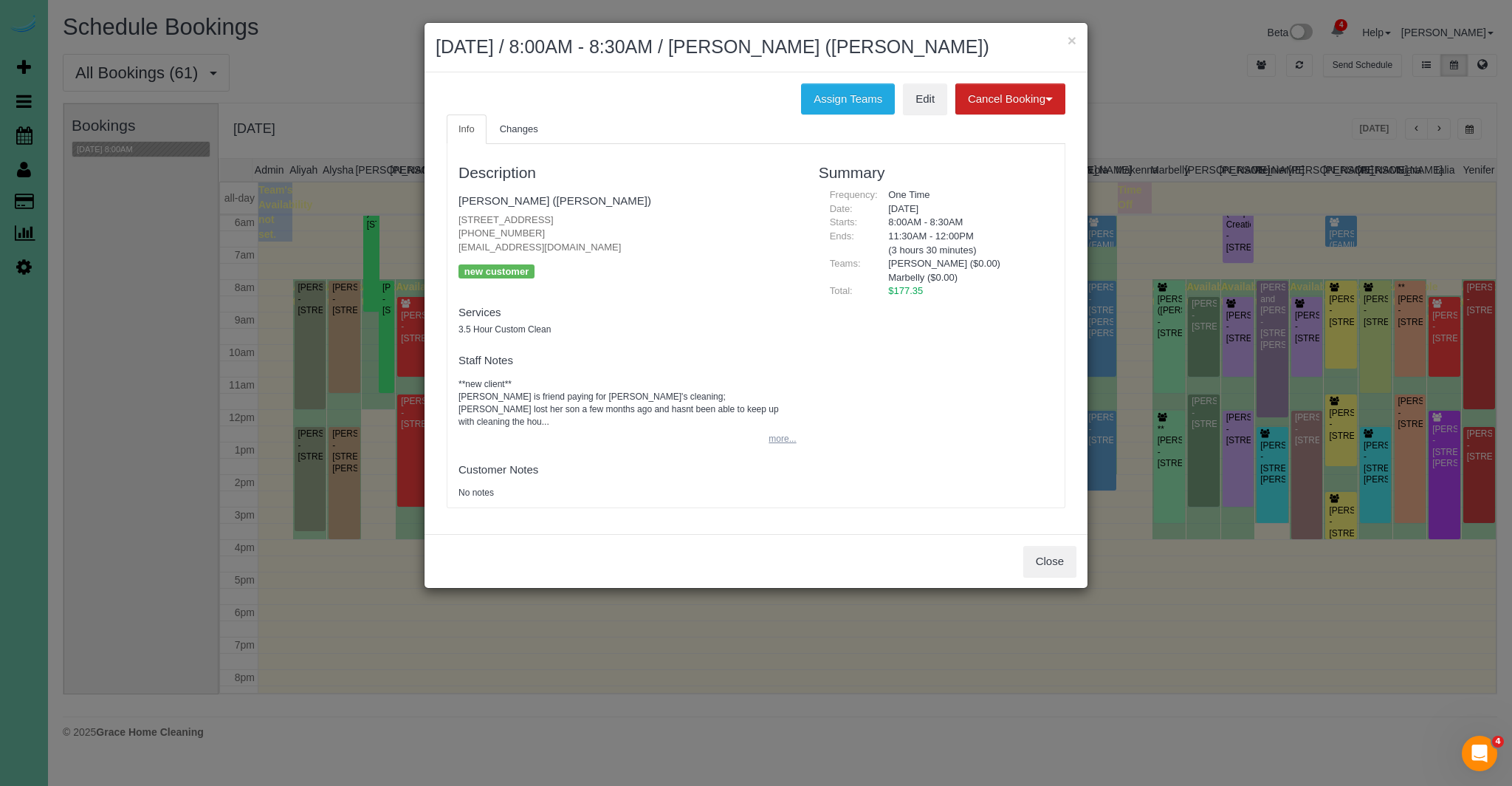
click at [782, 431] on button "more..." at bounding box center [778, 439] width 36 height 22
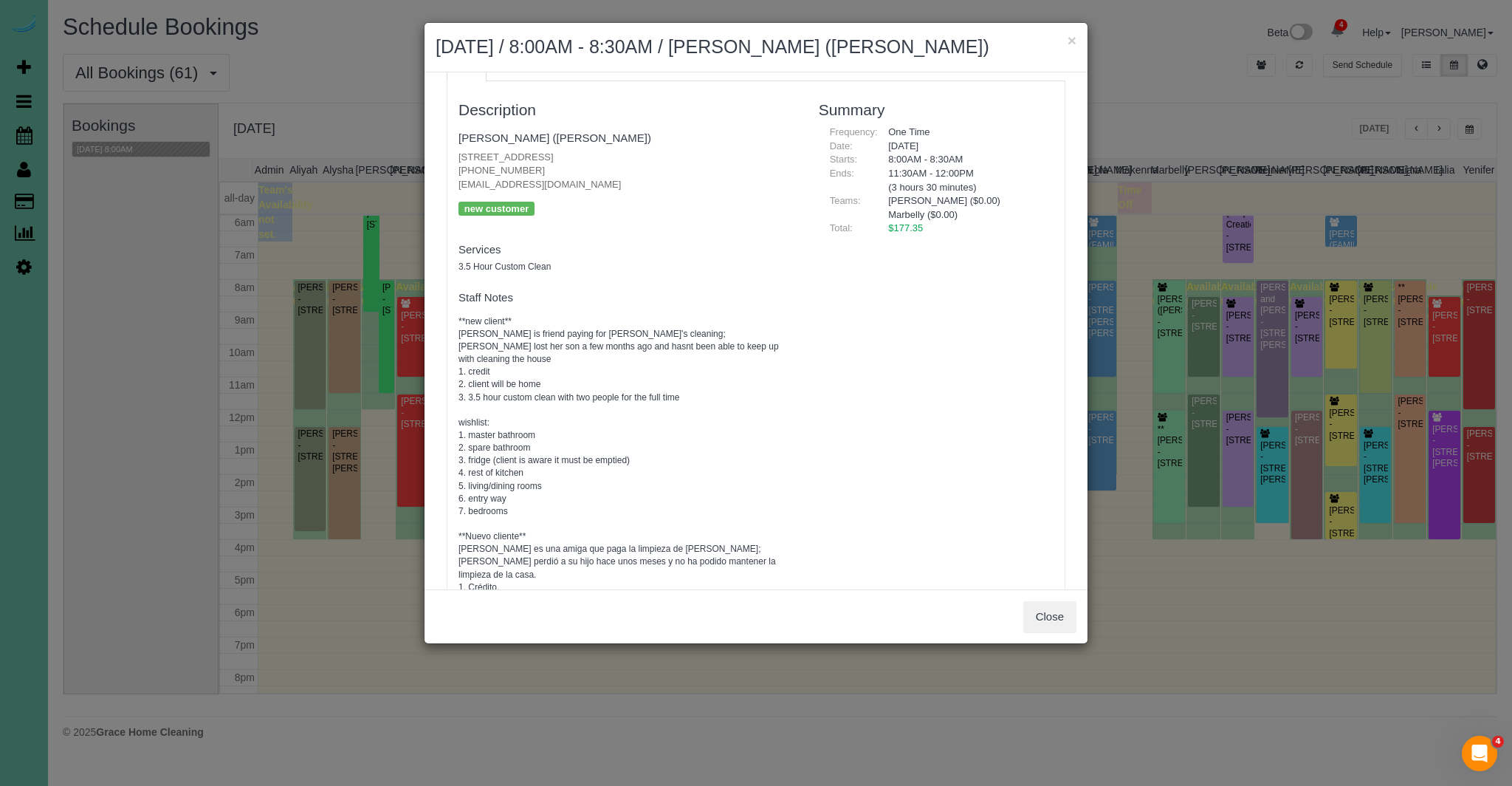
scroll to position [59, 0]
click at [1047, 621] on button "Close" at bounding box center [1049, 616] width 53 height 31
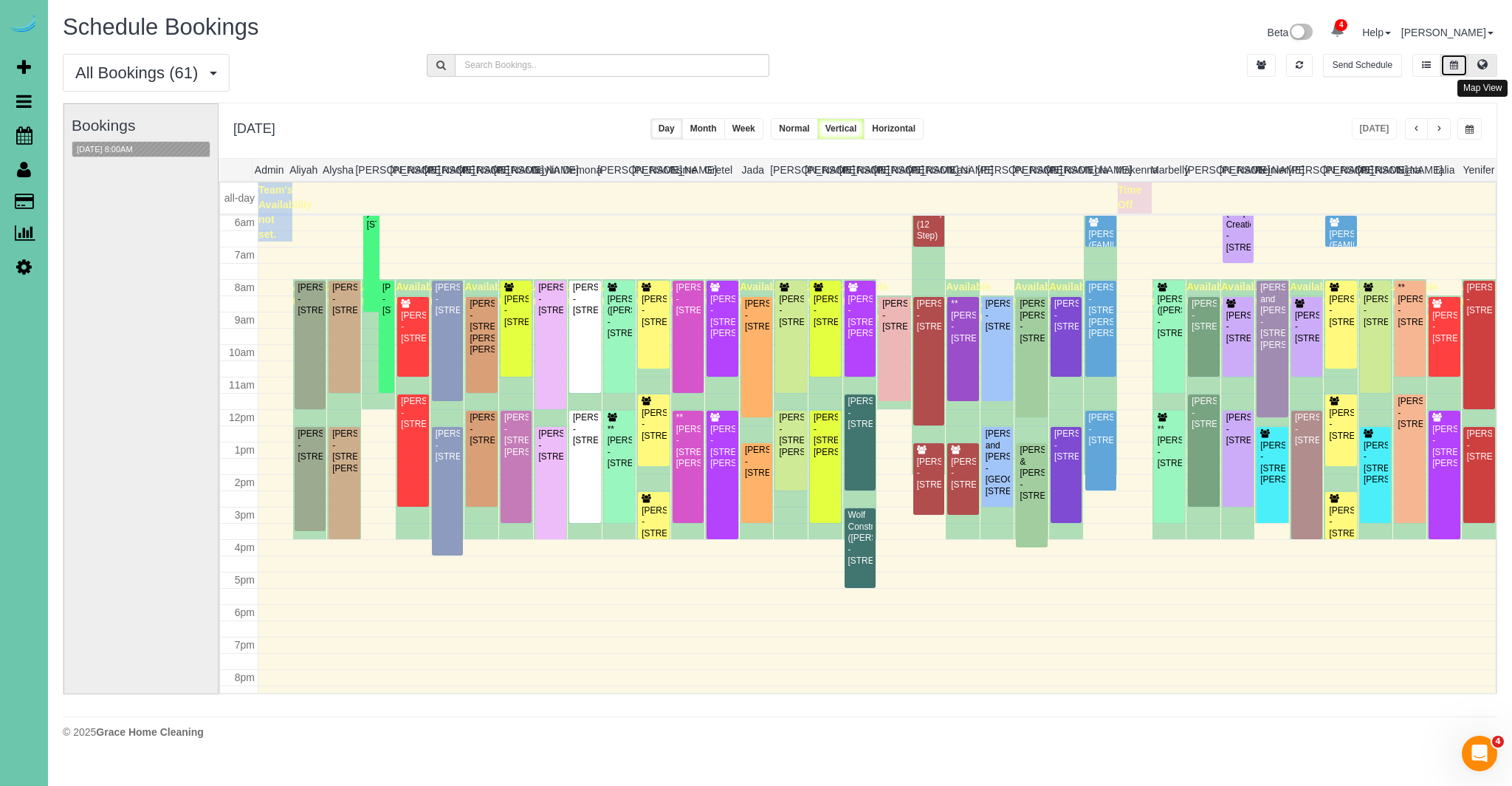
click at [1481, 60] on icon at bounding box center [1482, 64] width 10 height 9
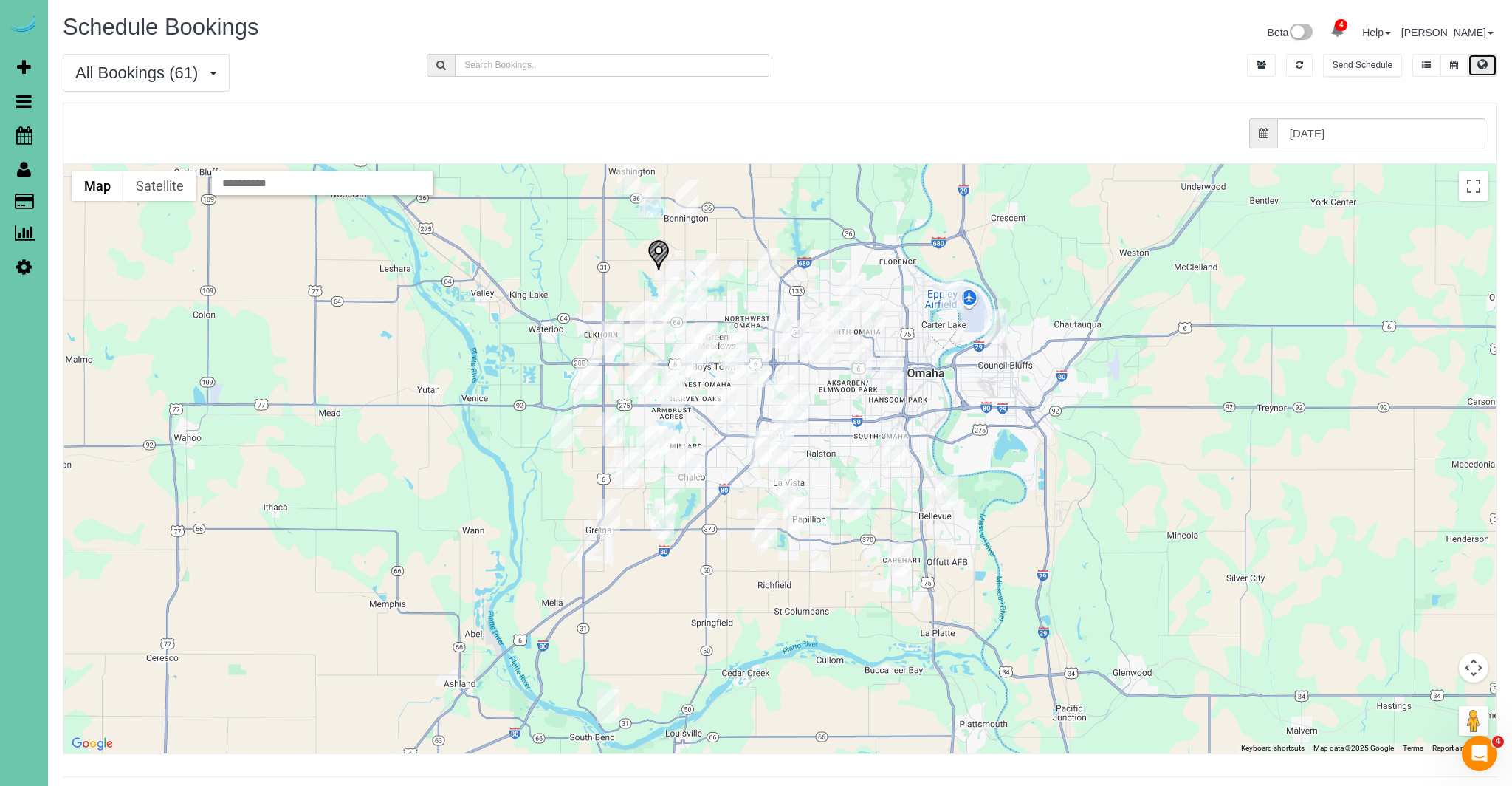
click at [820, 346] on img "08/25/2025 8:00AM - Megan Spielman - 522 N 75th St, Omaha, NE 68114" at bounding box center [823, 344] width 23 height 34
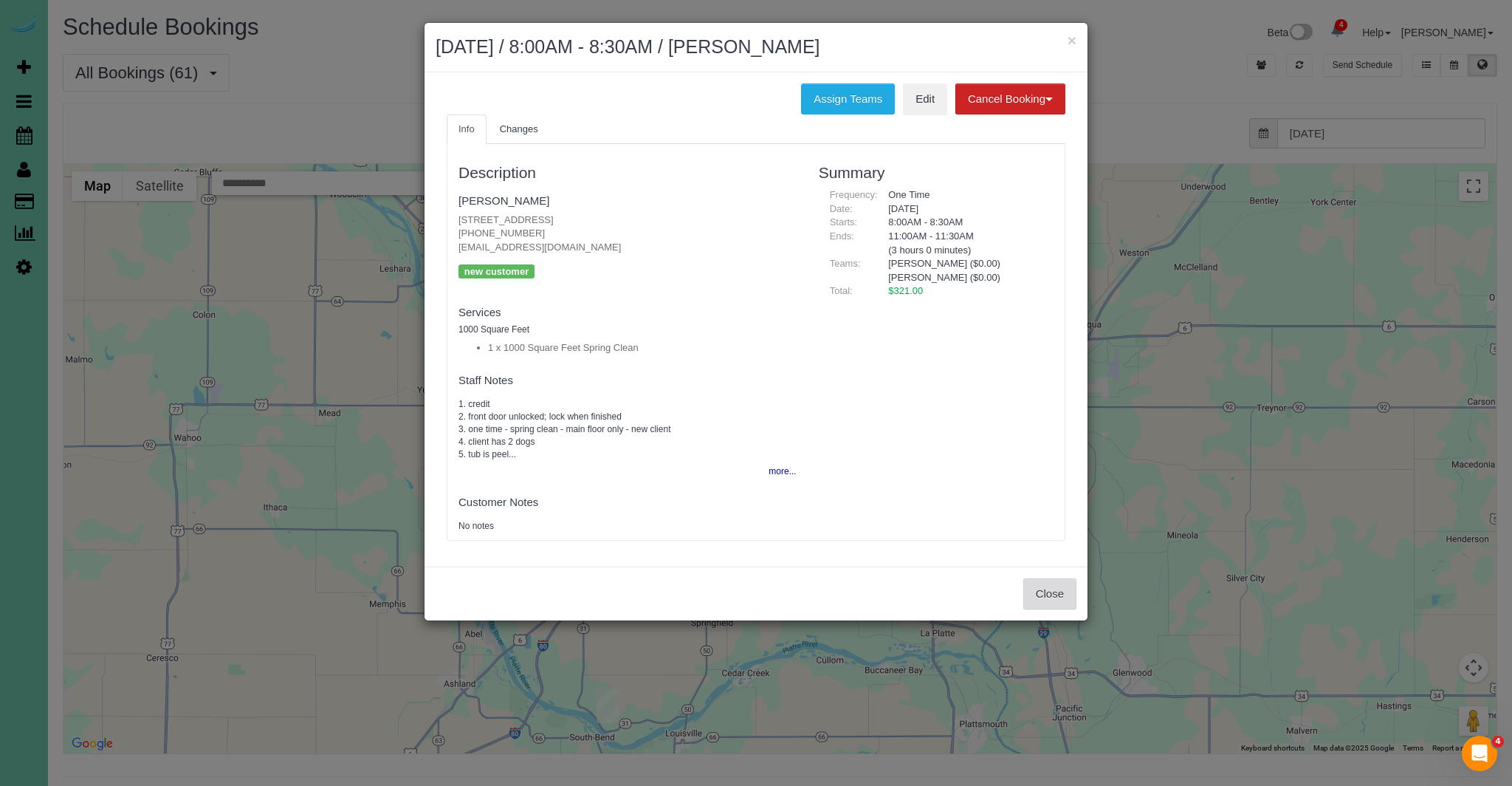
click at [1049, 601] on button "Close" at bounding box center [1049, 594] width 53 height 31
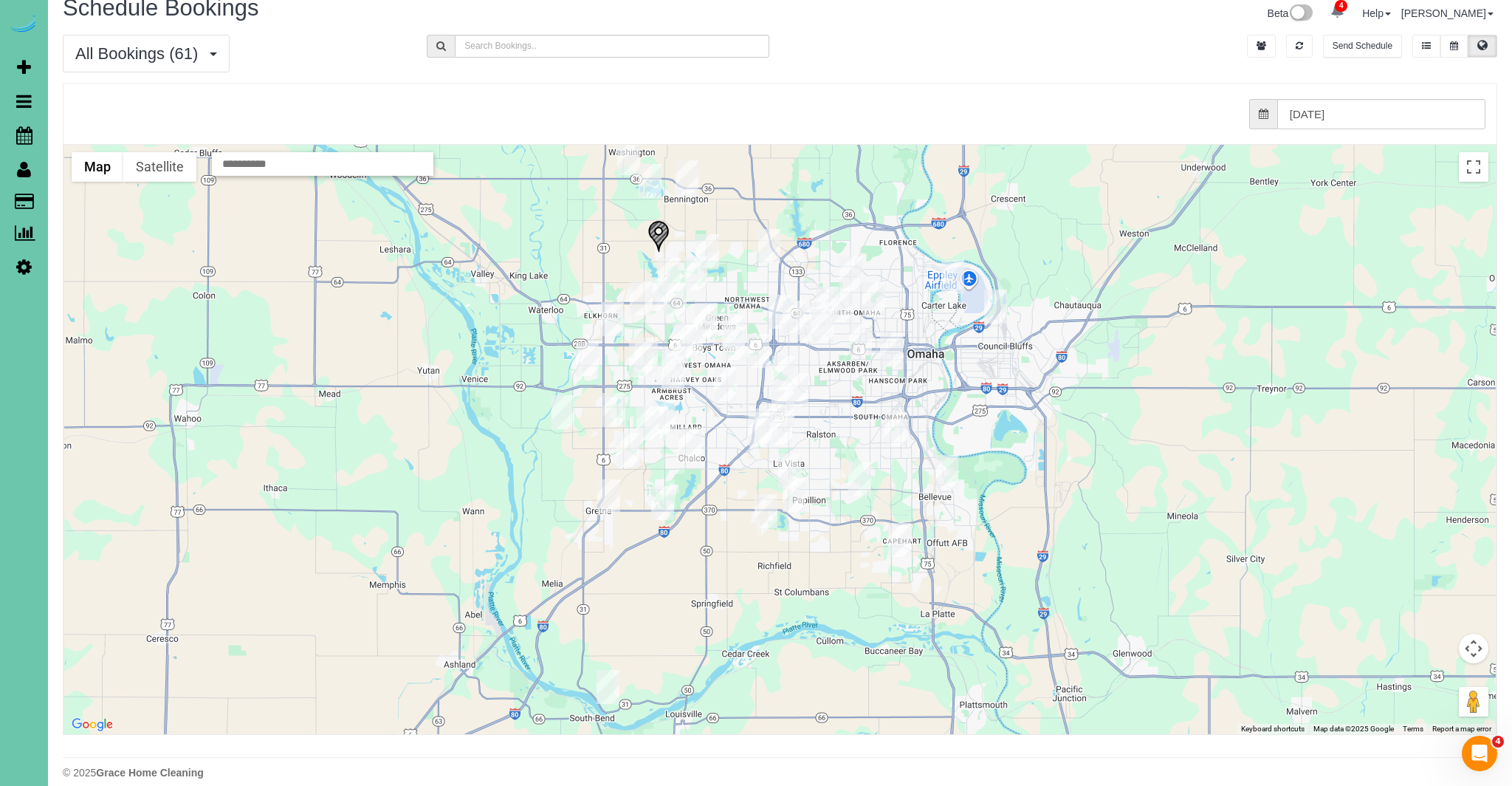
scroll to position [20, 0]
click at [28, 136] on icon at bounding box center [24, 135] width 16 height 18
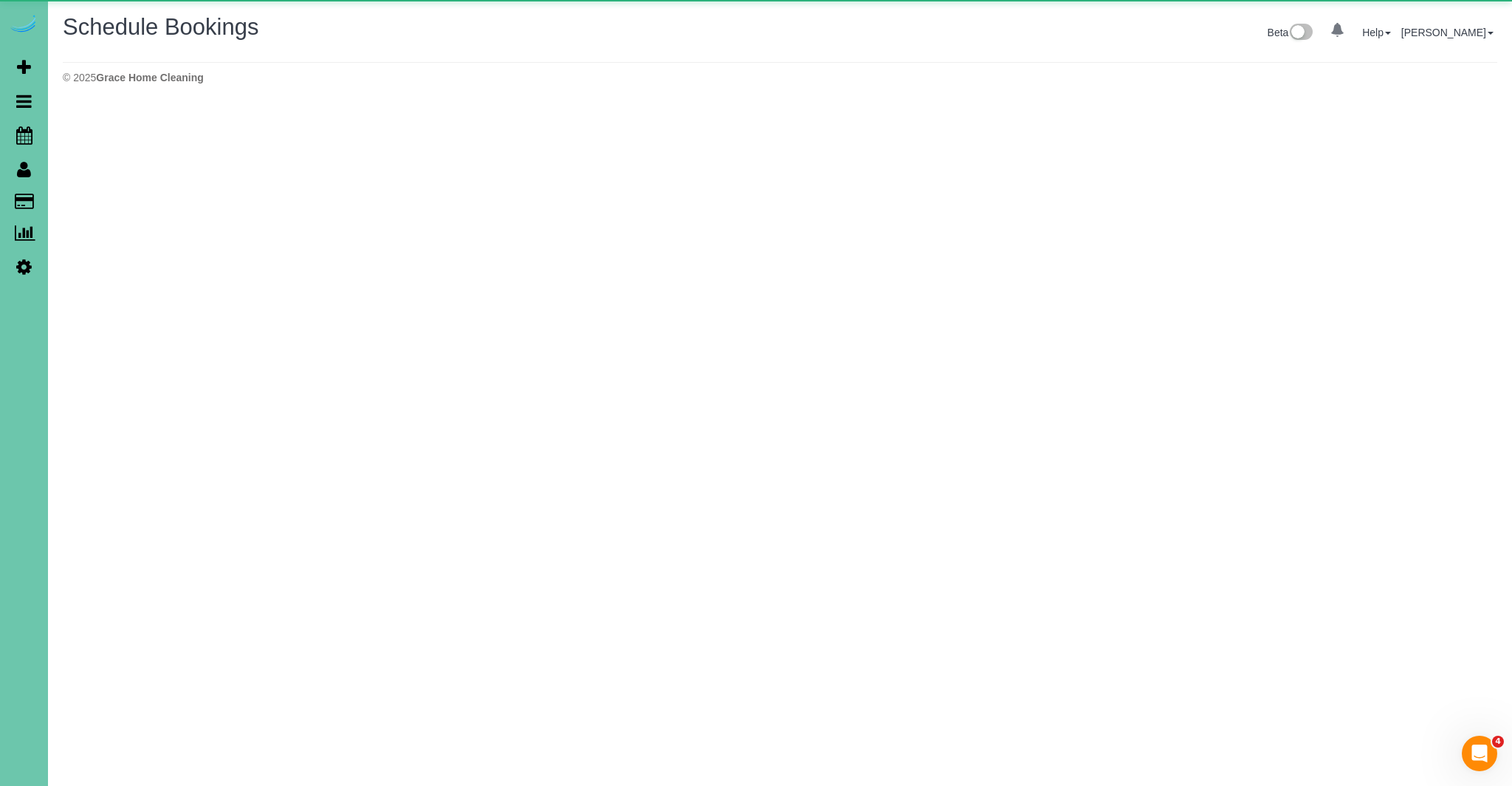
scroll to position [0, 0]
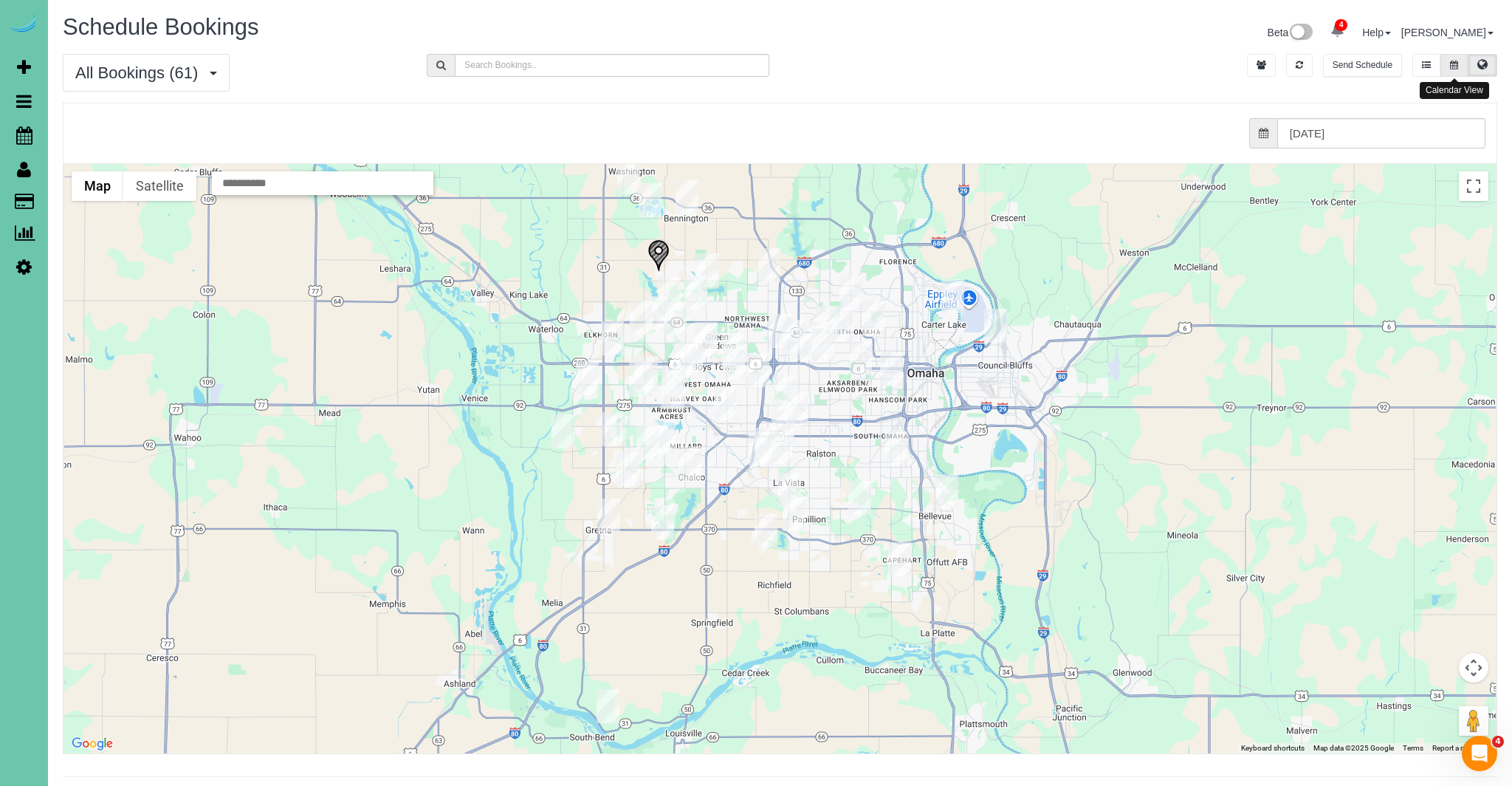
click at [1457, 59] on button at bounding box center [1453, 66] width 28 height 23
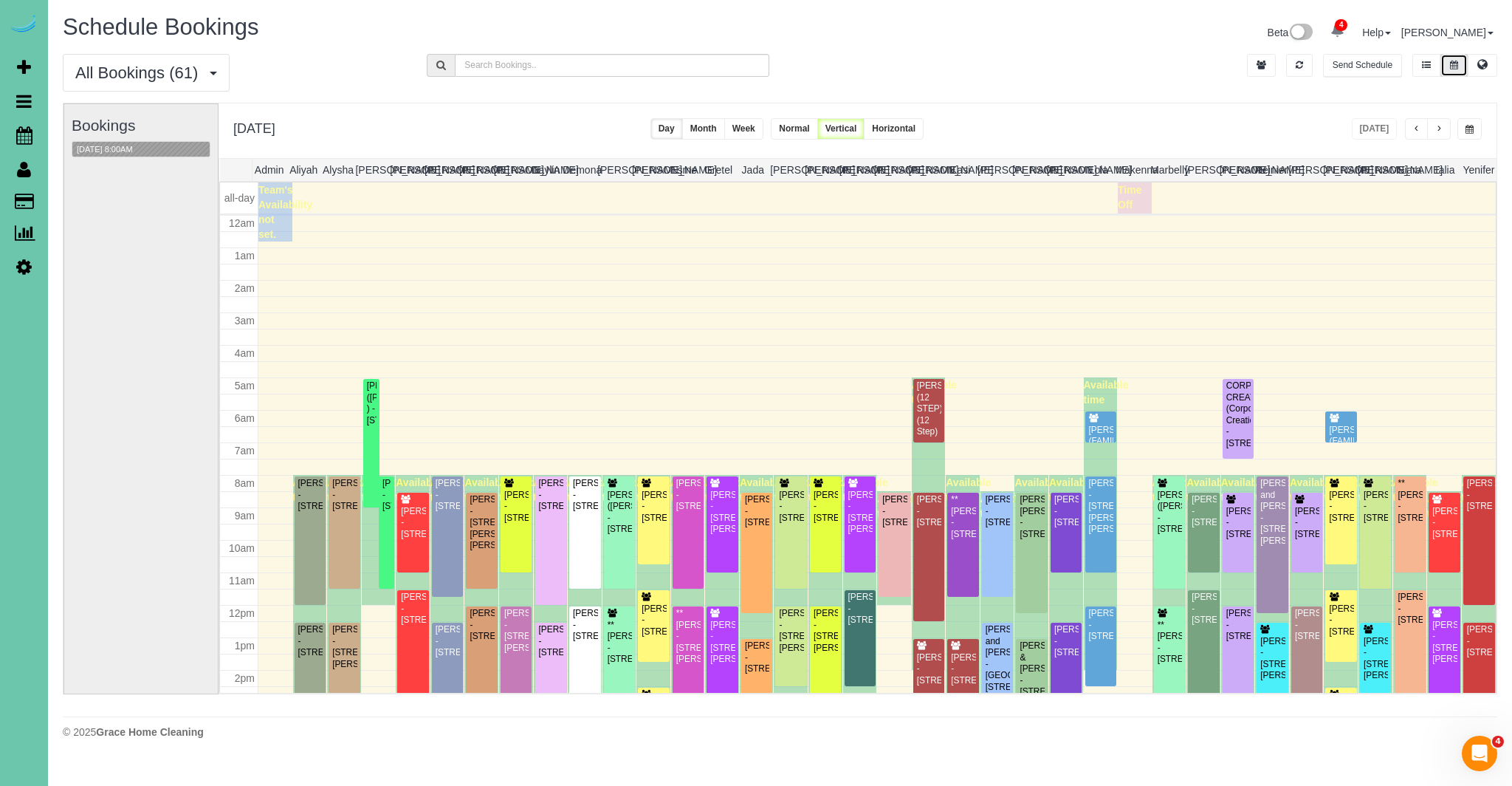
scroll to position [196, 0]
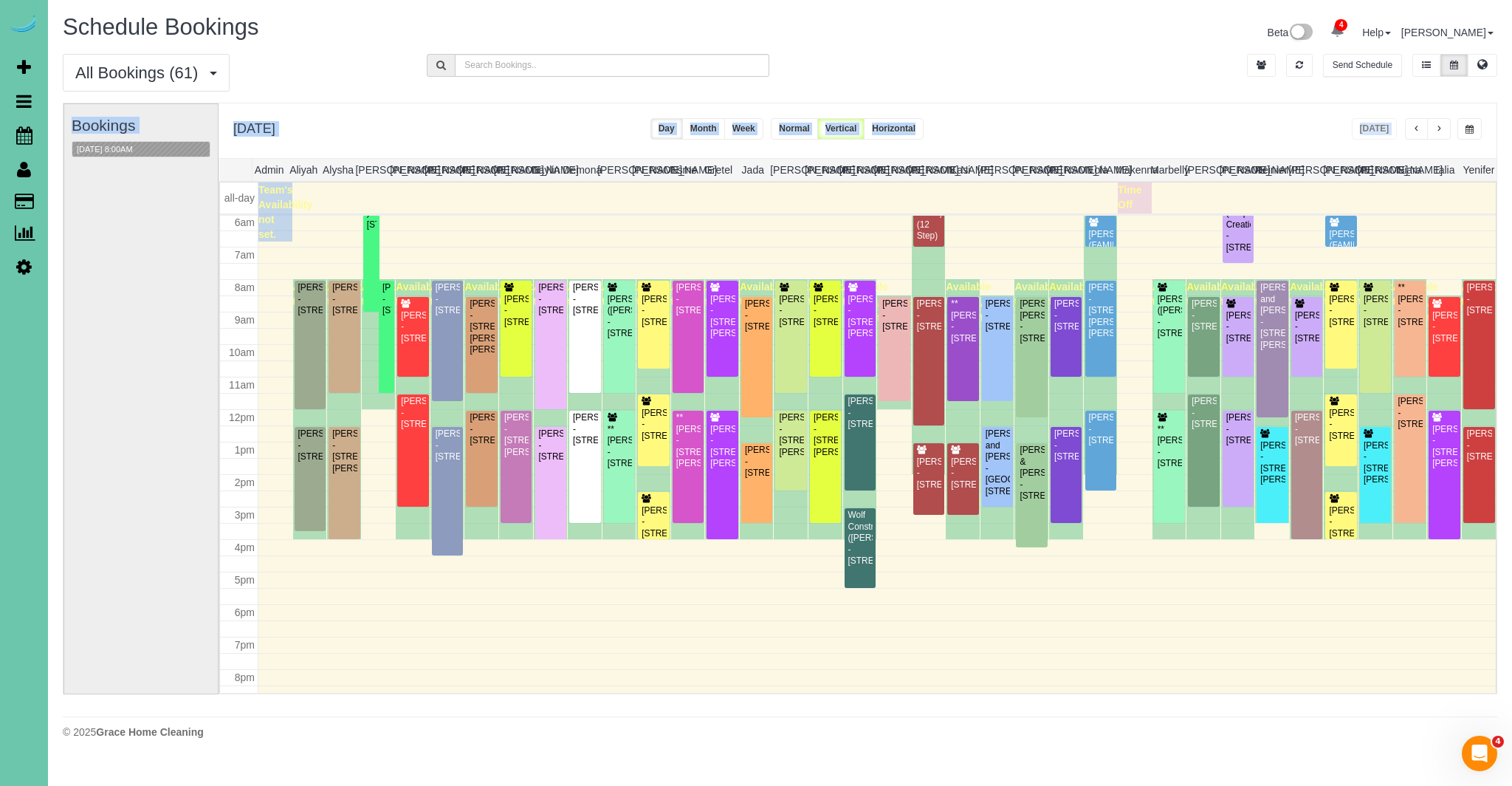
click at [219, 165] on div "Bookings 08/25/2025 8:00AM Monday, Aug 25, 2025 Today Day Month Week Normal Ver…" at bounding box center [780, 406] width 1433 height 606
click at [179, 152] on div "08/25/2025 8:00AM" at bounding box center [140, 150] width 139 height 17
click at [181, 72] on span "All Bookings (61)" at bounding box center [140, 72] width 130 height 18
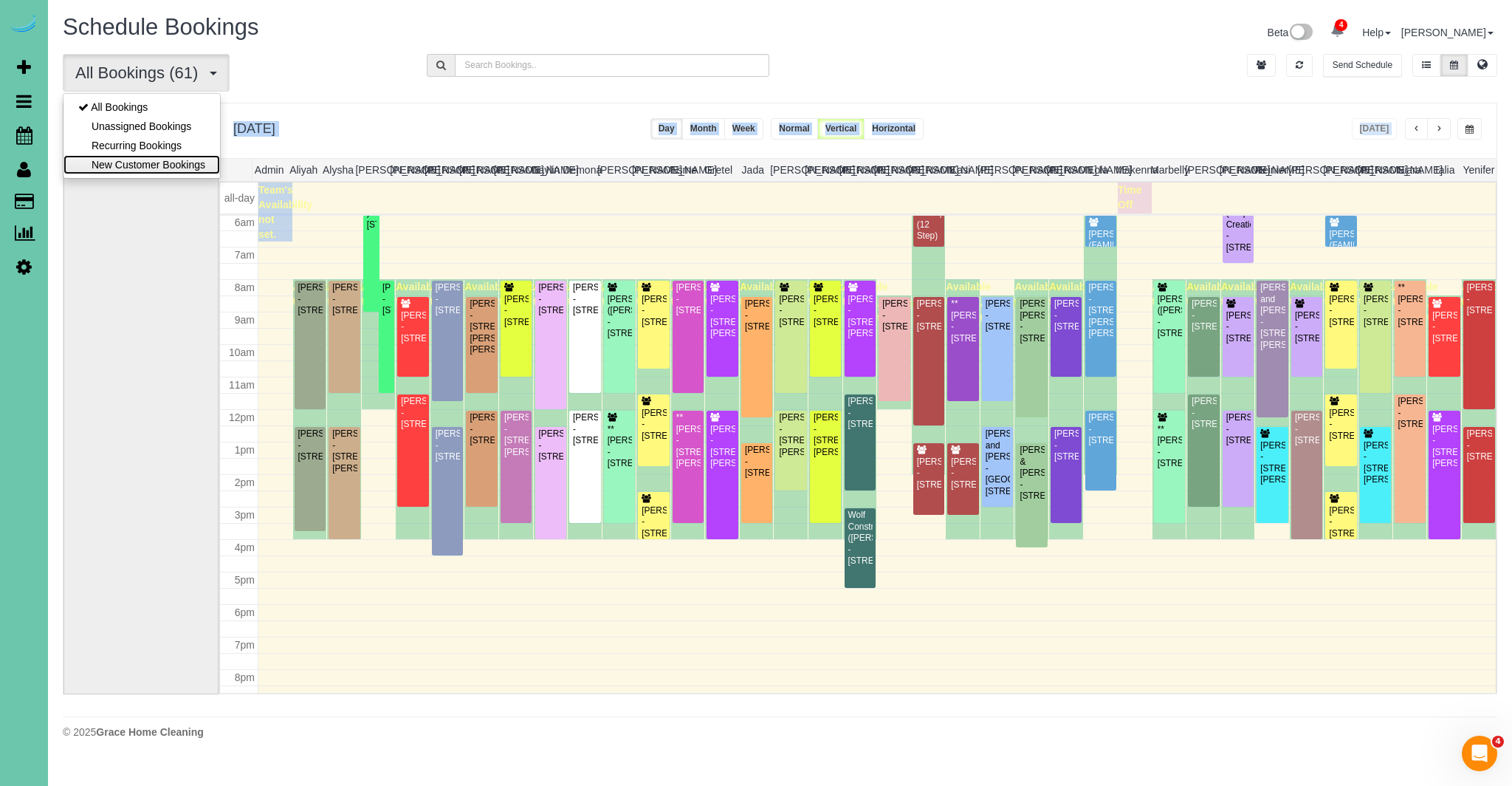
click at [139, 167] on link "New Customer Bookings" at bounding box center [142, 165] width 157 height 19
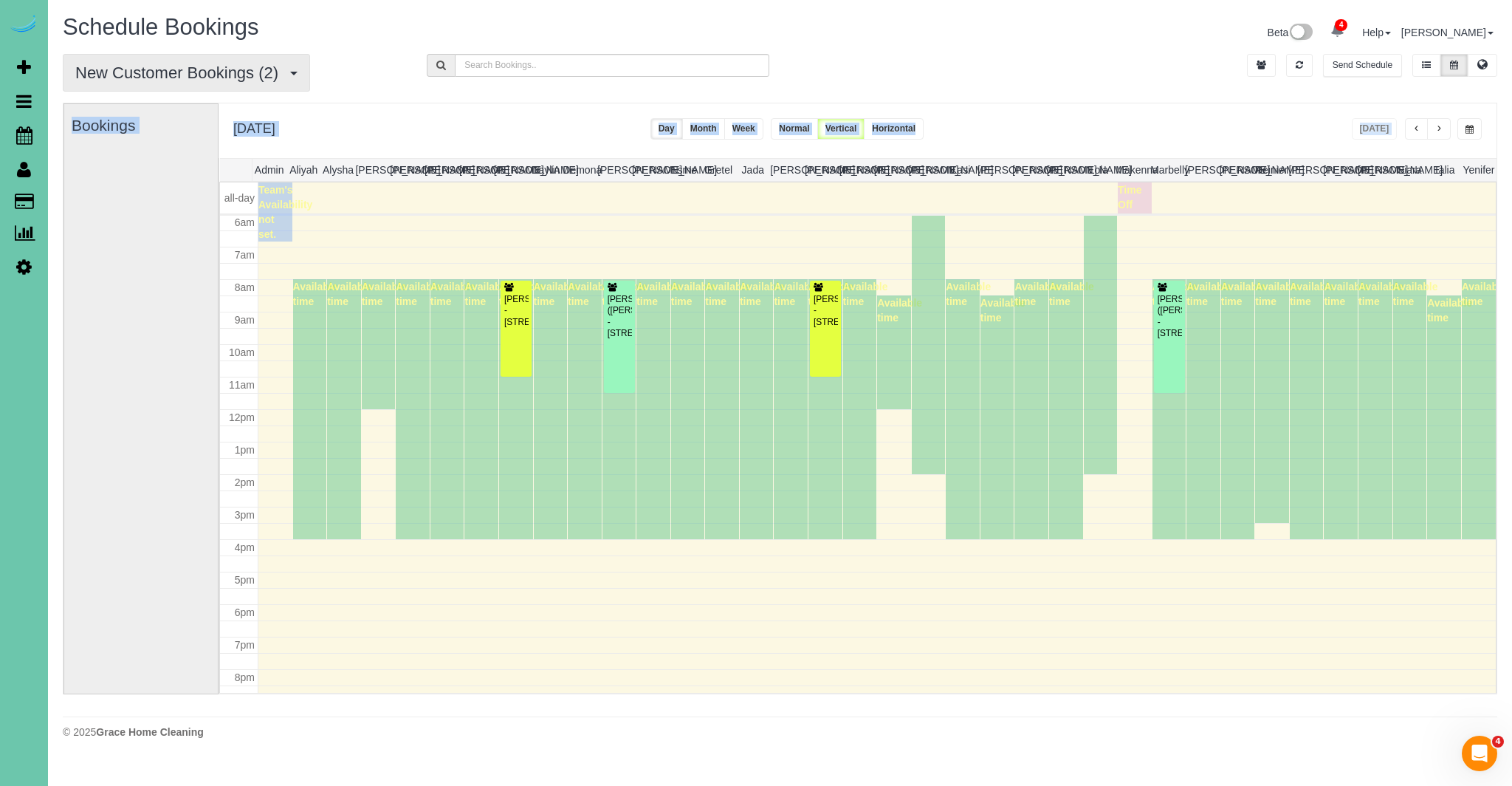
click at [165, 70] on span "New Customer Bookings (2)" at bounding box center [180, 72] width 210 height 18
click at [147, 105] on link "All Bookings" at bounding box center [142, 107] width 157 height 19
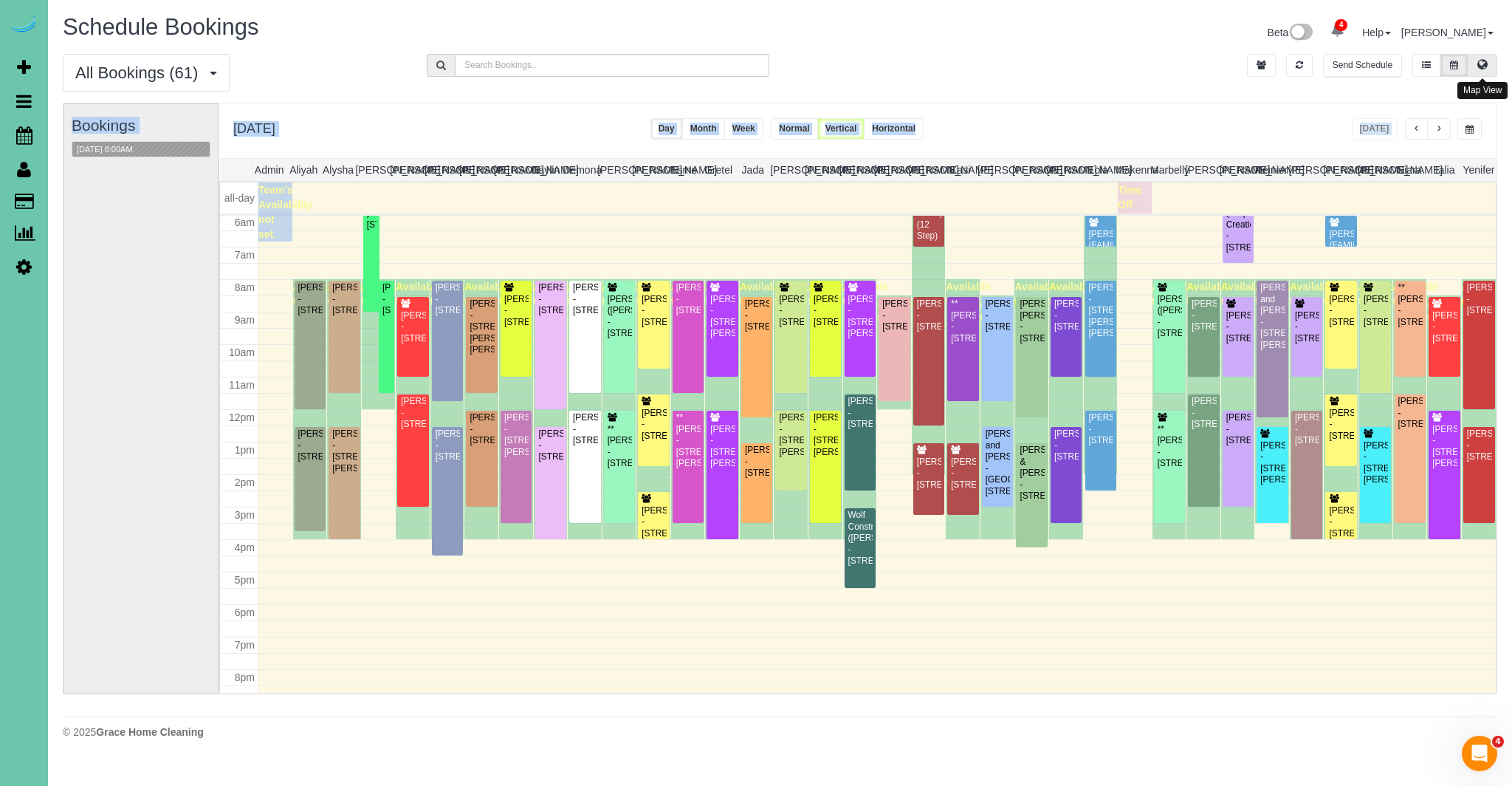
click at [1490, 70] on button at bounding box center [1482, 66] width 29 height 23
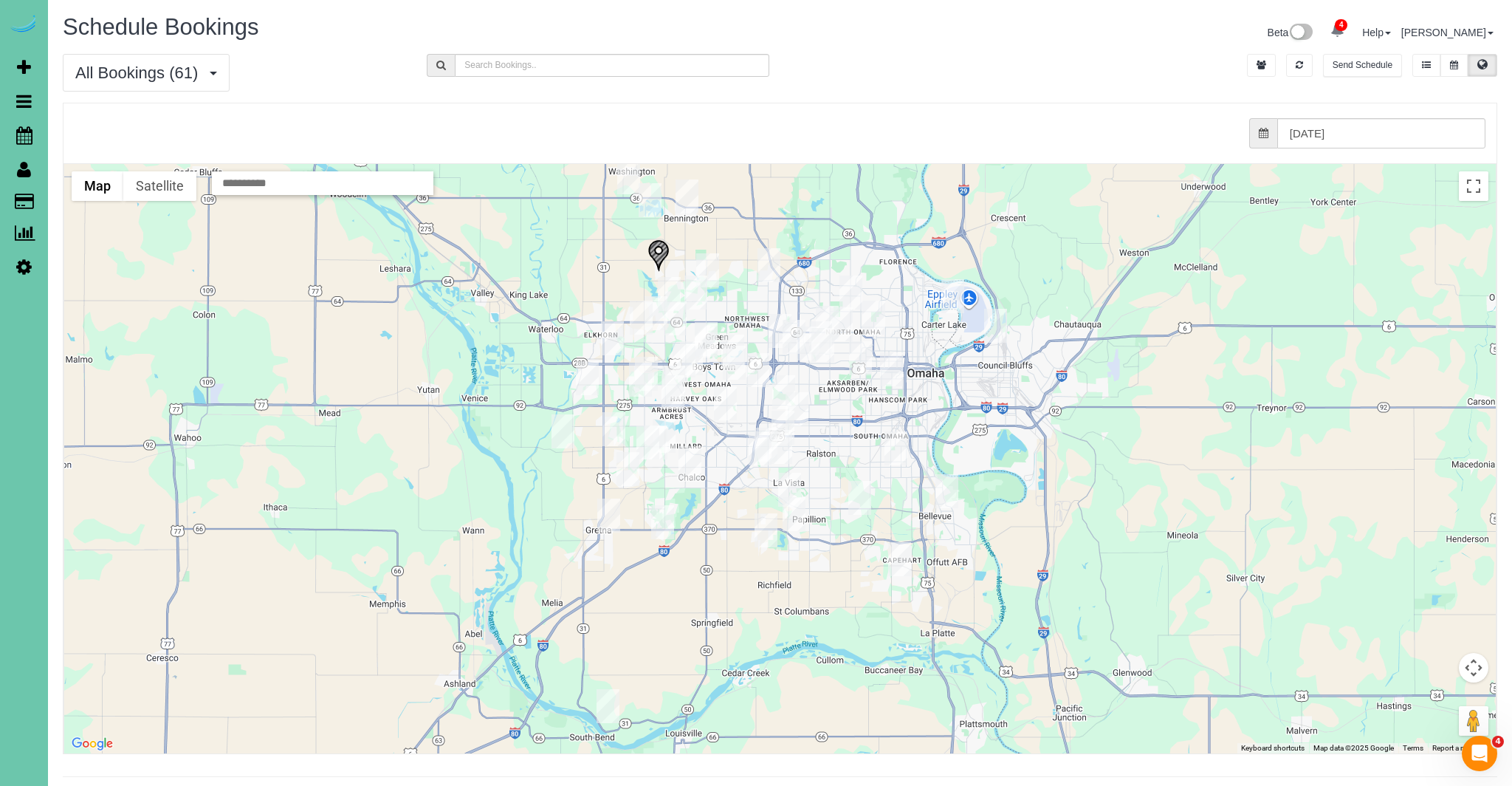
click at [764, 262] on img "08/25/2025 8:00AM - Megan McKillip - 6804 N 106th Cir, Omaha, NE 68122" at bounding box center [768, 265] width 23 height 34
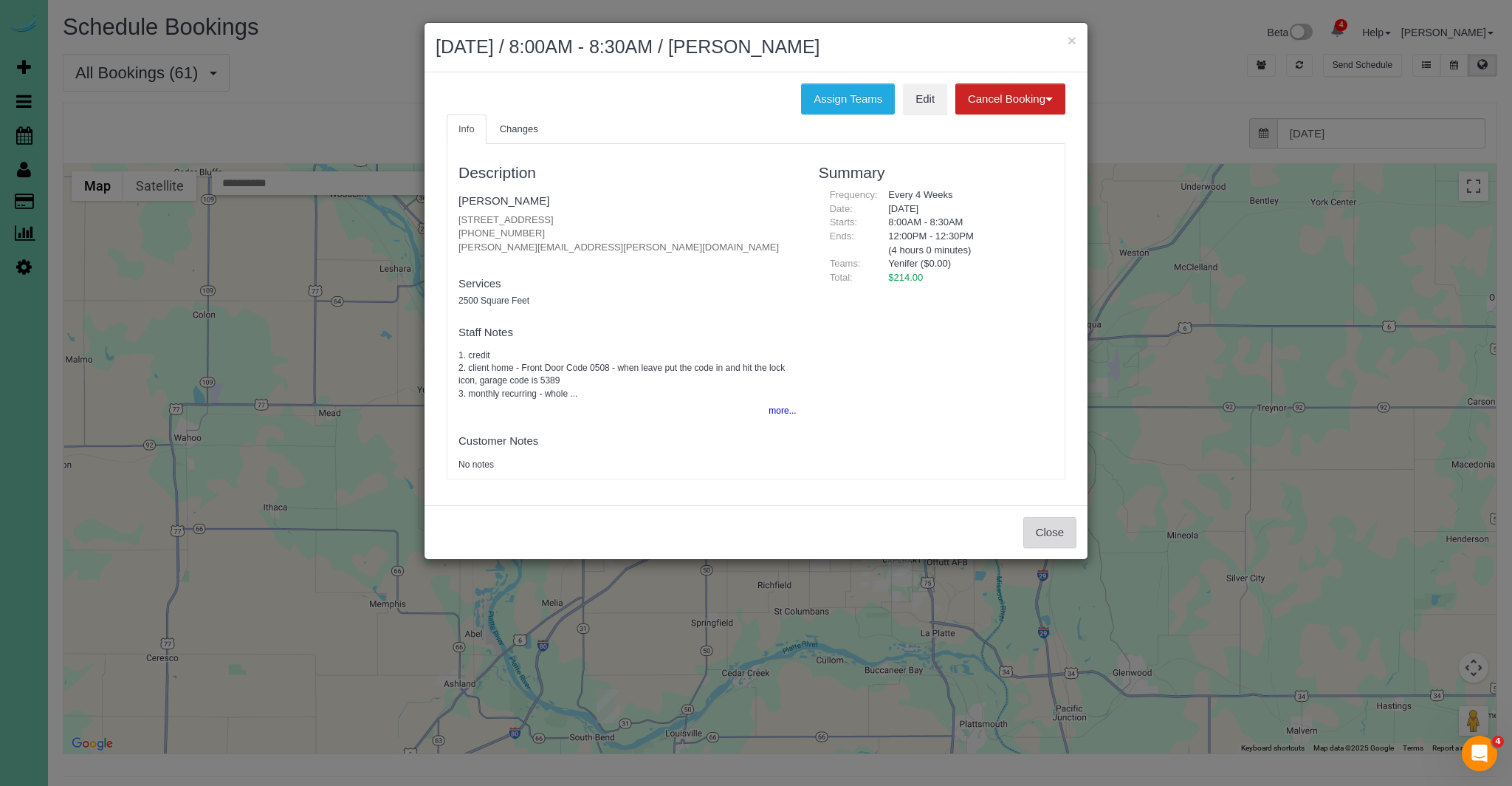
click at [1061, 535] on button "Close" at bounding box center [1049, 533] width 53 height 31
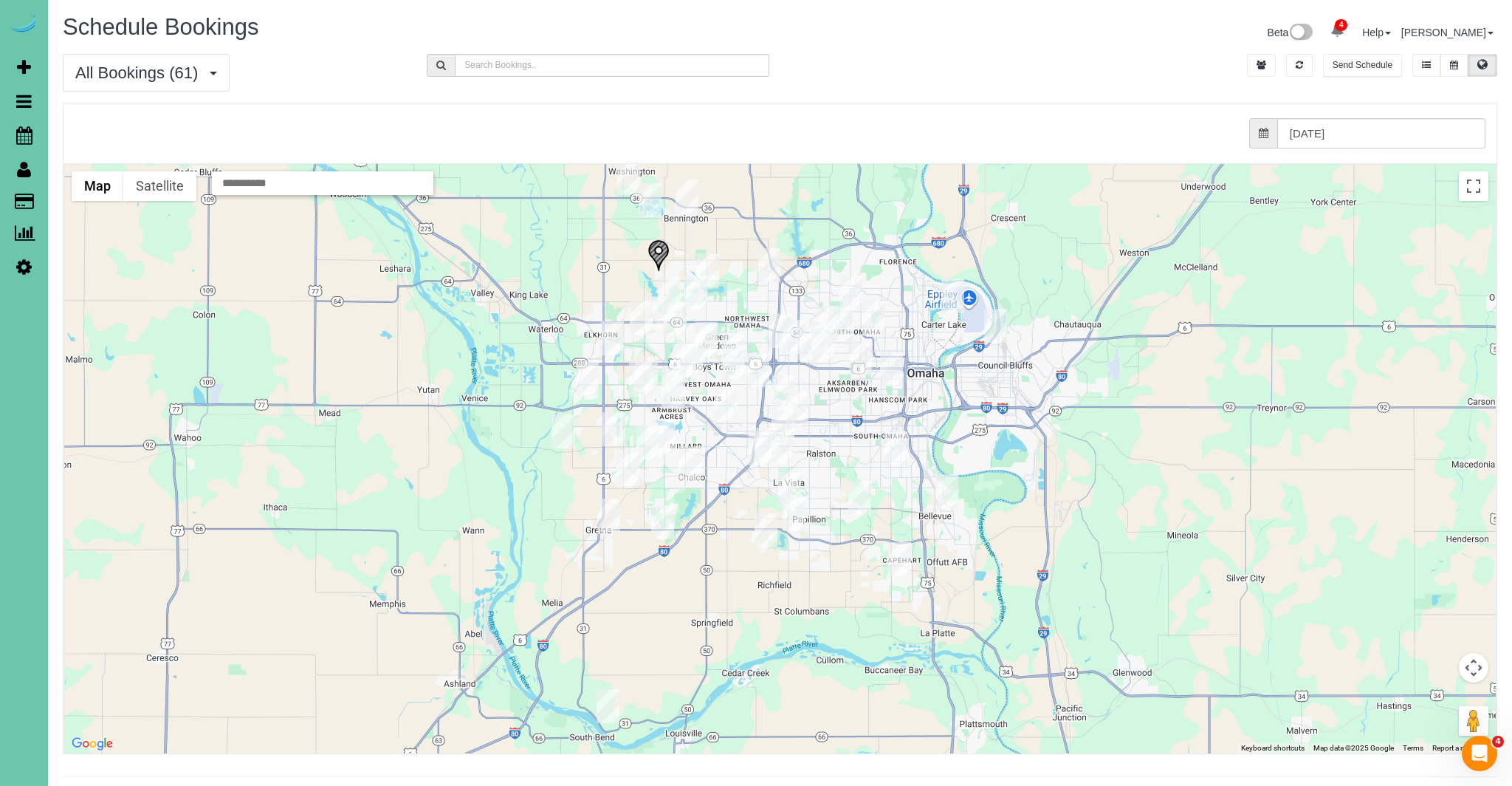
click at [686, 198] on img "08/25/2025 8:30AM - Taylor Hanson - 310 N Allen St, Bennington, NE 68007" at bounding box center [687, 196] width 23 height 34
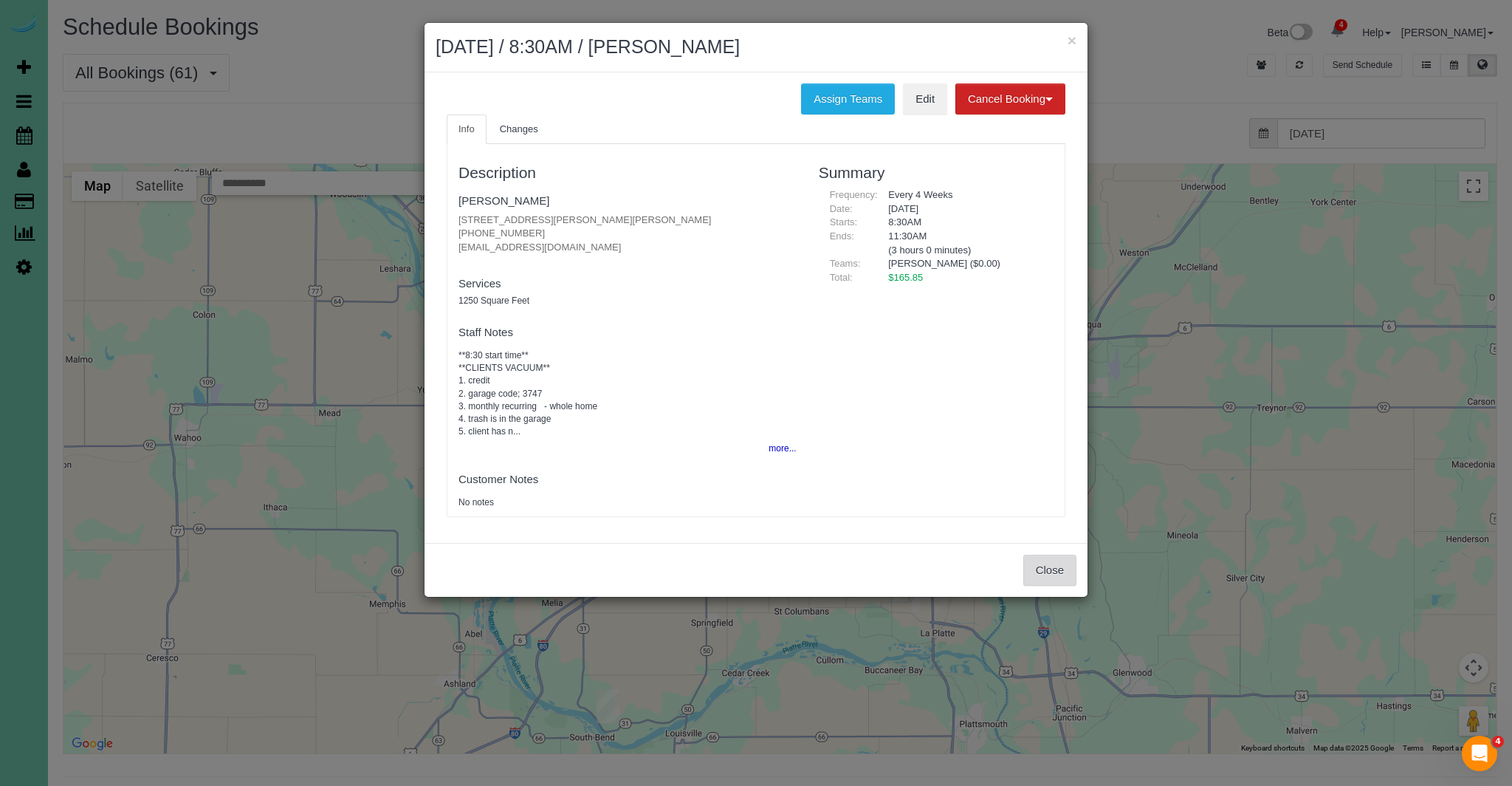
click at [1061, 580] on button "Close" at bounding box center [1049, 570] width 53 height 31
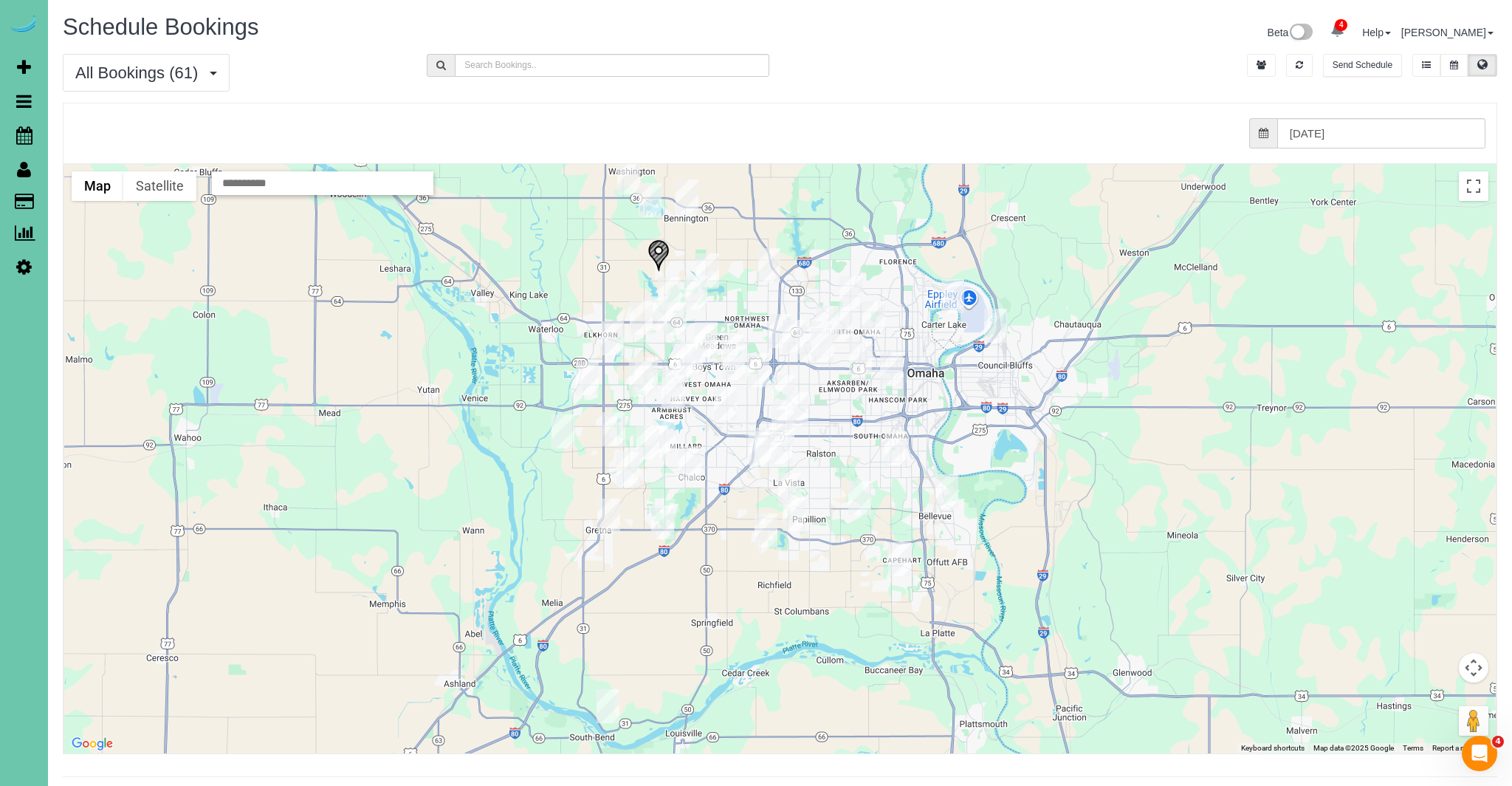
click at [768, 431] on img "08/25/2025 1:00PM - Monica Olson - 6711 S 110th Street, Omaha, NE 68137" at bounding box center [760, 447] width 23 height 34
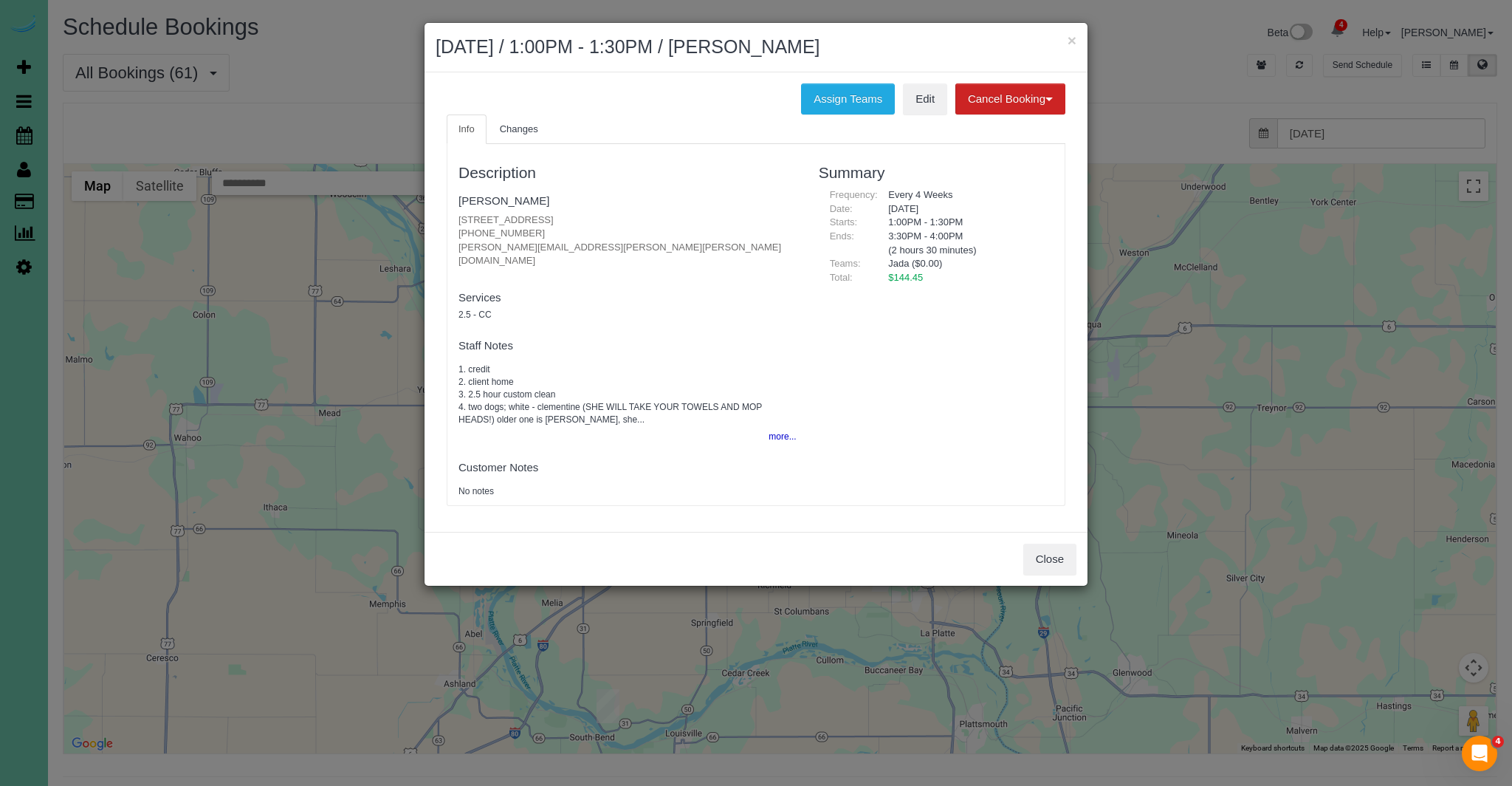
click at [1090, 546] on div "× August 25, 2025 / 1:00PM - 1:30PM / Monica Olson Assign Teams Edit Cancel Boo…" at bounding box center [756, 393] width 1512 height 786
click at [1074, 547] on button "Close" at bounding box center [1049, 559] width 53 height 31
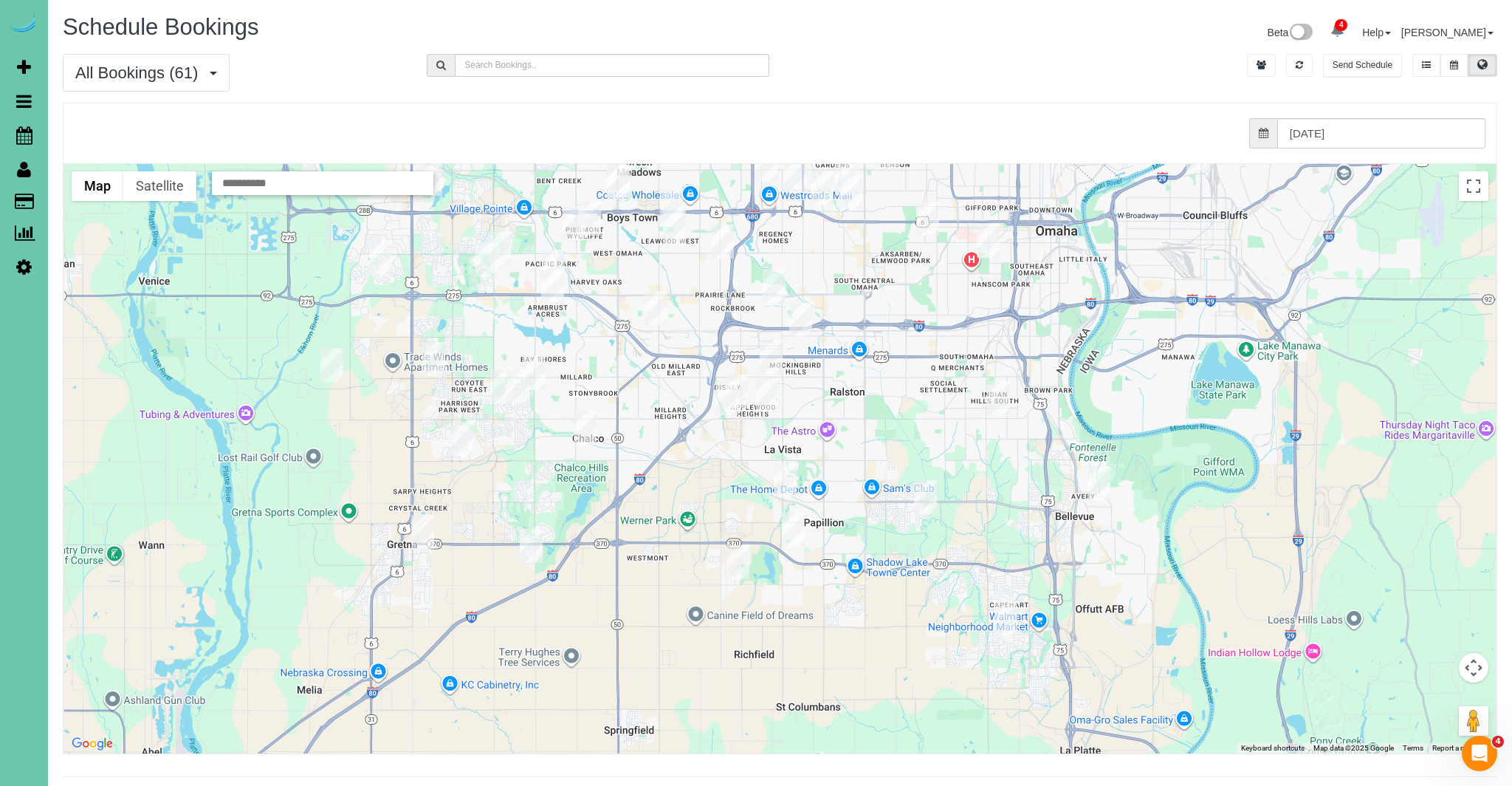
click at [742, 379] on img "08/25/2025 8:00AM - Tiffany Nocella (Heidi Smith) - 6414 S 108th Ave, Omaha, NE…" at bounding box center [737, 390] width 23 height 34
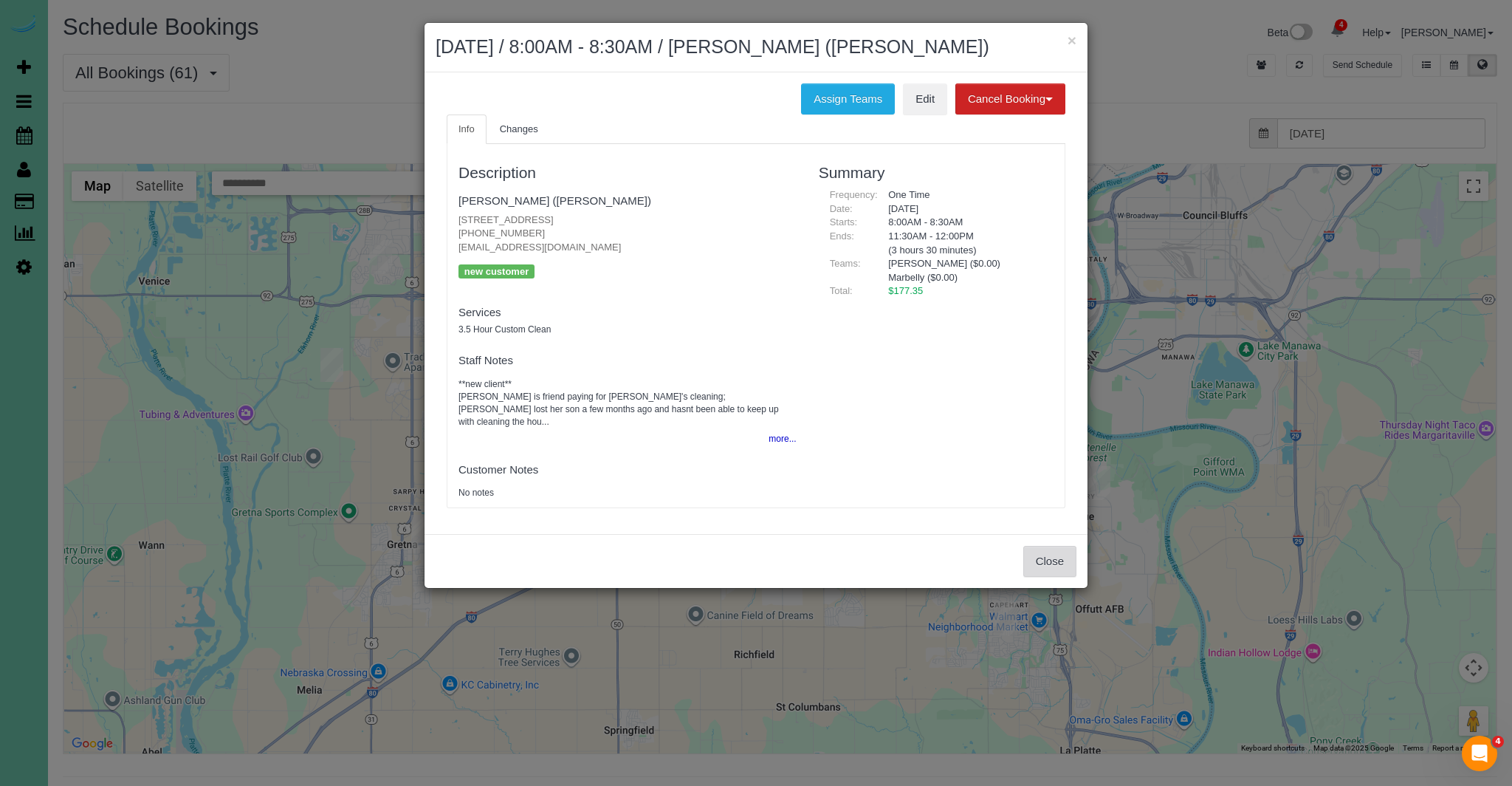
click at [1054, 546] on button "Close" at bounding box center [1049, 561] width 53 height 31
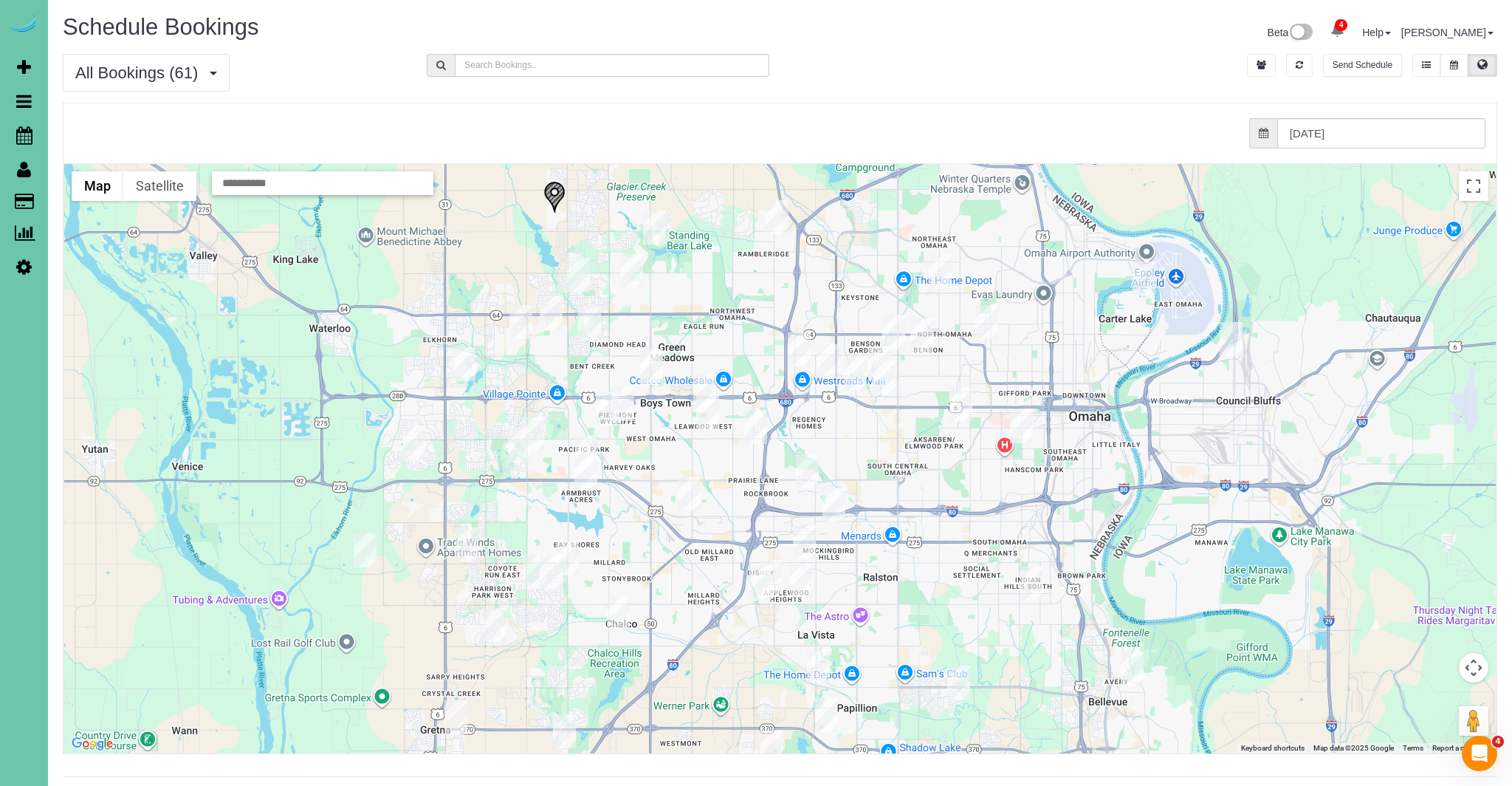
drag, startPoint x: 912, startPoint y: 457, endPoint x: 775, endPoint y: 584, distance: 186.8
click at [945, 645] on div at bounding box center [780, 458] width 1431 height 590
click at [880, 374] on img "08/25/2025 8:00AM - Megan Spielman - 522 N 75th St, Omaha, NE 68114" at bounding box center [881, 375] width 23 height 34
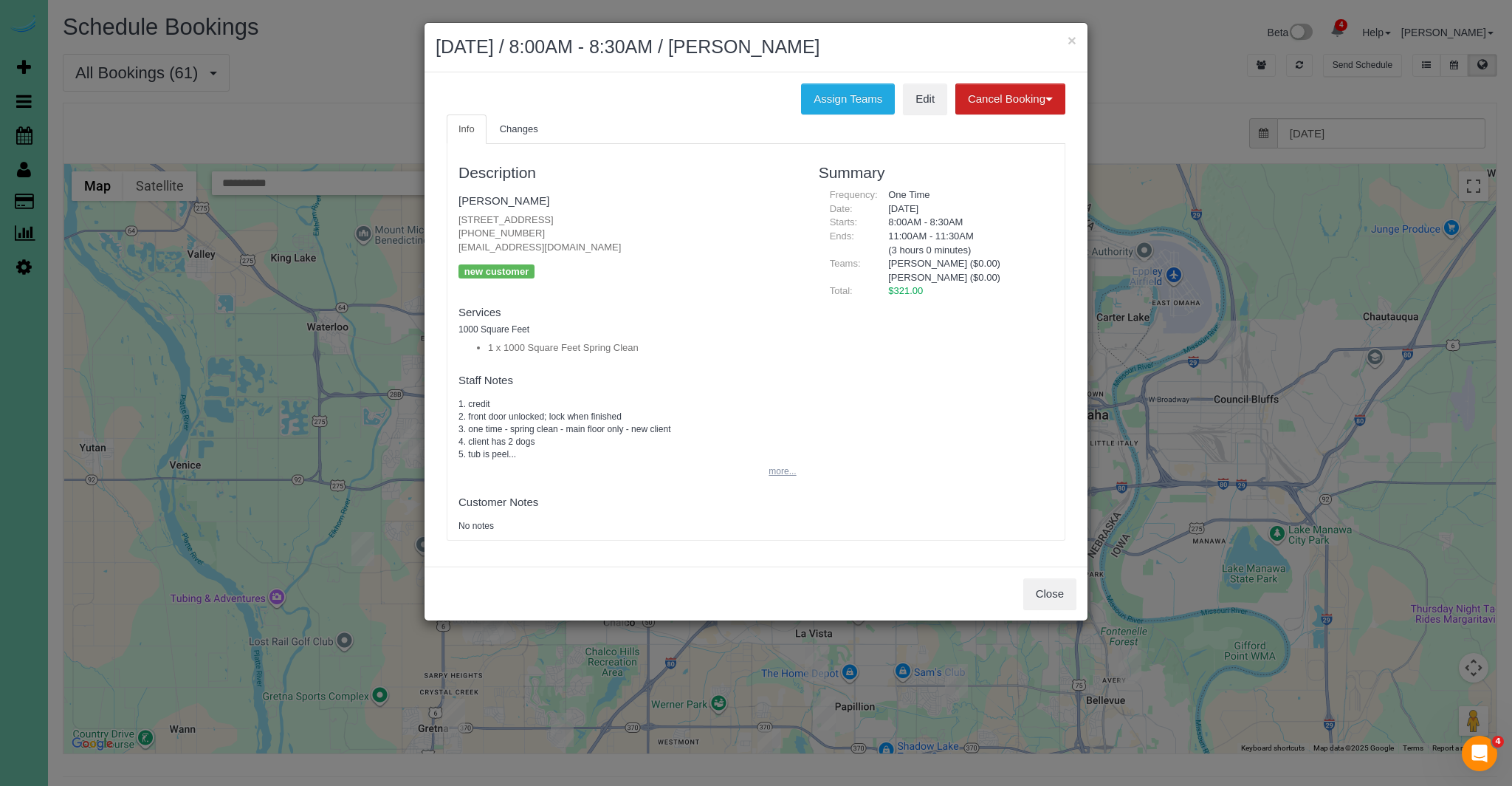
click at [781, 471] on button "more..." at bounding box center [778, 471] width 36 height 22
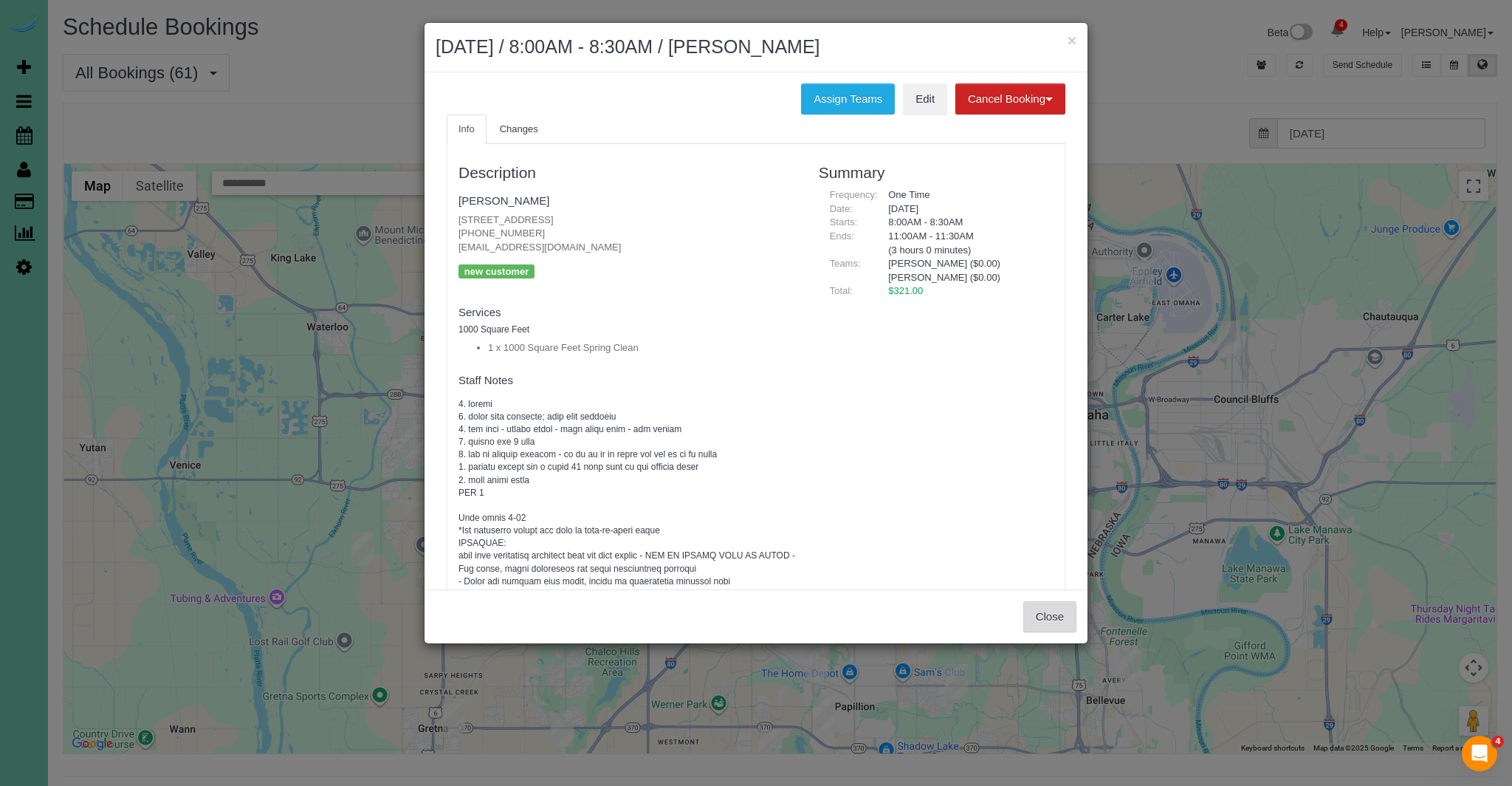
click at [1052, 616] on button "Close" at bounding box center [1049, 616] width 53 height 31
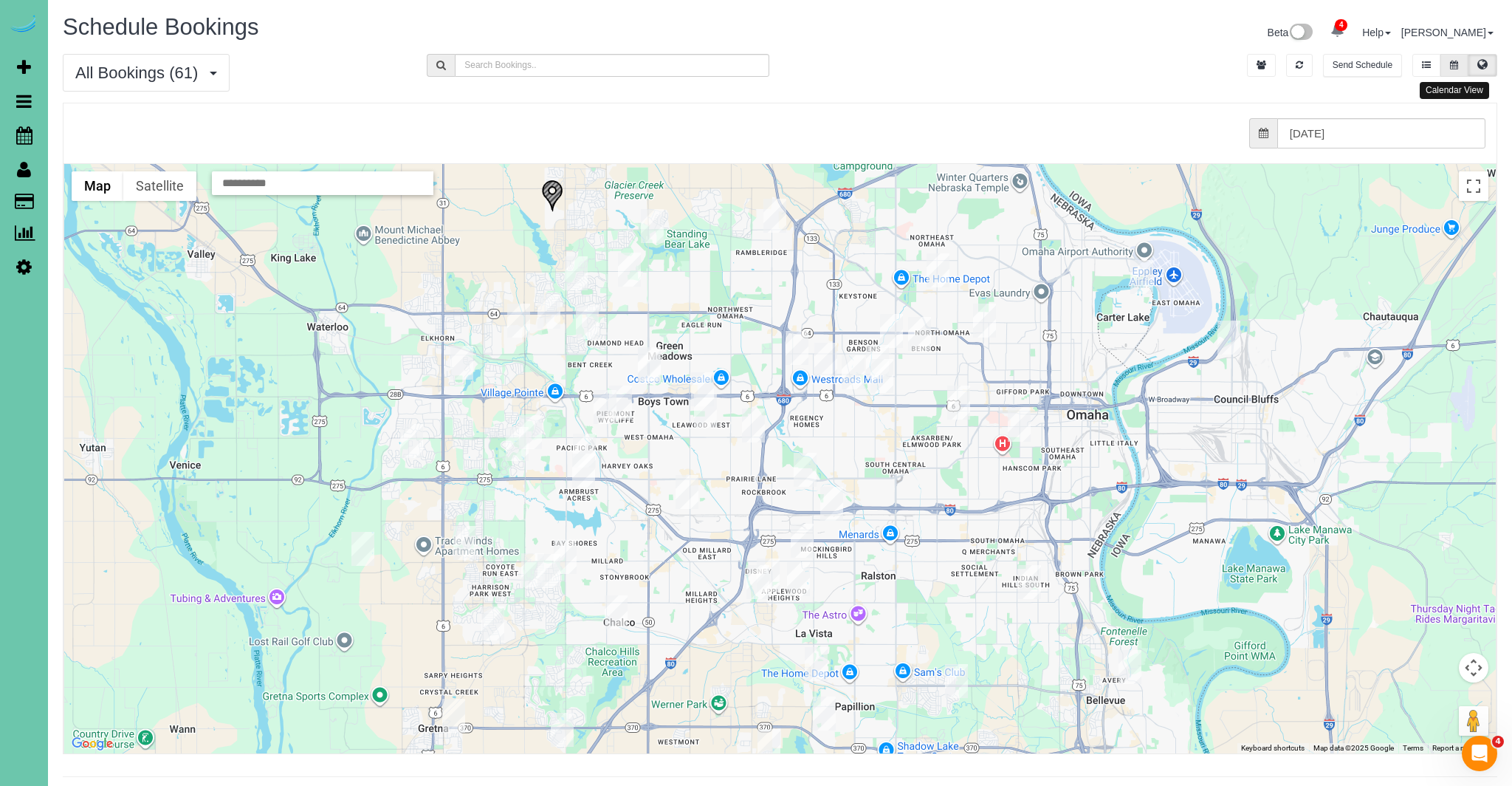
click at [1452, 67] on icon at bounding box center [1453, 65] width 8 height 9
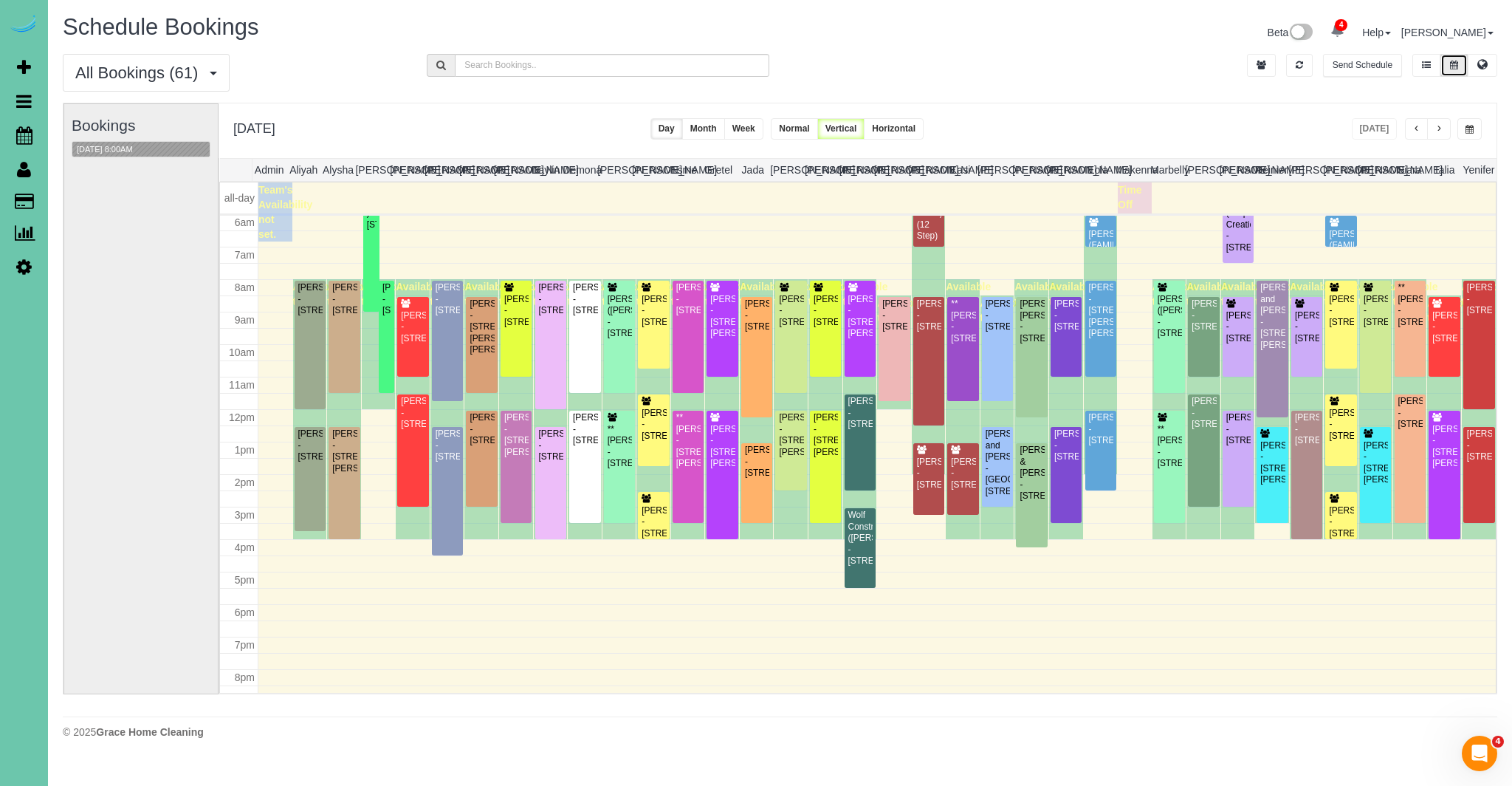
click at [1471, 128] on span "button" at bounding box center [1469, 129] width 8 height 9
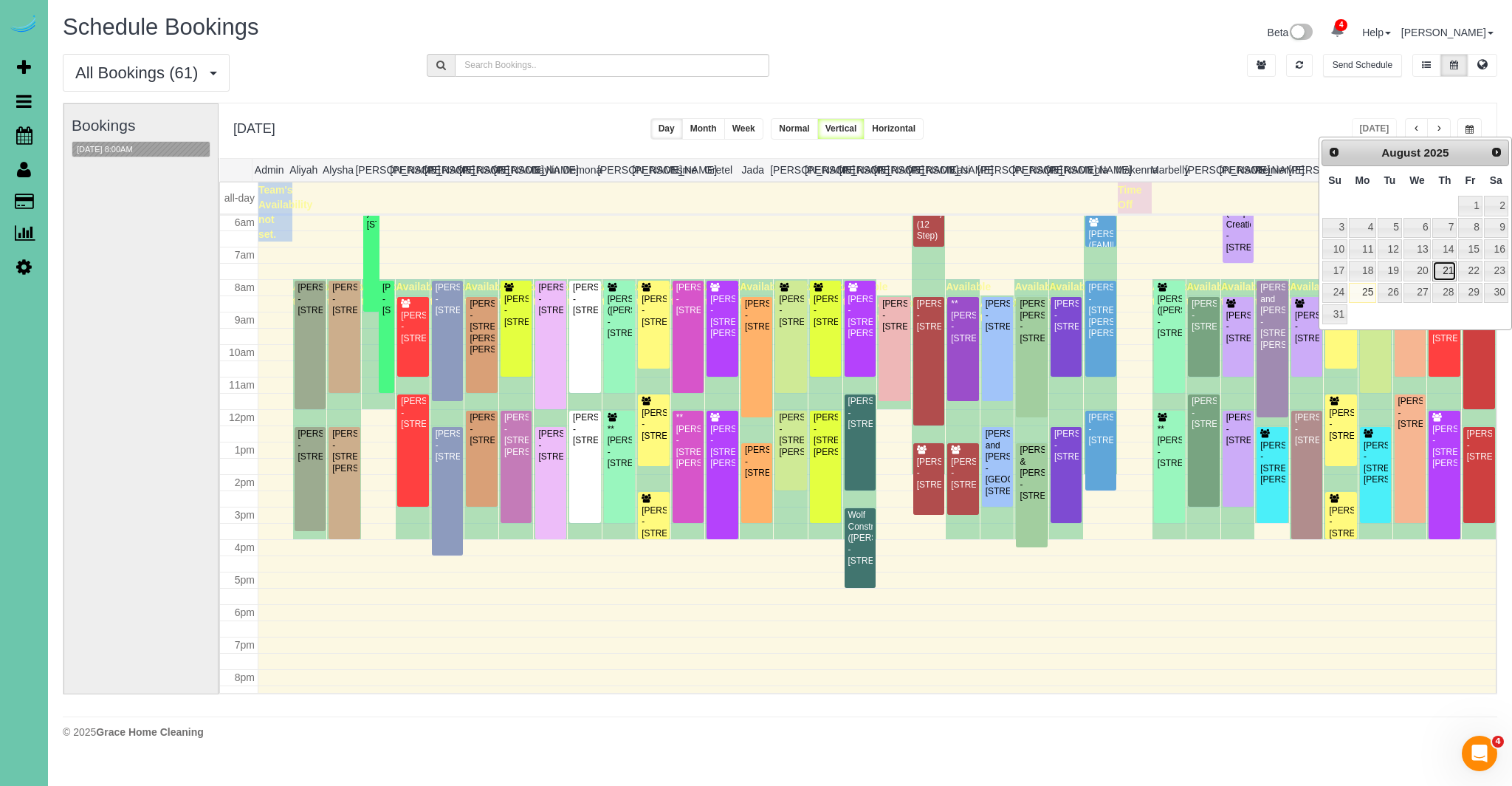
click at [1443, 274] on link "21" at bounding box center [1444, 270] width 24 height 20
type input "**********"
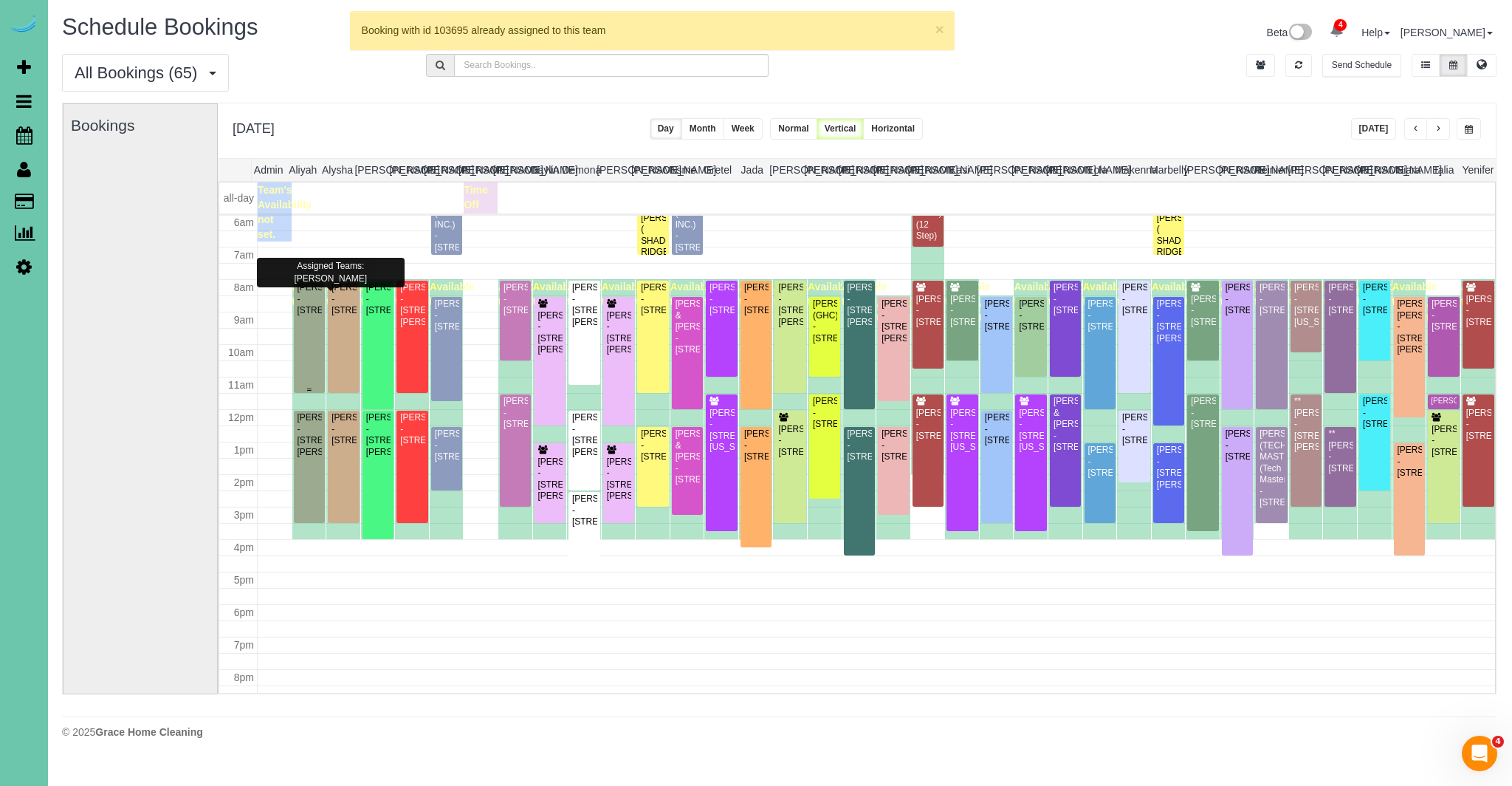
scroll to position [0, 2]
click at [308, 316] on div "Rebecca Lauters - 11510 S 116th St, Papillion, NE 68046" at bounding box center [308, 298] width 25 height 34
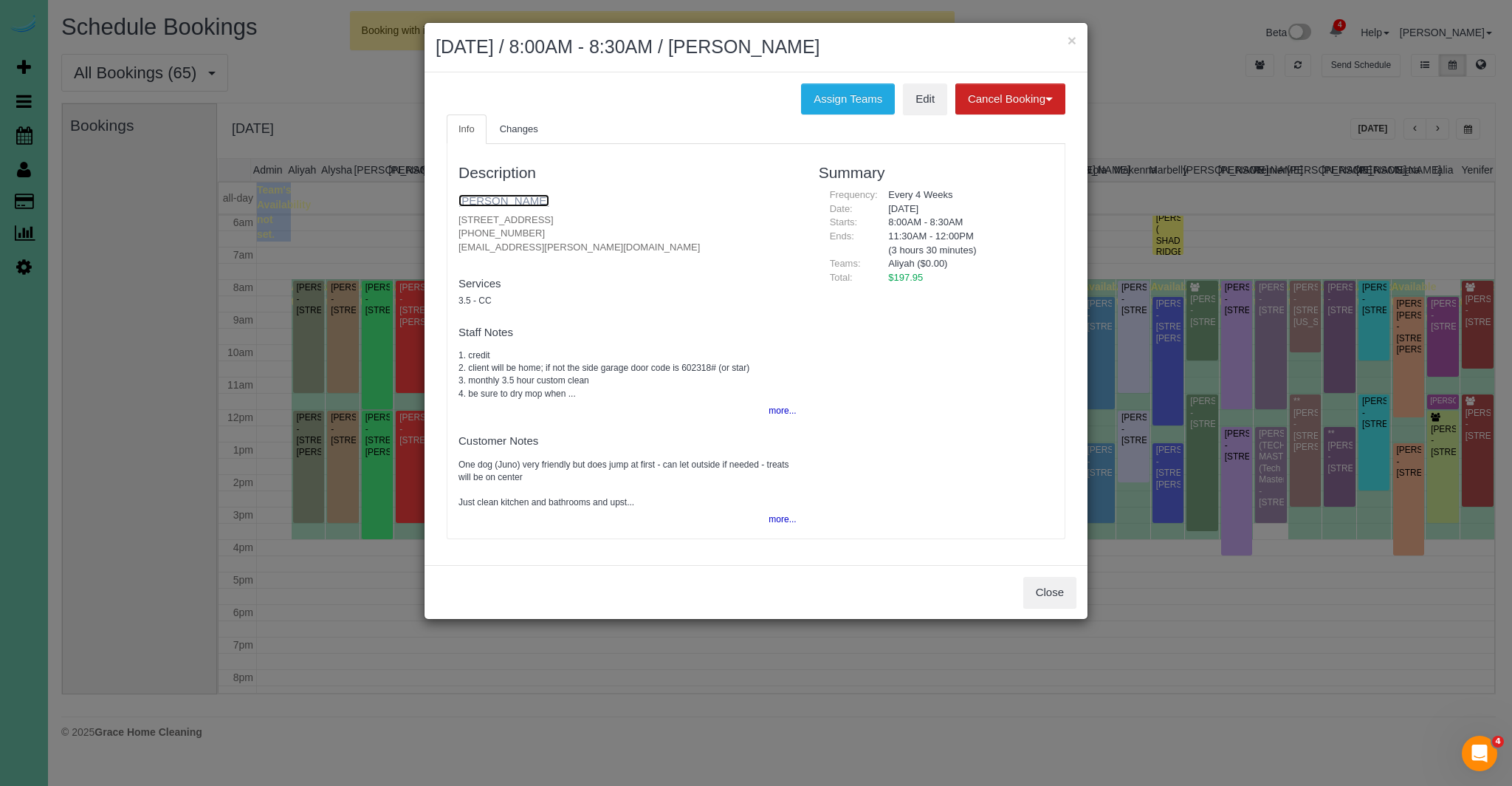
click at [523, 202] on link "Rebecca Lauters" at bounding box center [503, 200] width 90 height 13
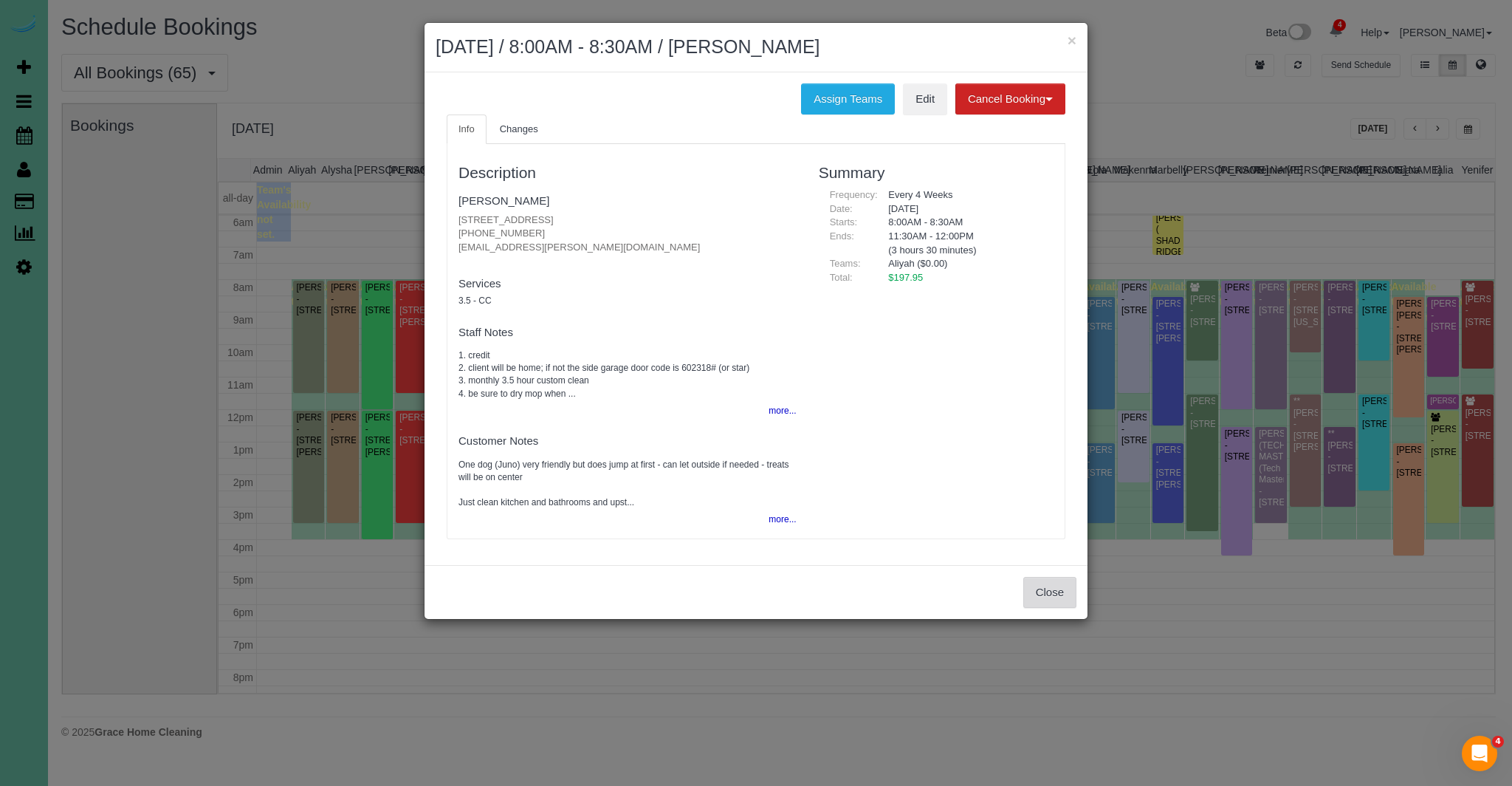
click at [1059, 593] on button "Close" at bounding box center [1049, 592] width 53 height 31
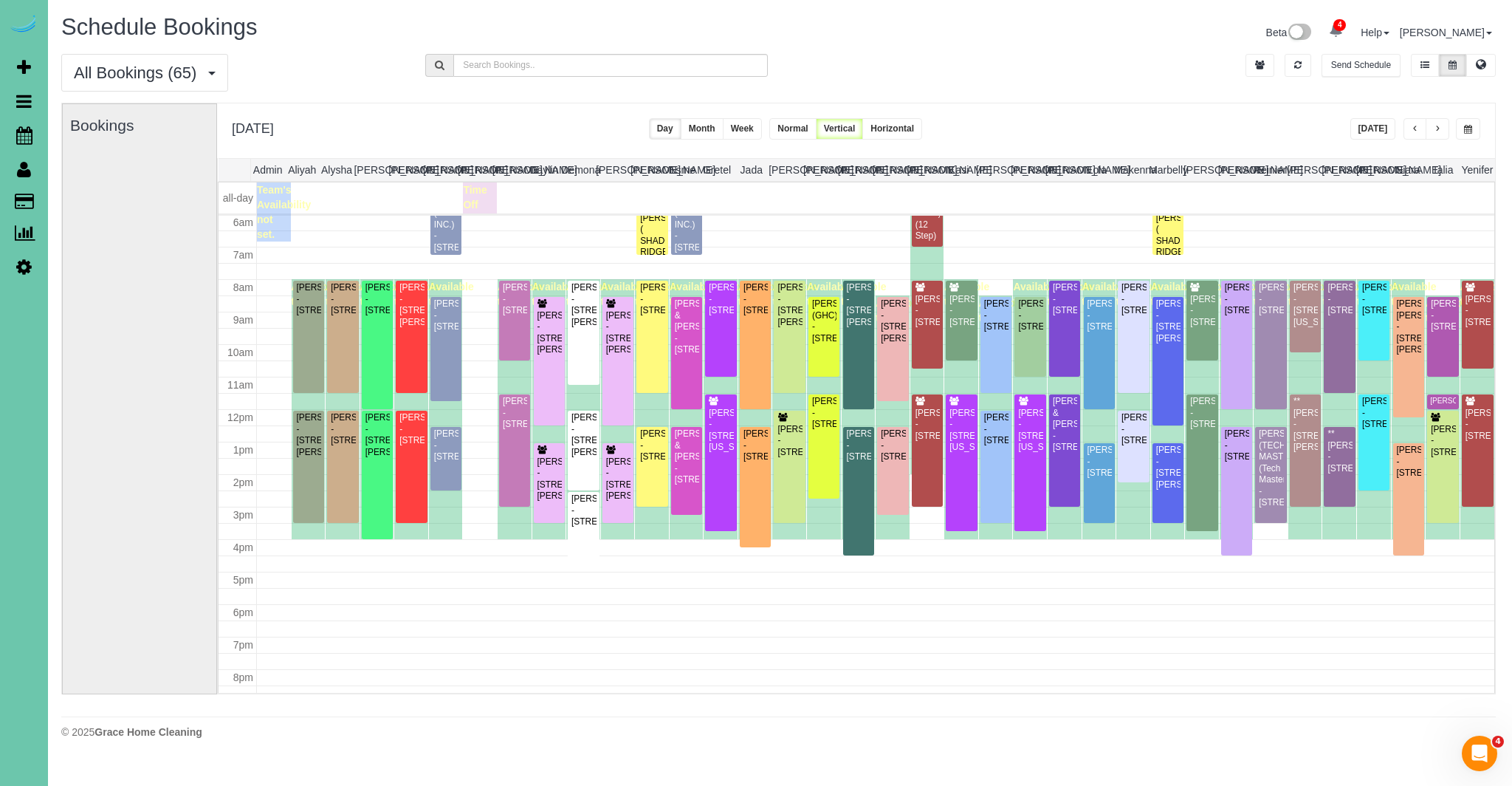
click at [1386, 127] on button "Today" at bounding box center [1372, 128] width 46 height 22
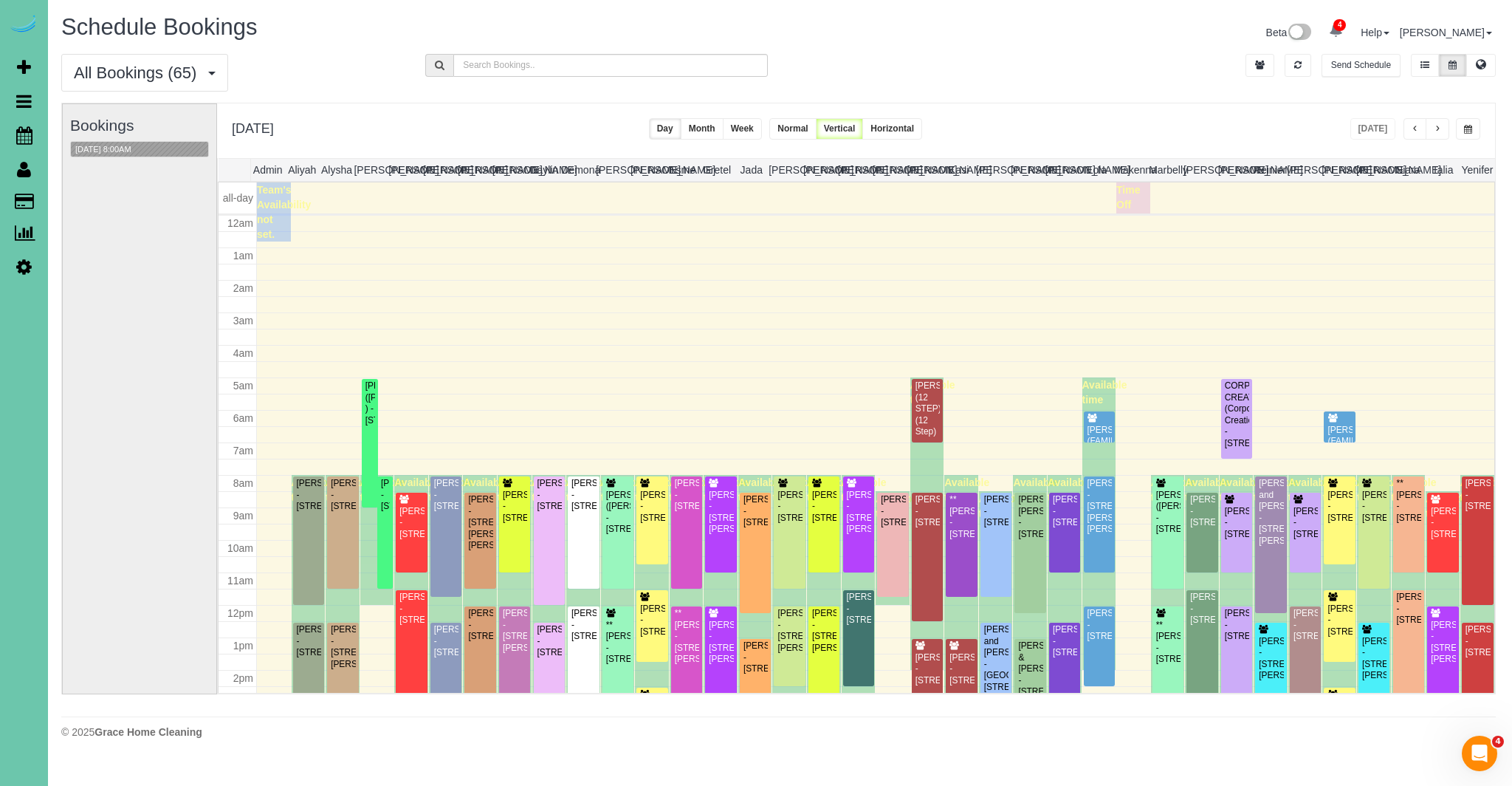
scroll to position [196, 0]
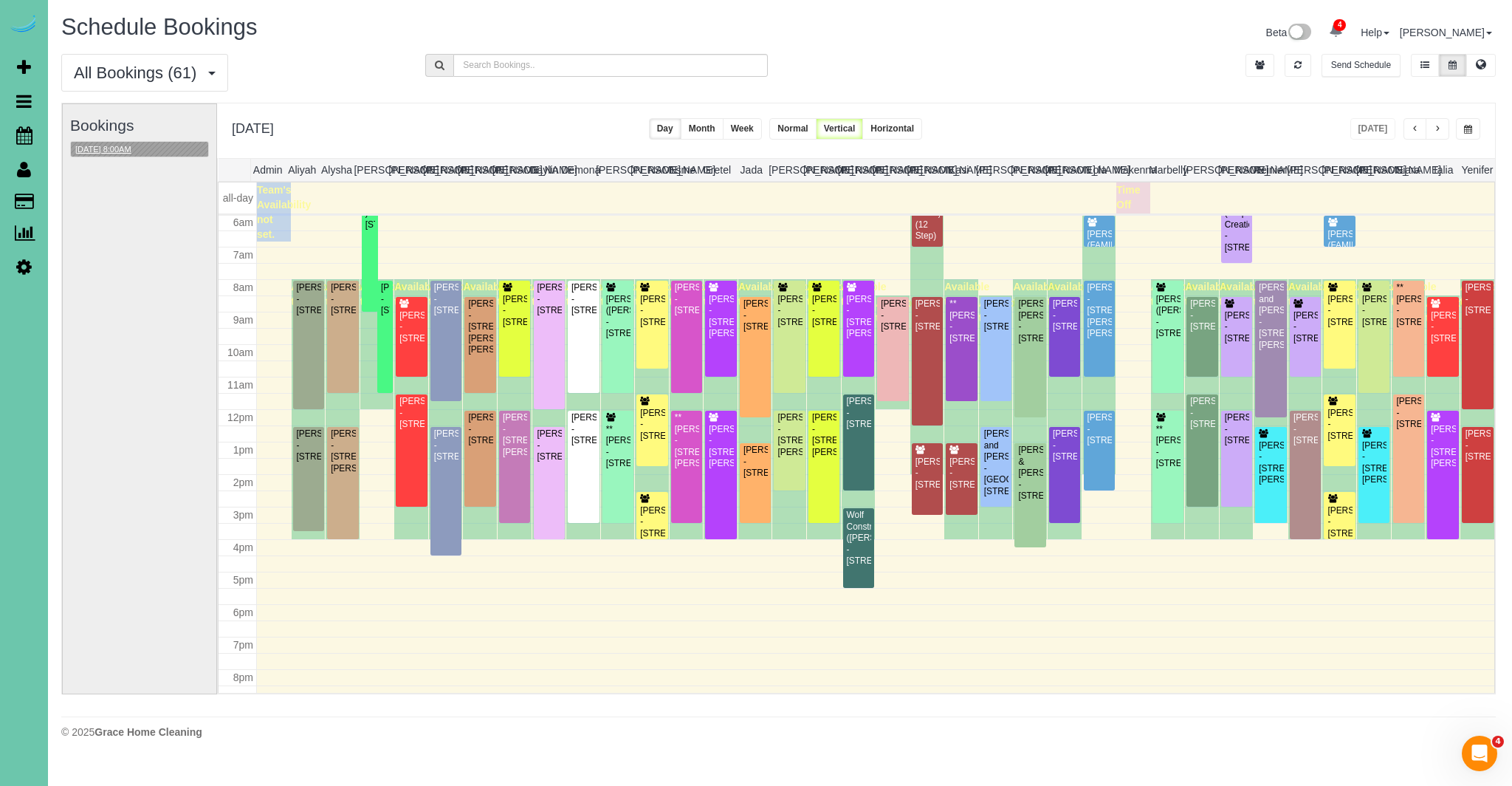
click at [121, 142] on button "08/25/2025 8:00AM" at bounding box center [103, 149] width 65 height 16
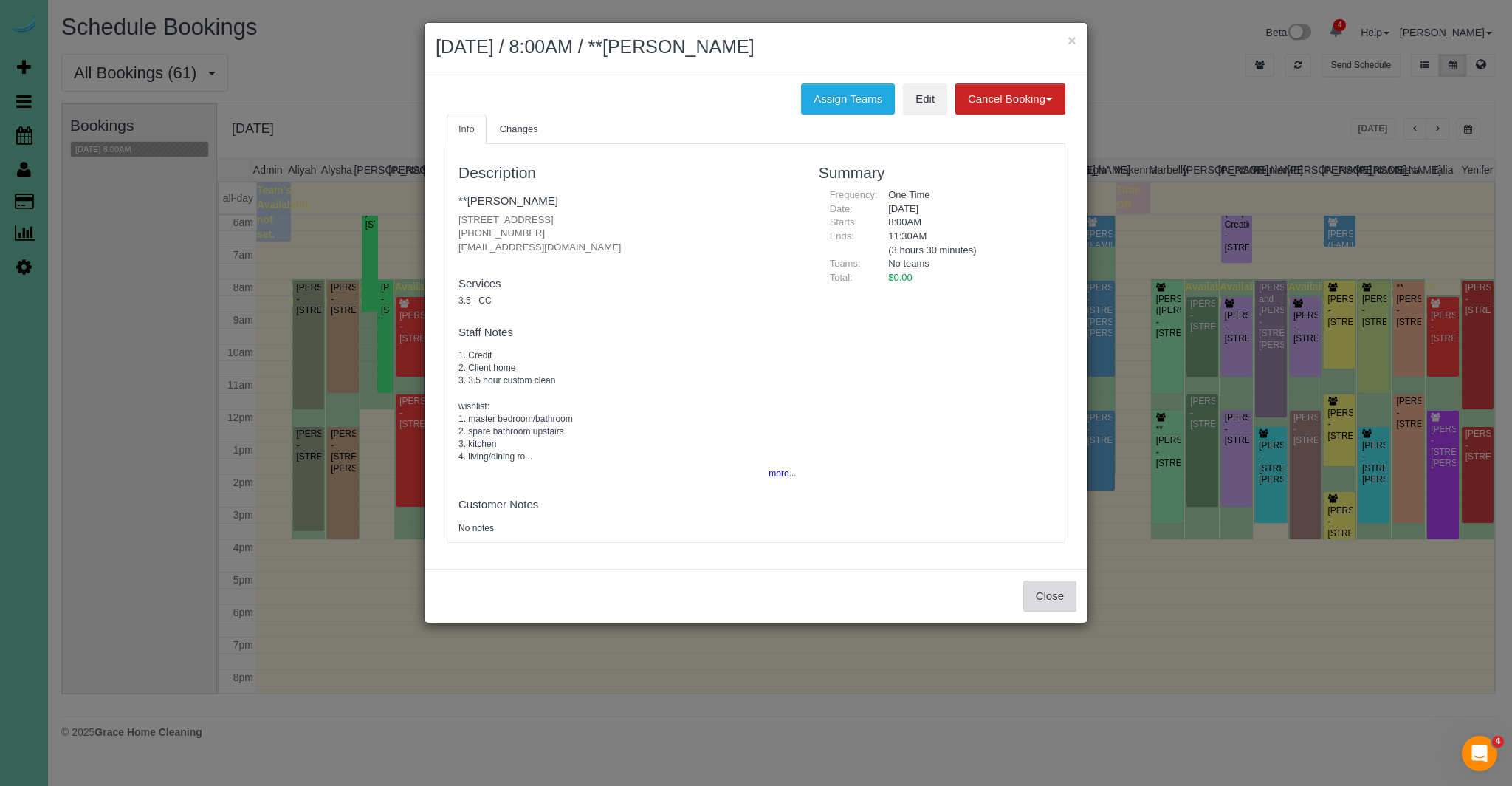
click at [1048, 602] on button "Close" at bounding box center [1049, 596] width 53 height 31
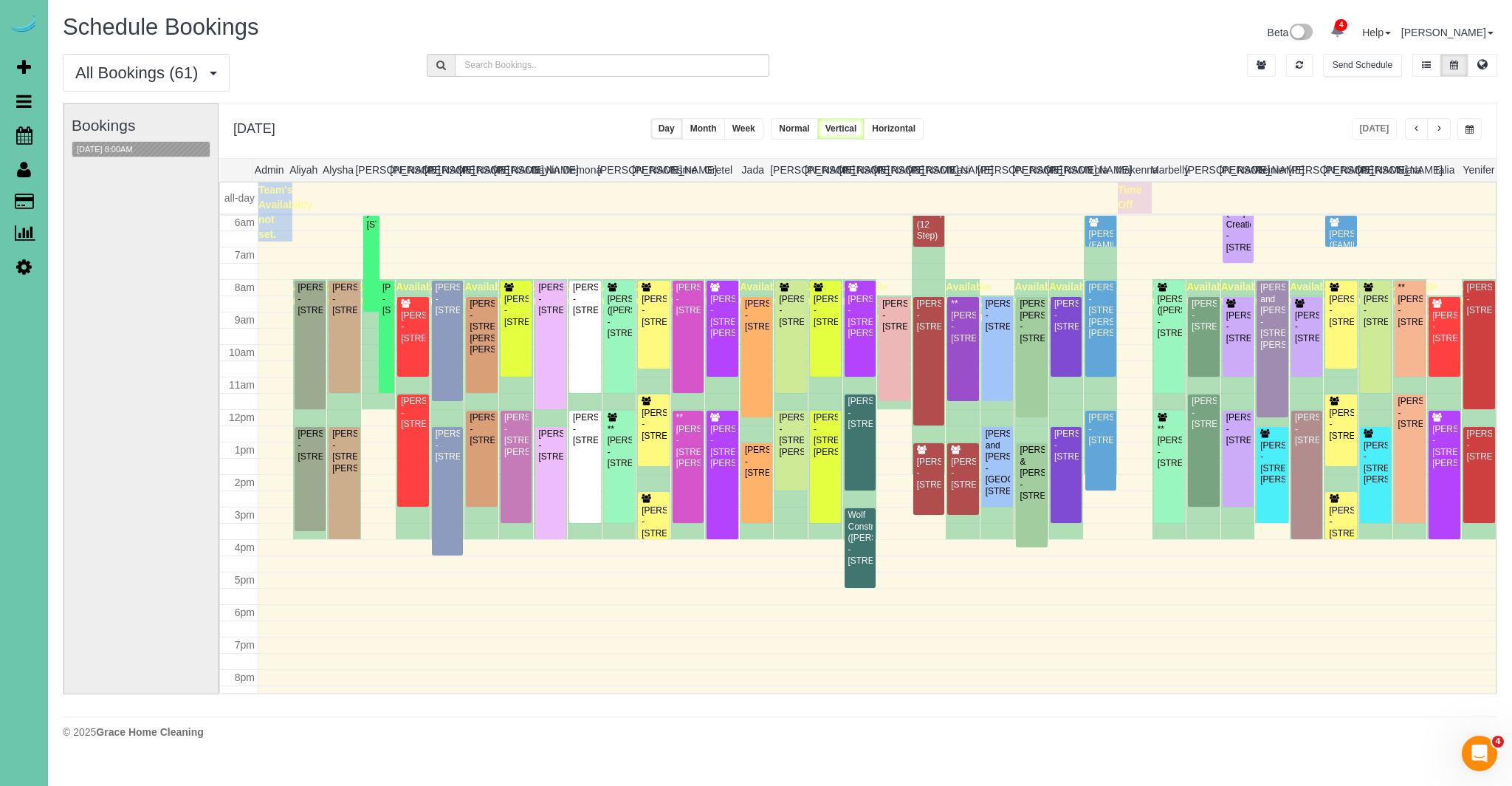
scroll to position [0, 2]
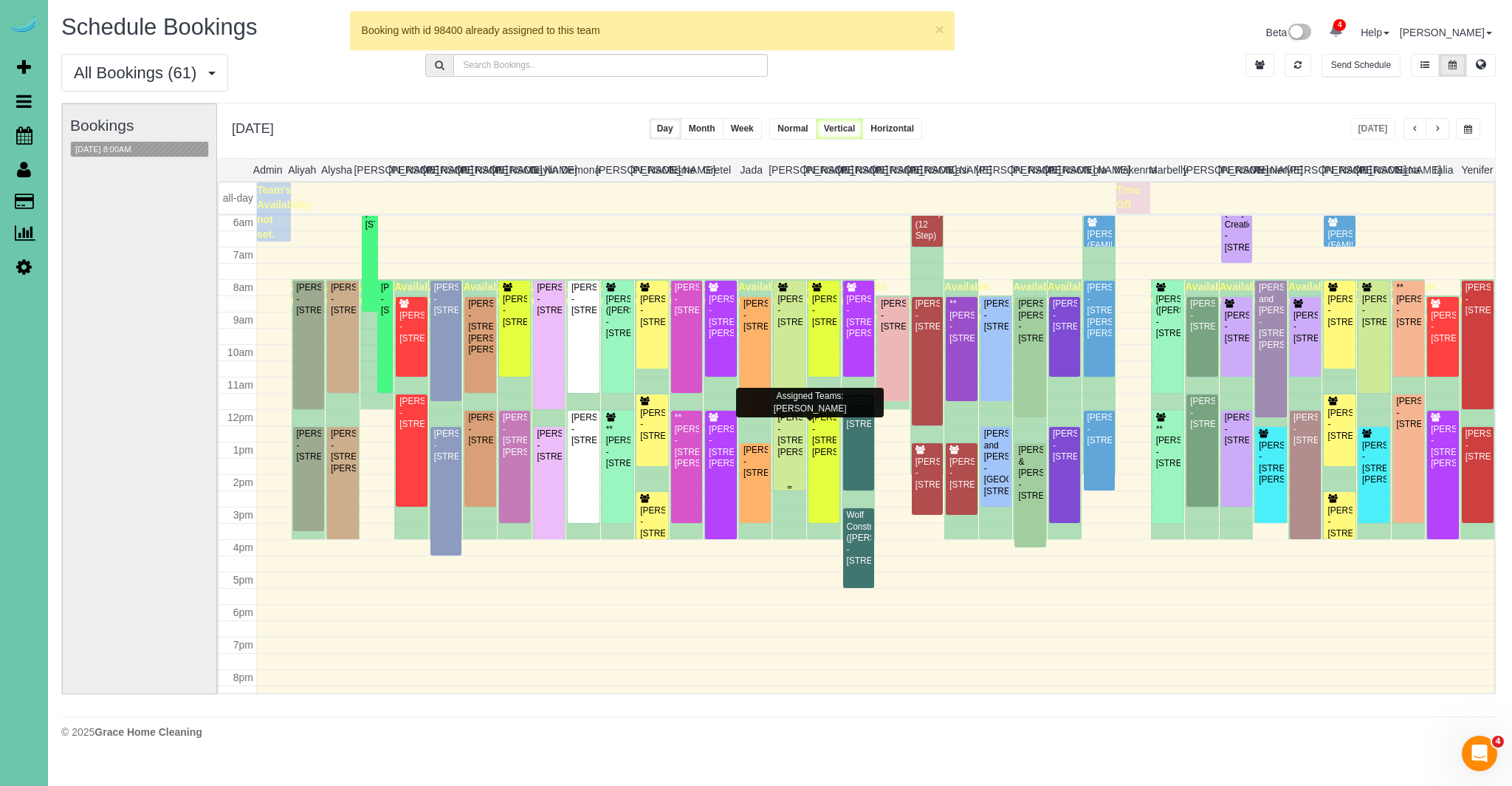
click at [789, 446] on div "Briana Lynch - 5905 Fowler Ave, Omaha, NE 68104" at bounding box center [788, 434] width 25 height 46
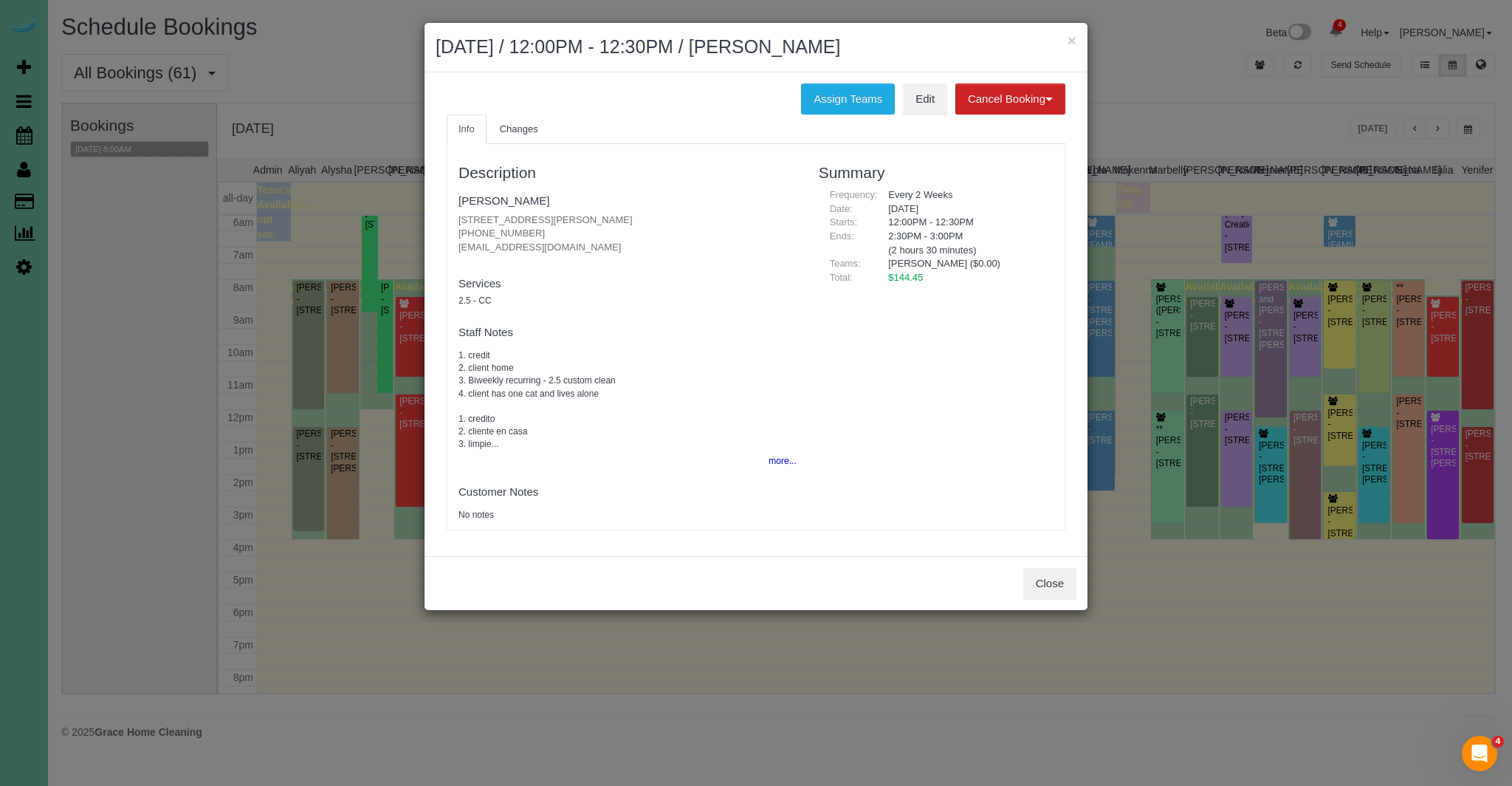
drag, startPoint x: 543, startPoint y: 234, endPoint x: 448, endPoint y: 234, distance: 95.0
click at [448, 234] on div "Description Briana Lynch 5905 Fowler Ave, Omaha, NE 68104 (404) 333-4845 b.lync…" at bounding box center [627, 336] width 360 height 370
copy p "(404) 333-4845"
click at [1059, 571] on button "Close" at bounding box center [1049, 583] width 53 height 31
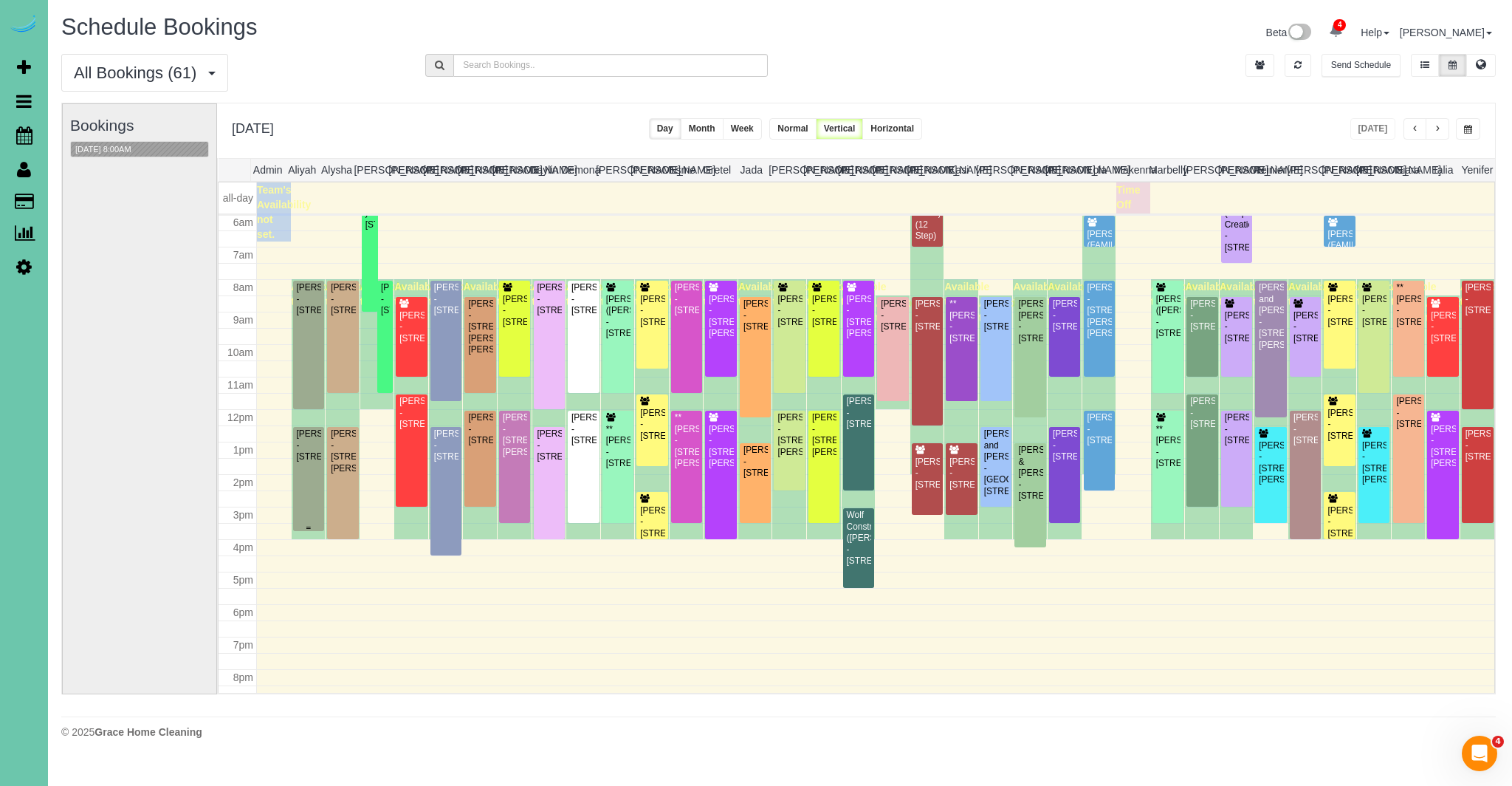
click at [302, 462] on div "Mick Pierce - 308 Inglewood Dr, Papillion, NE 68133" at bounding box center [308, 445] width 25 height 34
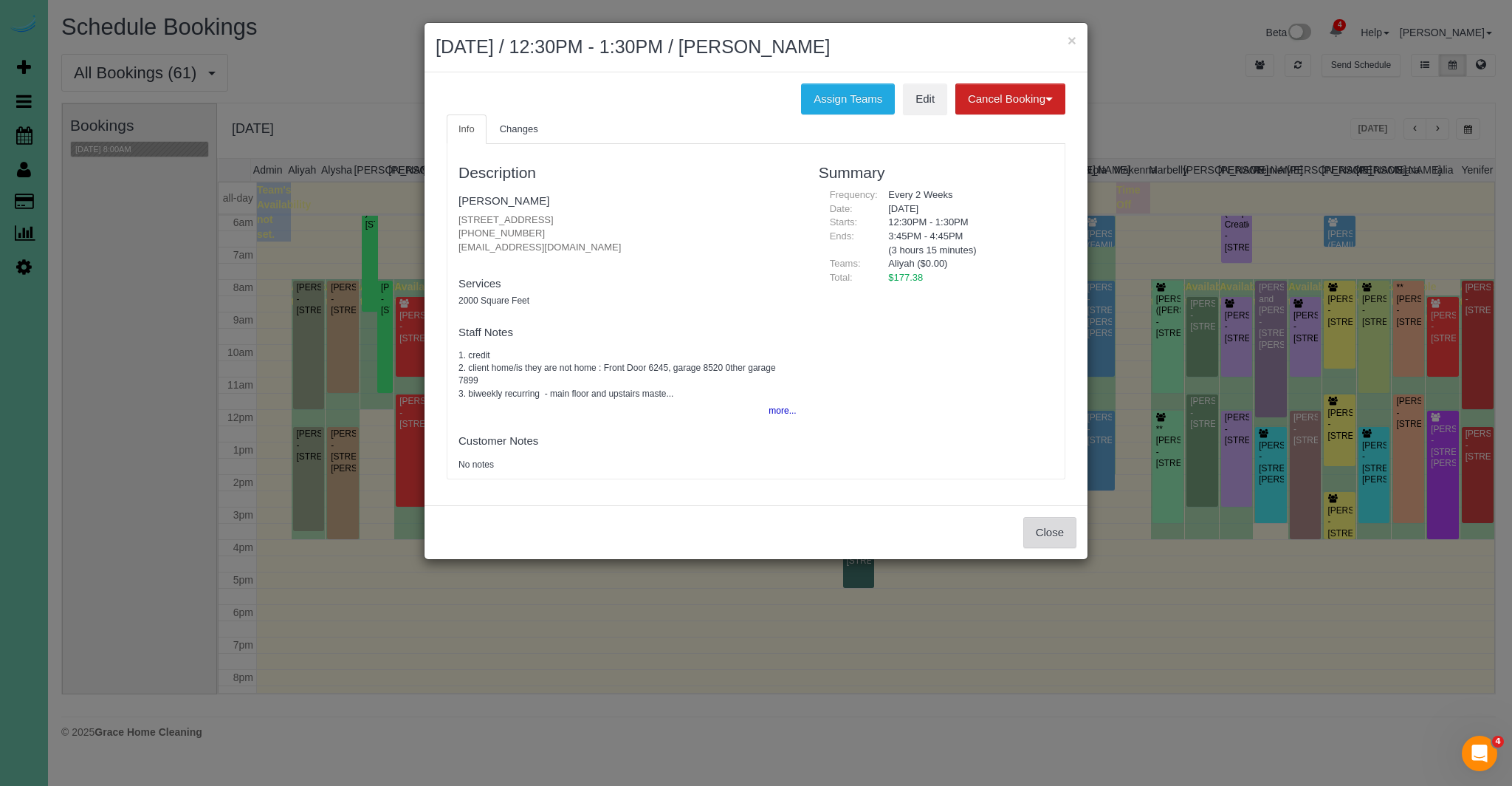
click at [1048, 533] on button "Close" at bounding box center [1049, 533] width 53 height 31
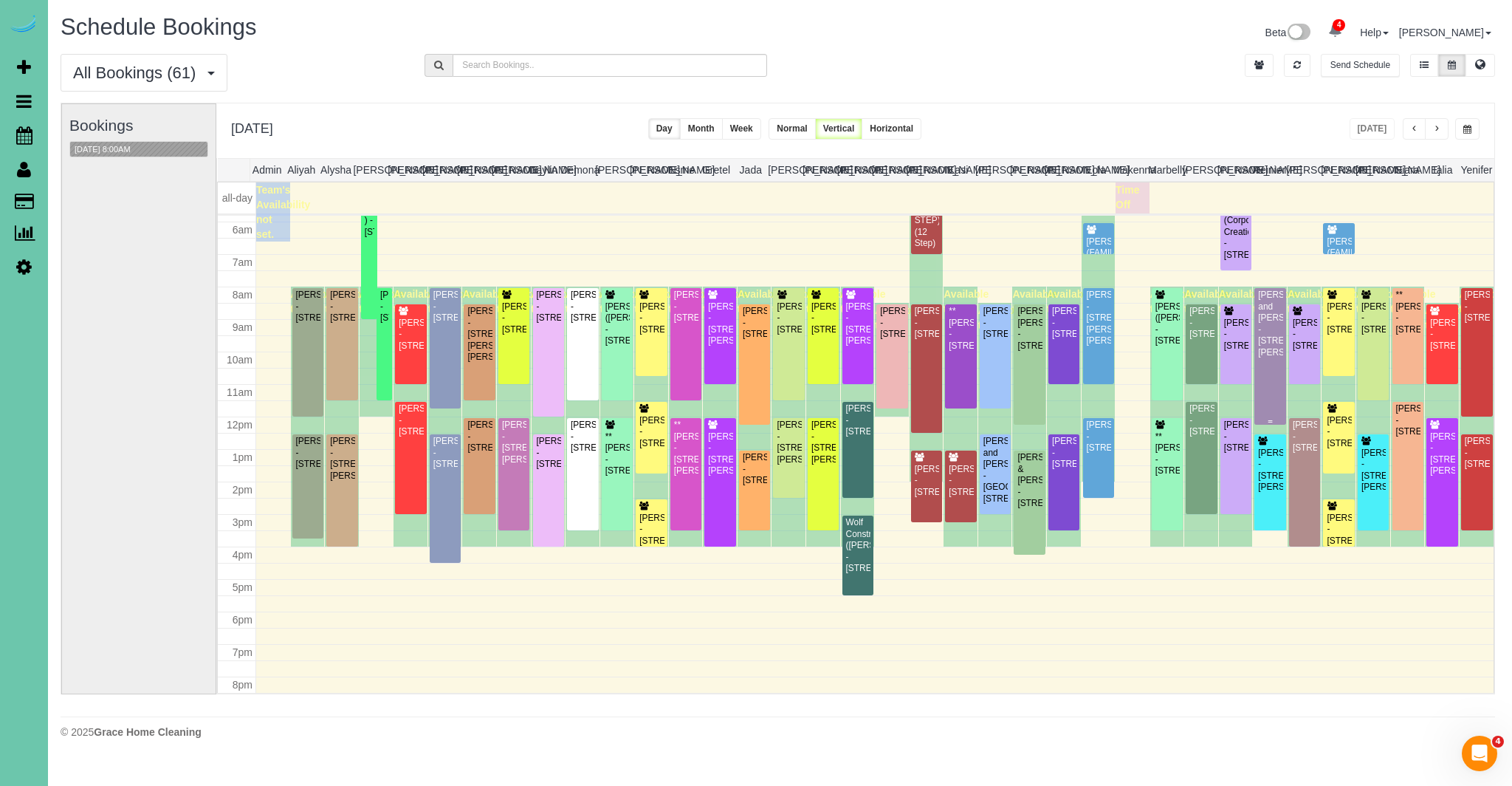
scroll to position [0, 0]
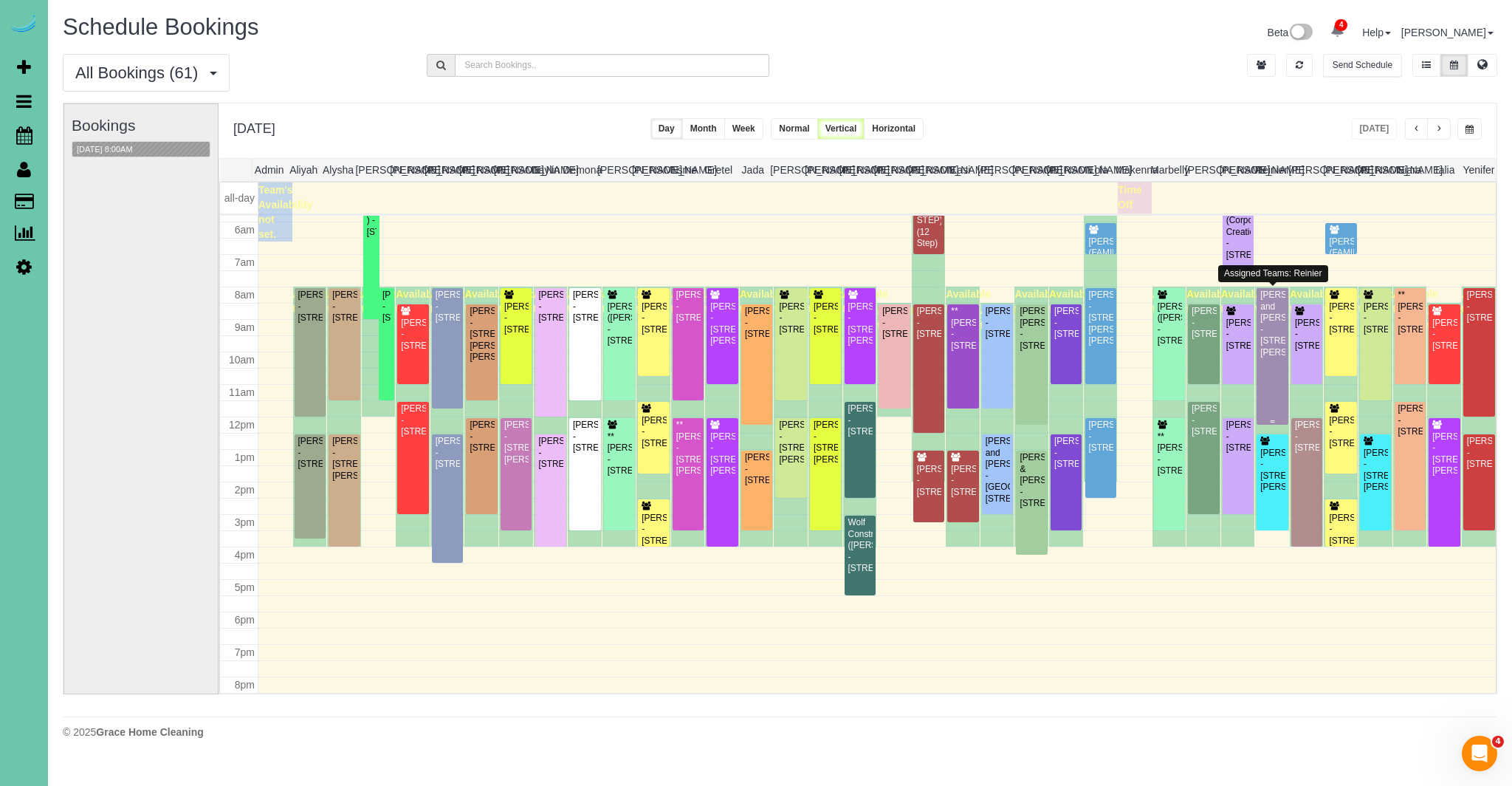
click at [1265, 339] on div "Brad and Kelly Blessen - 11275 S 200th Ave, Gretna, NE 68028" at bounding box center [1272, 324] width 25 height 69
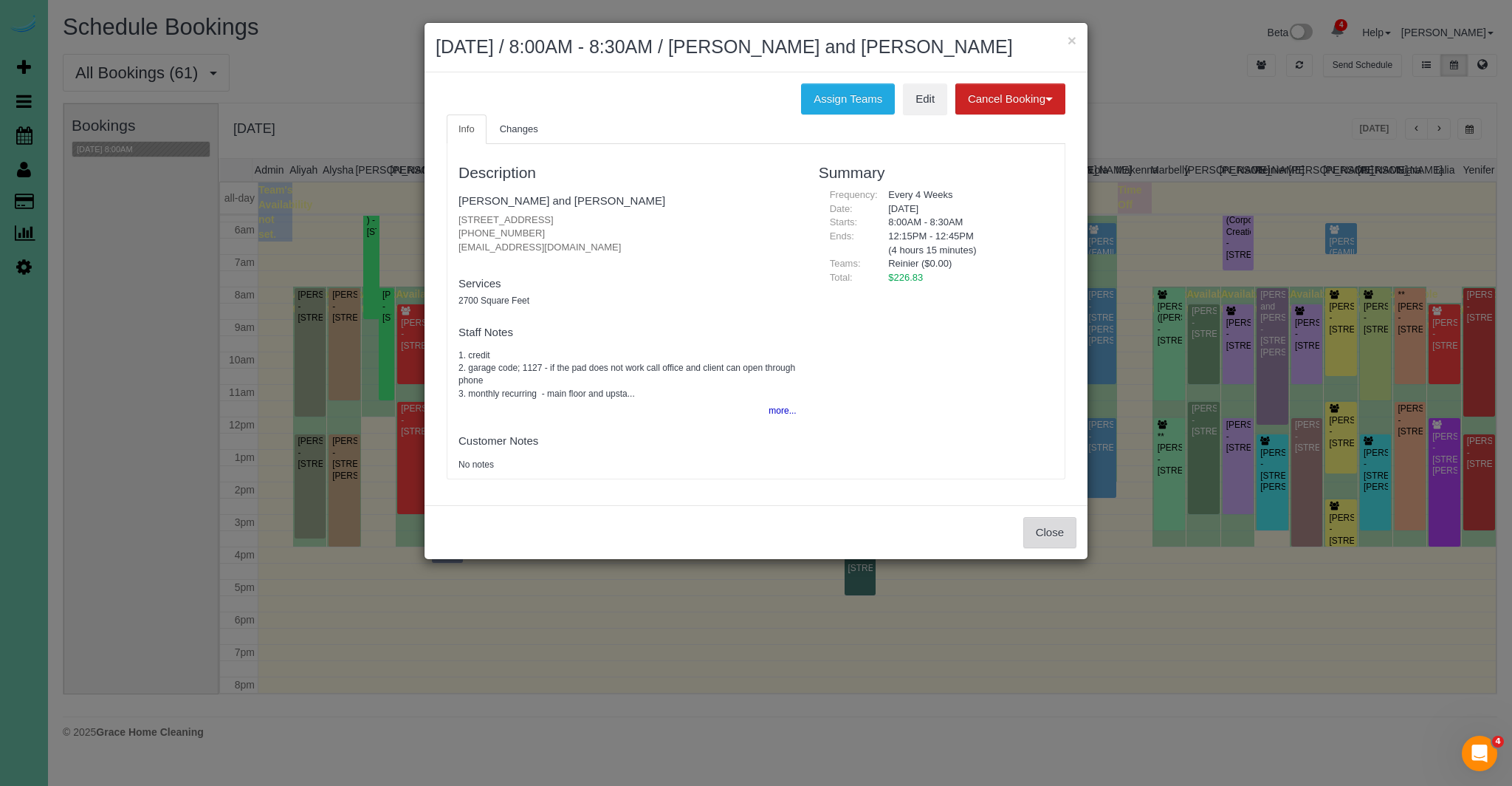
click at [1044, 533] on button "Close" at bounding box center [1049, 533] width 53 height 31
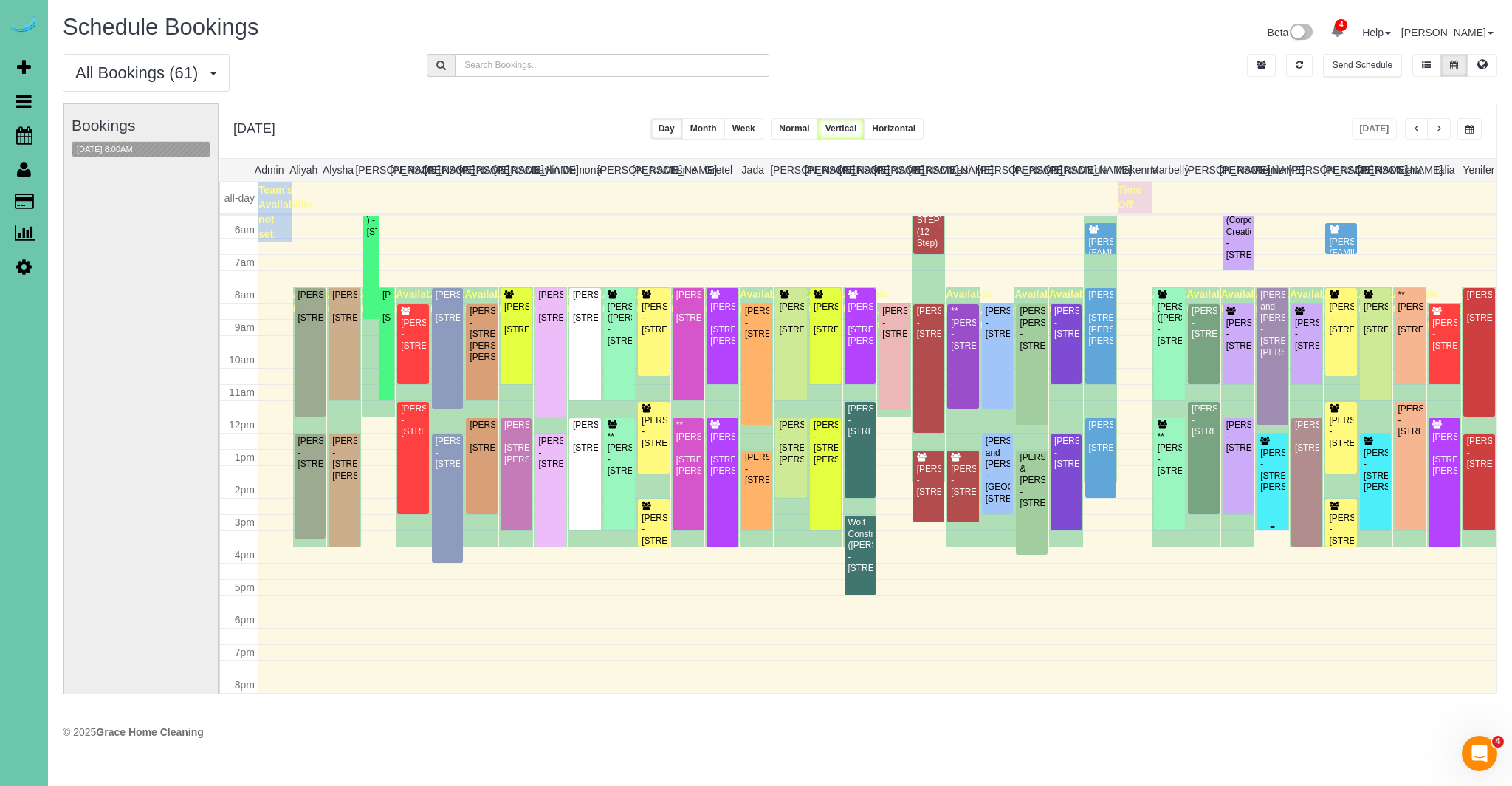
scroll to position [0, 1]
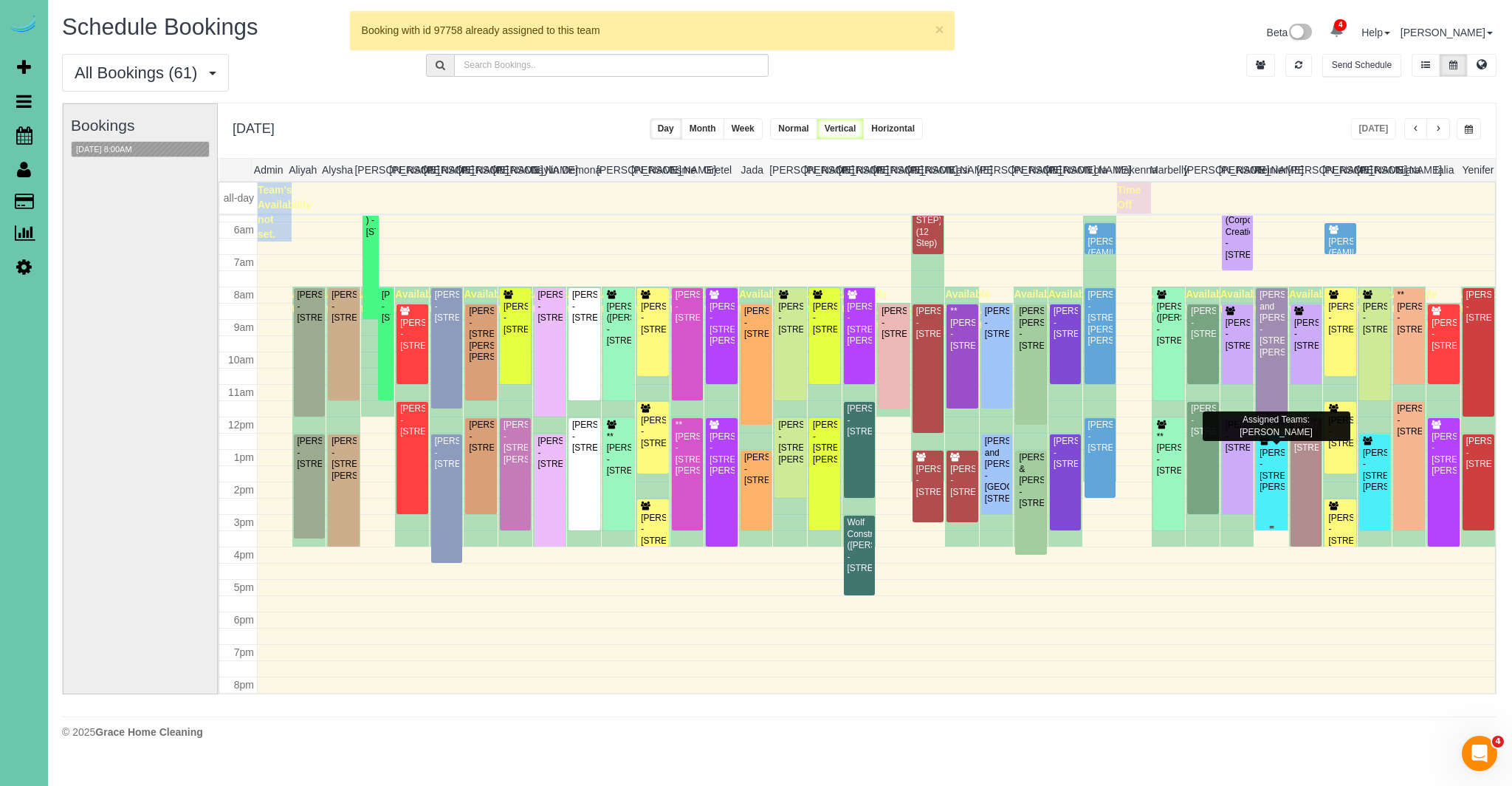
click at [1271, 474] on div "Richard Witt - 11307 Pierce Plaza, Omaha, NE 68144" at bounding box center [1271, 470] width 25 height 46
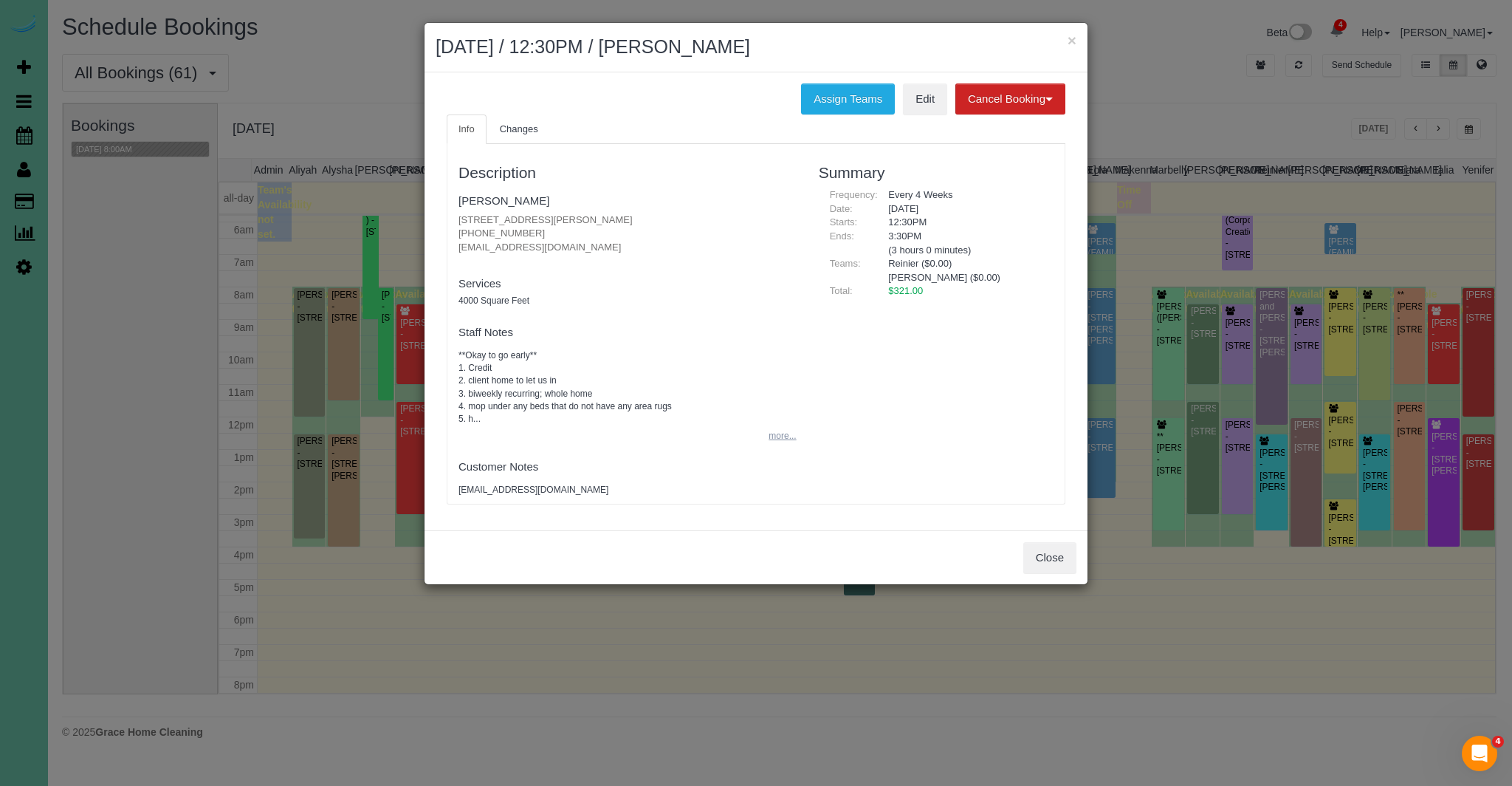
click at [775, 446] on button "more..." at bounding box center [778, 435] width 36 height 22
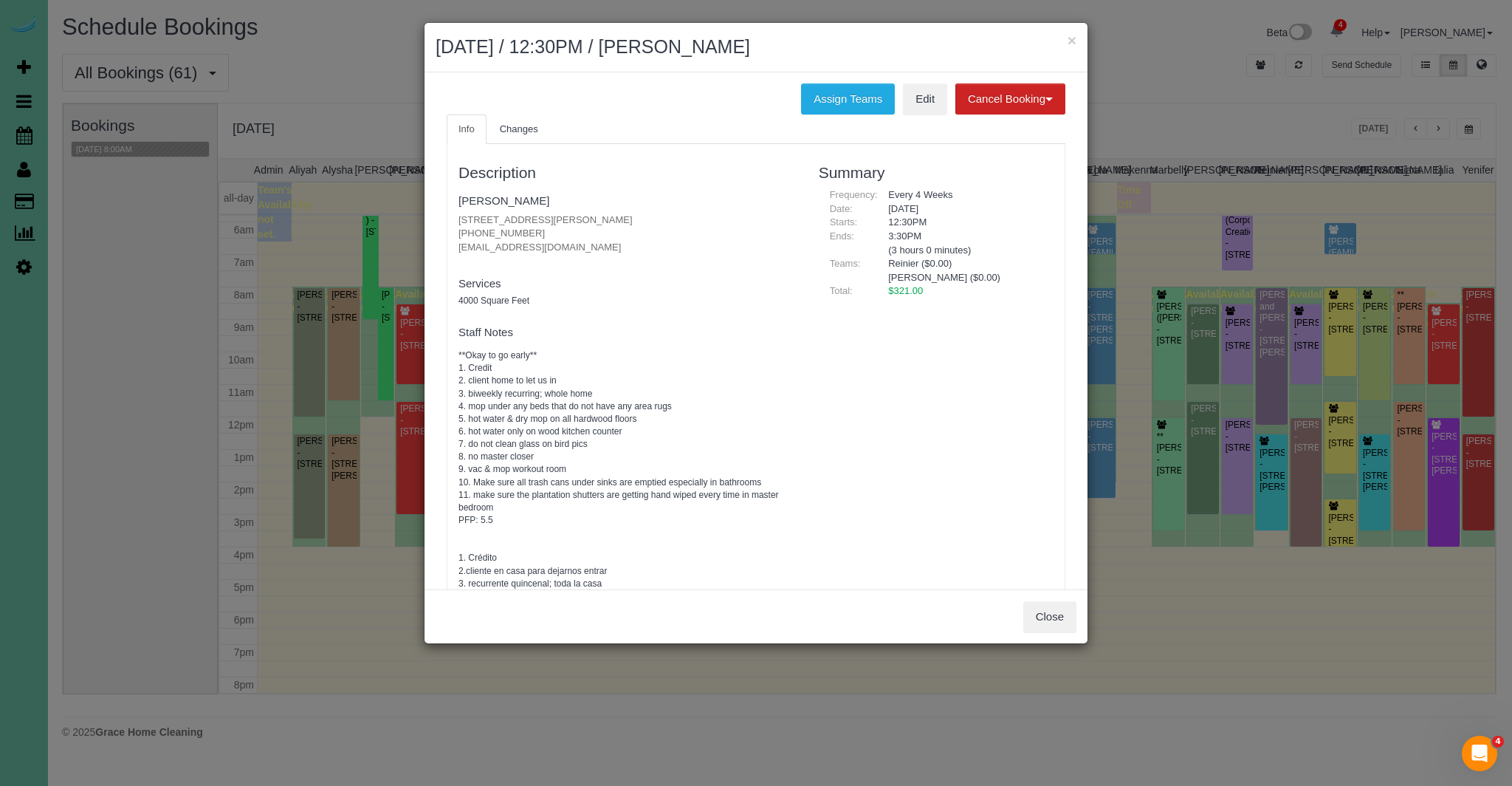
scroll to position [207, 0]
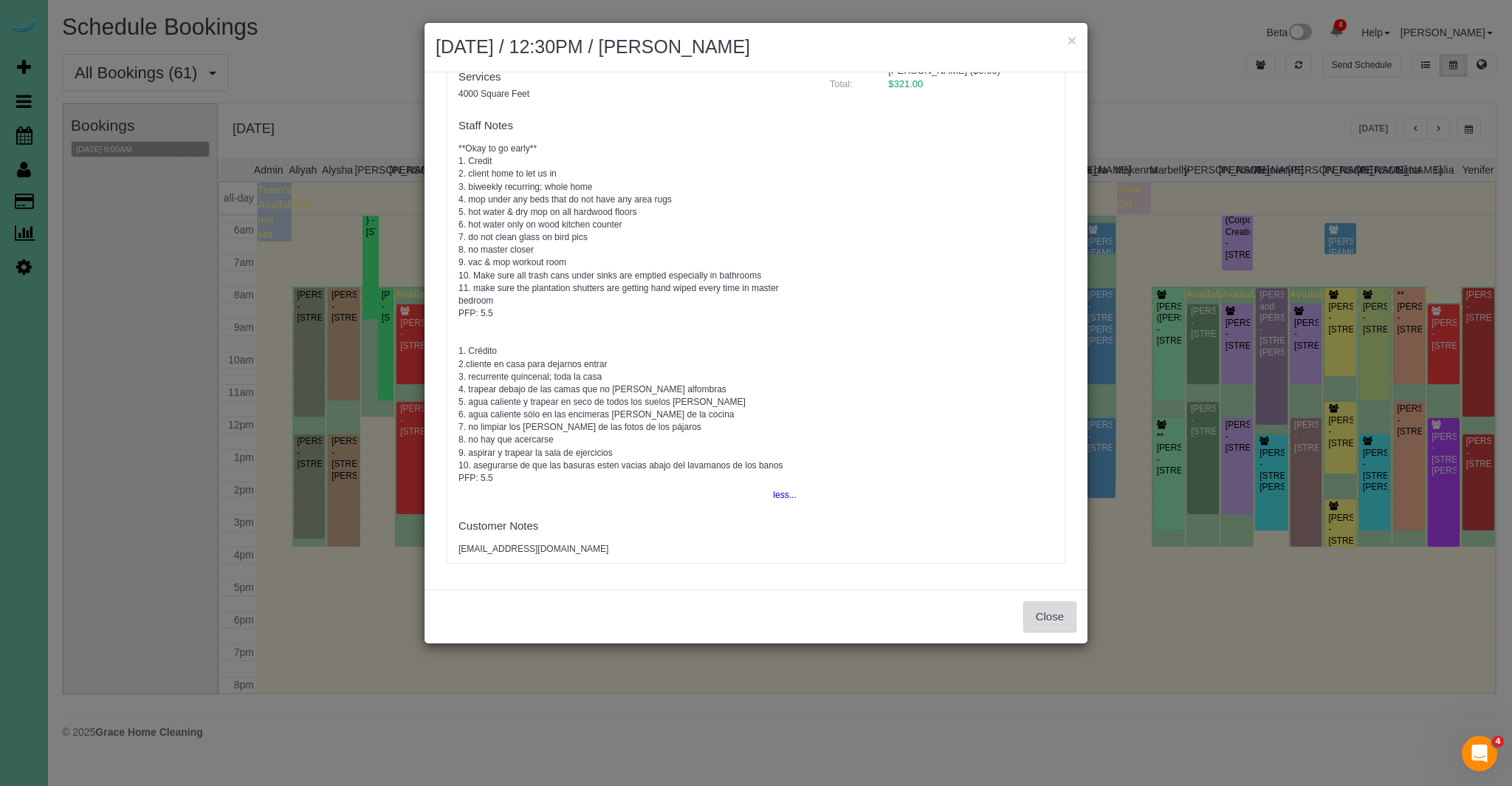
click at [1053, 616] on button "Close" at bounding box center [1049, 616] width 53 height 31
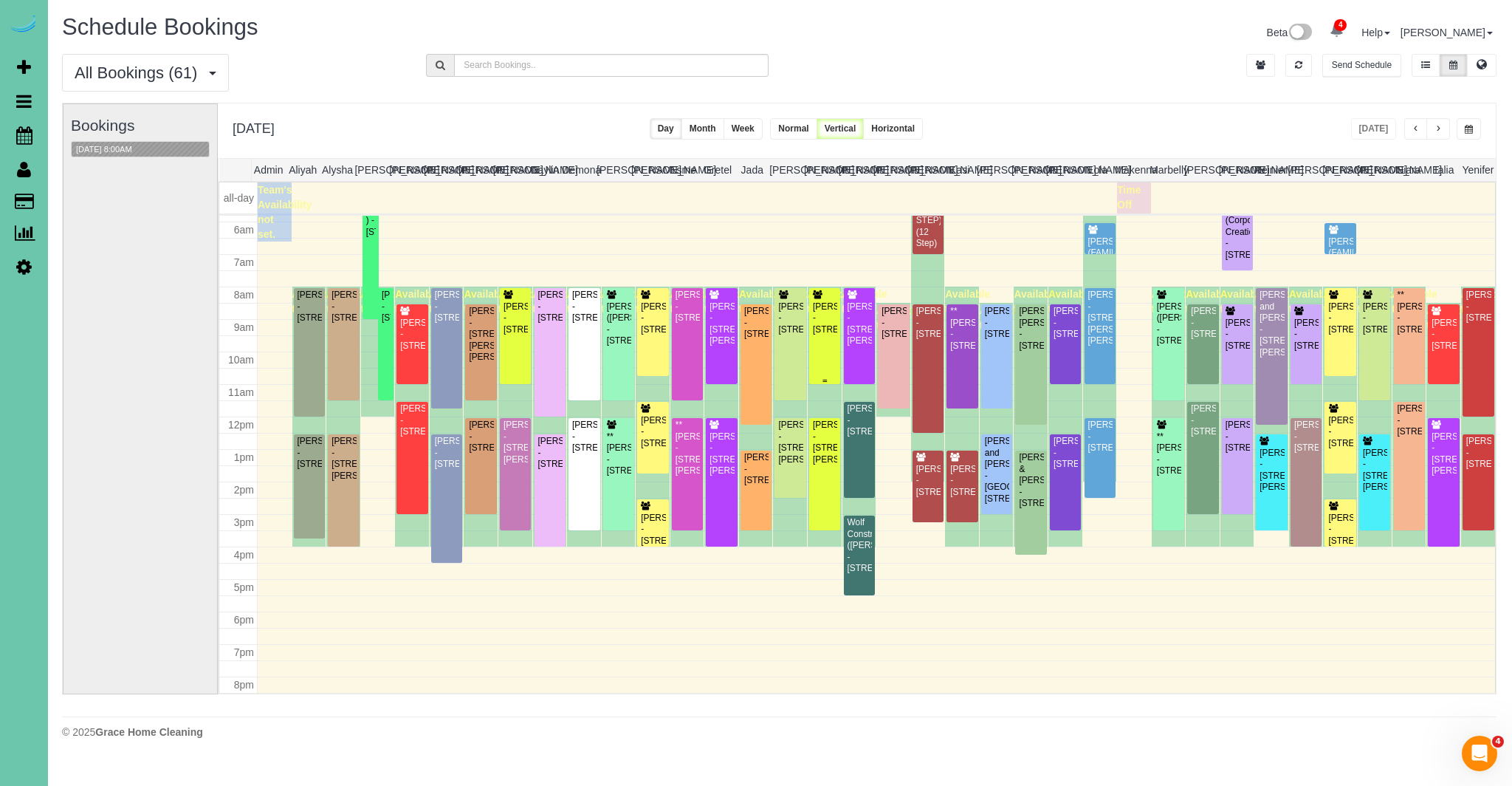
click at [829, 324] on div "Megan Spielman - 522 N 75th St, Omaha, NE 68114" at bounding box center [824, 318] width 25 height 34
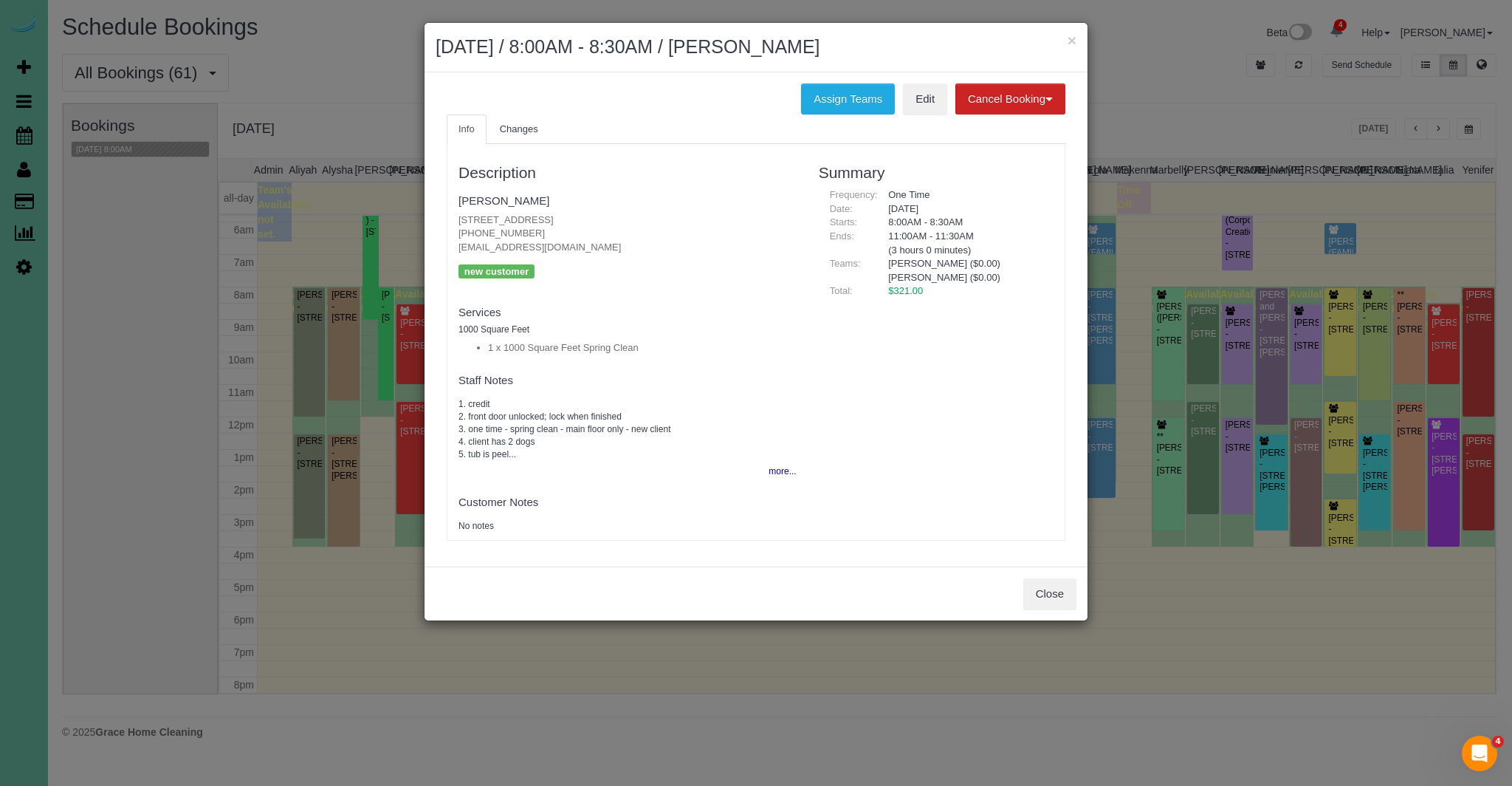
drag, startPoint x: 578, startPoint y: 220, endPoint x: 326, endPoint y: 207, distance: 252.3
click at [439, 222] on div "Info Changes Description Megan Spielman 522 N 75th St, Omaha, NE 68114 (402) 83…" at bounding box center [756, 334] width 641 height 440
copy p "522 N 75th St, Omaha, NE 68114"
click at [1055, 593] on button "Close" at bounding box center [1049, 594] width 53 height 31
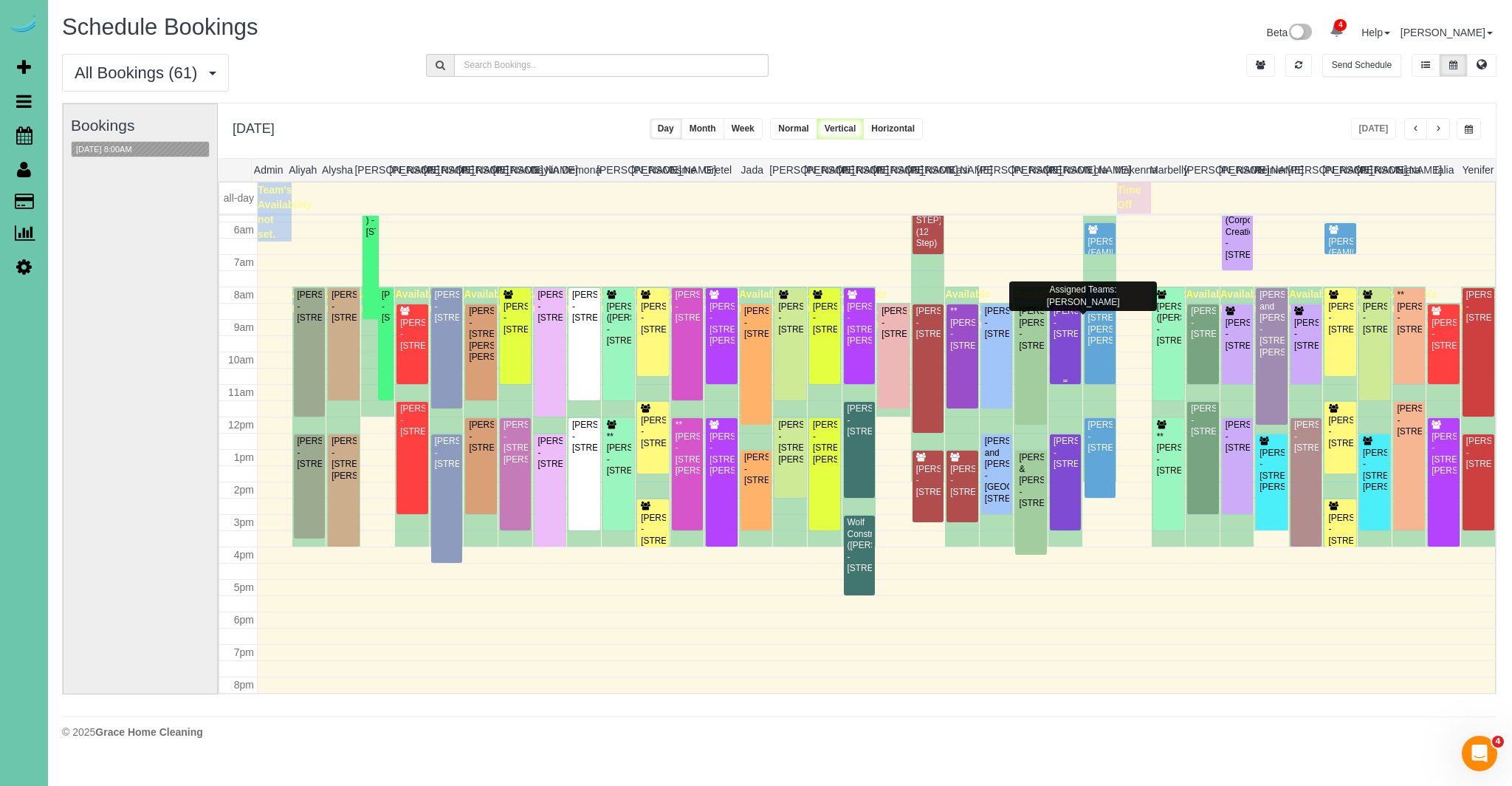
click at [1062, 333] on div "Linda Wortman - 1005 N 77th St, Omaha, NE 68114" at bounding box center [1065, 322] width 25 height 34
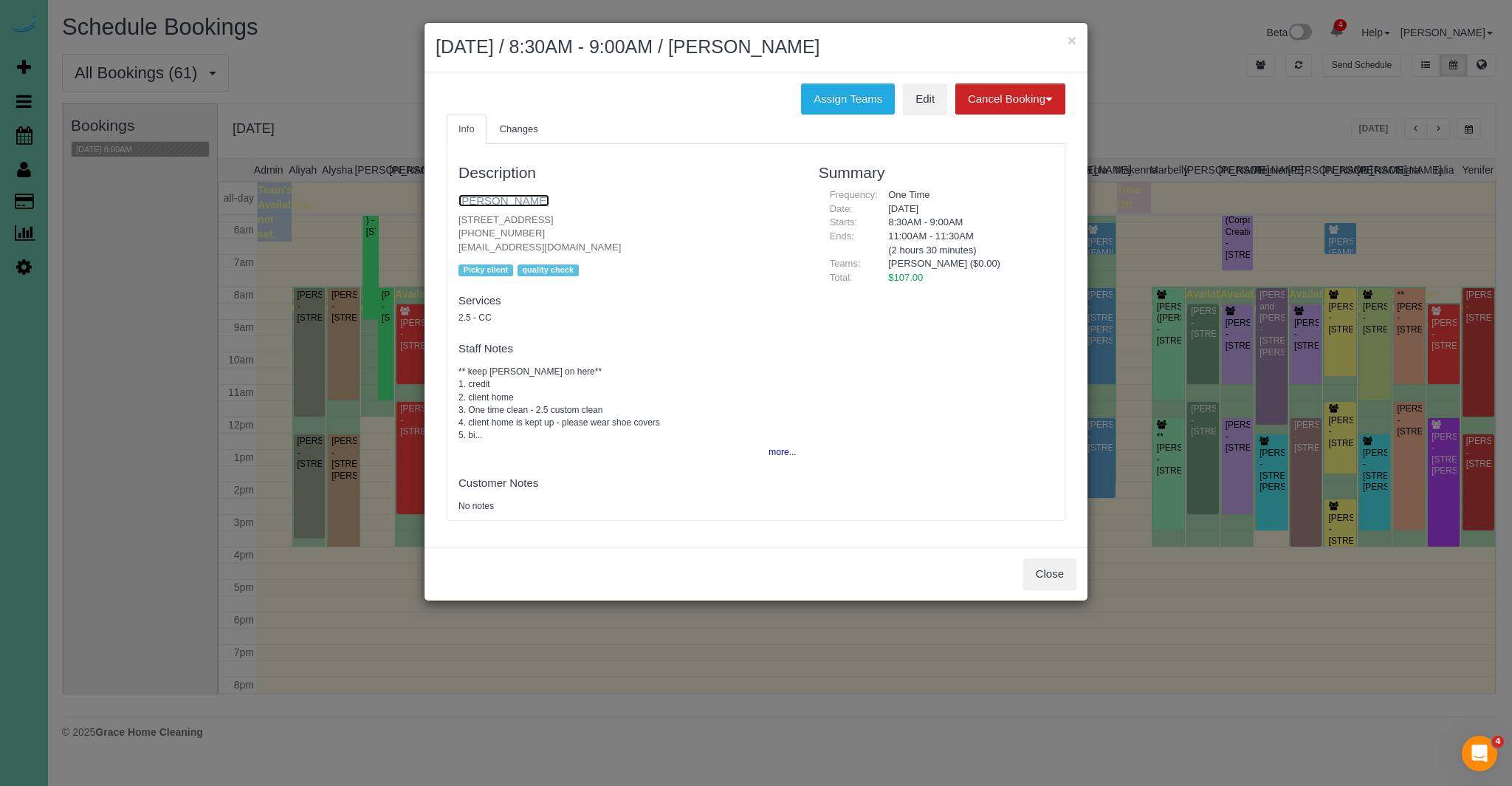
click at [502, 202] on link "Linda Wortman" at bounding box center [503, 200] width 90 height 13
click at [783, 446] on button "more..." at bounding box center [778, 452] width 36 height 22
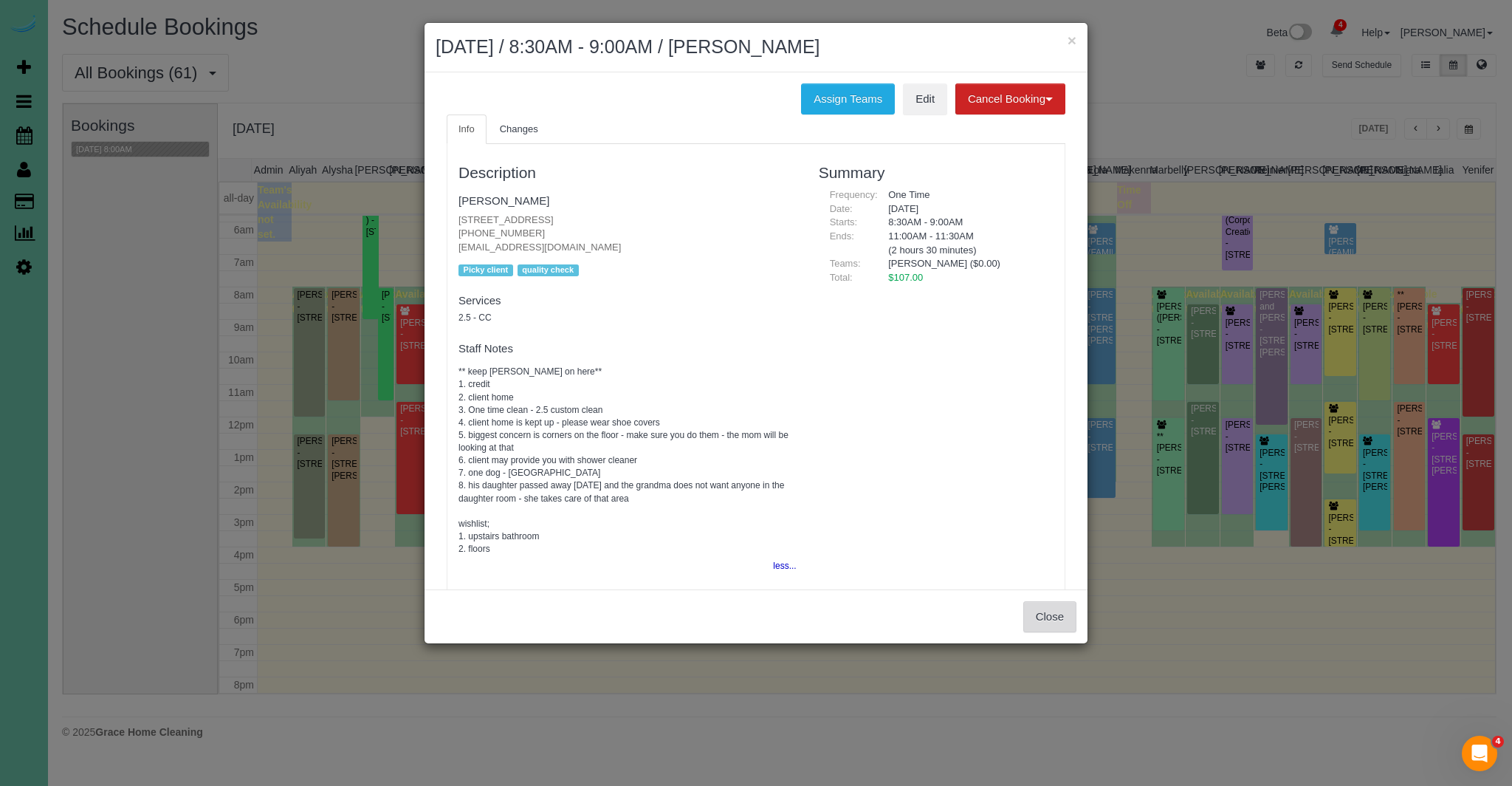
click at [1048, 615] on button "Close" at bounding box center [1049, 616] width 53 height 31
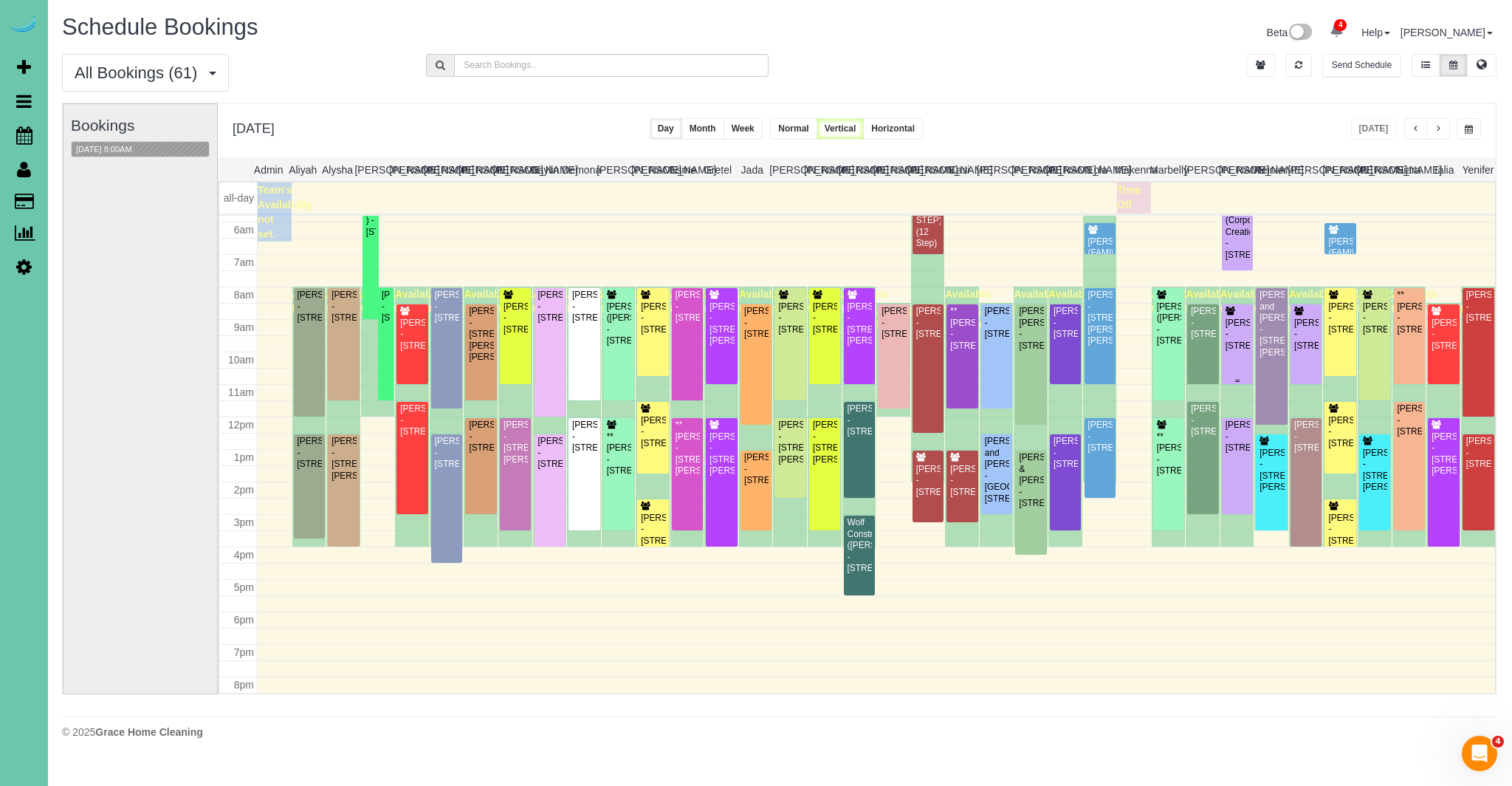
scroll to position [0, 2]
click at [338, 300] on div "Rebecca Folks - 2712 N 45th Ave, Omaha, NE 68104" at bounding box center [342, 306] width 25 height 34
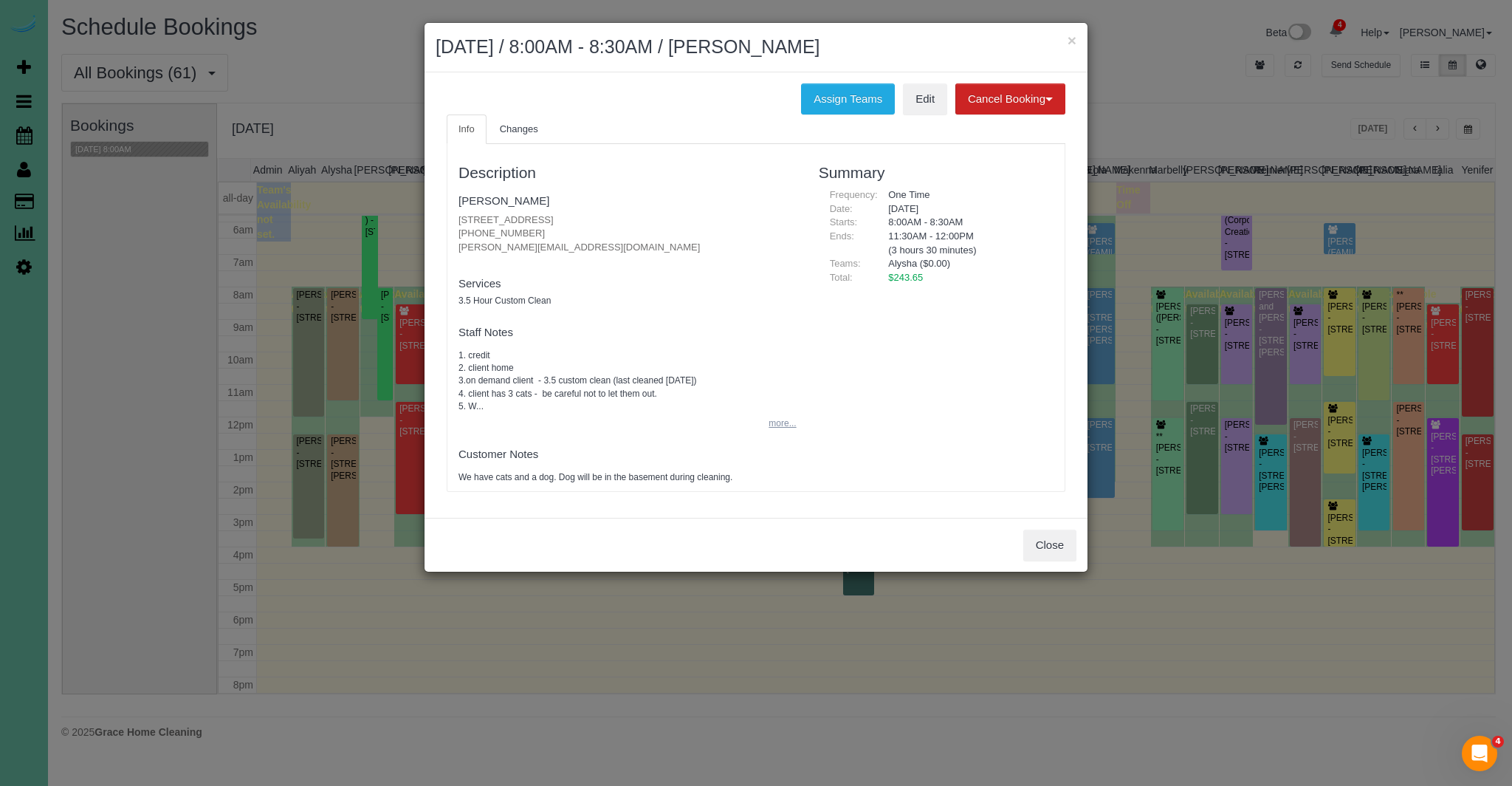
click at [779, 424] on button "more..." at bounding box center [778, 423] width 36 height 22
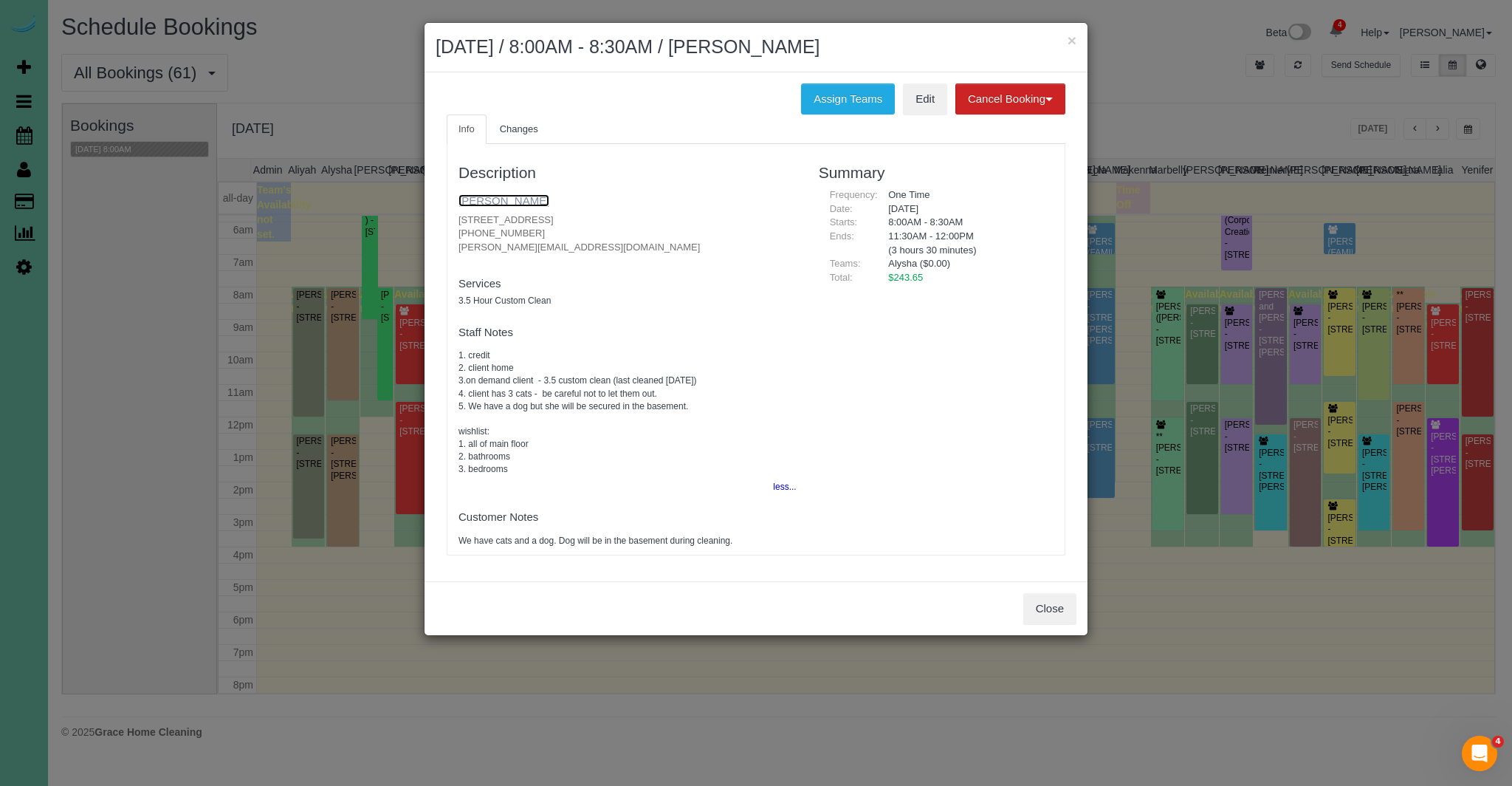
click at [519, 201] on link "Rebecca Folks" at bounding box center [503, 200] width 90 height 13
drag, startPoint x: 615, startPoint y: 224, endPoint x: 459, endPoint y: 221, distance: 156.0
click at [459, 221] on p "2712 N 45th Ave, Omaha, NE 68104 (610) 844-6618 rebecca.folks@yahoo.com" at bounding box center [627, 234] width 338 height 41
copy p "2712 N 45th Ave, Omaha, NE 68104"
drag, startPoint x: 1042, startPoint y: 604, endPoint x: 1045, endPoint y: 616, distance: 12.4
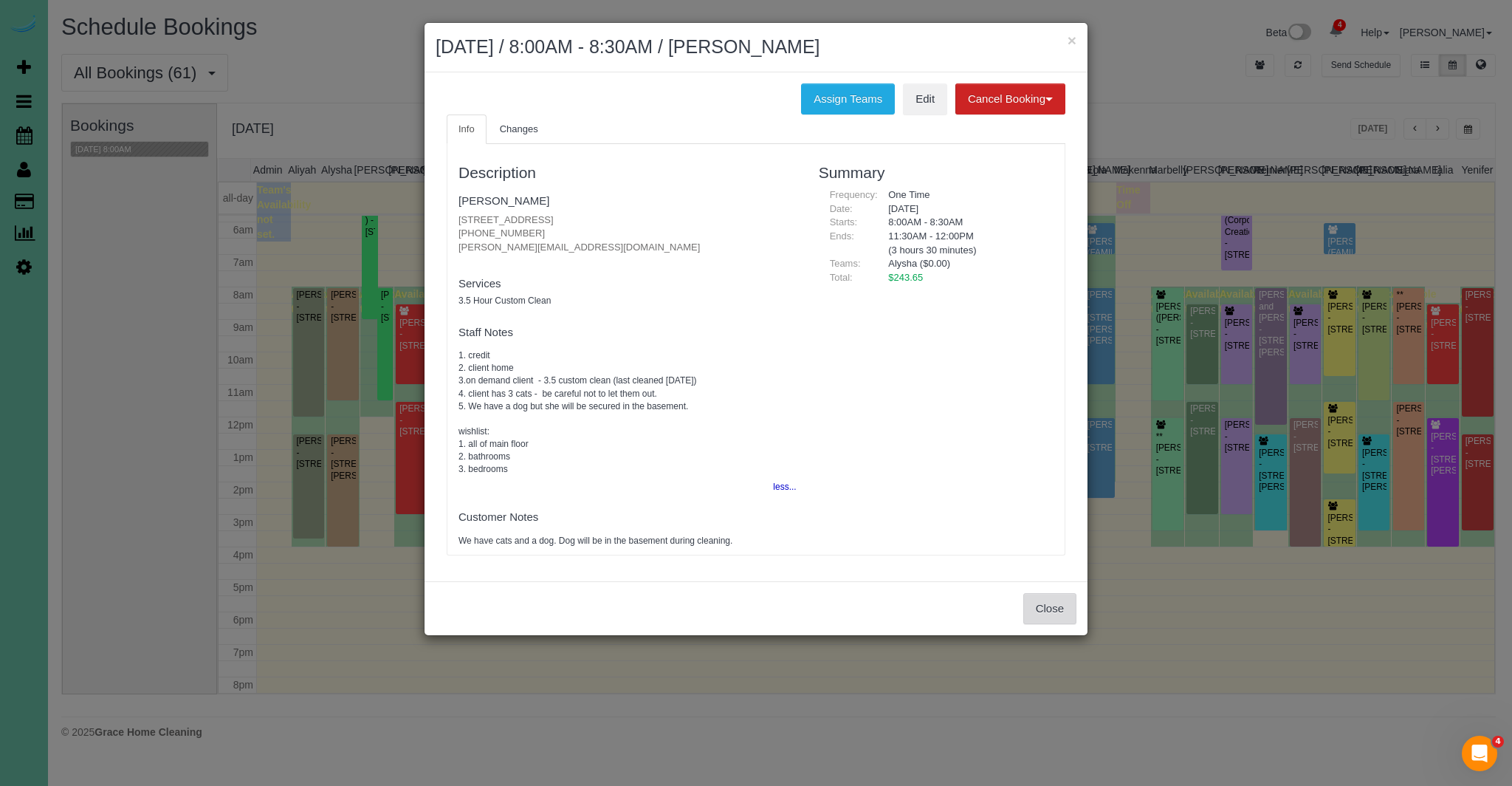
click at [1045, 616] on button "Close" at bounding box center [1049, 608] width 53 height 31
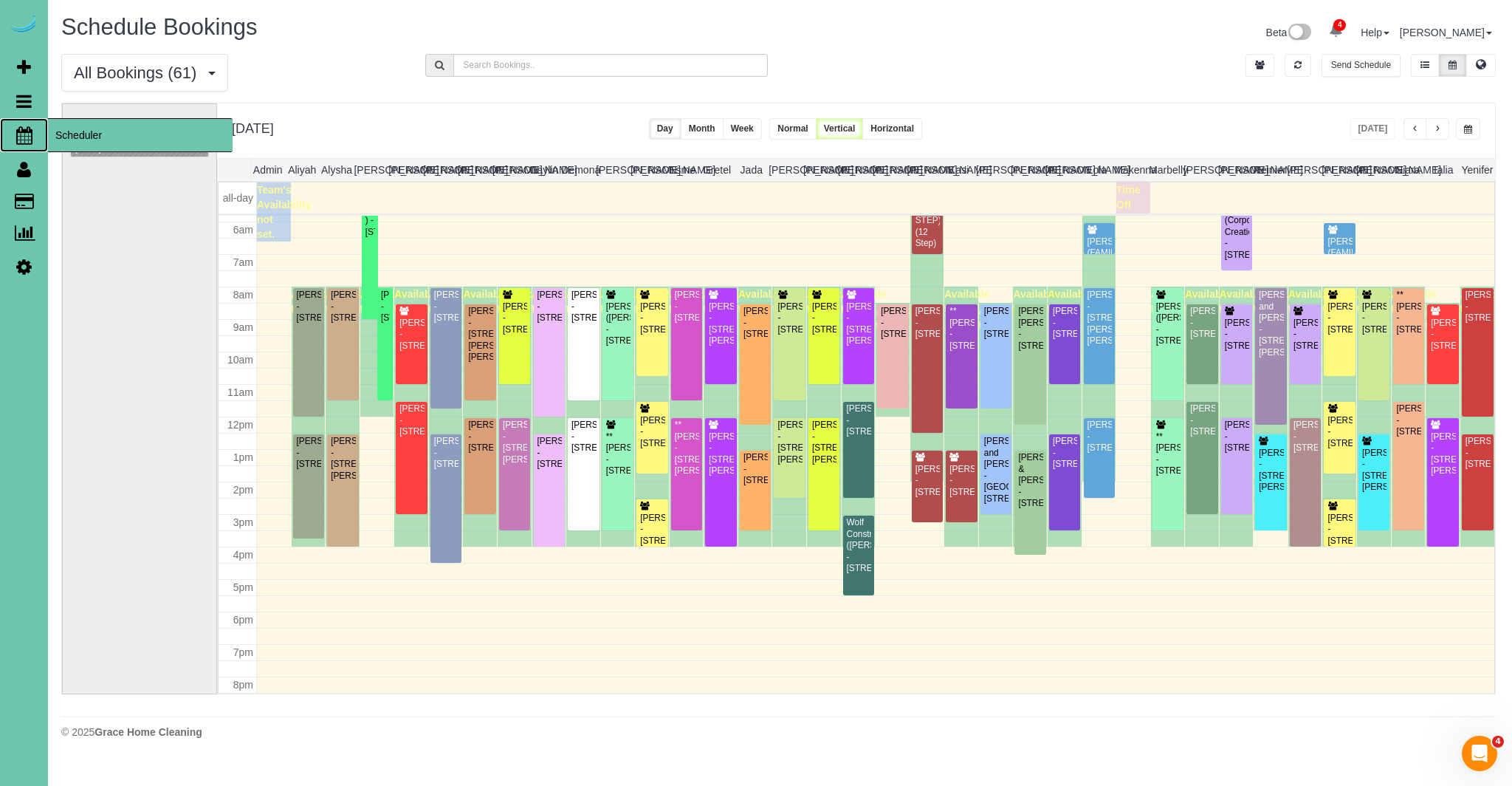
click at [21, 134] on icon at bounding box center [24, 135] width 16 height 18
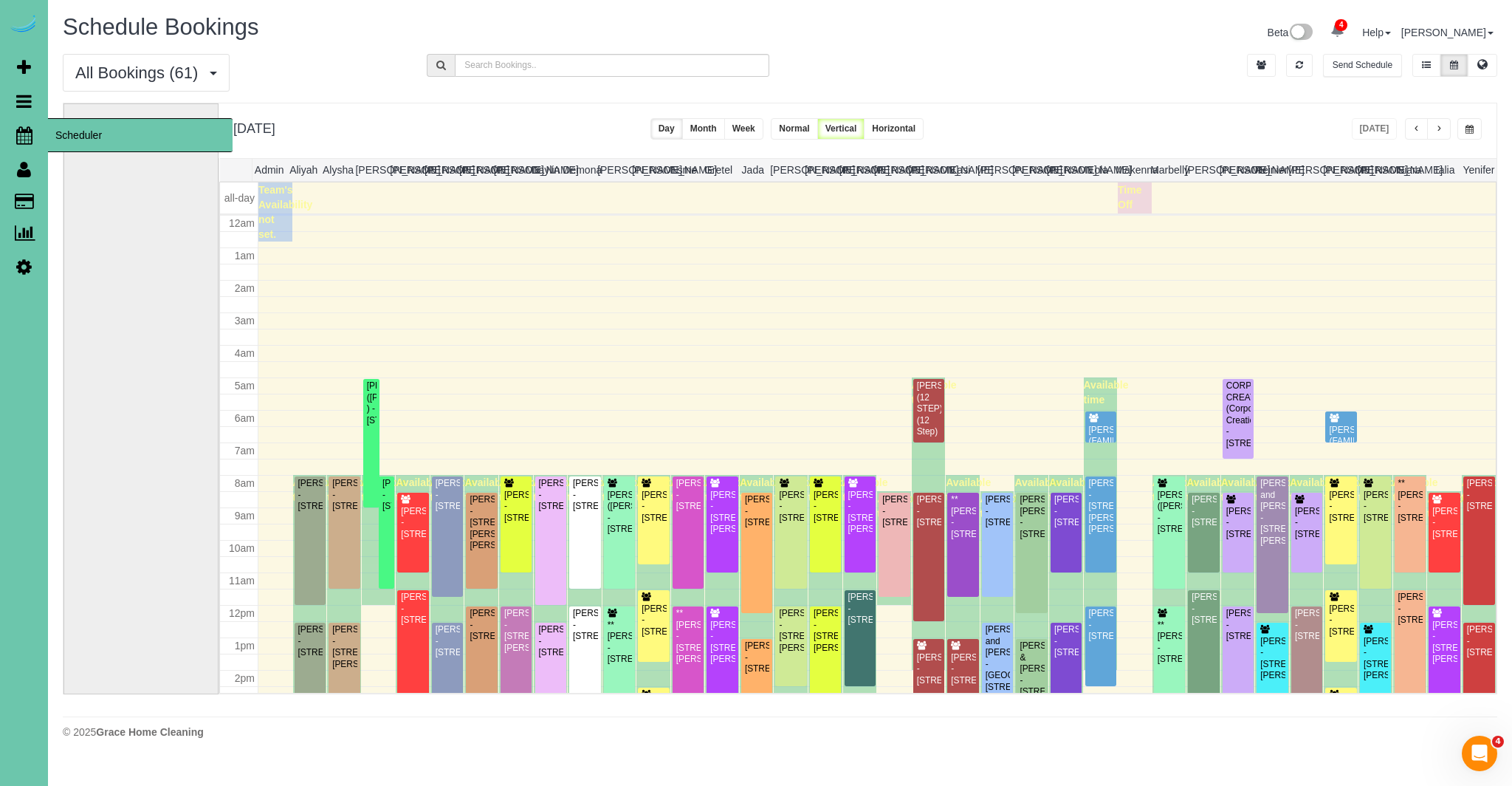
scroll to position [196, 0]
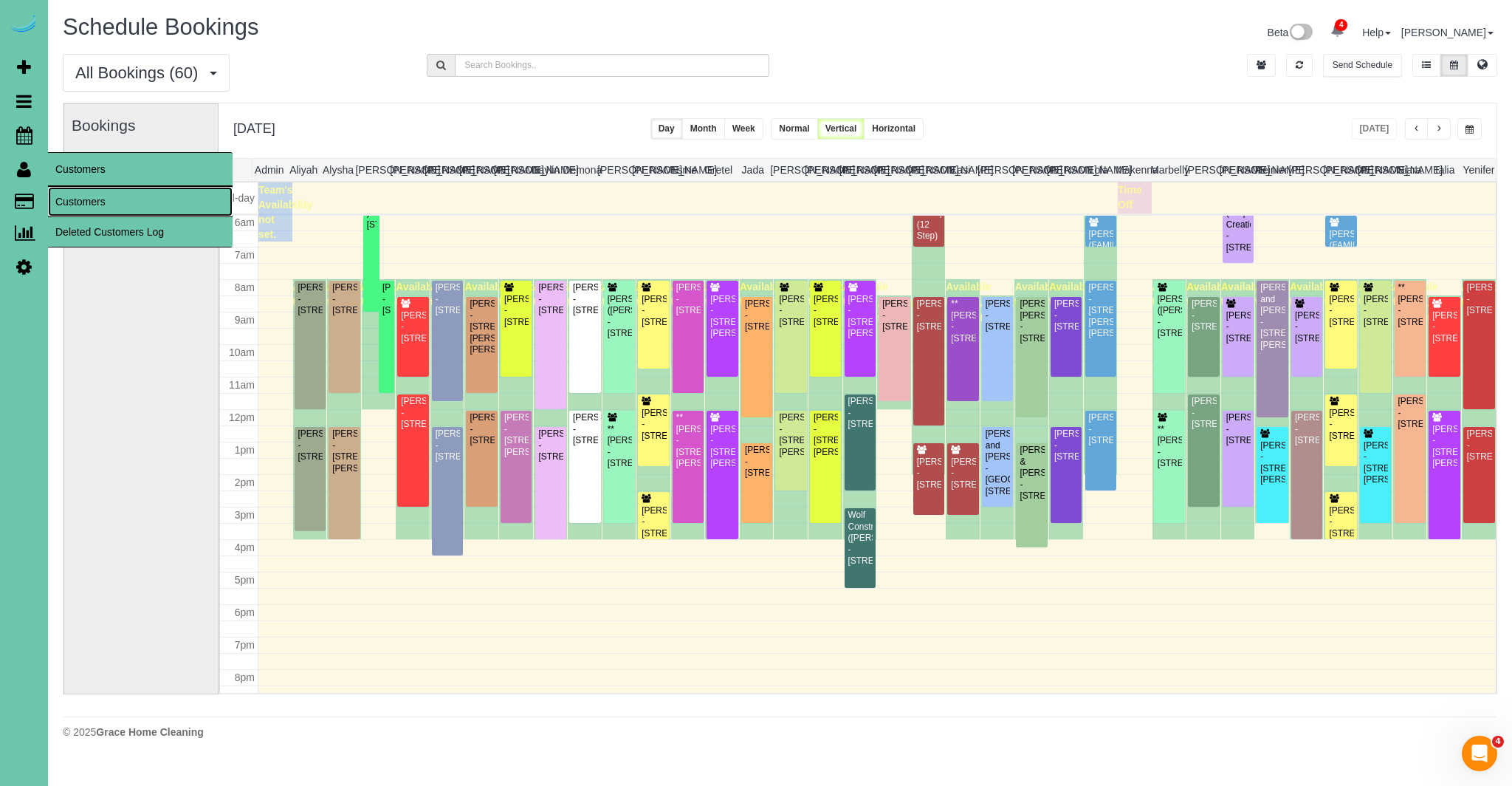
click at [126, 202] on link "Customers" at bounding box center [140, 202] width 184 height 29
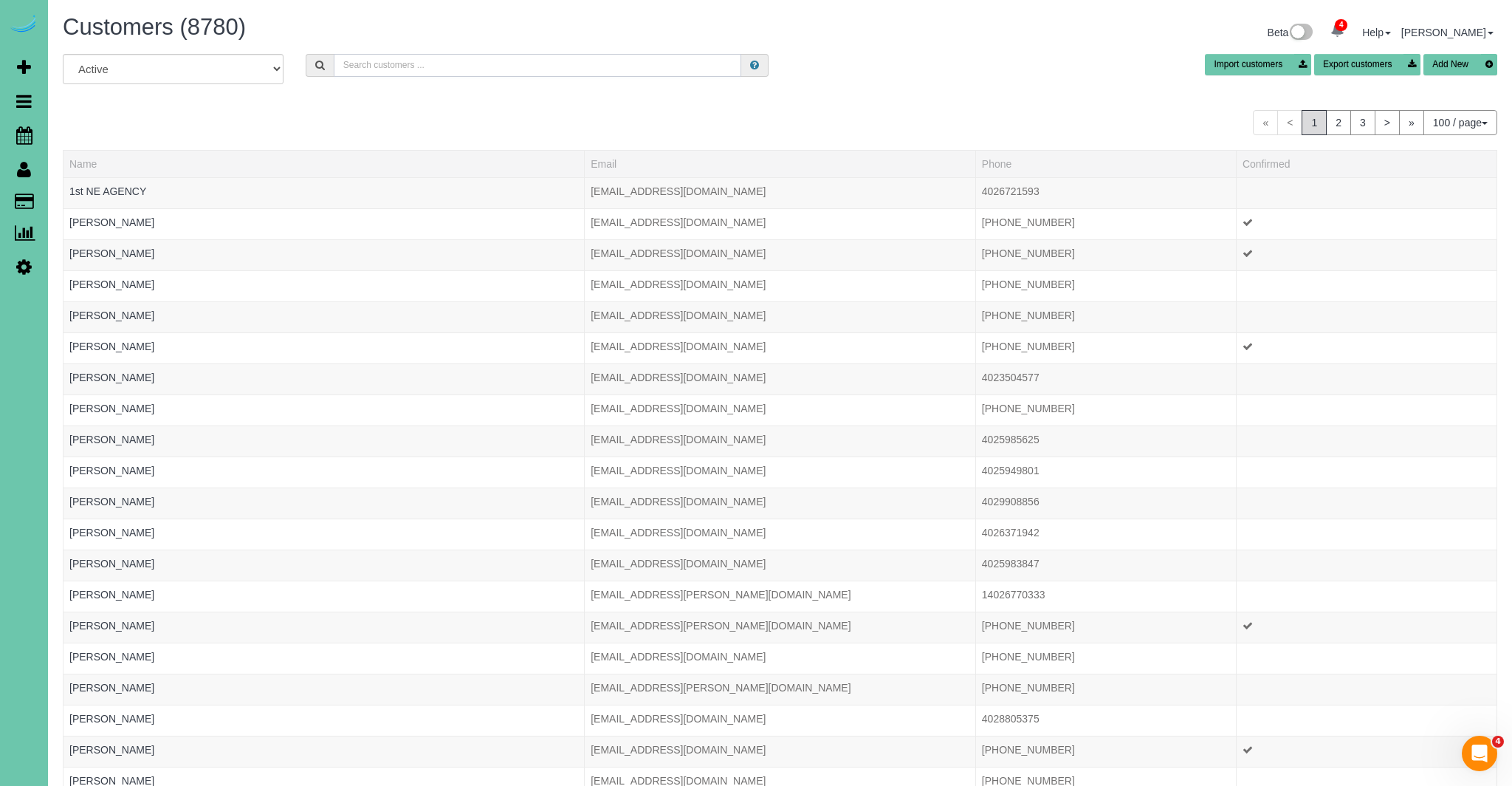
click at [621, 70] on input "text" at bounding box center [538, 66] width 408 height 23
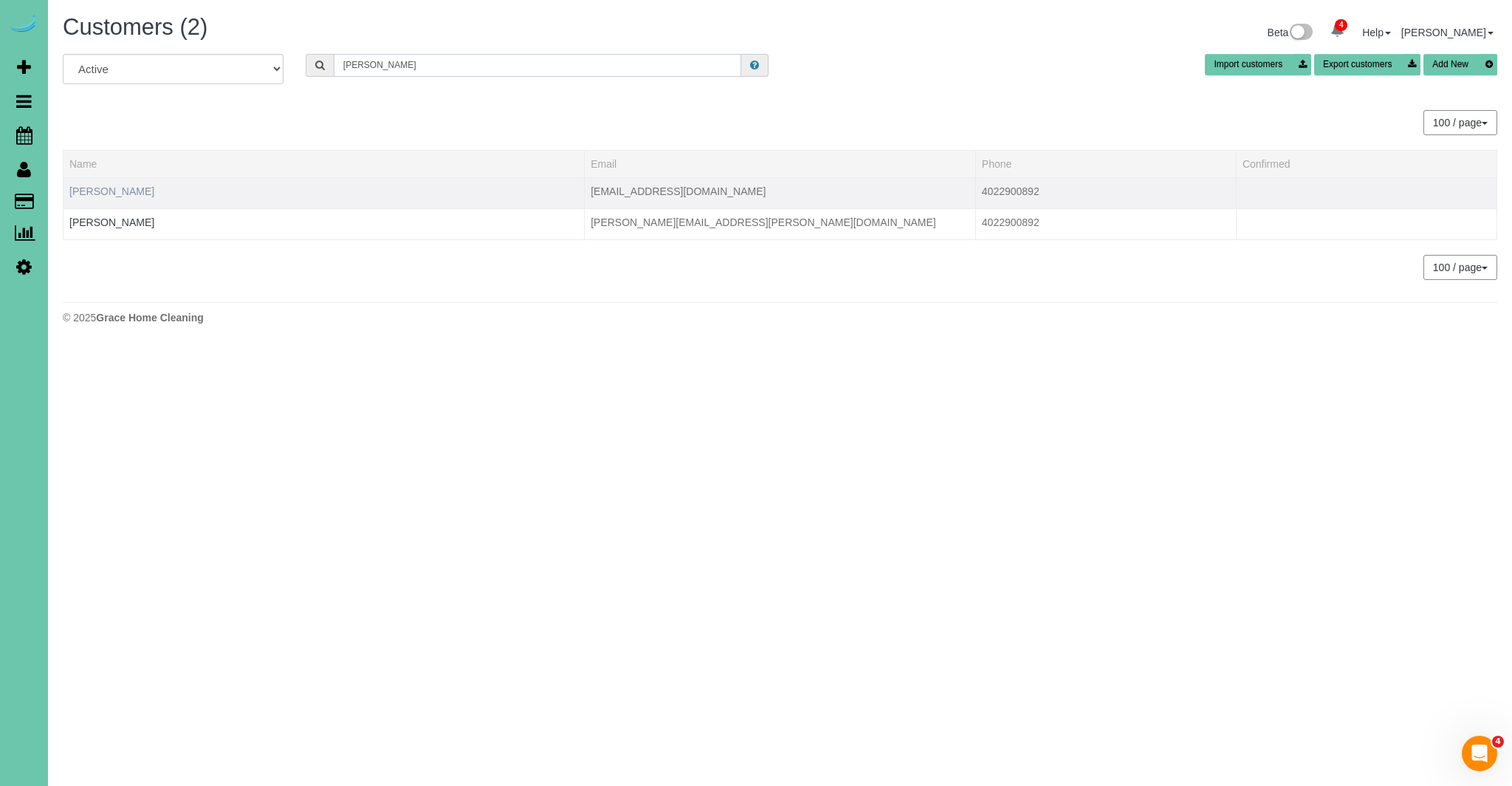
type input "jamie krat"
click at [101, 190] on link "Jamie Kratky" at bounding box center [112, 191] width 85 height 12
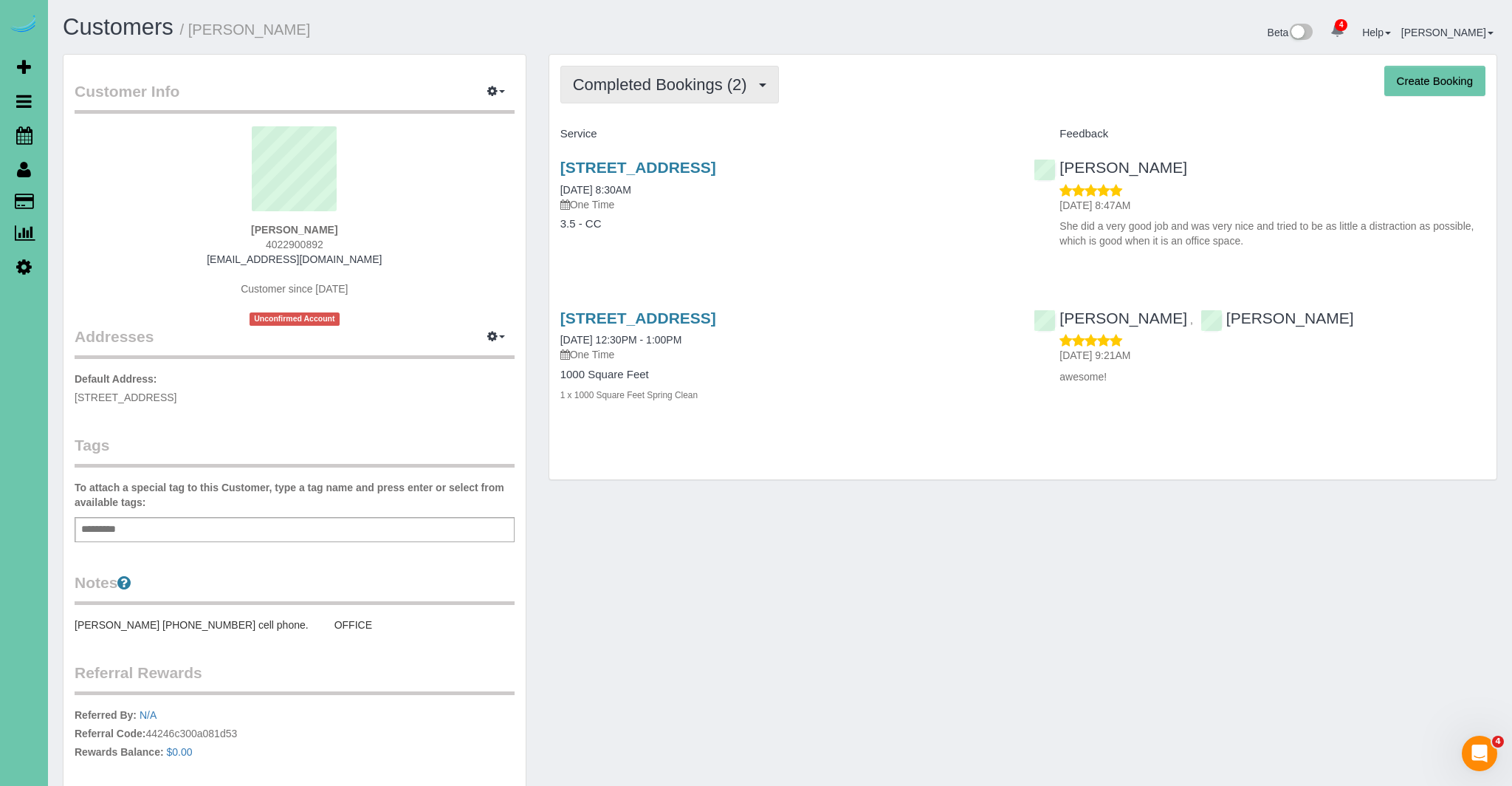
click at [734, 93] on button "Completed Bookings (2)" at bounding box center [669, 84] width 219 height 38
click at [686, 133] on link "Upcoming Bookings (1)" at bounding box center [638, 138] width 153 height 19
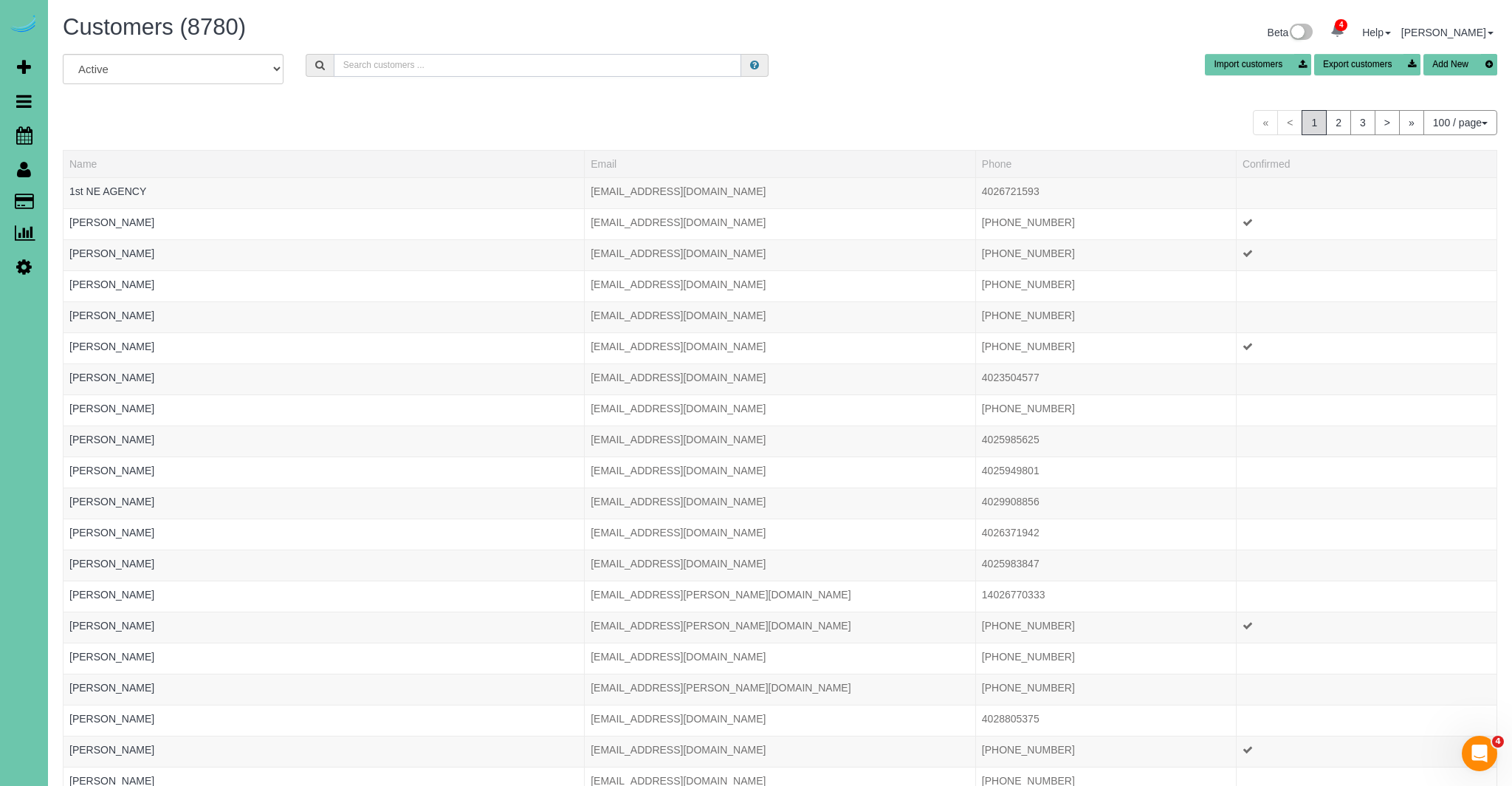
click at [355, 59] on input "text" at bounding box center [538, 66] width 408 height 23
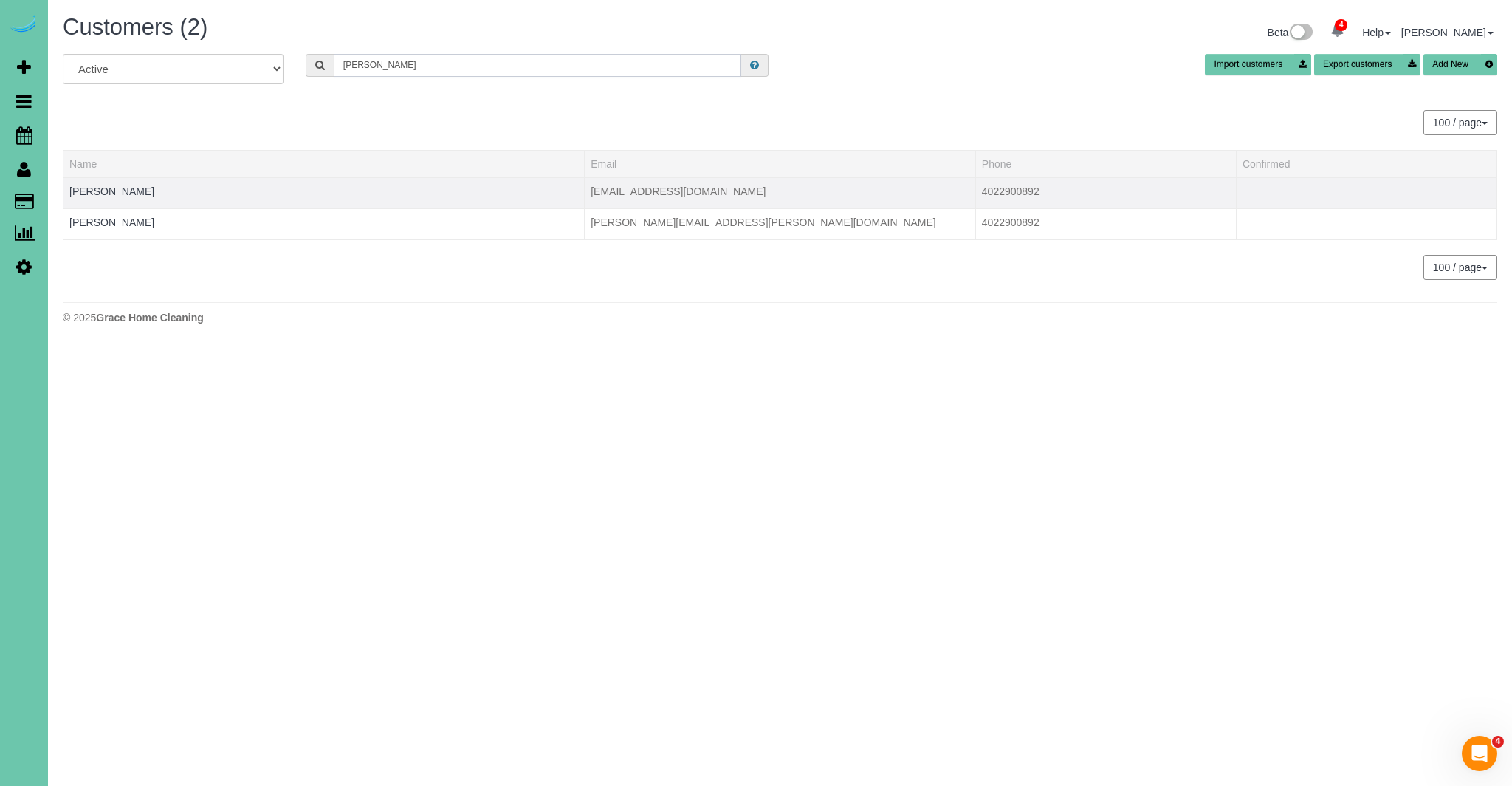
type input "kratky"
click at [141, 194] on td "Jamie Kratky" at bounding box center [324, 193] width 521 height 31
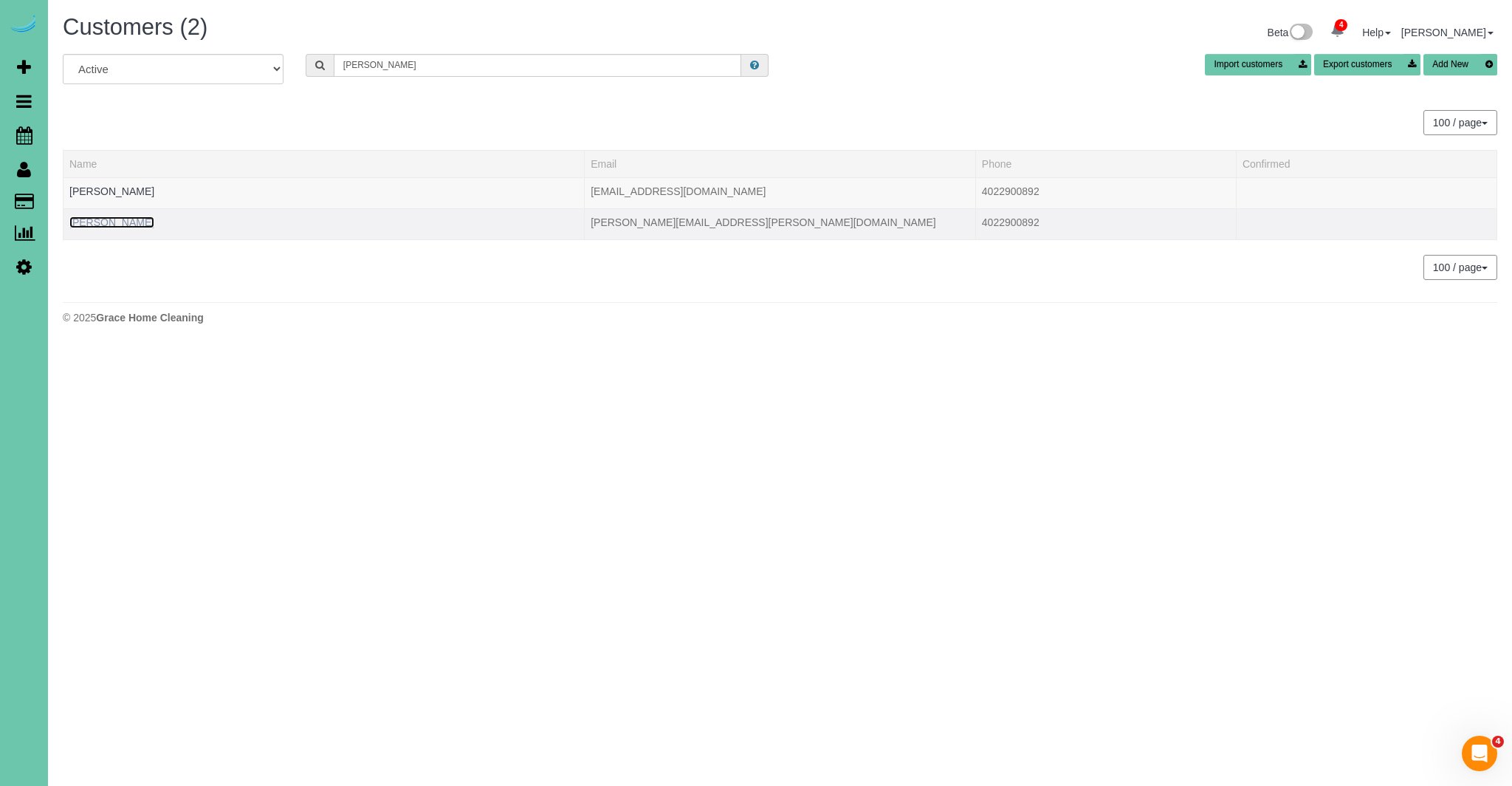
click at [90, 219] on link "Jamie Kratky" at bounding box center [112, 222] width 85 height 12
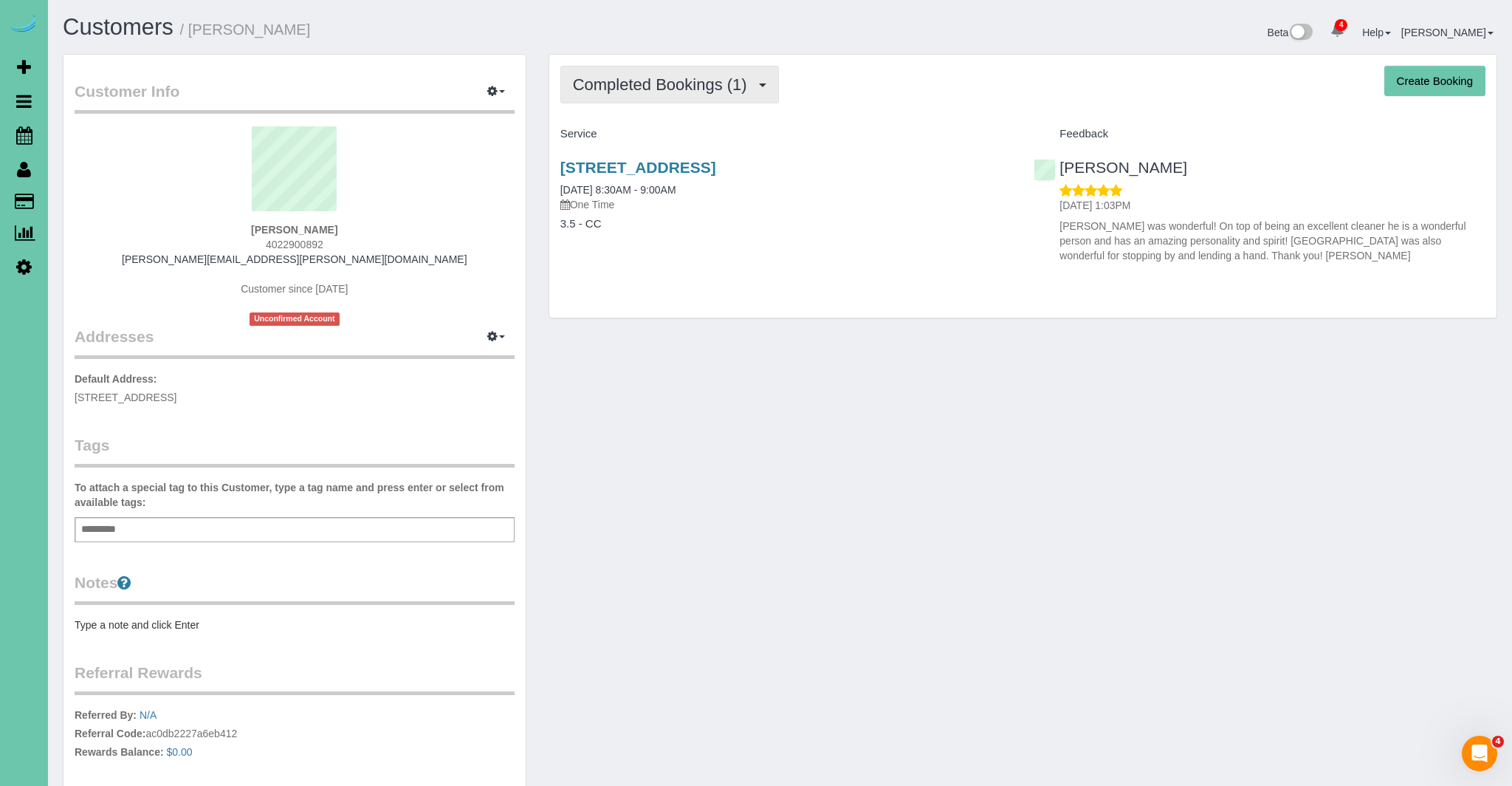
click at [690, 97] on button "Completed Bookings (1)" at bounding box center [669, 84] width 219 height 38
click at [837, 106] on div "Completed Bookings (1) Completed Bookings (1) Upcoming Bookings (0) Cancelled B…" at bounding box center [1022, 185] width 947 height 263
drag, startPoint x: 255, startPoint y: 245, endPoint x: 330, endPoint y: 246, distance: 75.0
click at [327, 246] on div "Jamie Kratky 4022900892 jamiekratky@cox.net Customer since 2024 Unconfirmed Acc…" at bounding box center [295, 226] width 440 height 199
copy span "4022900892"
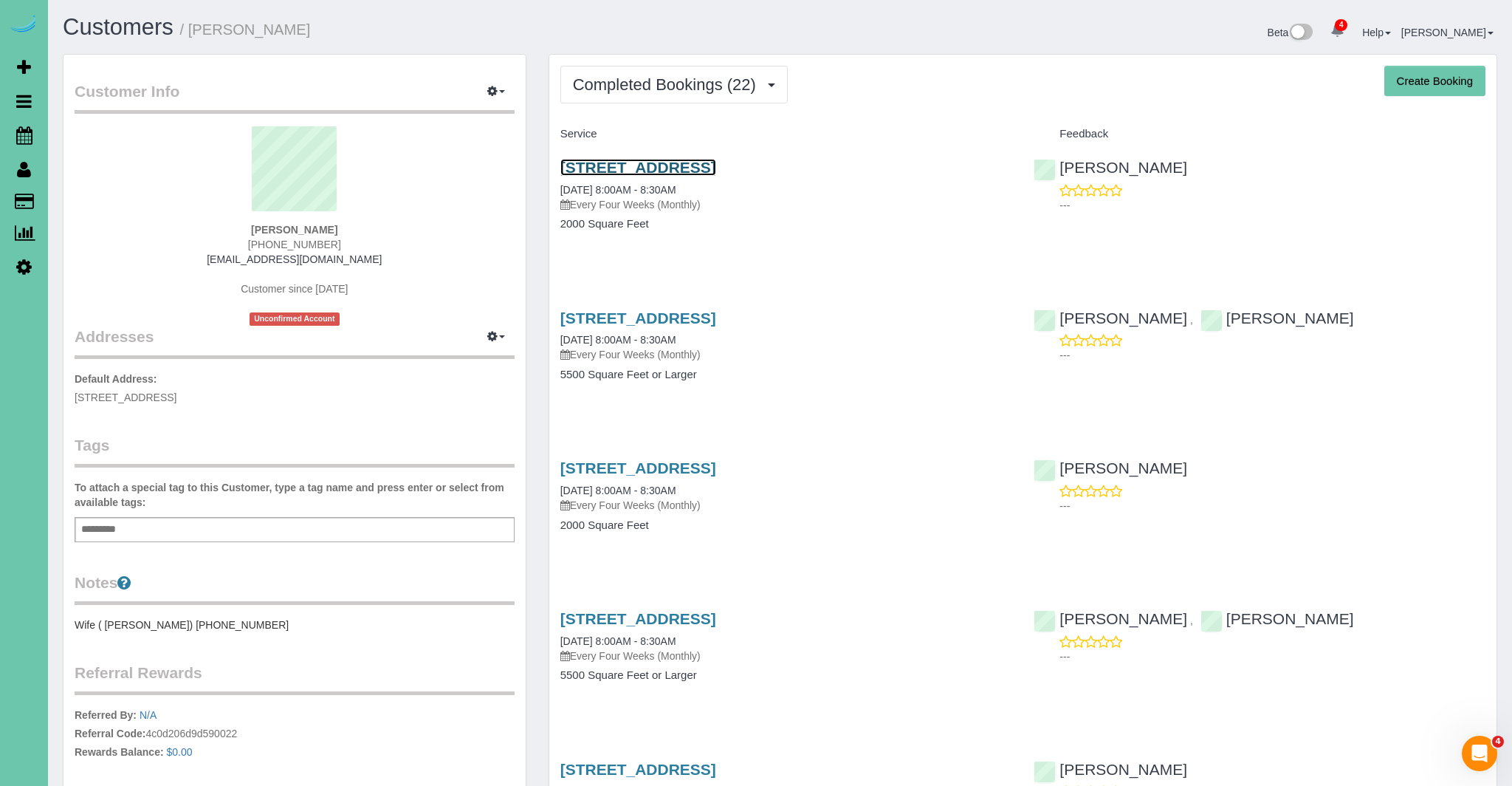
click at [713, 165] on link "[STREET_ADDRESS]" at bounding box center [638, 167] width 156 height 17
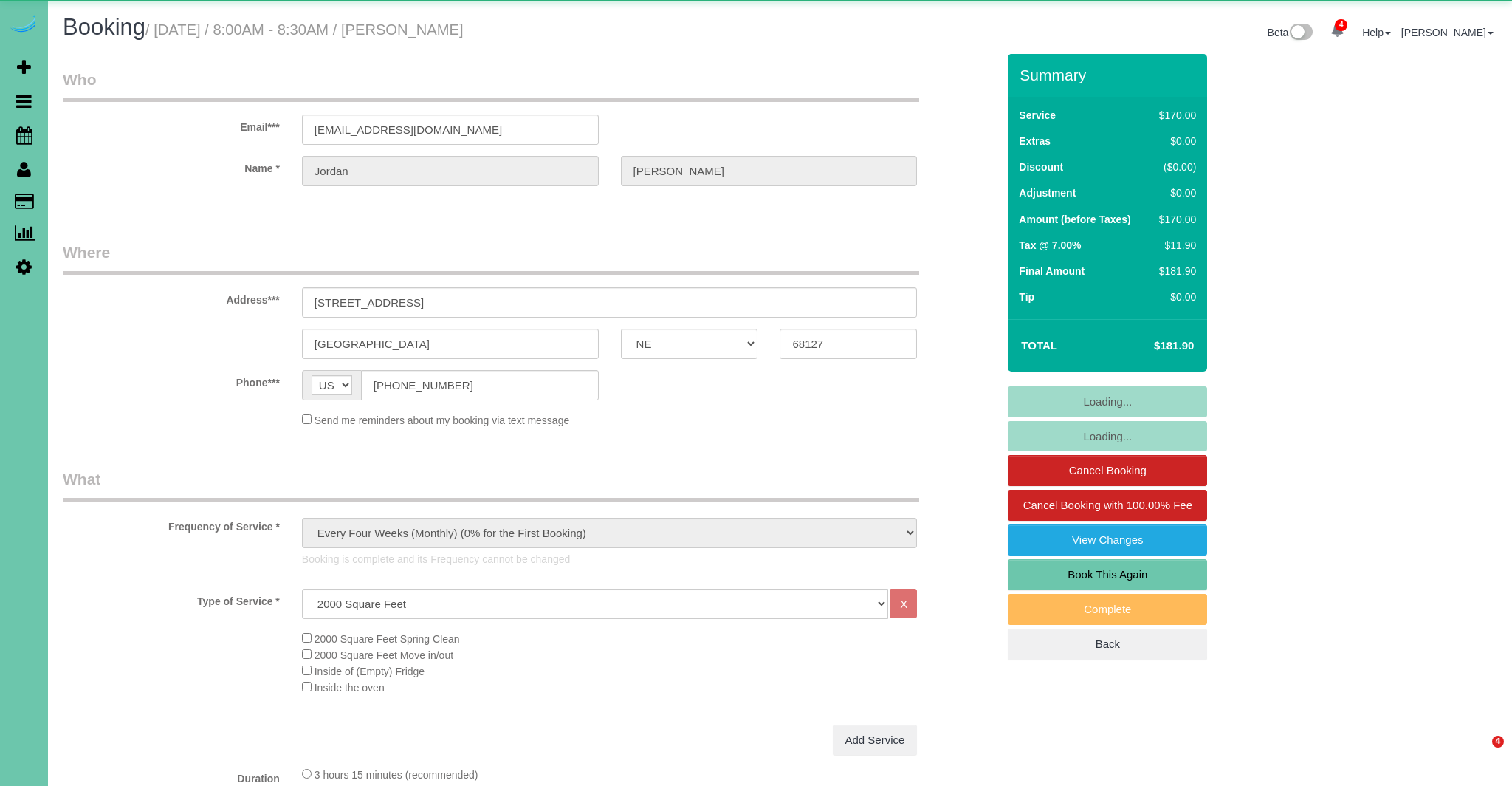
select select "NE"
select select "object:695"
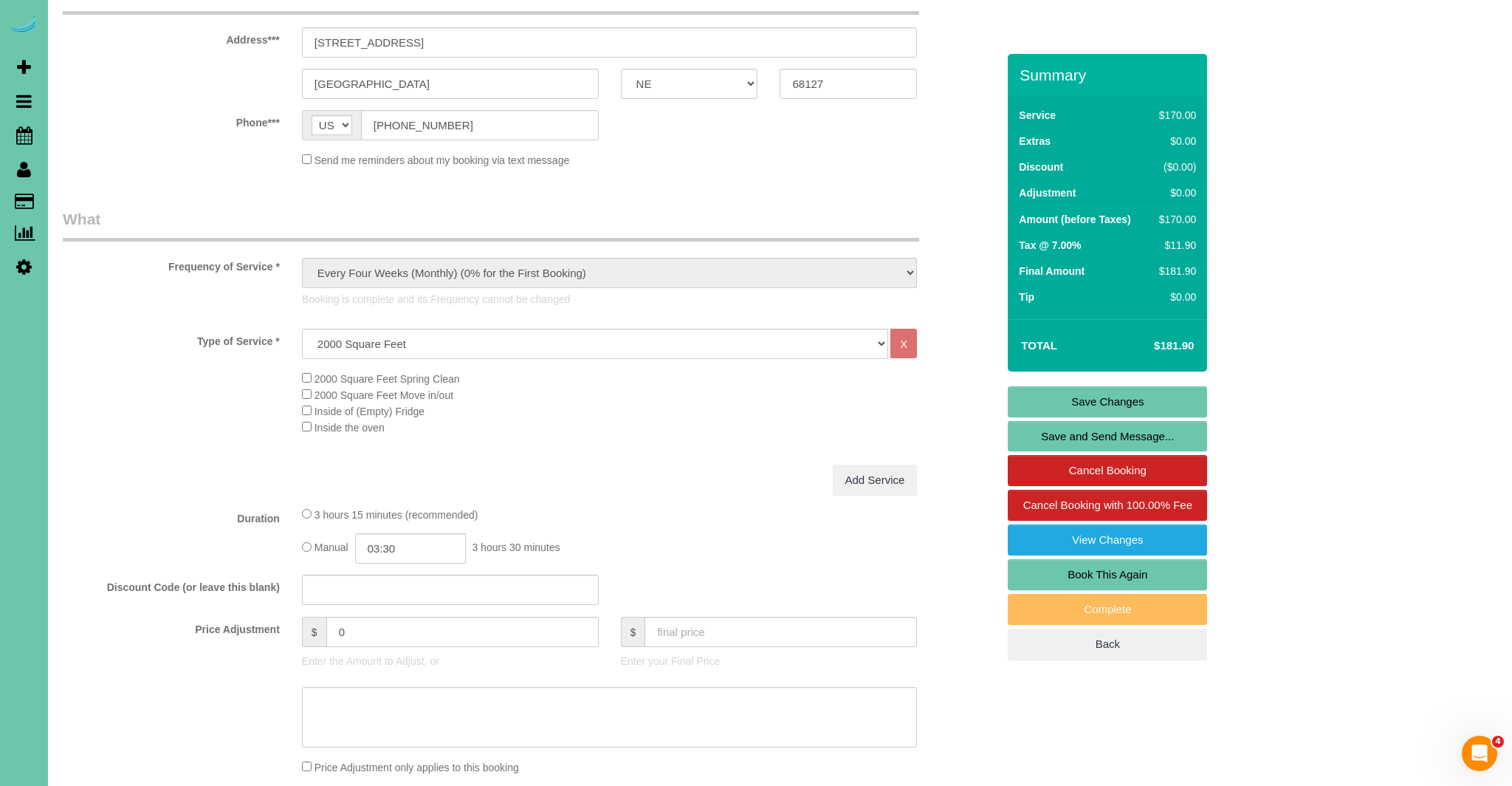
scroll to position [276, 0]
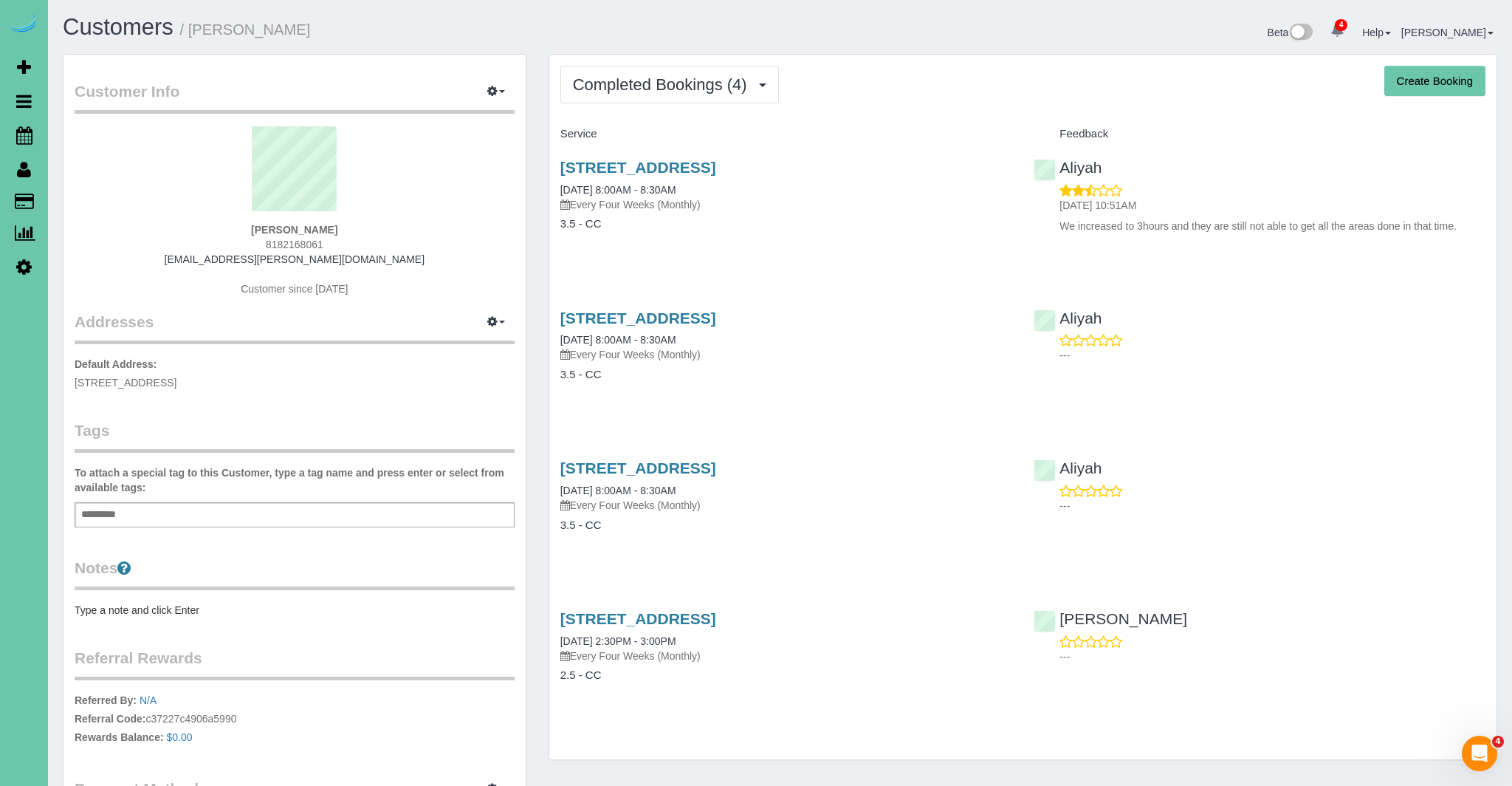
drag, startPoint x: 864, startPoint y: 160, endPoint x: 877, endPoint y: 172, distance: 17.7
click at [868, 172] on div "Service Feedback [STREET_ADDRESS] [DATE] 8:00AM - 8:30AM Every Four Weeks (Mont…" at bounding box center [1022, 416] width 924 height 590
copy div "Feedback [STREET_ADDRESS]"
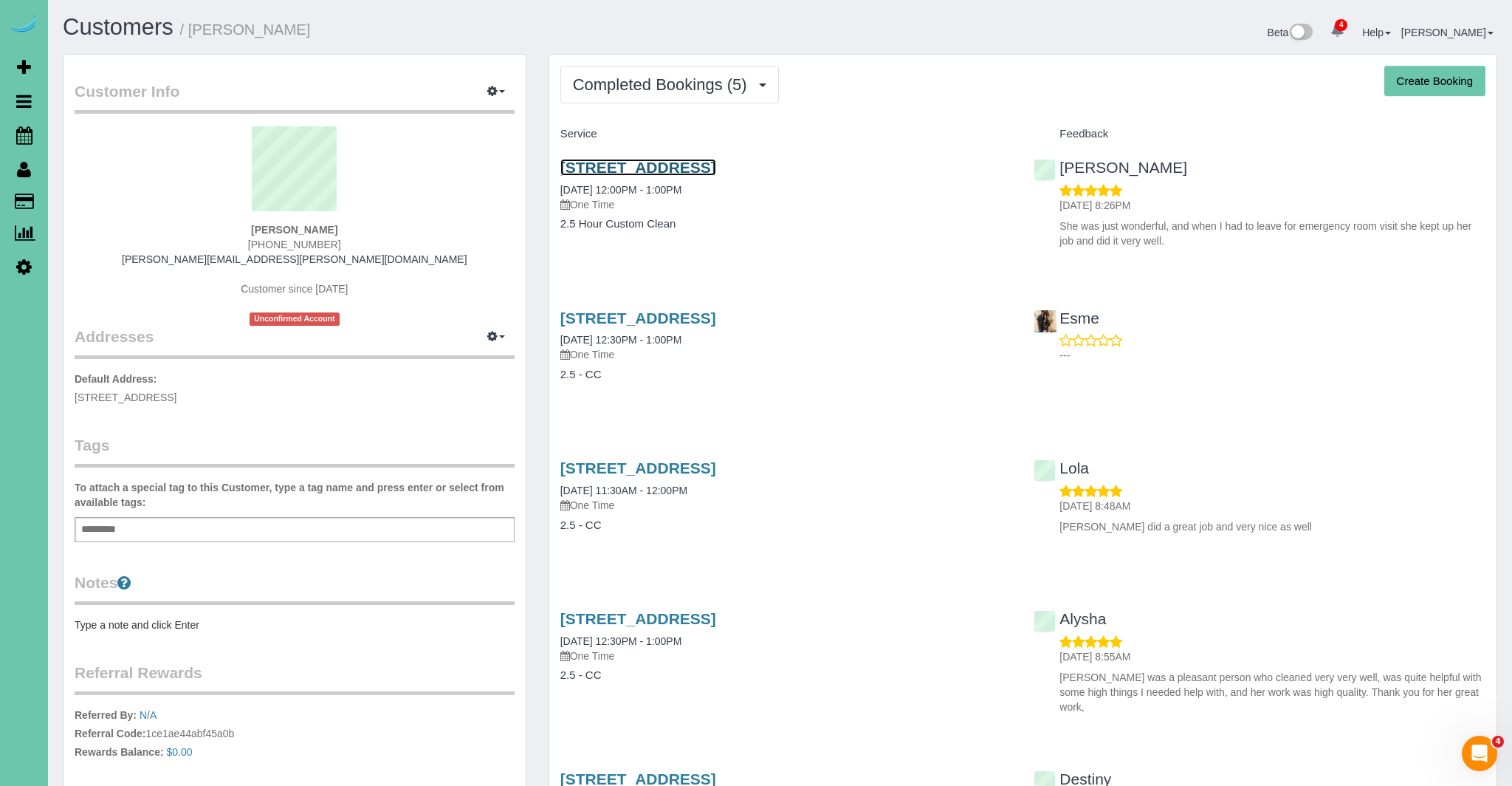
click at [706, 167] on link "[STREET_ADDRESS]" at bounding box center [638, 167] width 156 height 17
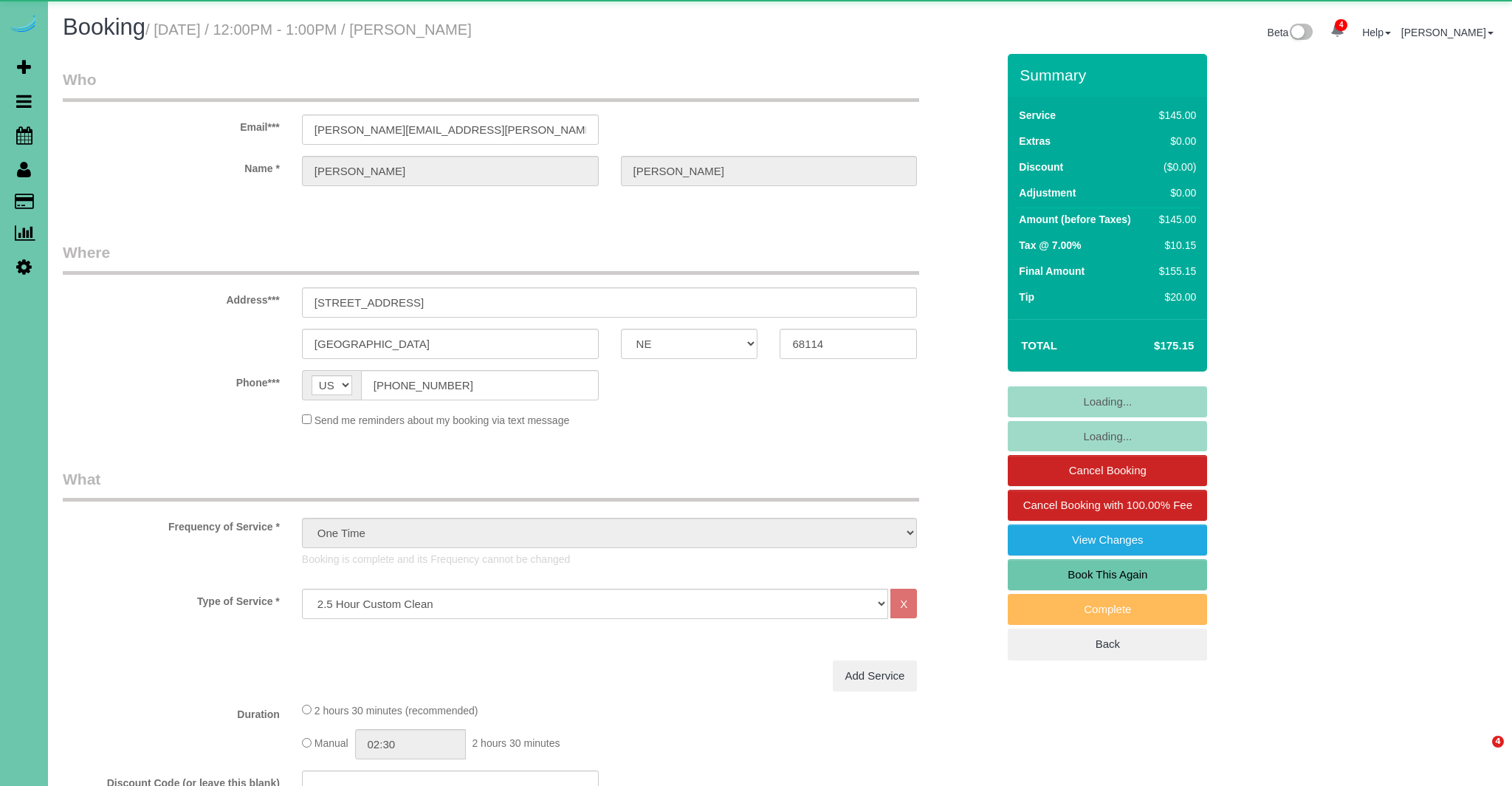
select select "NE"
select select "object:939"
select select "number:35"
select select "number:41"
